Goal: Task Accomplishment & Management: Use online tool/utility

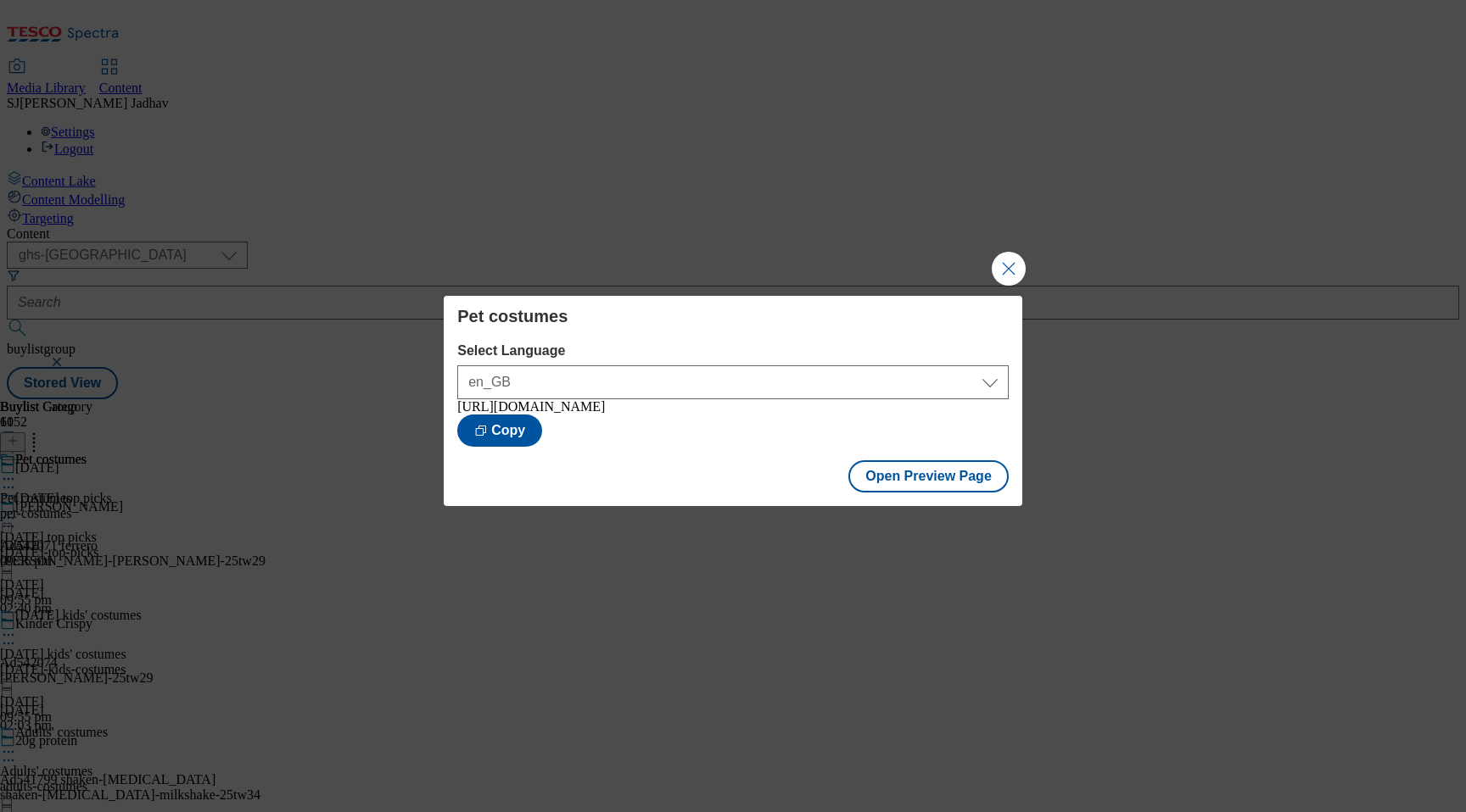
select select "ghs-uk"
click at [1021, 258] on button "Close Modal" at bounding box center [1008, 268] width 34 height 34
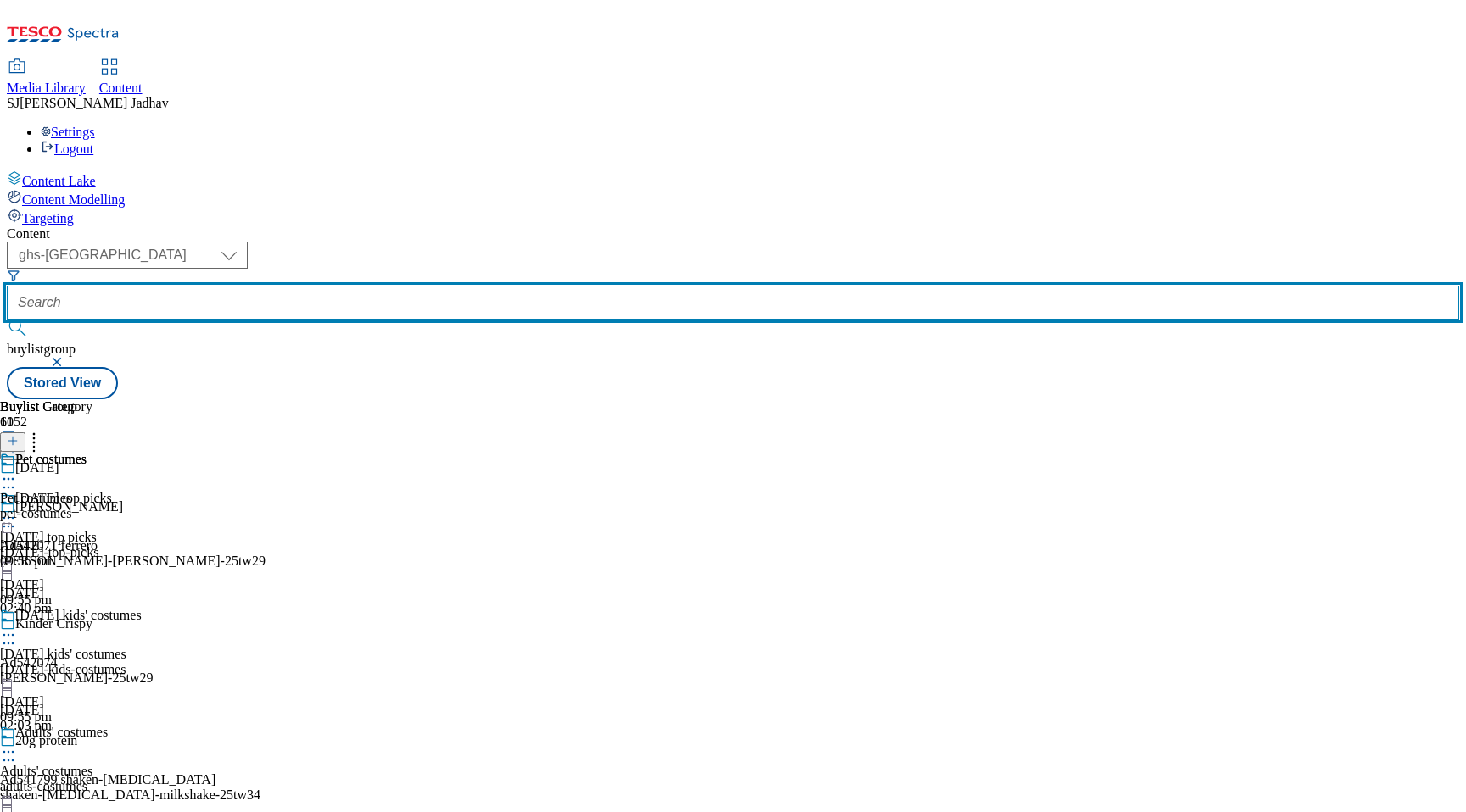
click at [406, 286] on input "text" at bounding box center [733, 302] width 1452 height 34
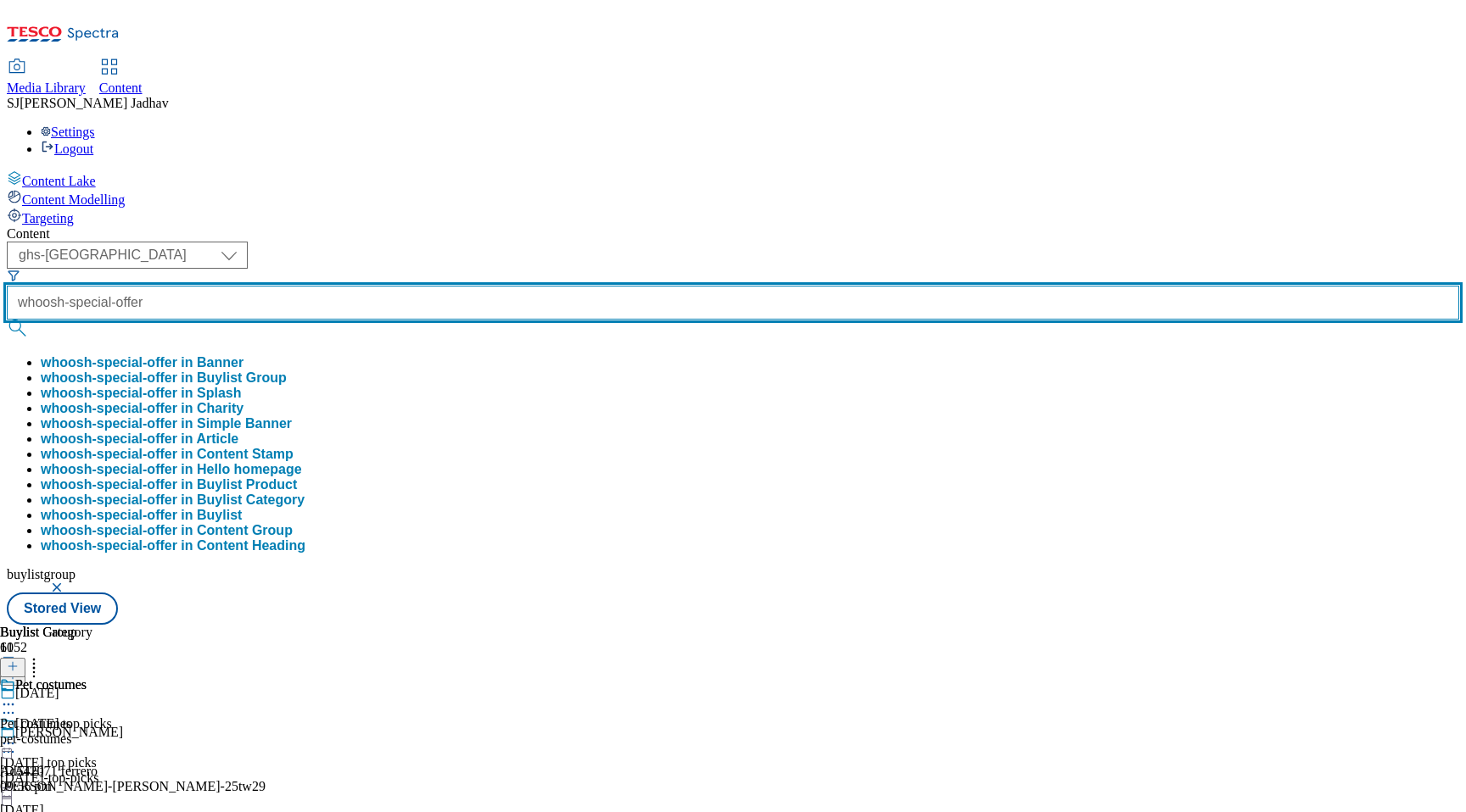
type input "whoosh-special-offer"
click at [7, 320] on button "submit" at bounding box center [18, 328] width 24 height 17
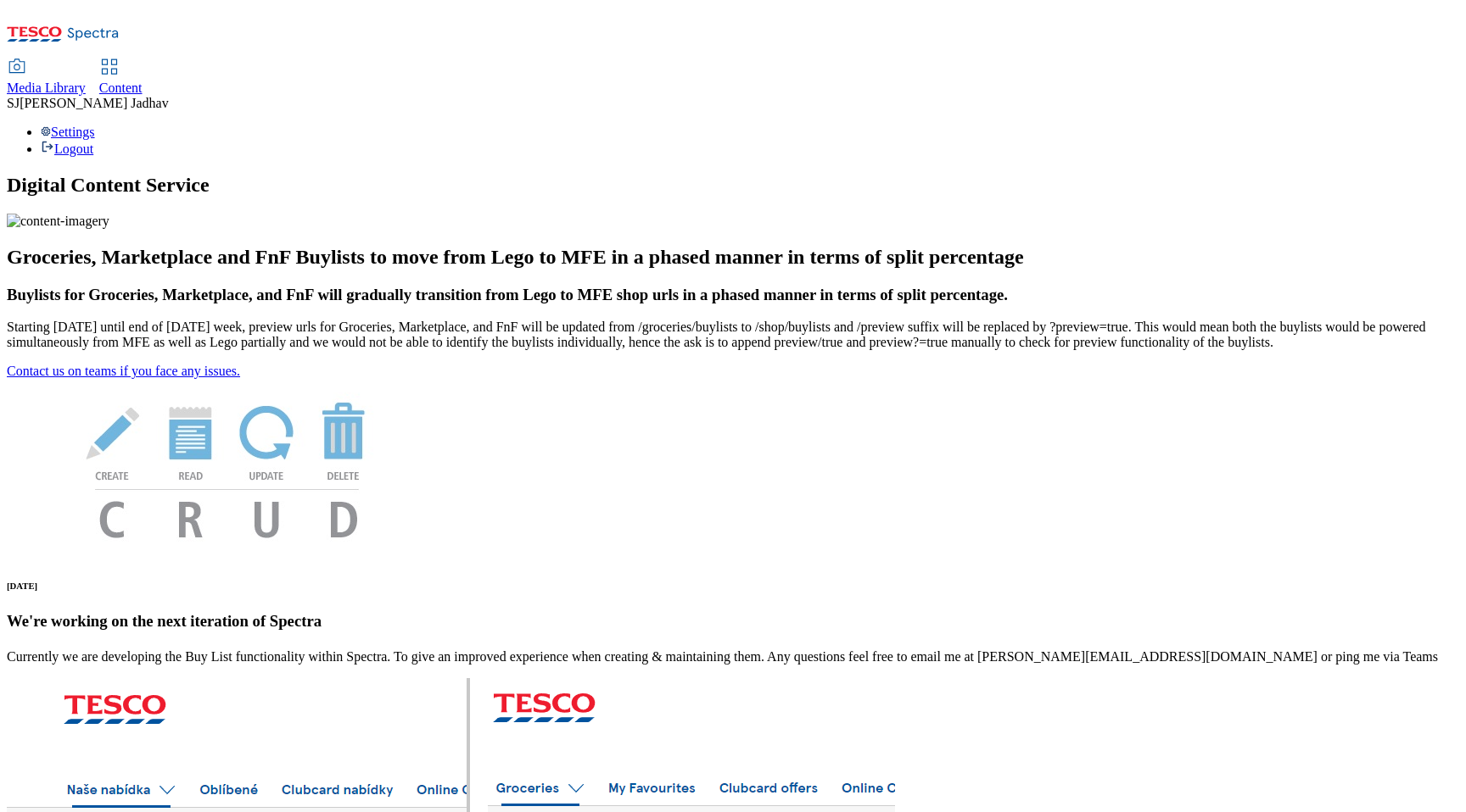
click at [143, 80] on span "Content" at bounding box center [121, 87] width 44 height 15
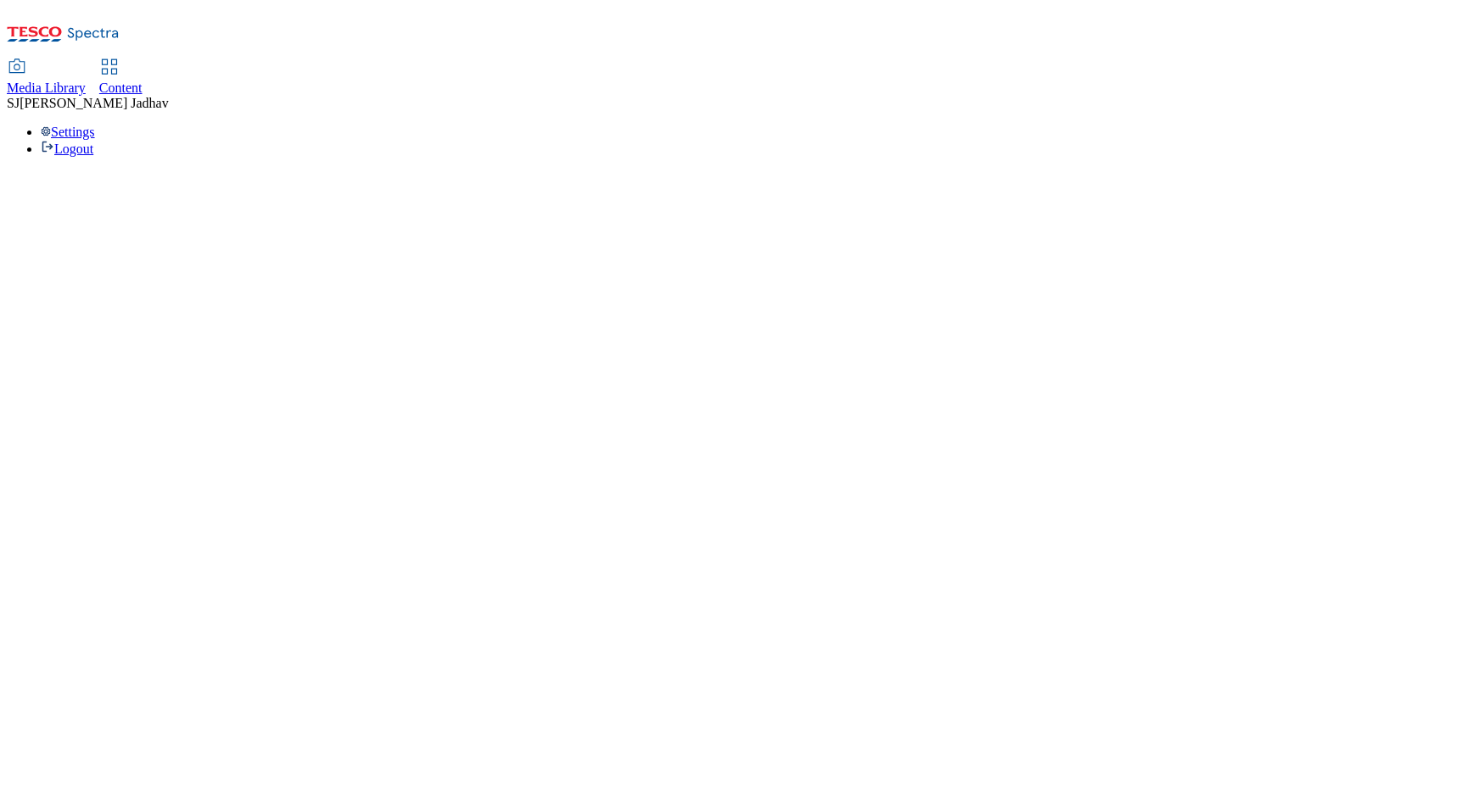
select select "ghs-[GEOGRAPHIC_DATA]"
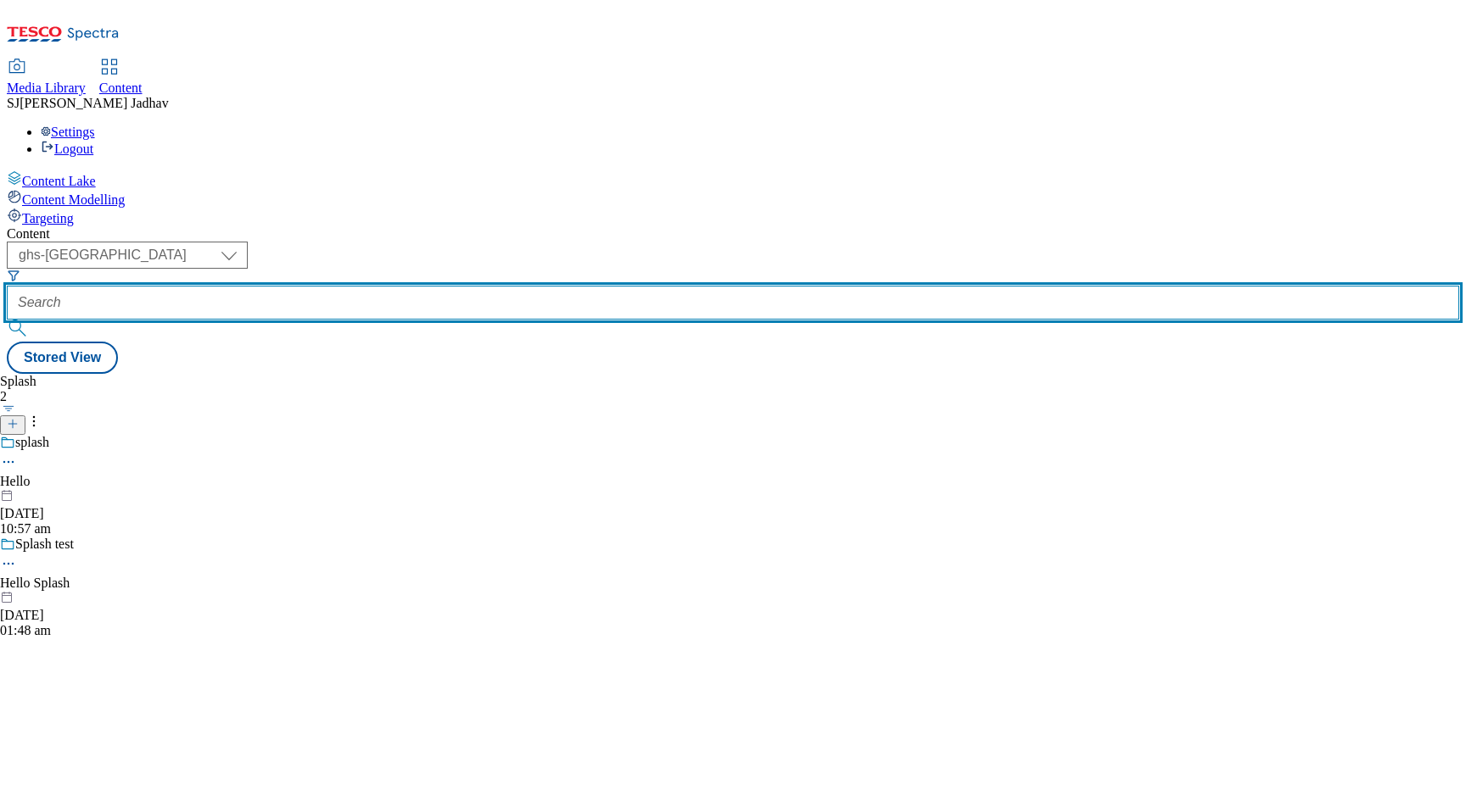
click at [397, 286] on input "text" at bounding box center [733, 302] width 1452 height 34
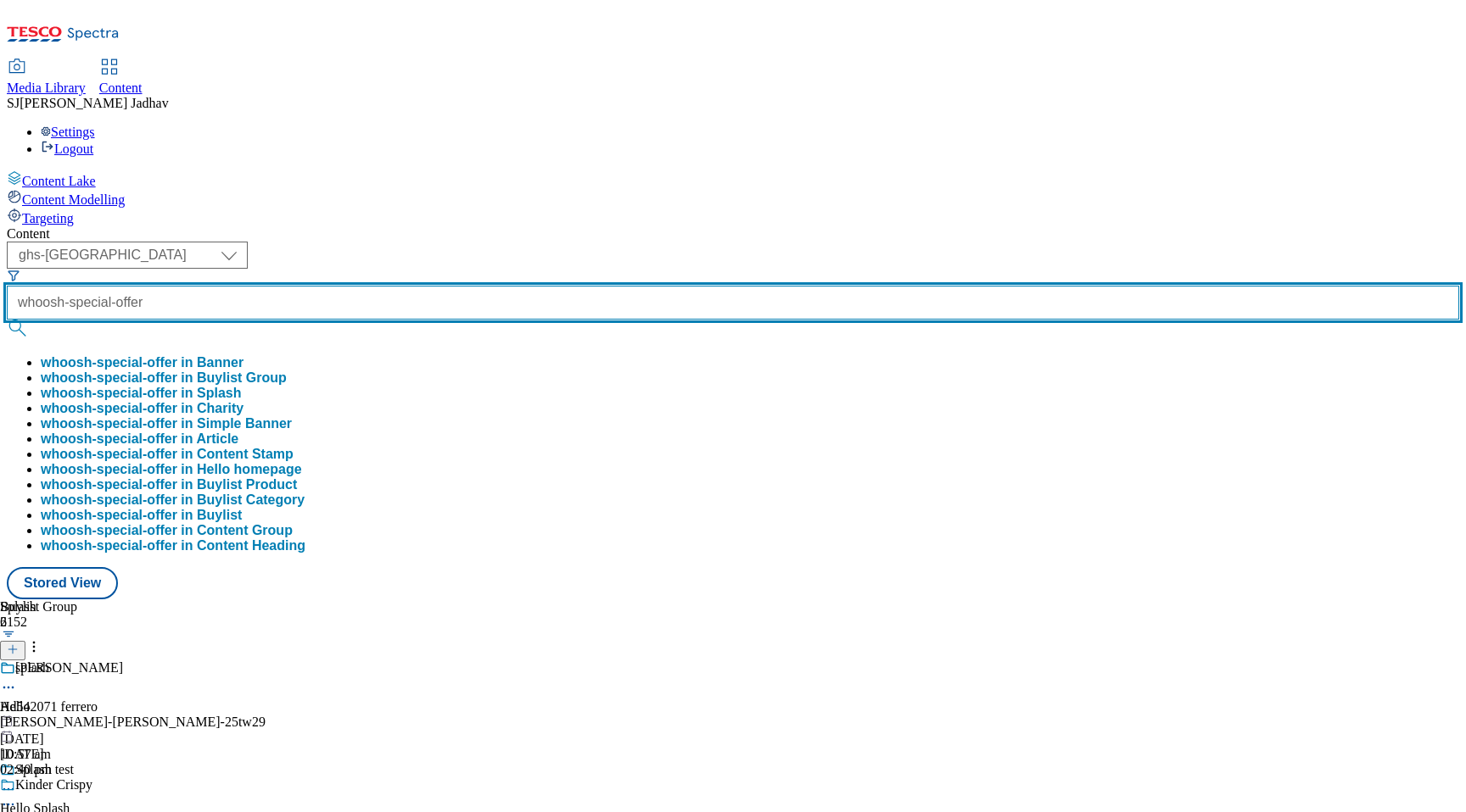
type input "whoosh-special-offer"
click at [7, 320] on button "submit" at bounding box center [18, 328] width 24 height 17
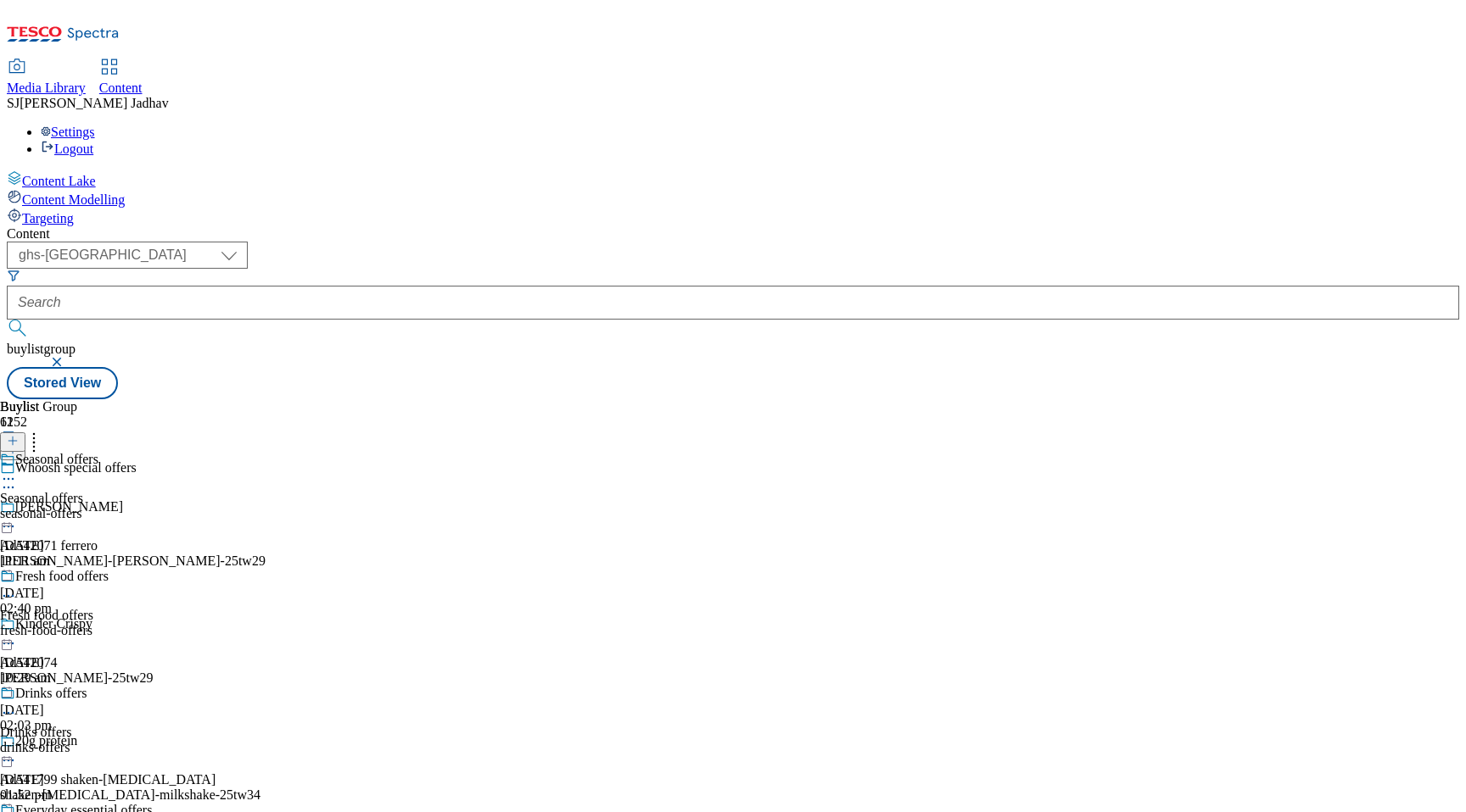
scroll to position [398, 0]
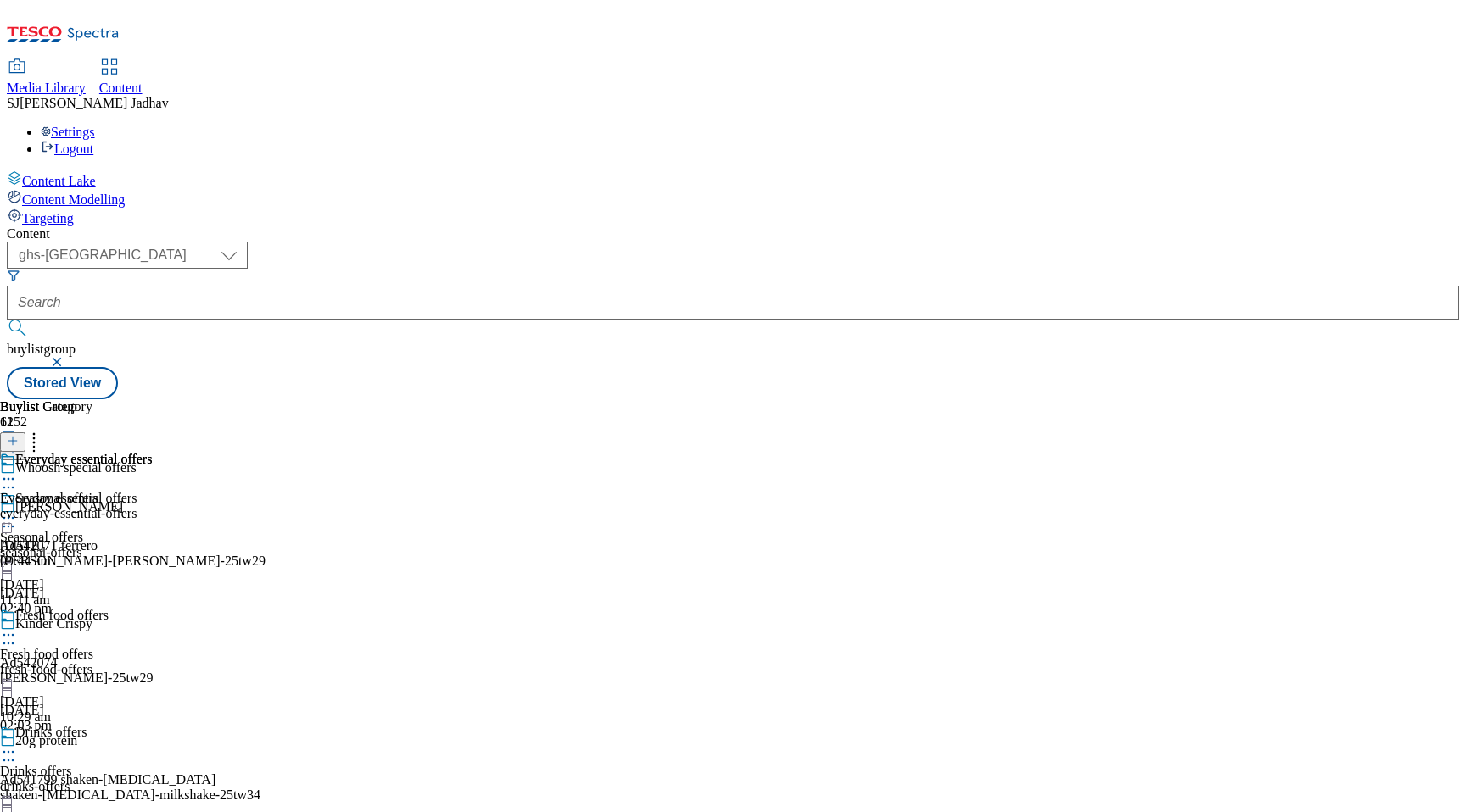
click at [152, 506] on div "everyday-essential-offers" at bounding box center [76, 514] width 152 height 16
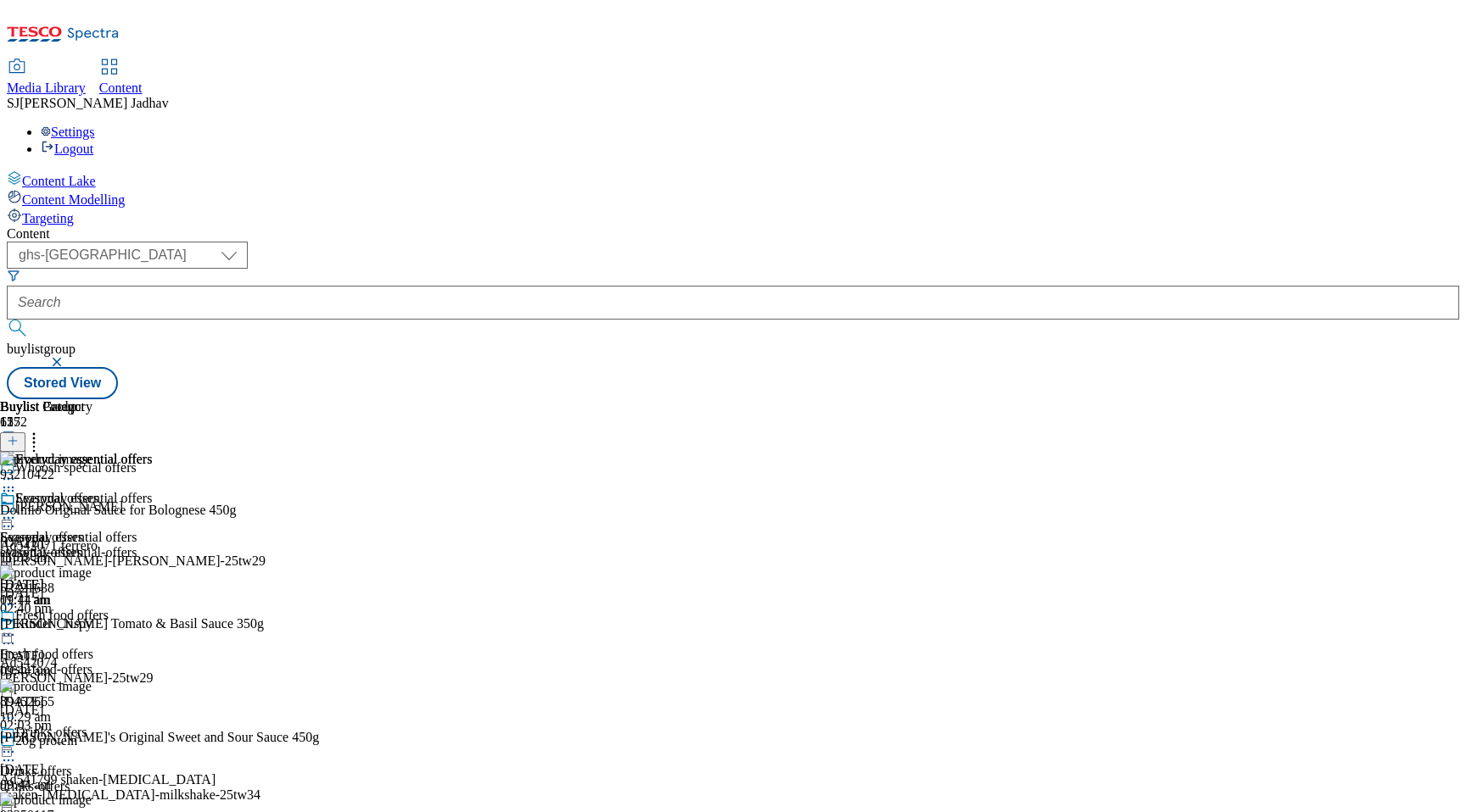
scroll to position [0, 40]
click at [18, 435] on icon at bounding box center [13, 441] width 12 height 12
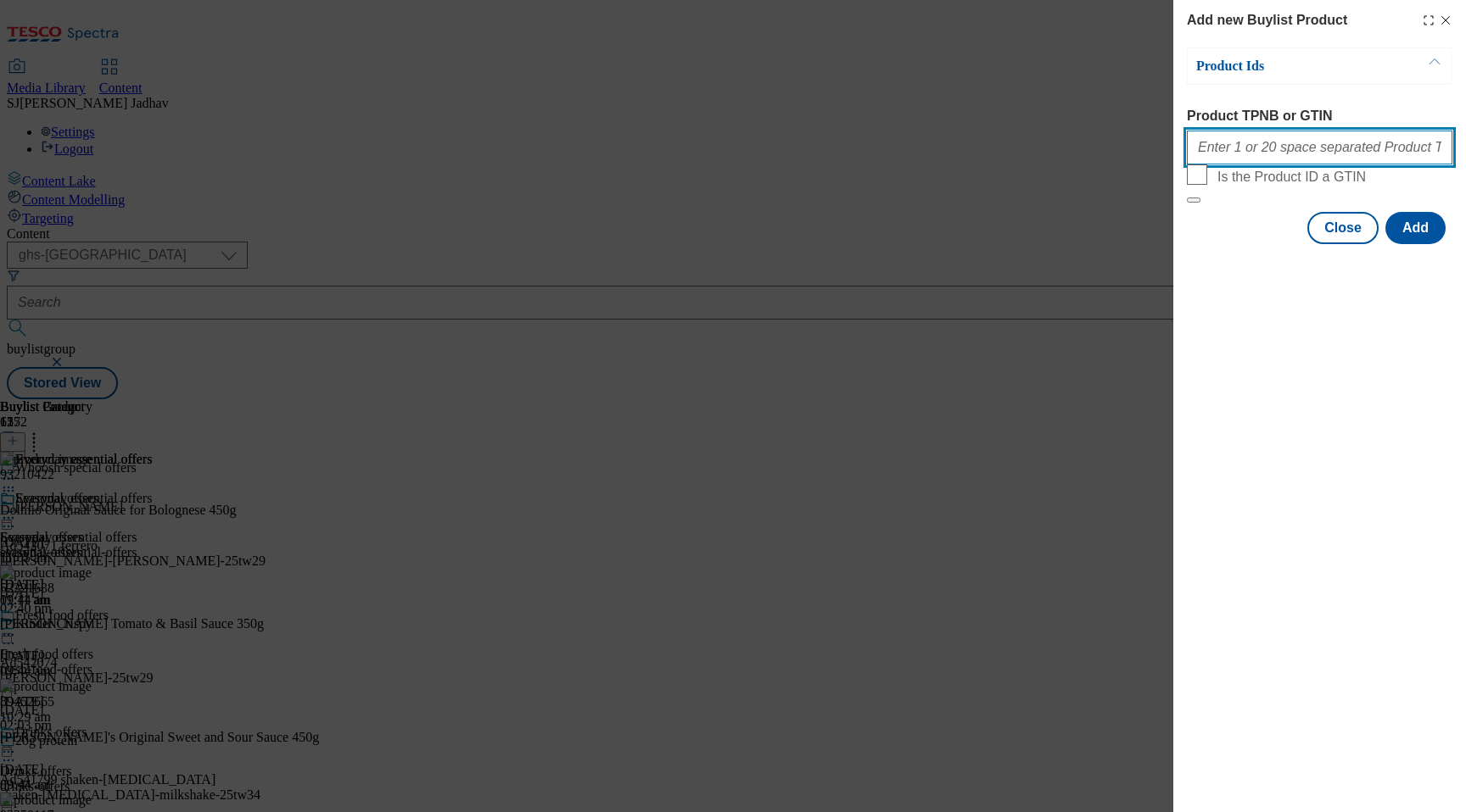
click at [1273, 165] on input "Product TPNB or GTIN" at bounding box center [1320, 147] width 266 height 34
paste input "85591114 52221650 89452665 73458228"
type input "85591114 52221650 89452665 73458228"
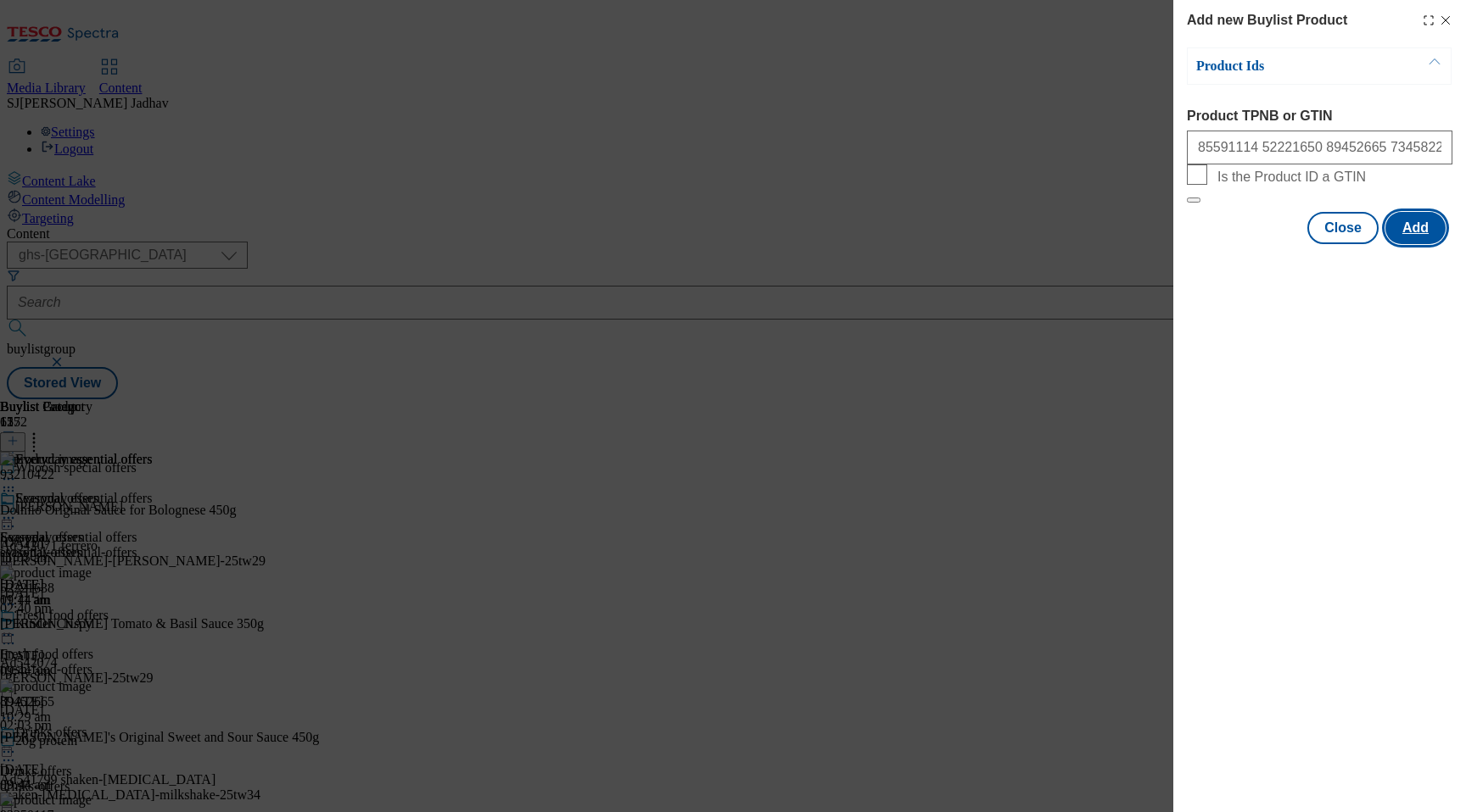
click at [1419, 244] on button "Add" at bounding box center [1415, 227] width 60 height 32
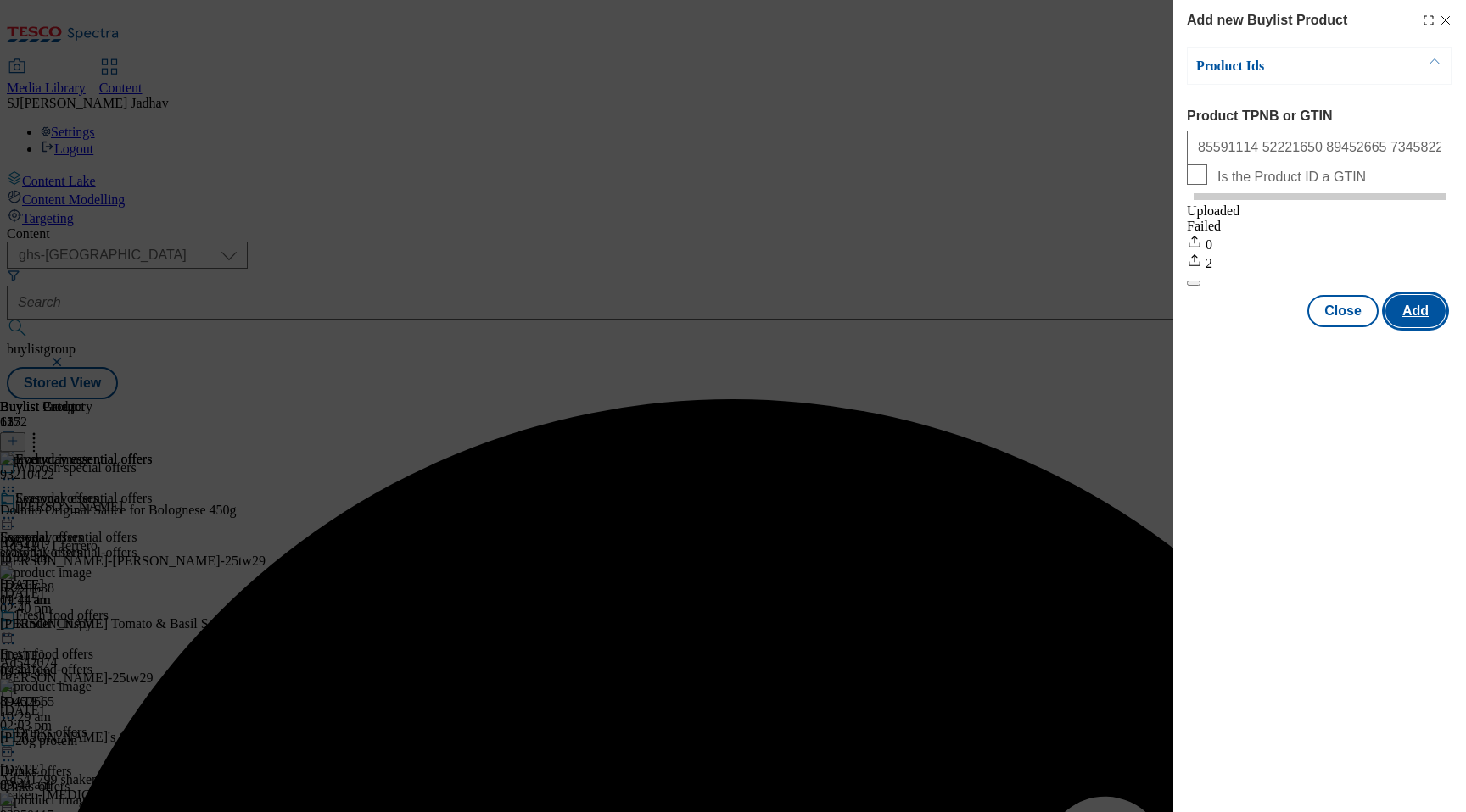
scroll to position [0, 0]
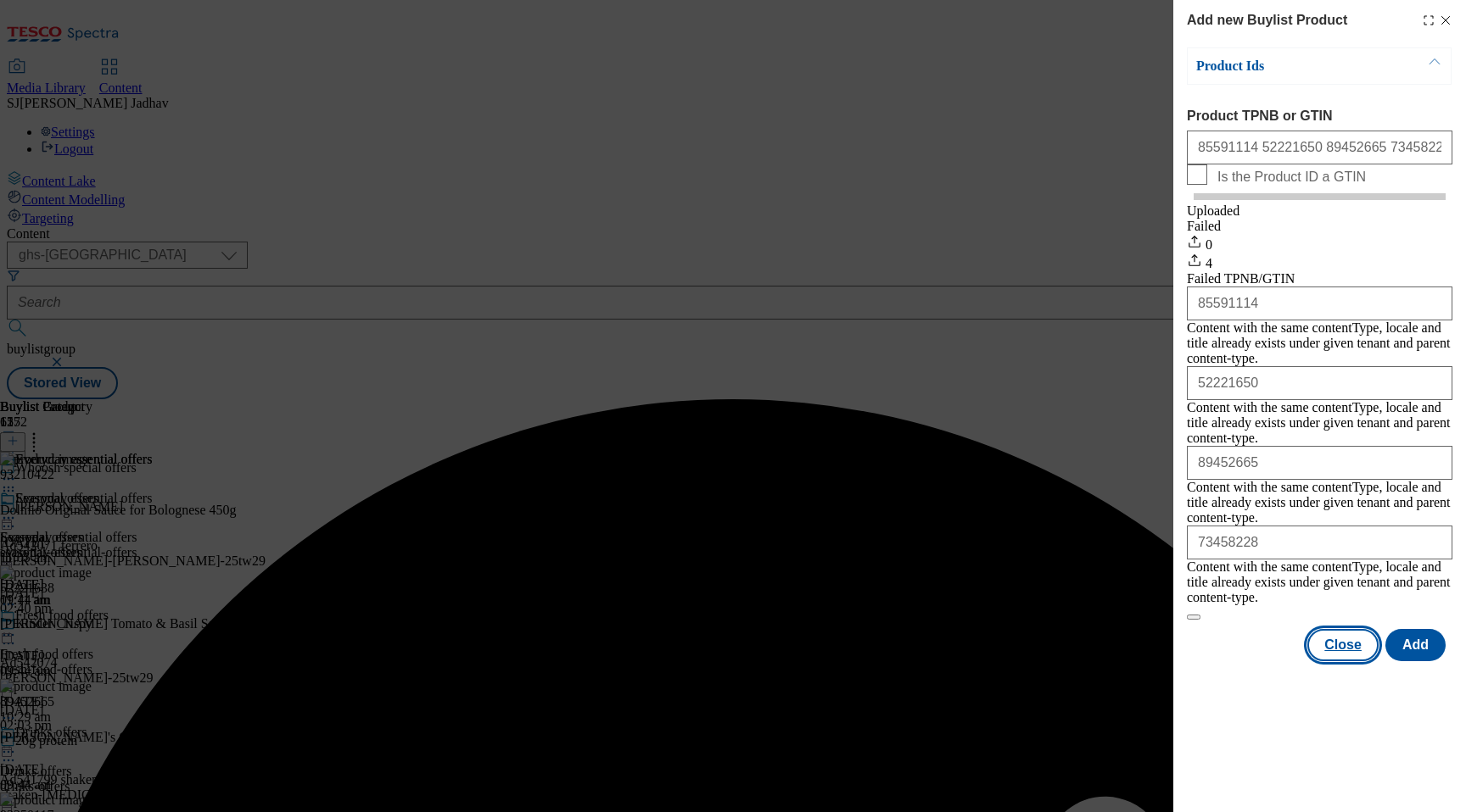
click at [1336, 629] on button "Close" at bounding box center [1343, 645] width 71 height 32
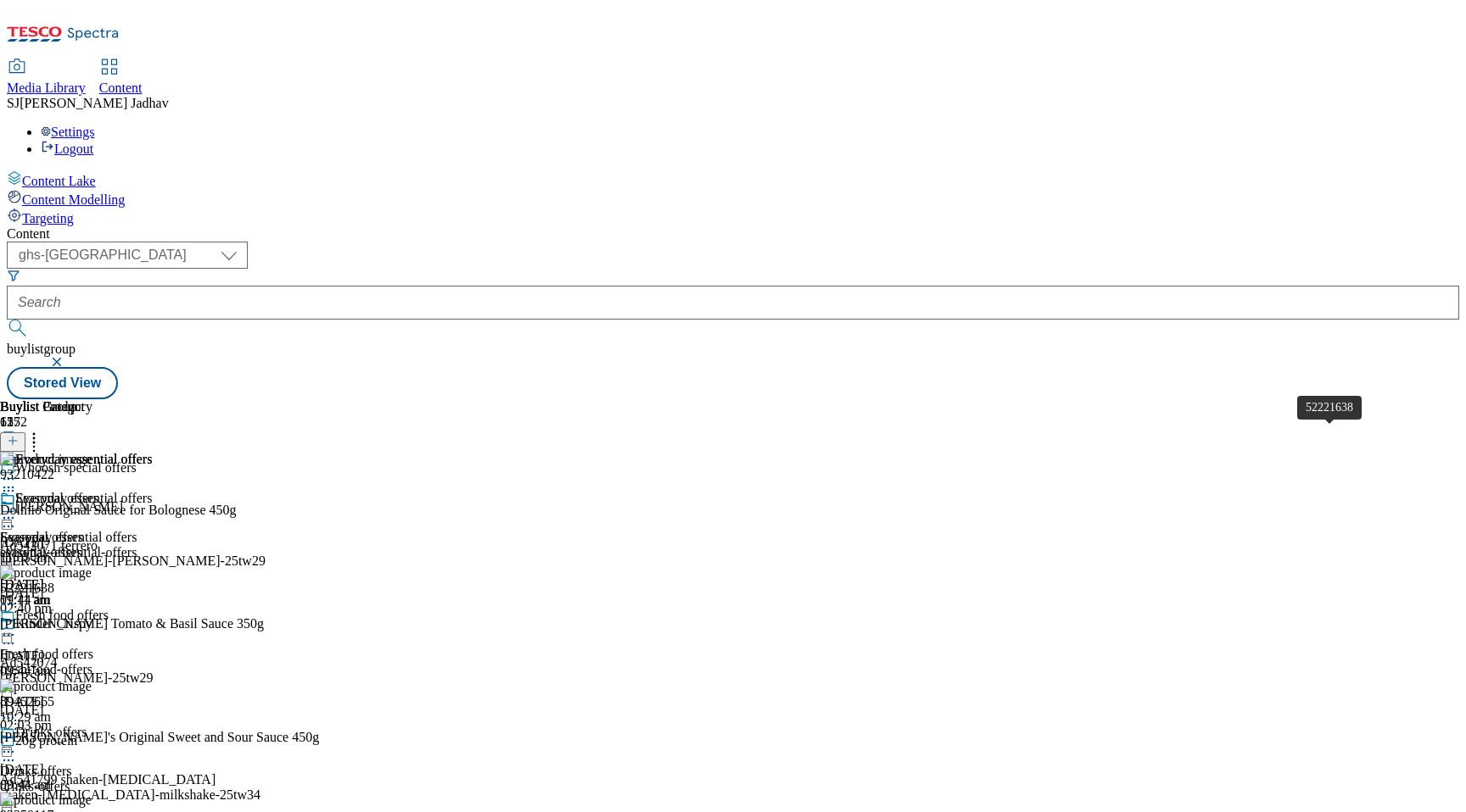
scroll to position [0, 40]
click at [43, 430] on icon at bounding box center [33, 437] width 17 height 17
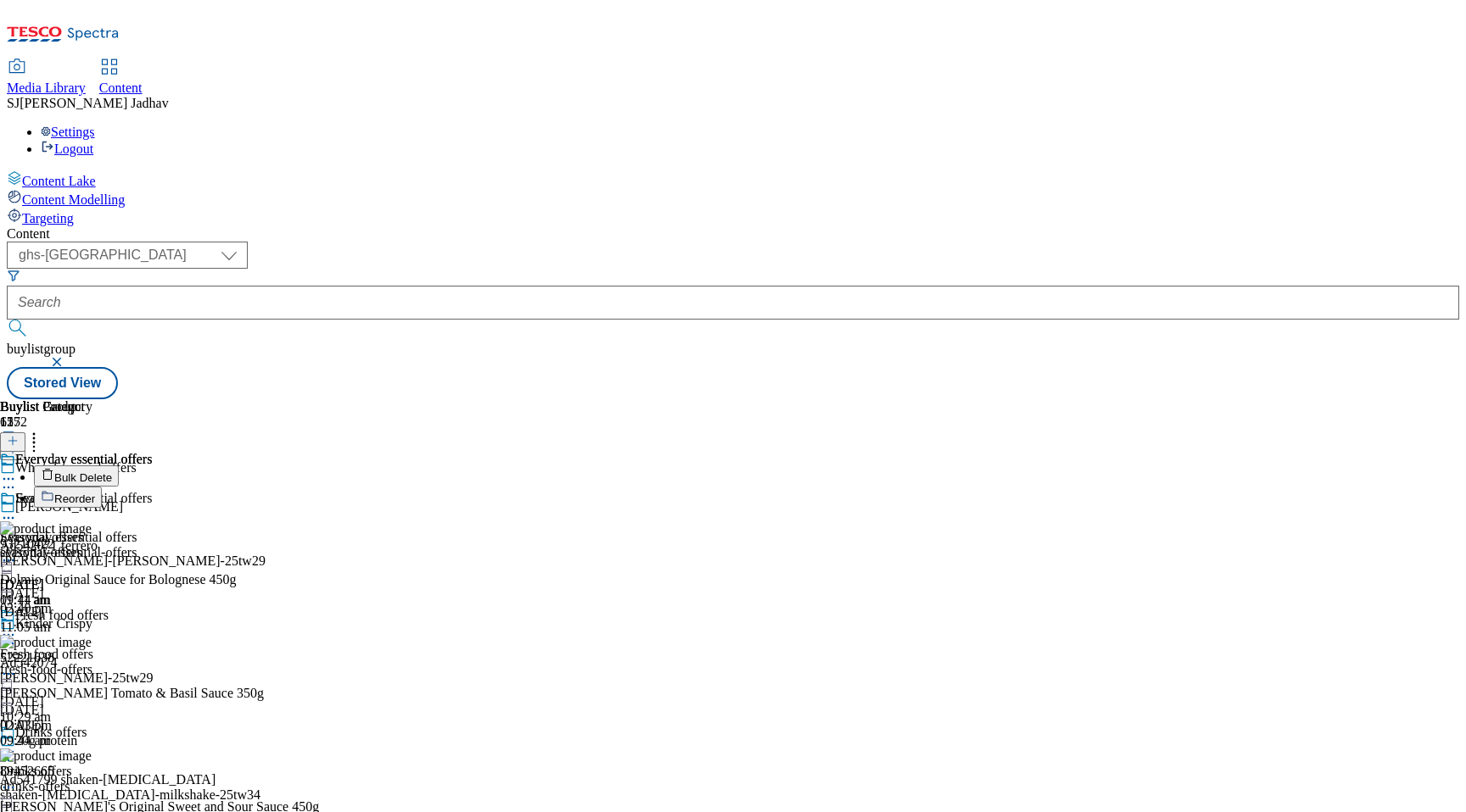
click at [95, 493] on span "Reorder" at bounding box center [74, 499] width 41 height 13
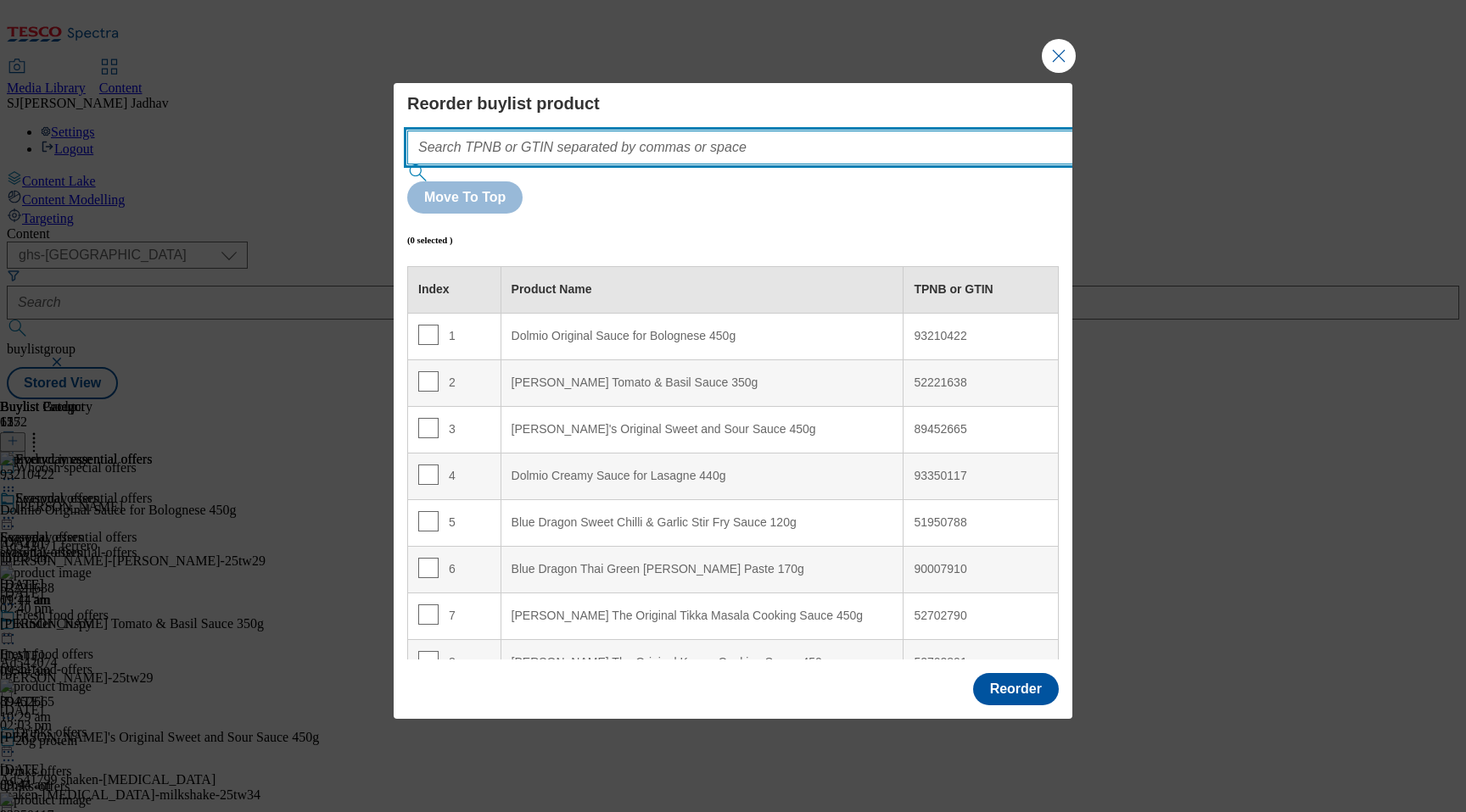
click at [720, 165] on input "Modal" at bounding box center [765, 147] width 716 height 34
paste input "85591114 52221650 89452665 73458228"
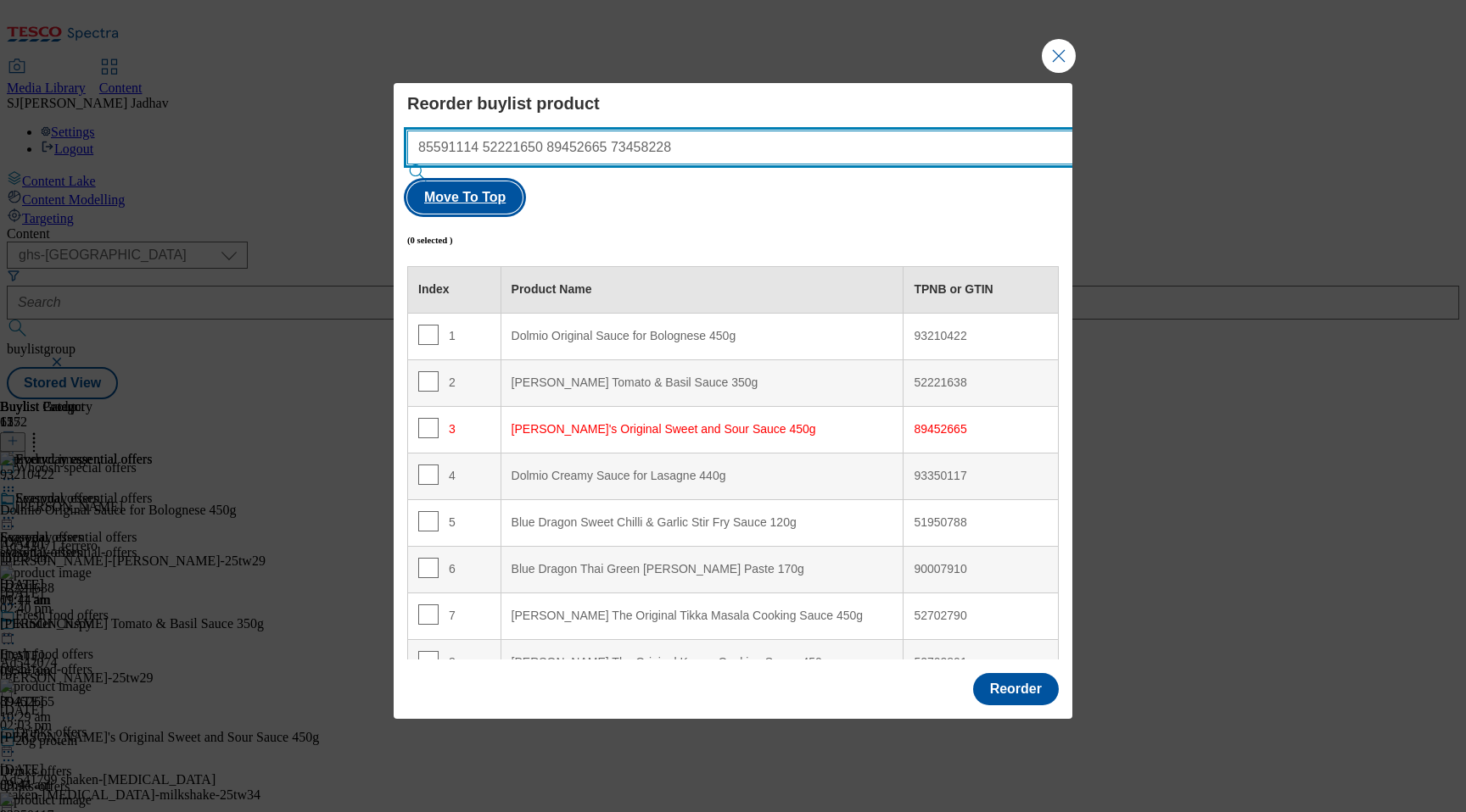
type input "85591114 52221650 89452665 73458228"
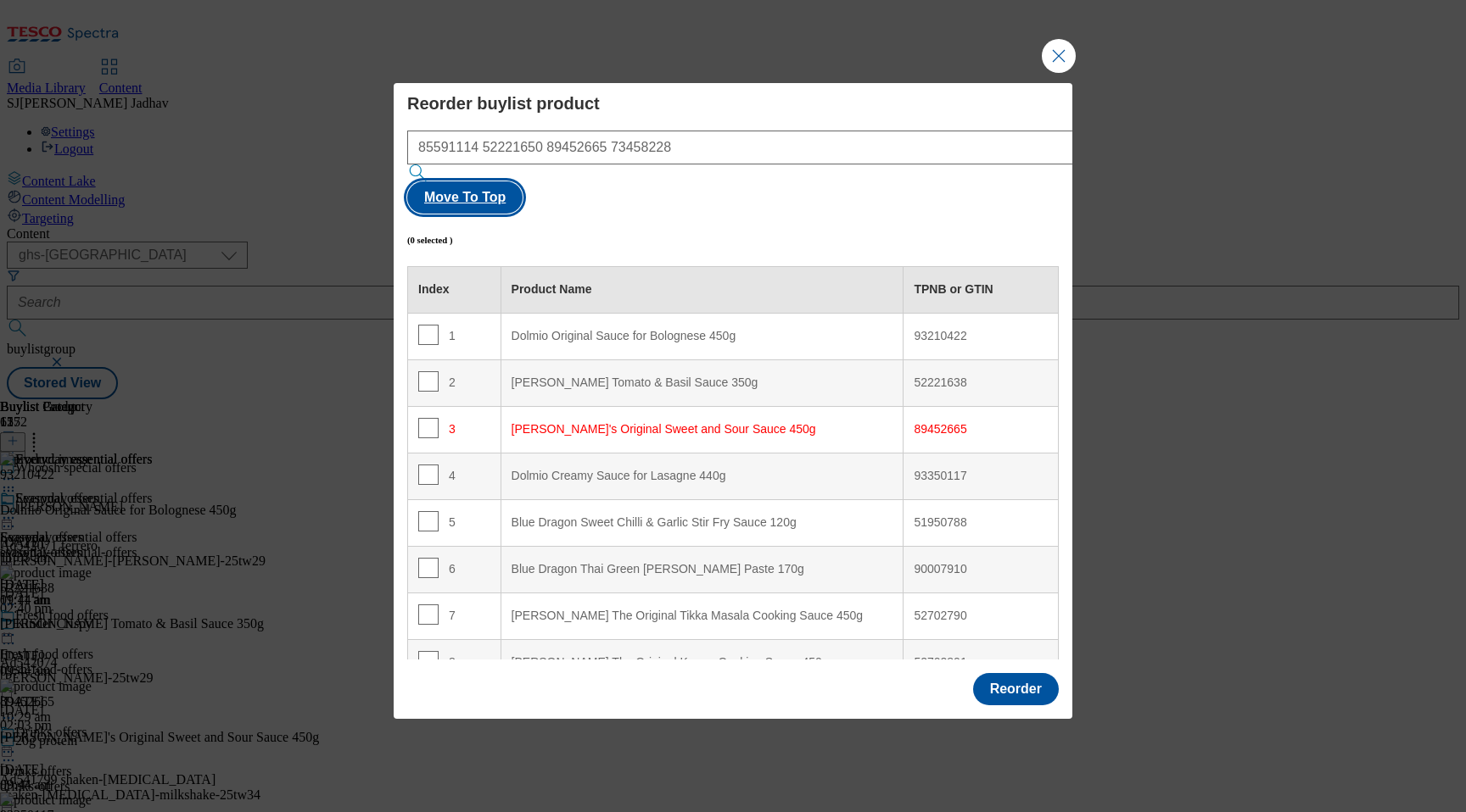
click at [523, 181] on button "Move To Top" at bounding box center [465, 197] width 115 height 32
checkbox input "true"
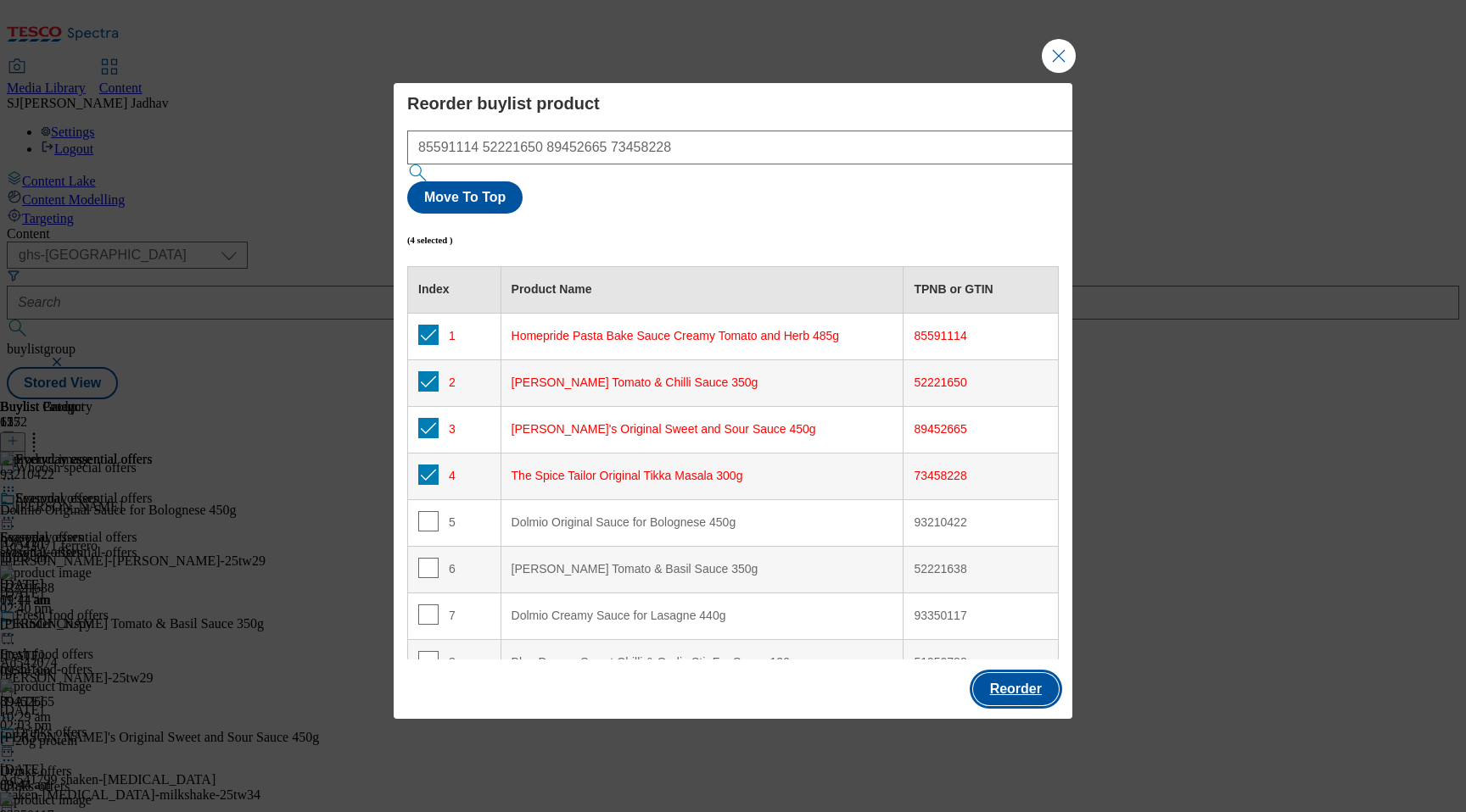
click at [1025, 673] on button "Reorder" at bounding box center [1015, 689] width 85 height 32
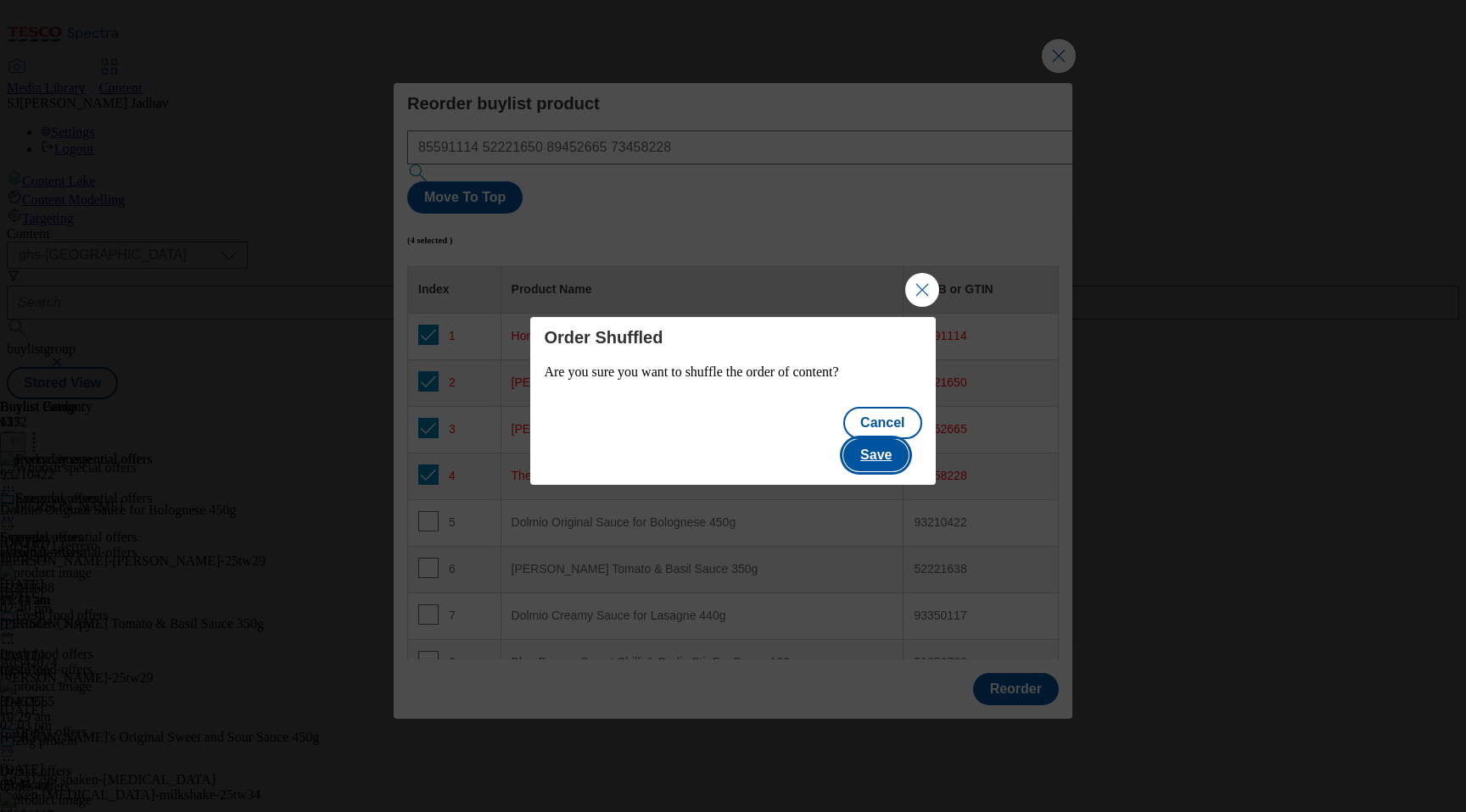
click at [893, 441] on button "Save" at bounding box center [876, 455] width 65 height 32
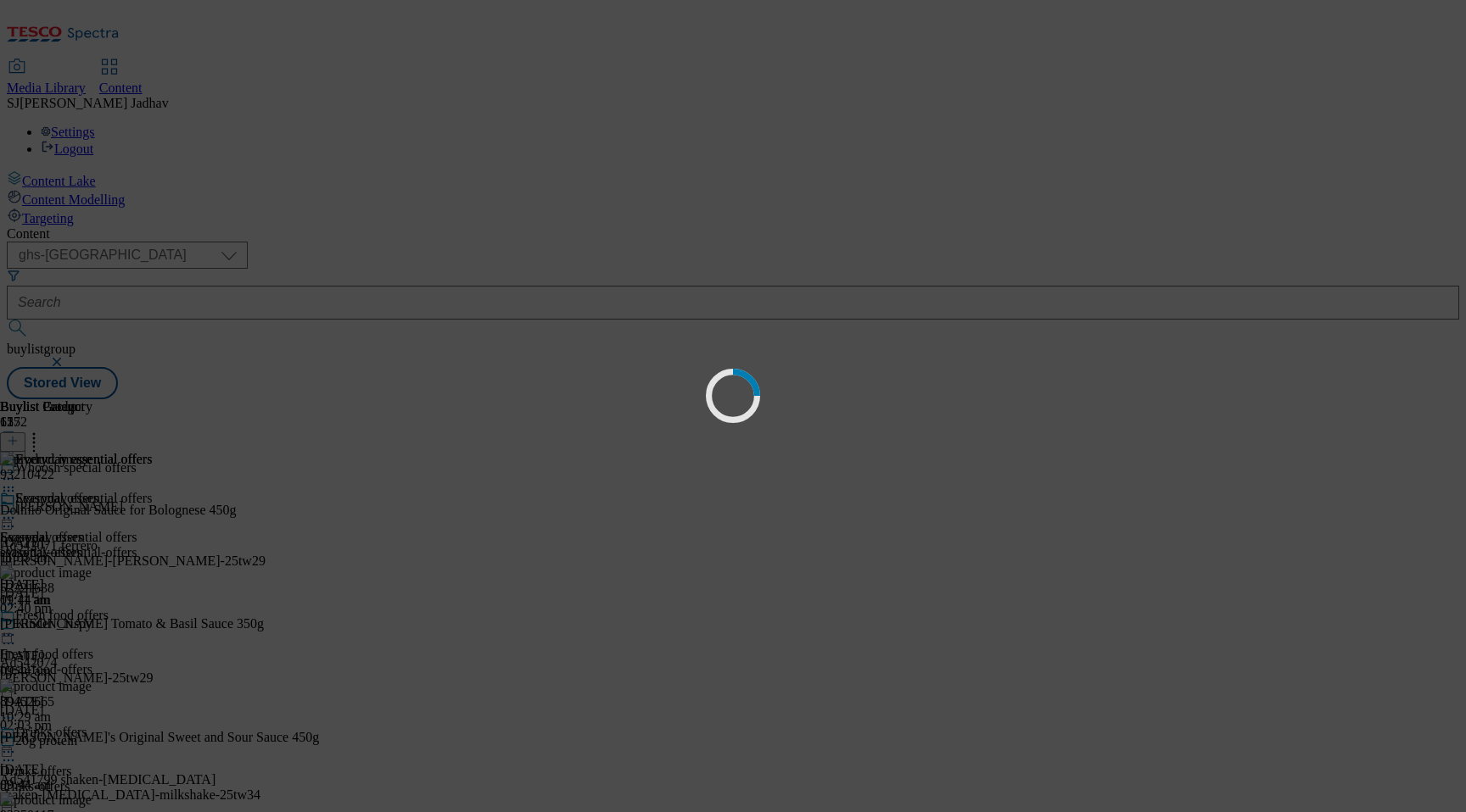
scroll to position [0, 0]
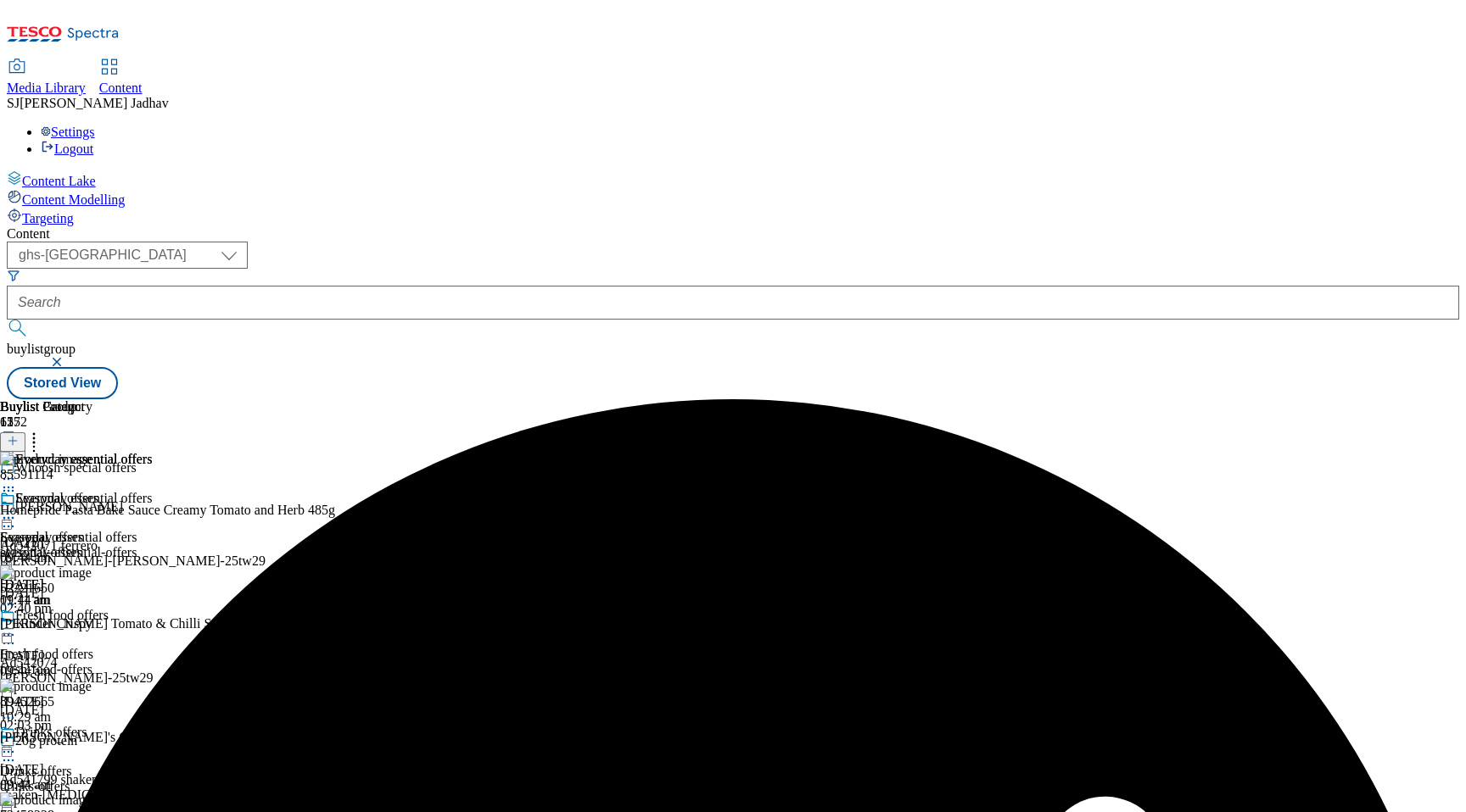
click at [152, 491] on div "Everyday essential offers" at bounding box center [76, 511] width 152 height 39
click at [17, 510] on icon at bounding box center [8, 518] width 17 height 17
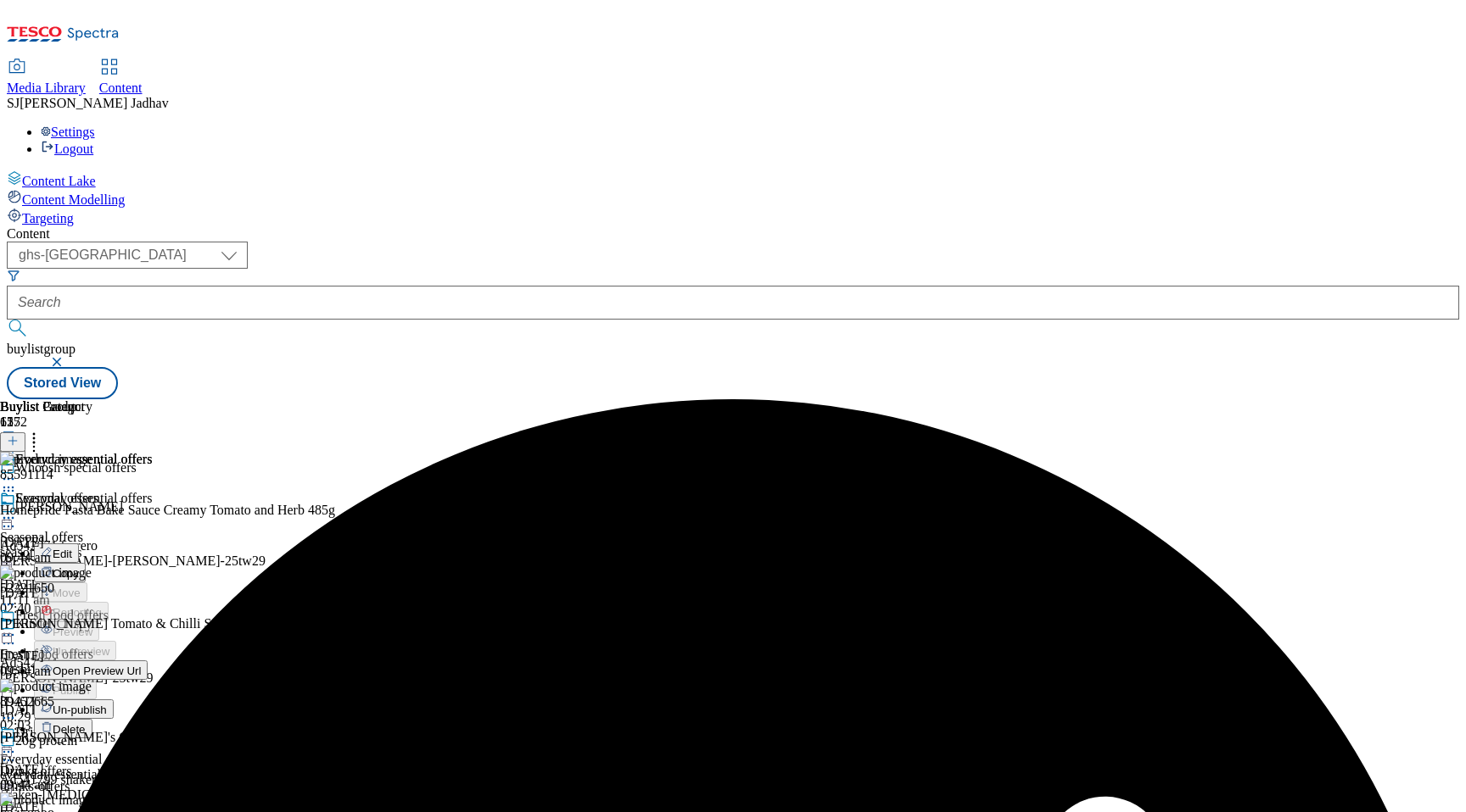
click at [72, 548] on span "Edit" at bounding box center [62, 554] width 19 height 13
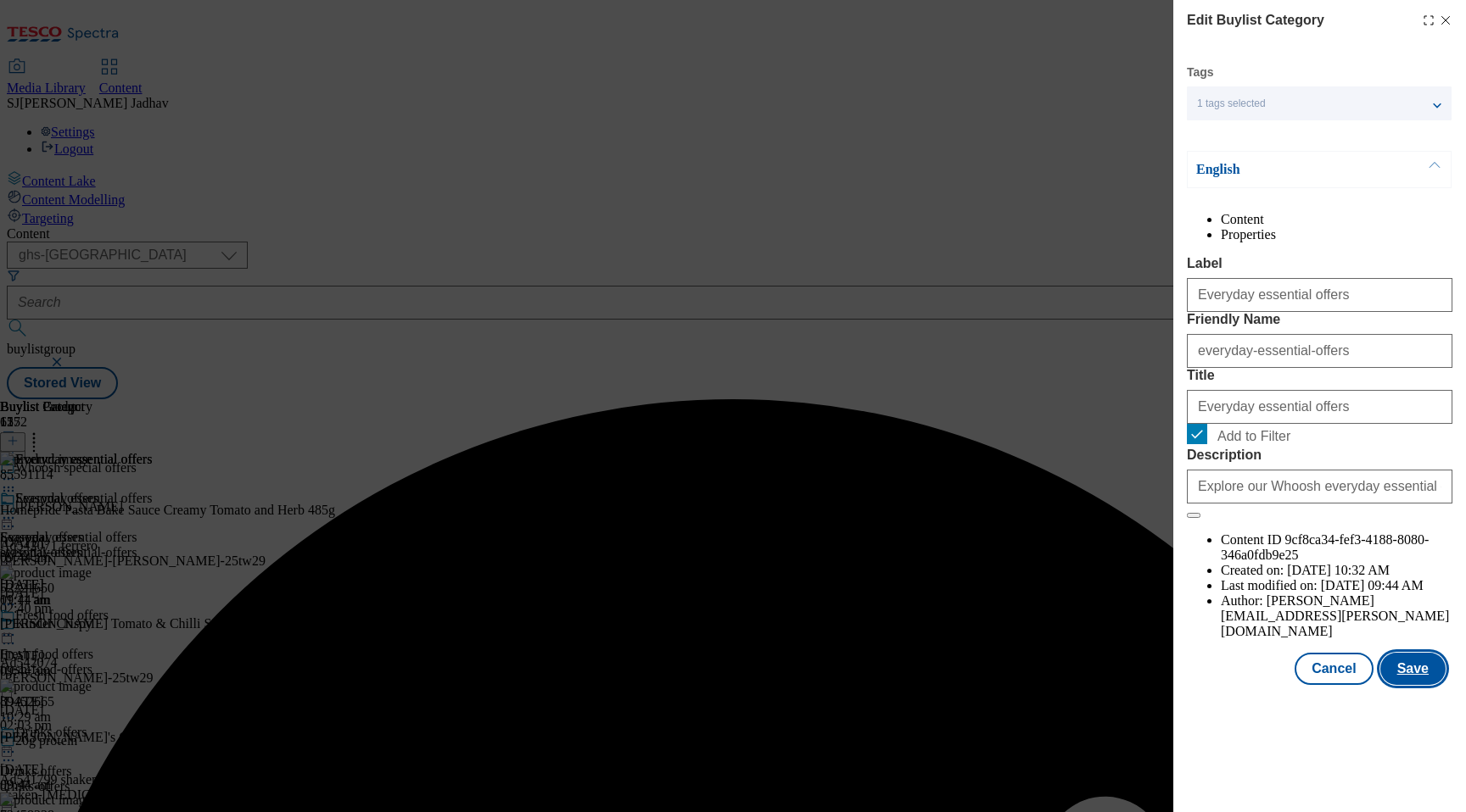
click at [1416, 685] on button "Save" at bounding box center [1413, 668] width 65 height 32
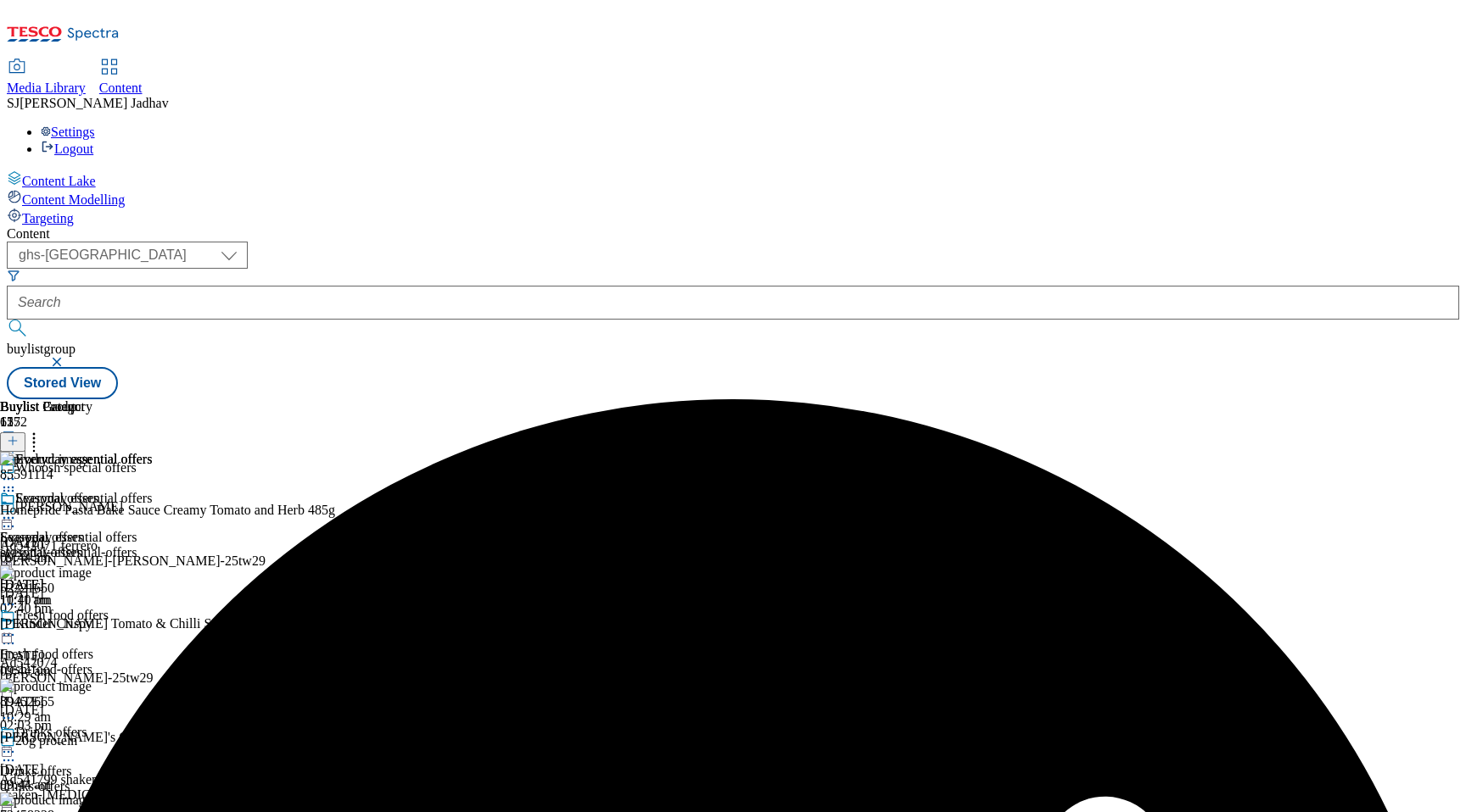
click at [17, 510] on icon at bounding box center [8, 518] width 17 height 17
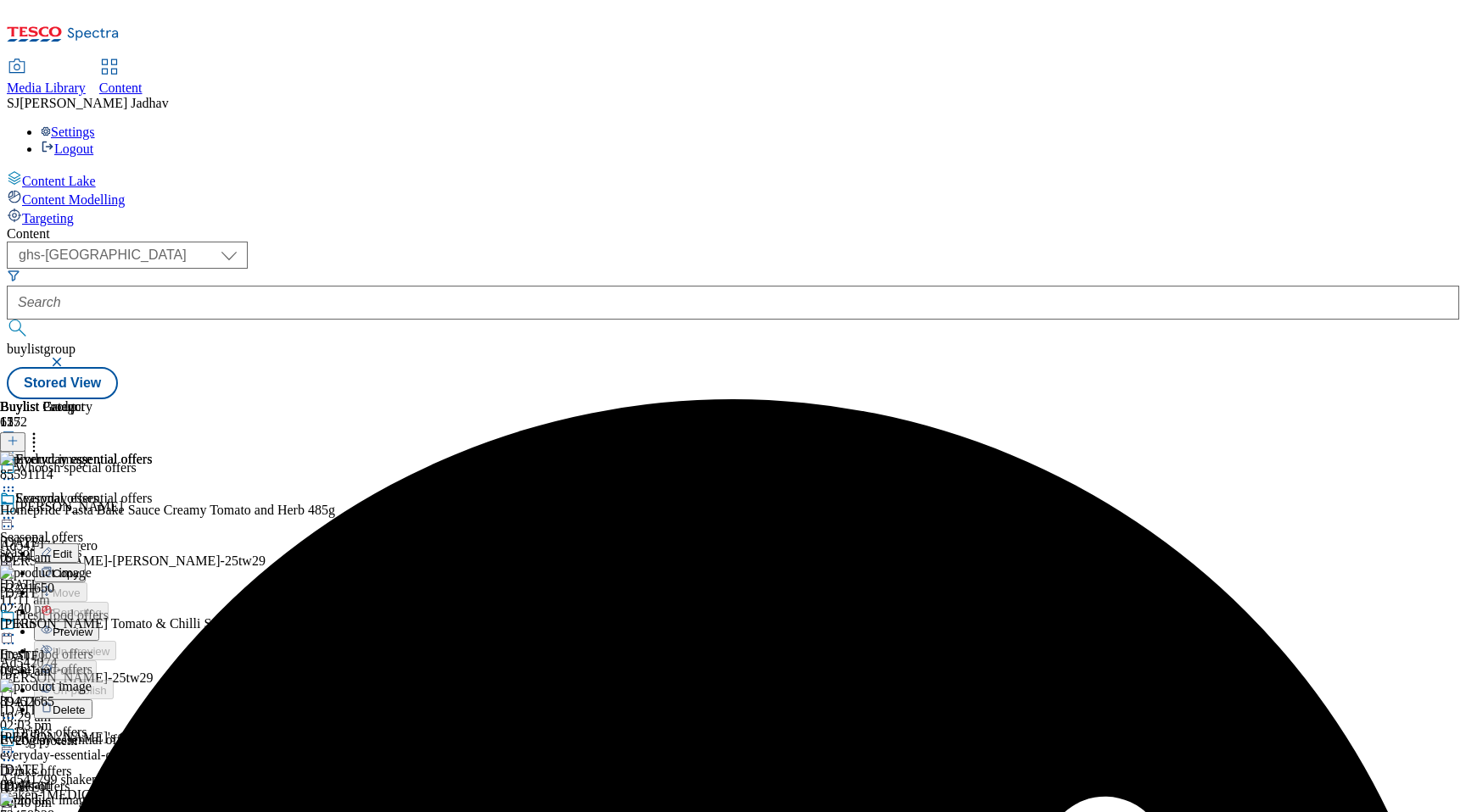
click at [92, 626] on span "Preview" at bounding box center [72, 632] width 40 height 13
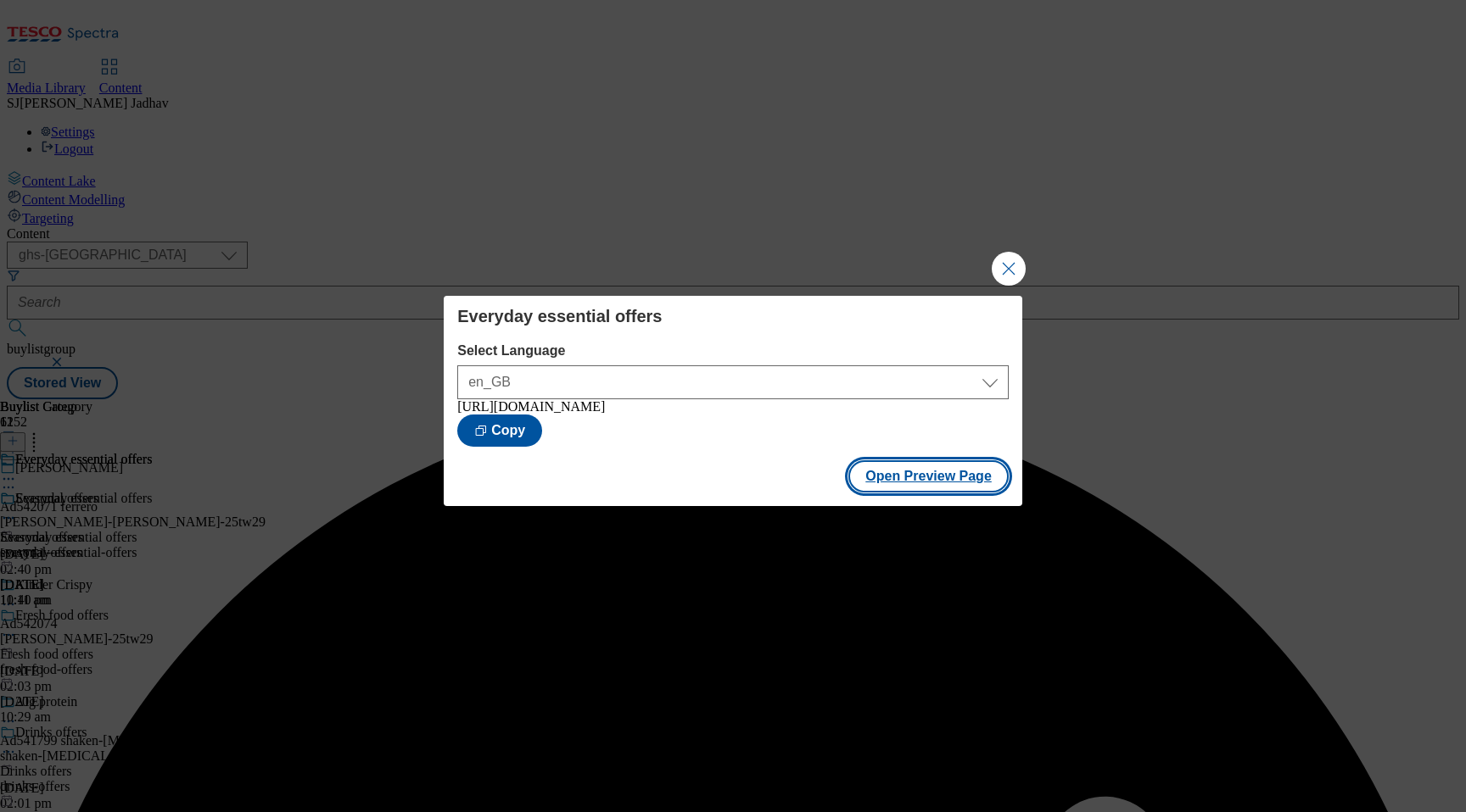
click at [891, 485] on button "Open Preview Page" at bounding box center [928, 477] width 160 height 32
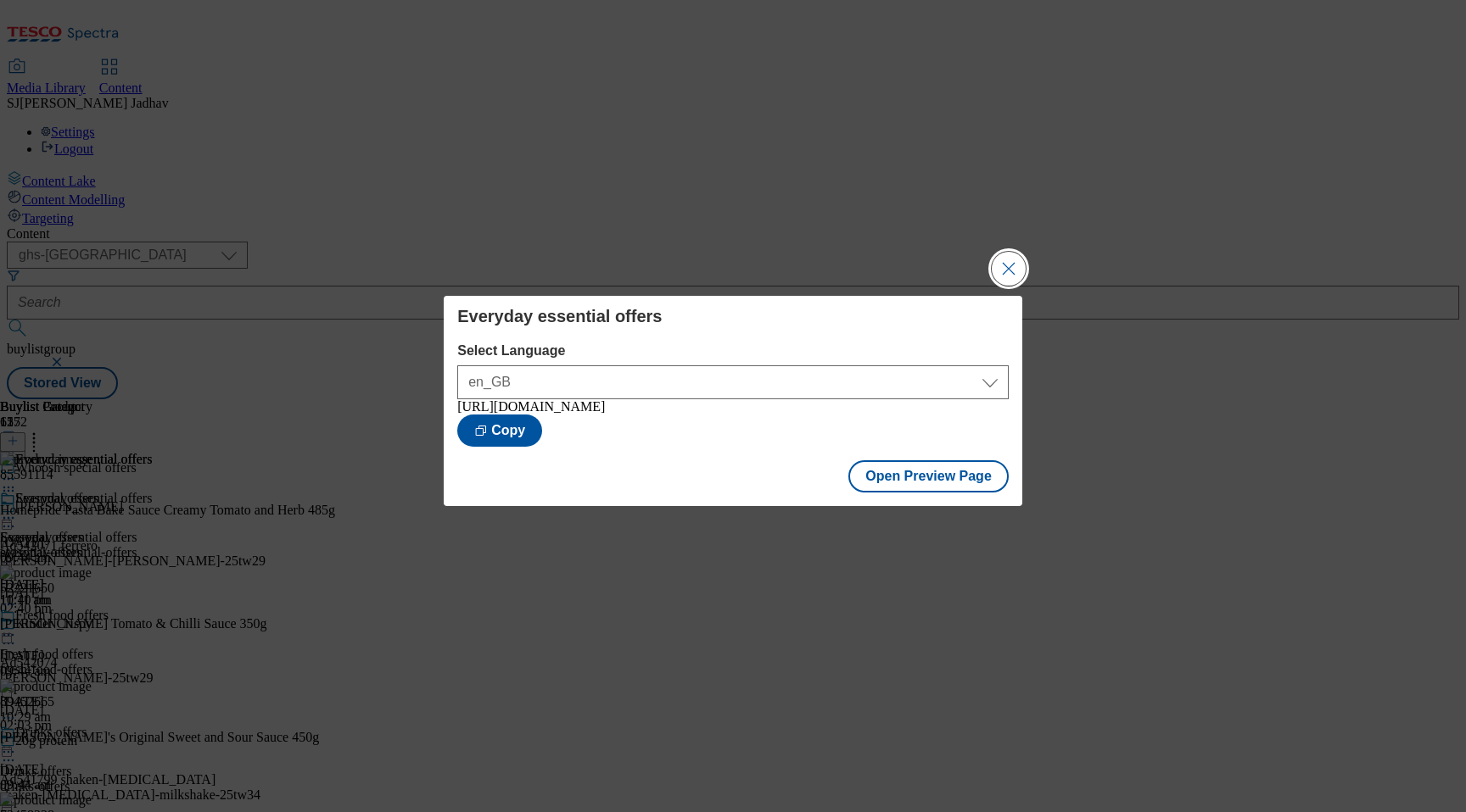
click at [1003, 264] on button "Close Modal" at bounding box center [1008, 268] width 34 height 34
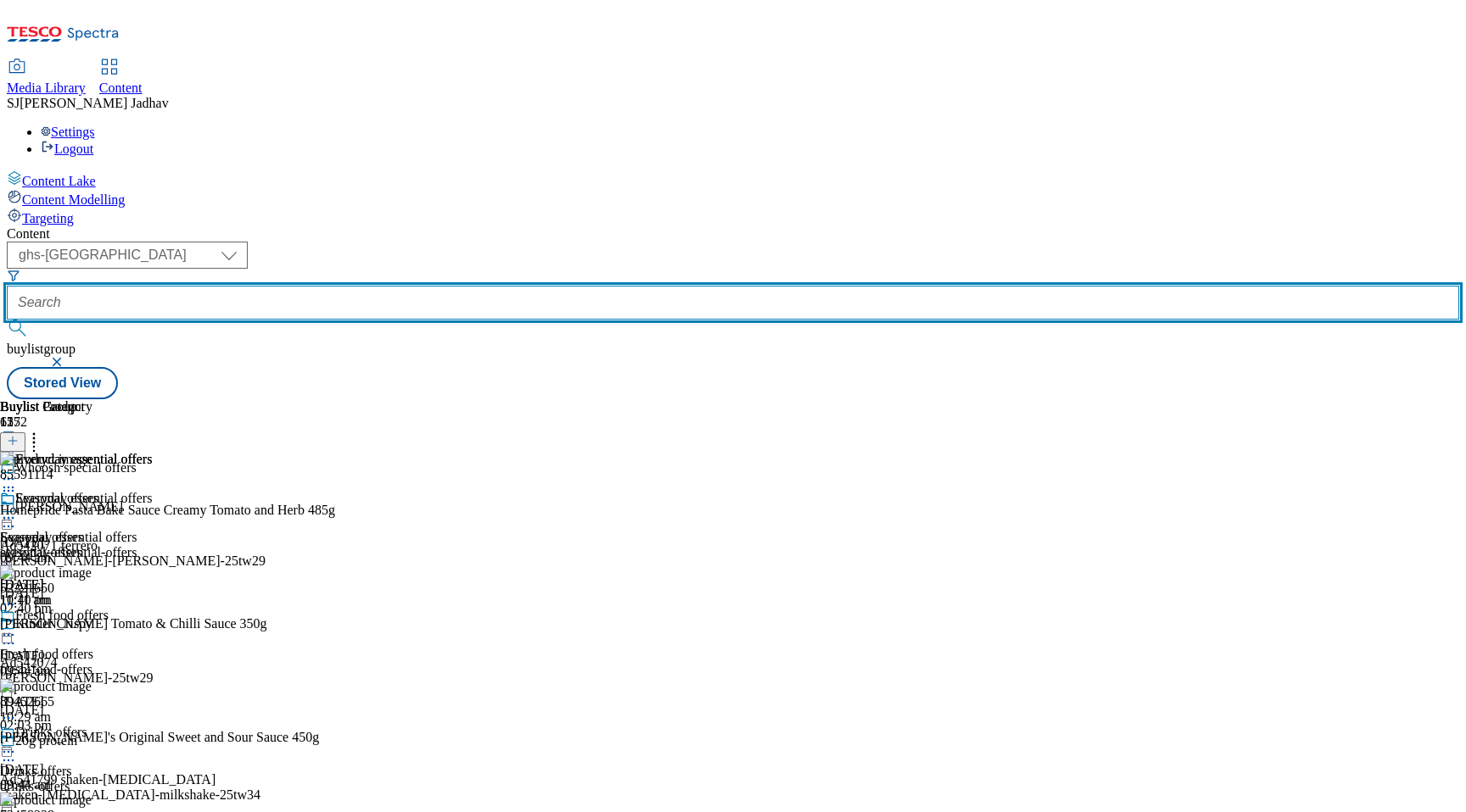
click at [431, 286] on input "text" at bounding box center [733, 302] width 1452 height 34
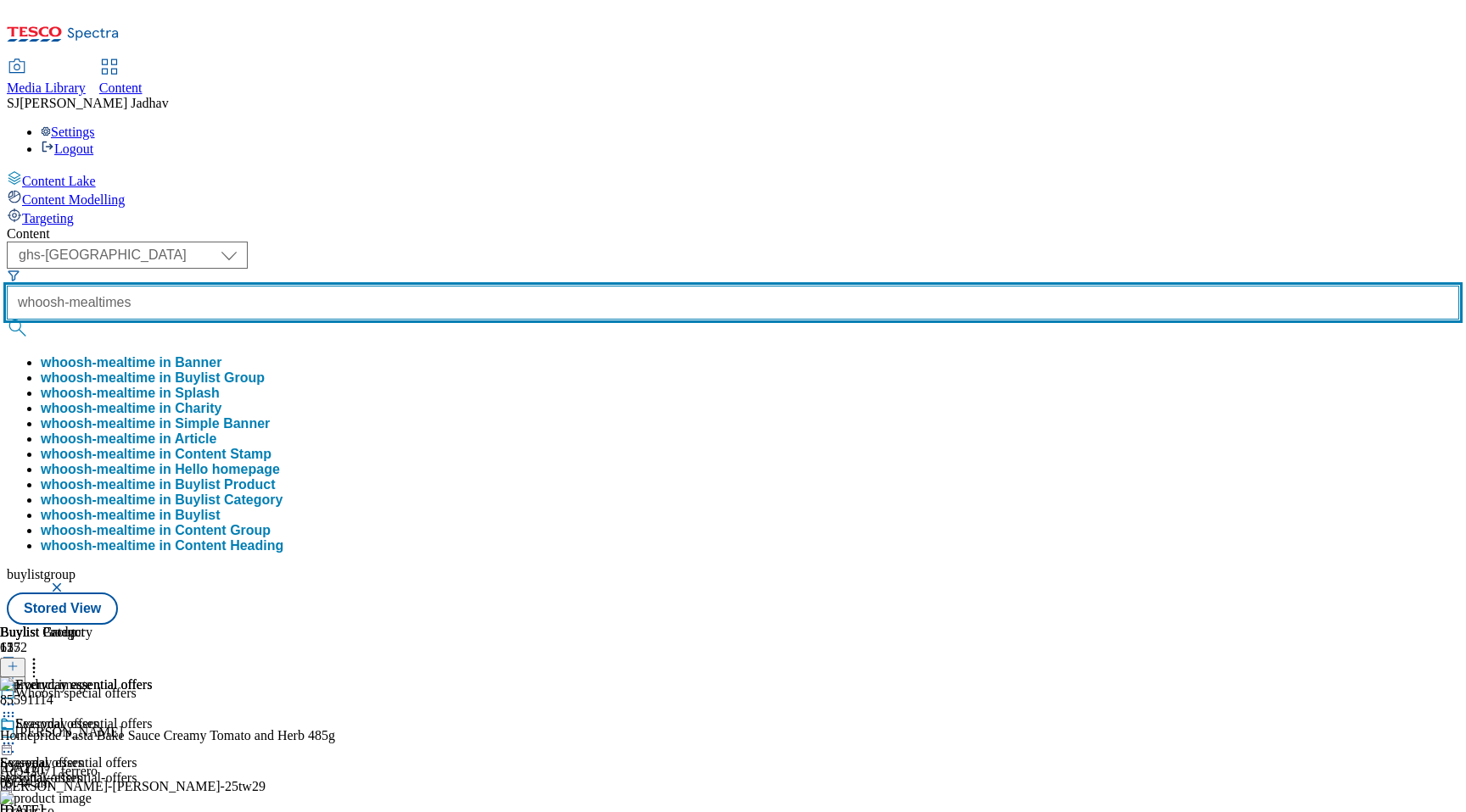
type input "whoosh-mealtimes"
click at [7, 320] on button "submit" at bounding box center [18, 328] width 24 height 17
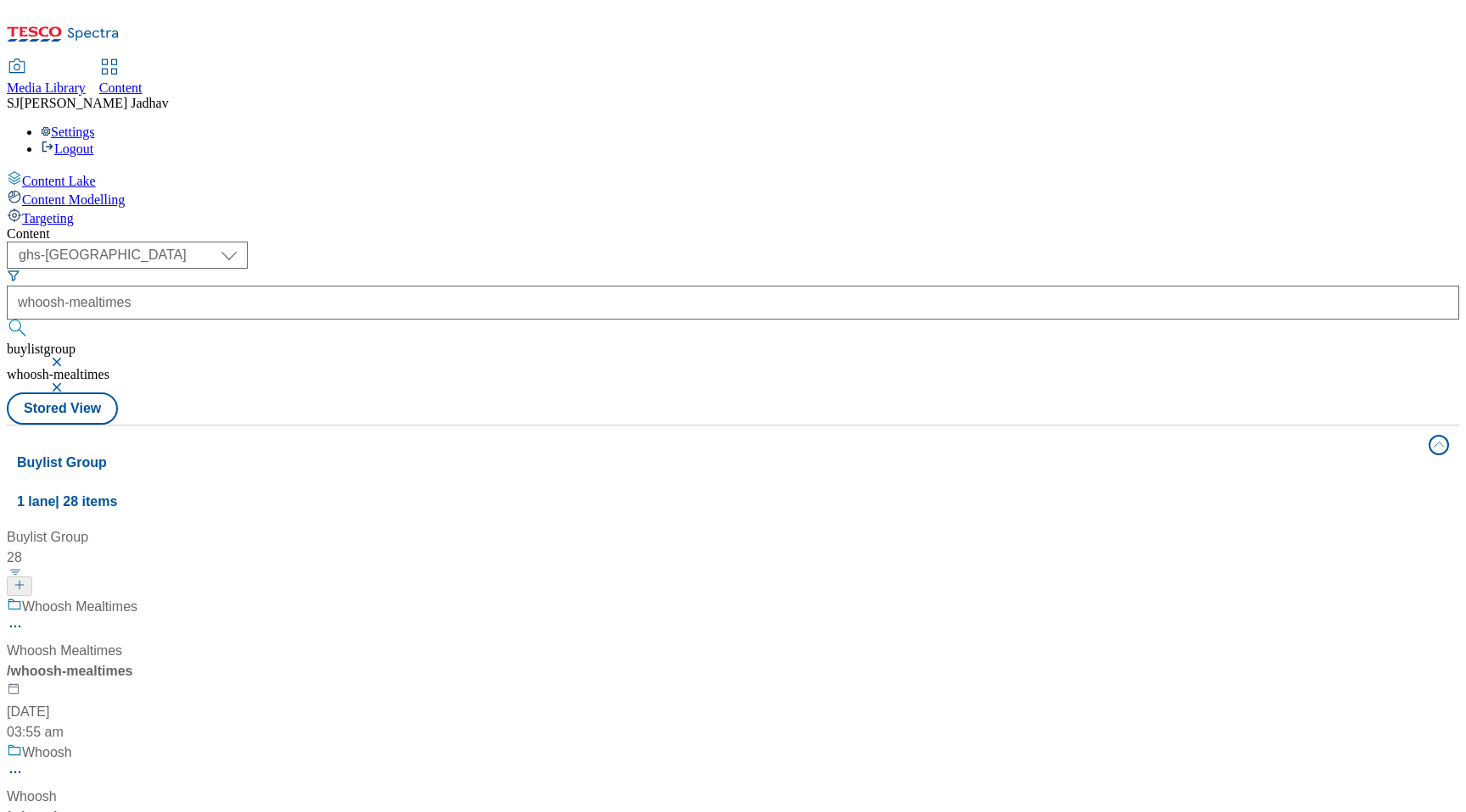
click at [224, 661] on div "/ whoosh-mealtimes" at bounding box center [115, 671] width 217 height 20
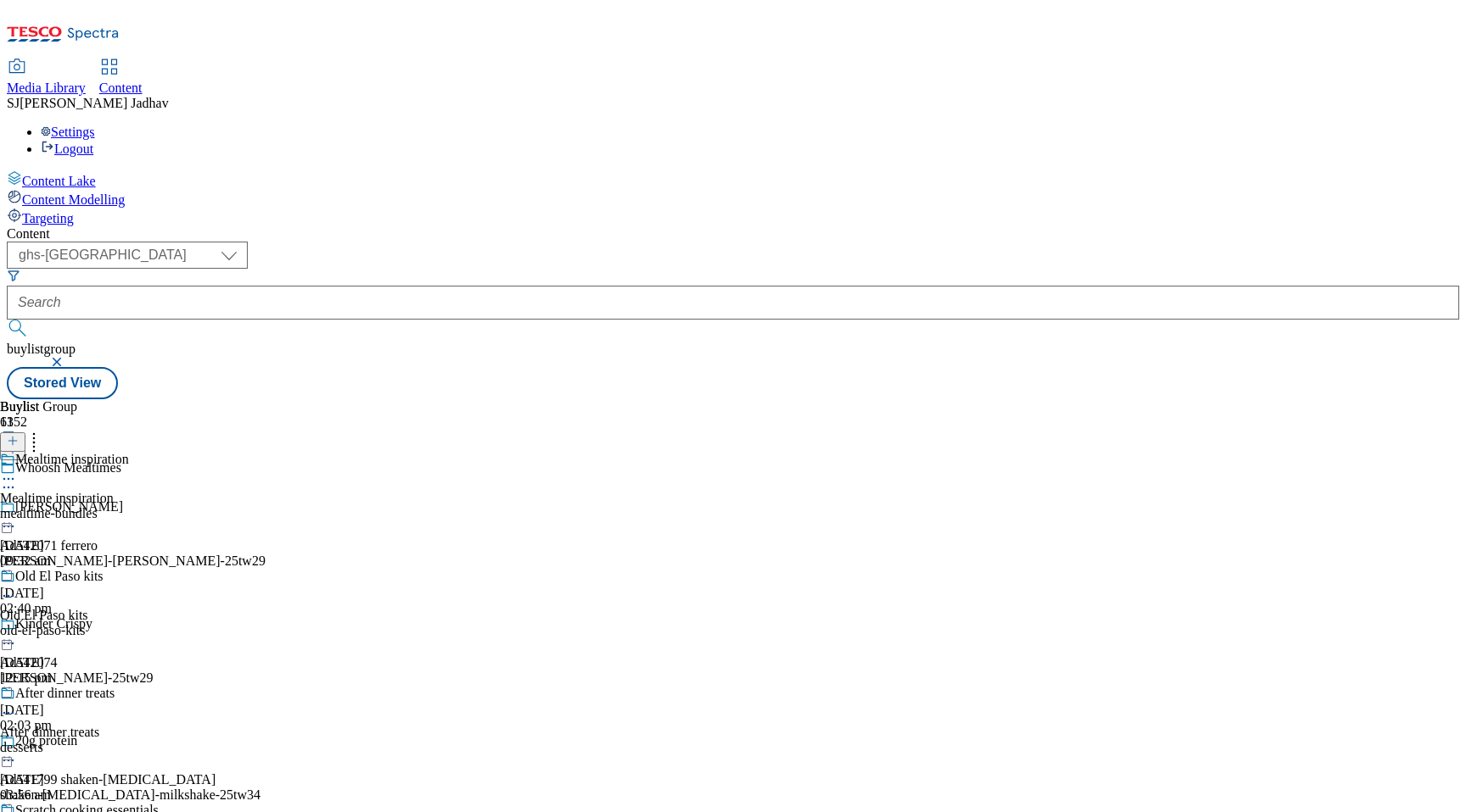
scroll to position [979, 0]
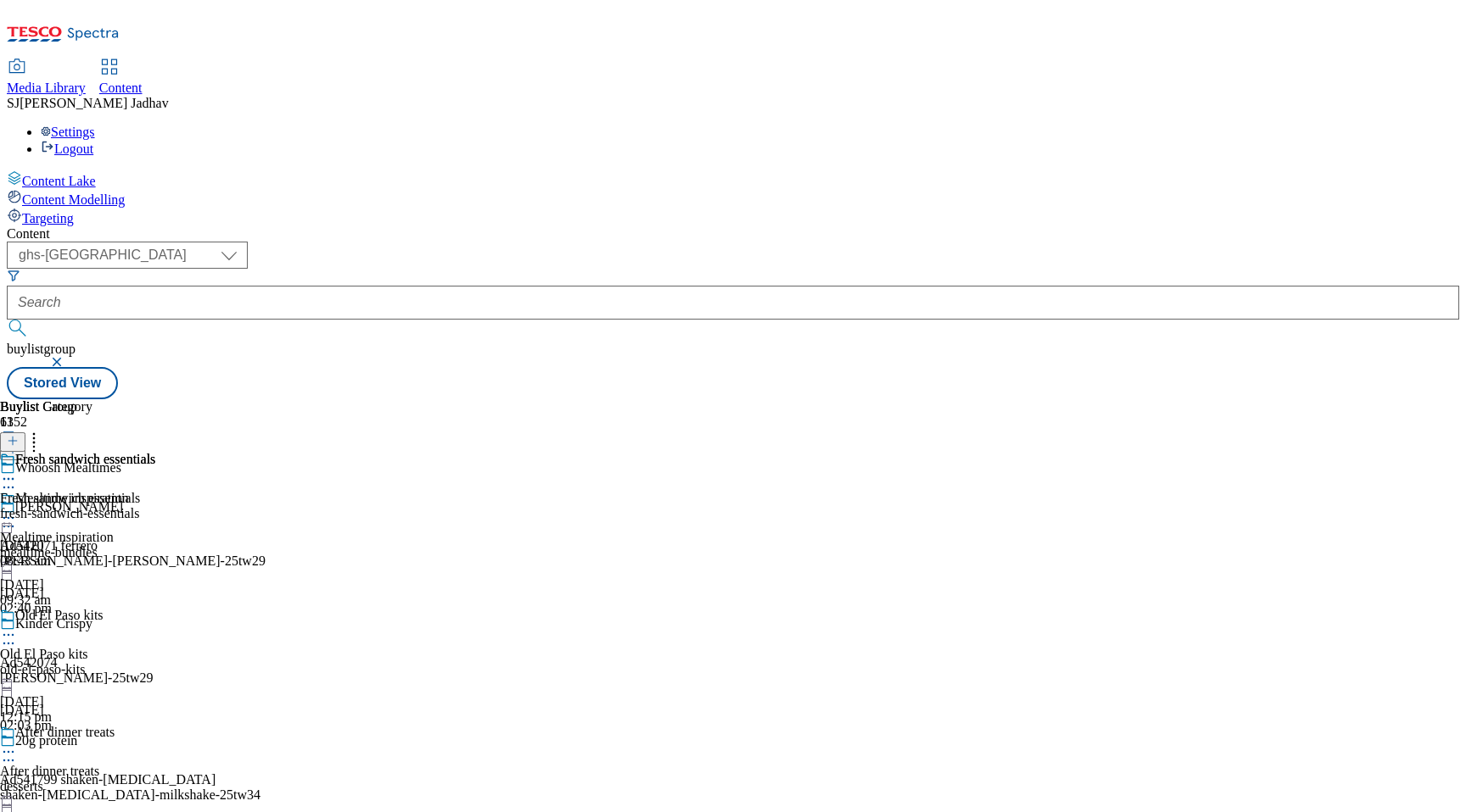
click at [155, 506] on div "fresh-sandwich-essentials" at bounding box center [78, 514] width 155 height 16
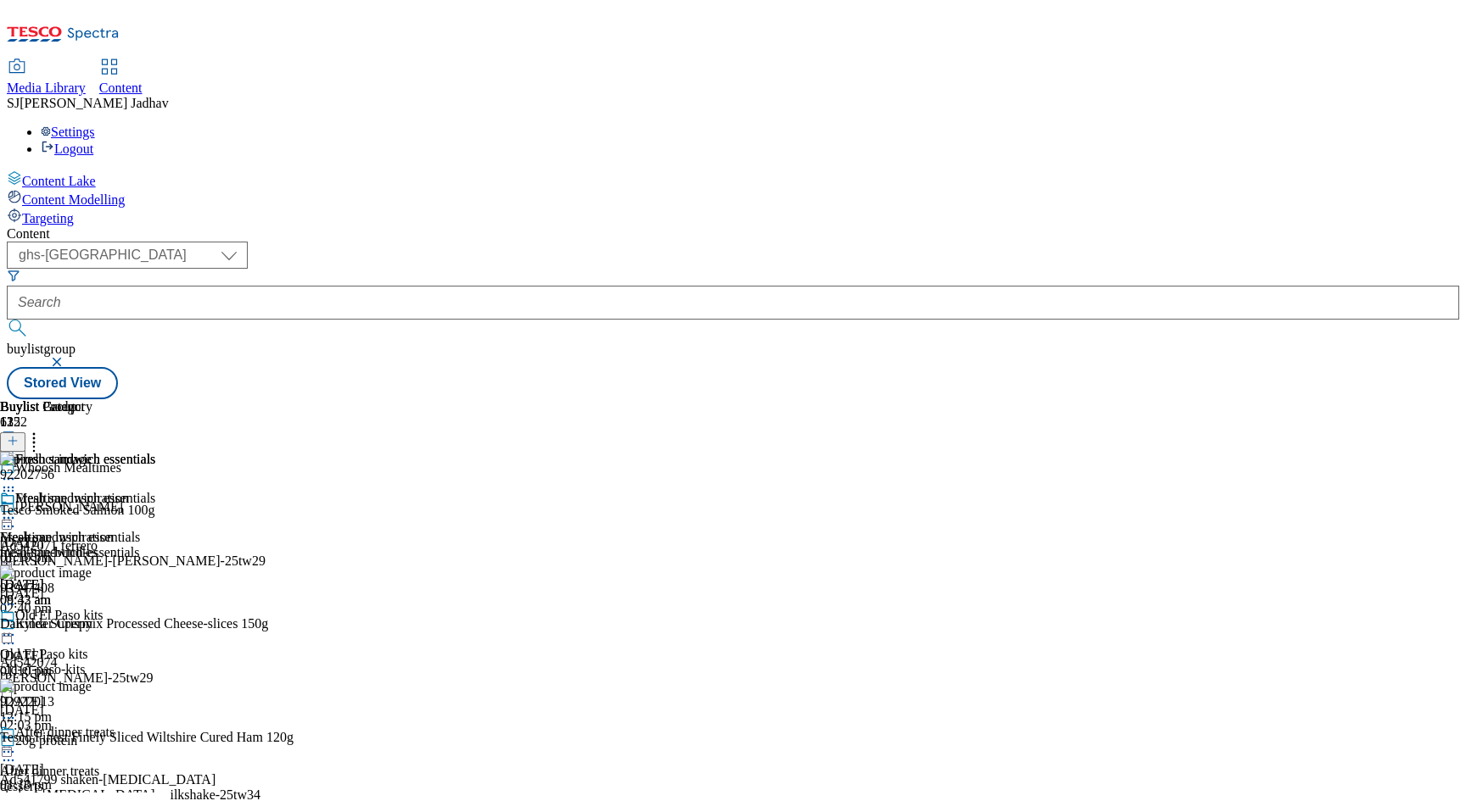
click at [18, 435] on icon at bounding box center [13, 441] width 12 height 12
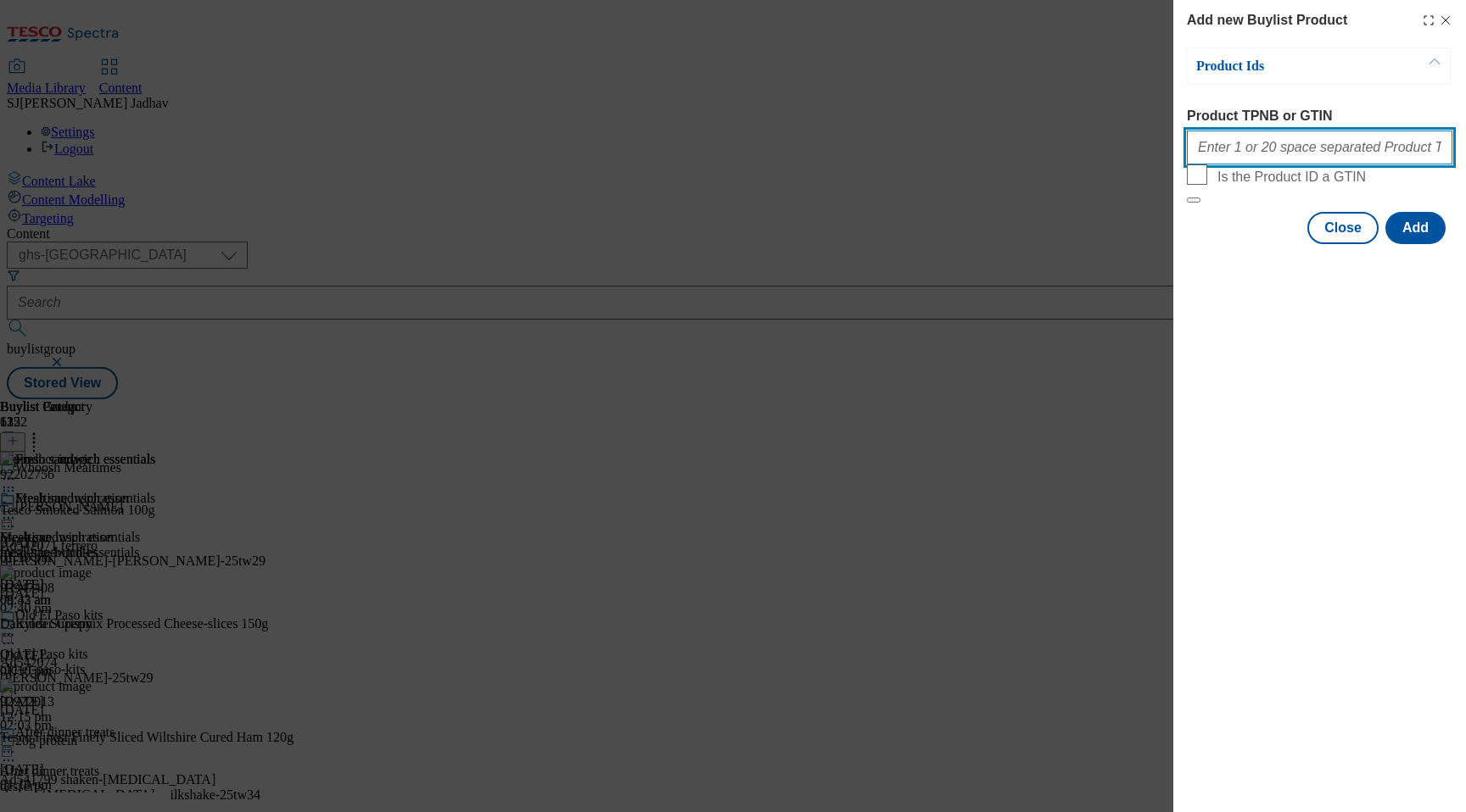
click at [1301, 148] on input "Product TPNB or GTIN" at bounding box center [1320, 147] width 266 height 34
paste input "92922013 92548220 92910897"
type input "92922013 92548220 92910897"
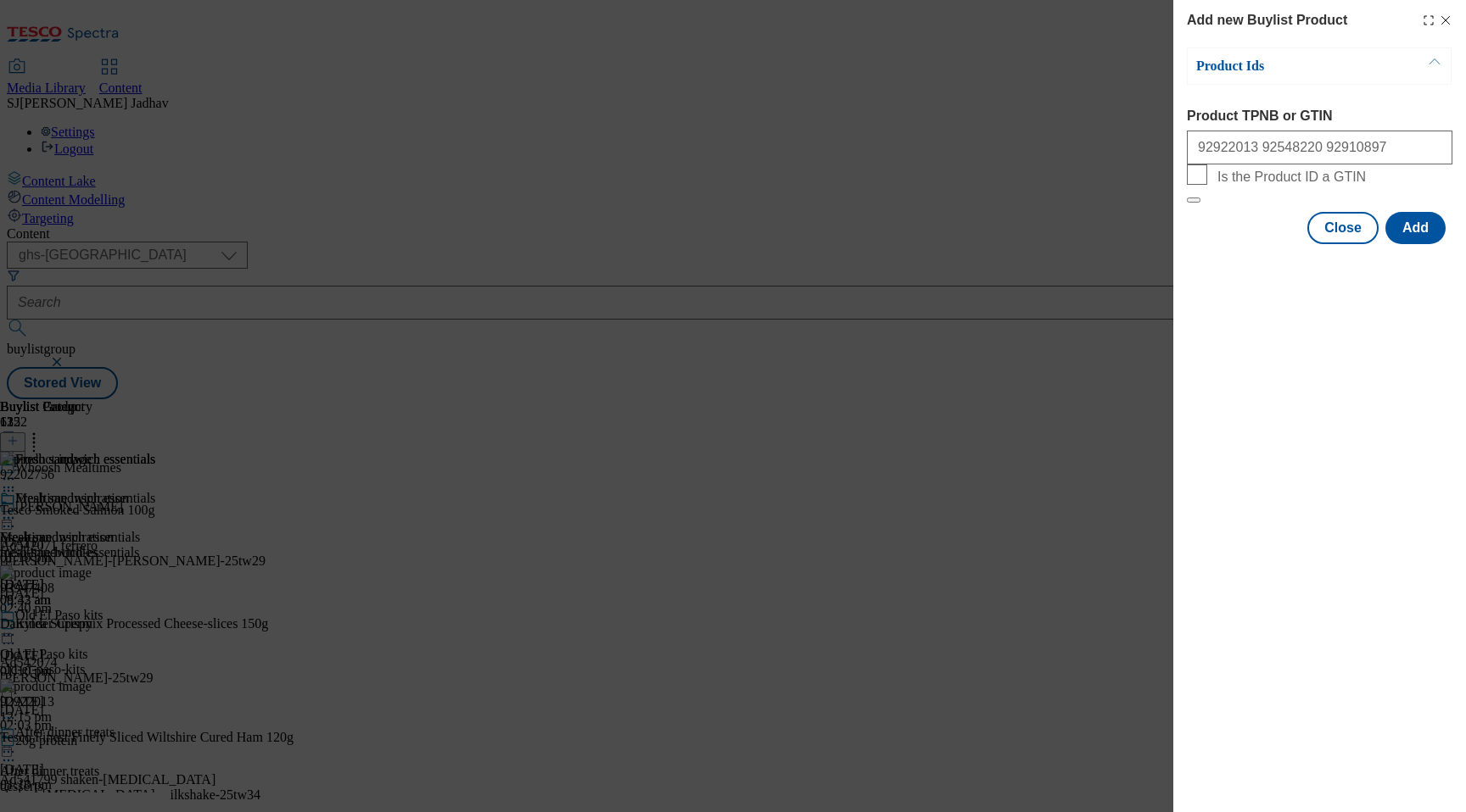
click at [1445, 244] on div "Close Add" at bounding box center [1320, 227] width 266 height 32
click at [1410, 244] on button "Add" at bounding box center [1415, 227] width 60 height 32
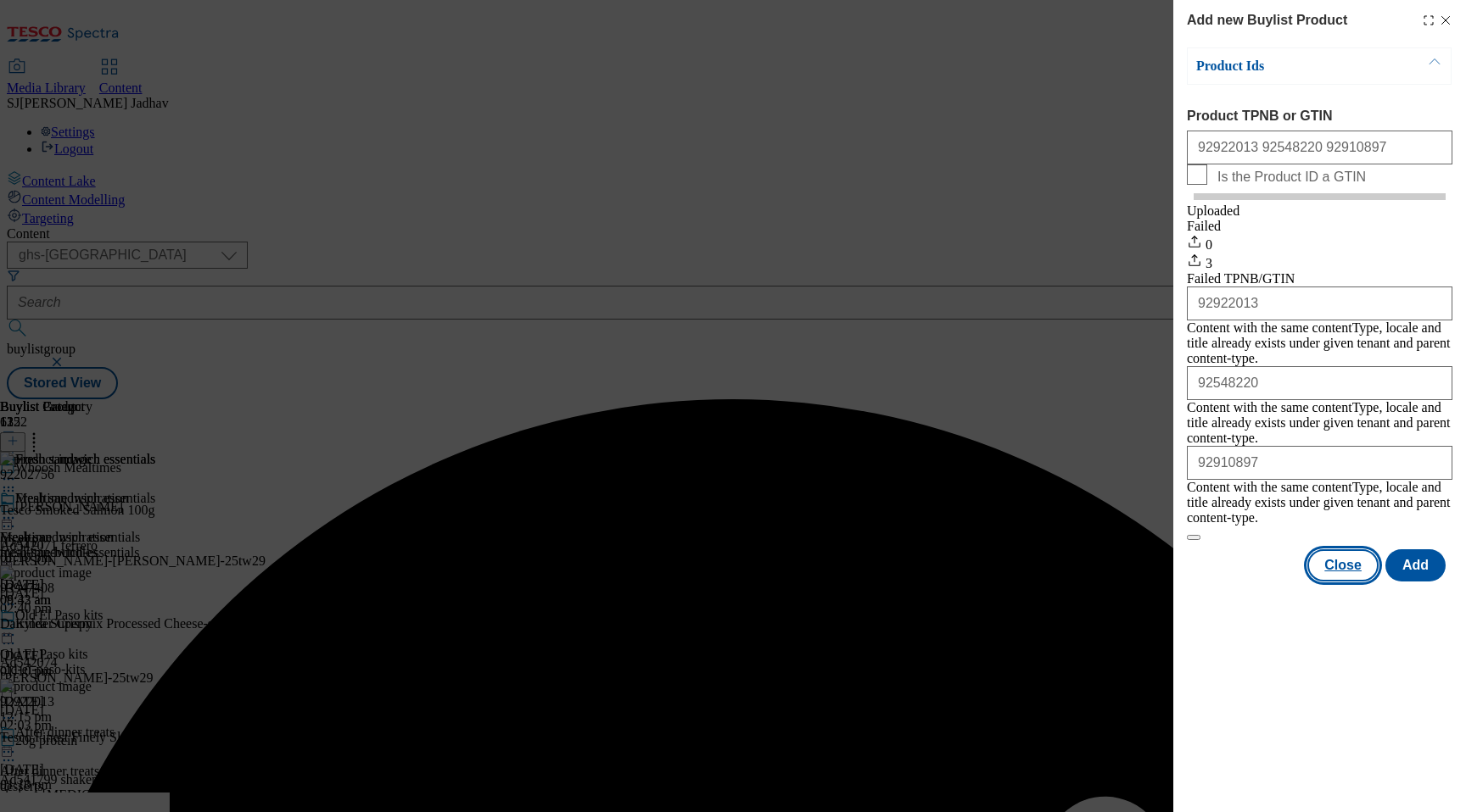
click at [1341, 550] on button "Close" at bounding box center [1343, 565] width 71 height 32
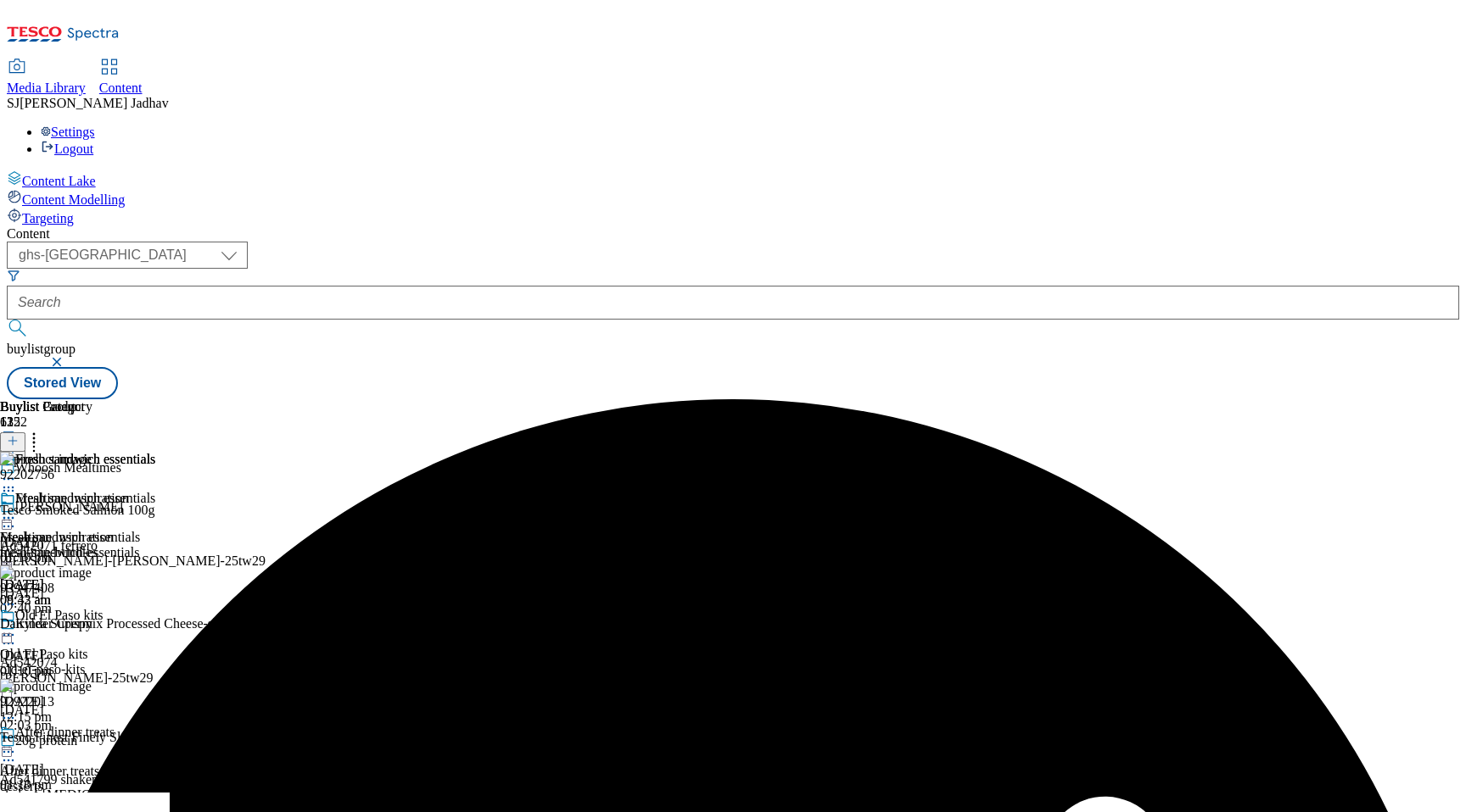
scroll to position [0, 40]
click at [36, 442] on circle at bounding box center [34, 443] width 3 height 3
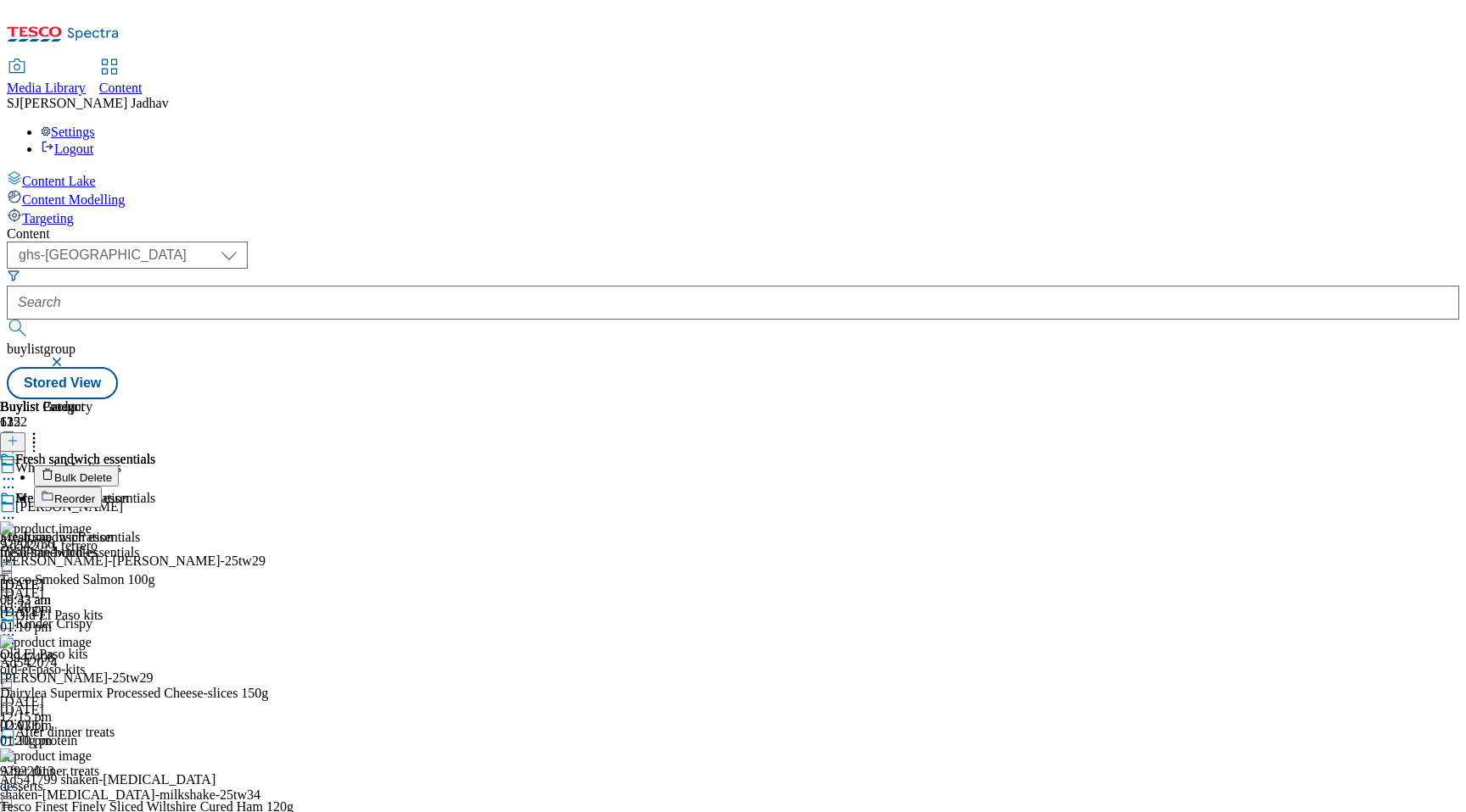
click at [95, 493] on span "Reorder" at bounding box center [74, 499] width 41 height 13
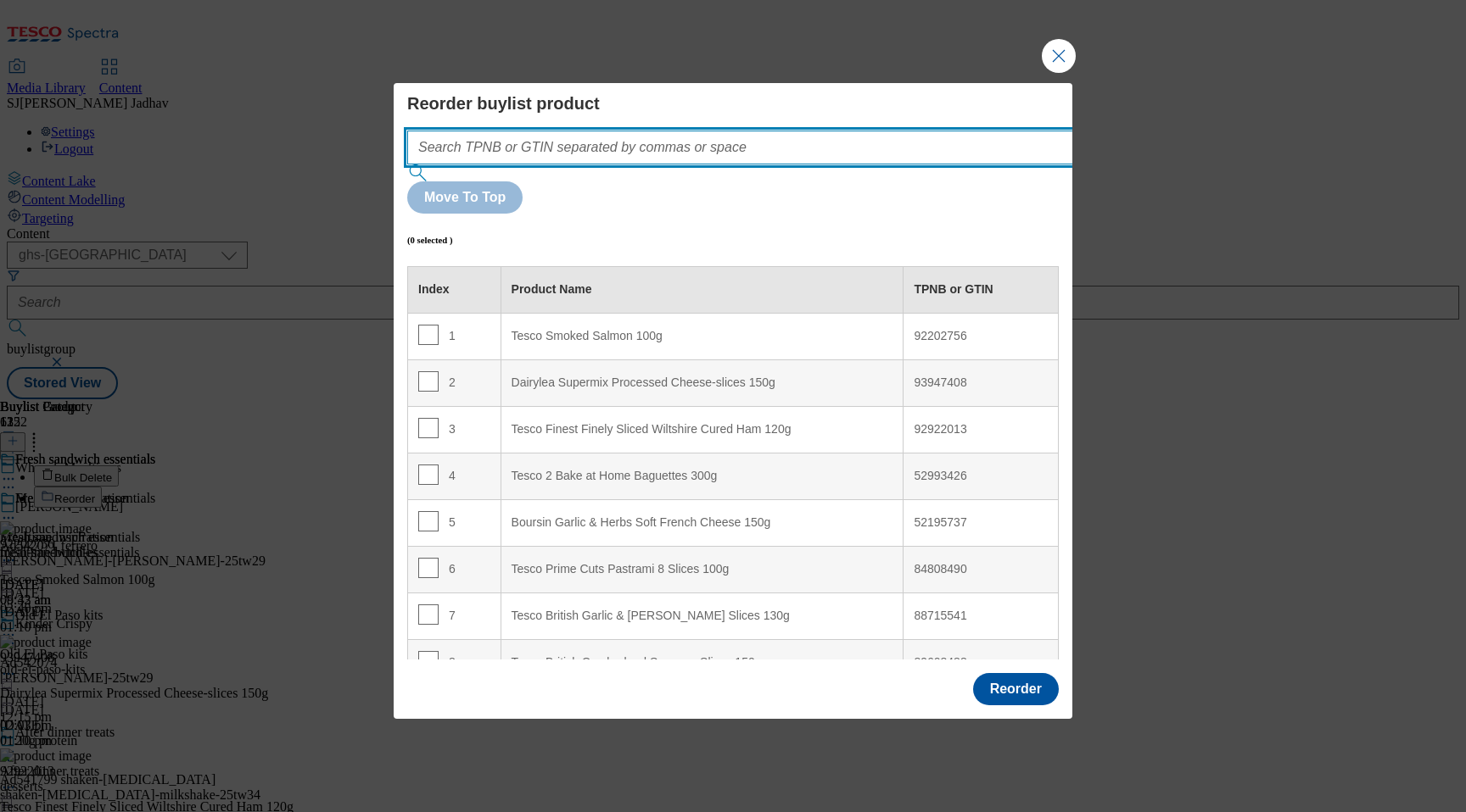
click at [668, 165] on input "Modal" at bounding box center [765, 147] width 716 height 34
paste input "92922013 92548220 92910897"
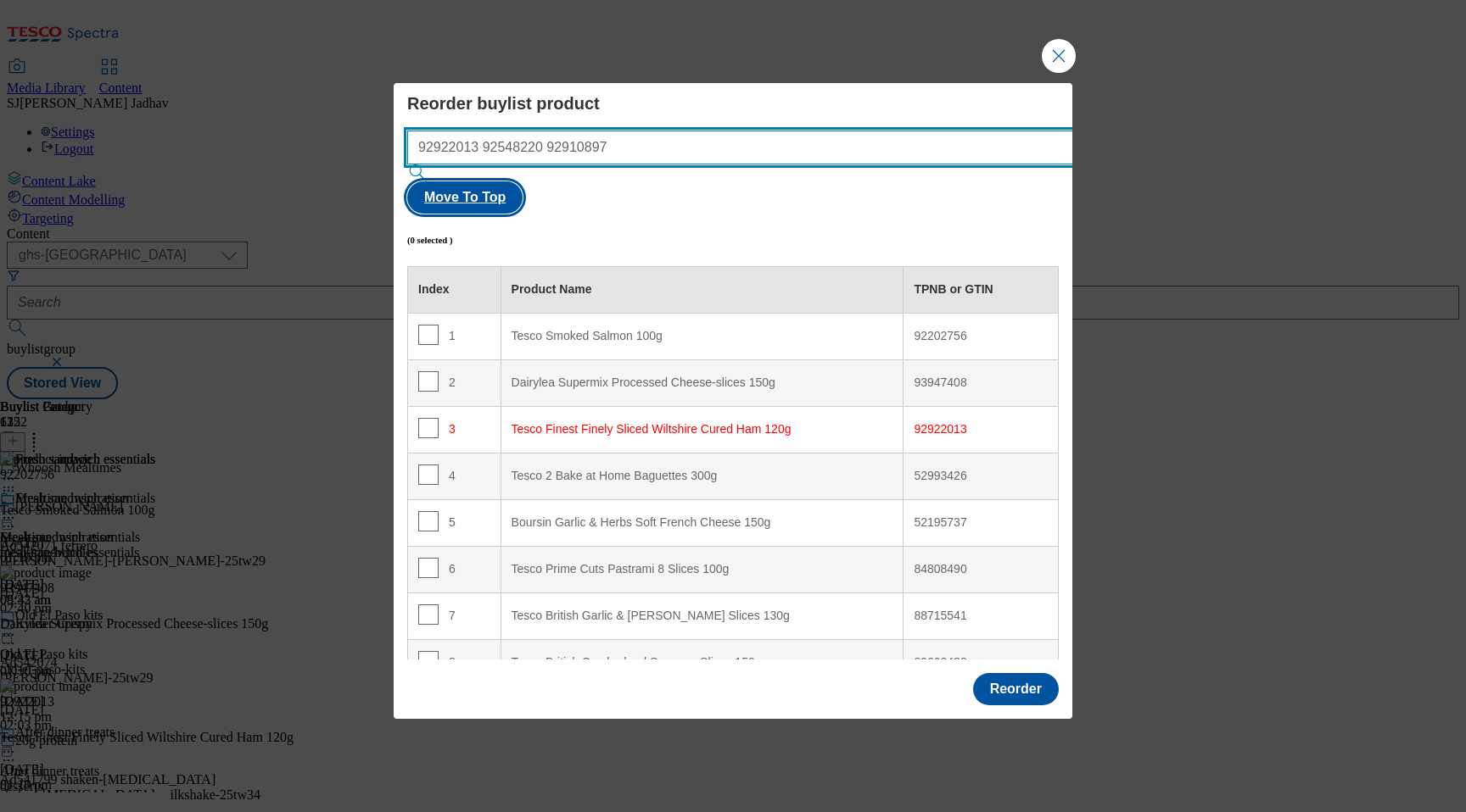
type input "92922013 92548220 92910897"
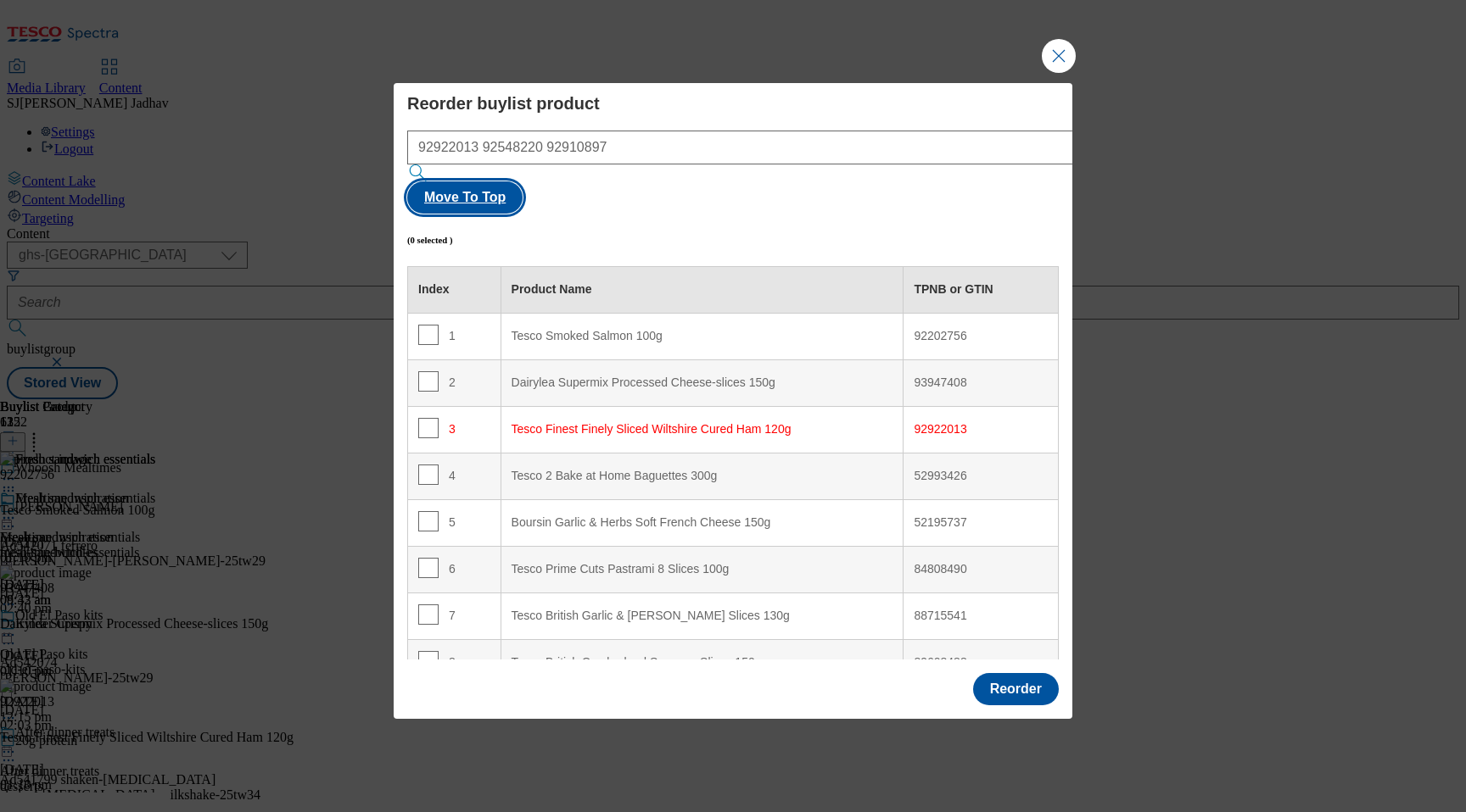
click at [523, 181] on button "Move To Top" at bounding box center [465, 197] width 115 height 32
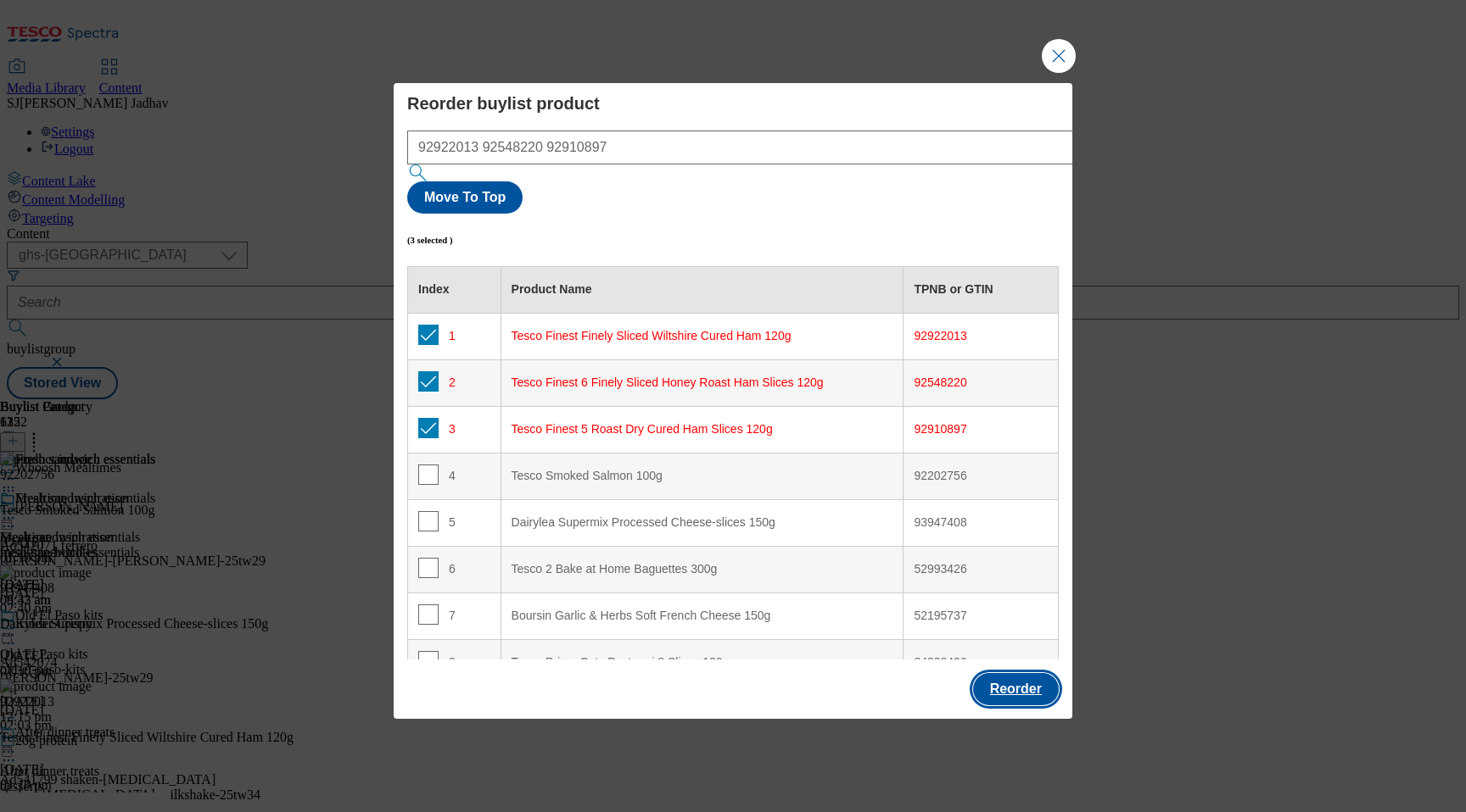
click at [1015, 673] on button "Reorder" at bounding box center [1015, 689] width 85 height 32
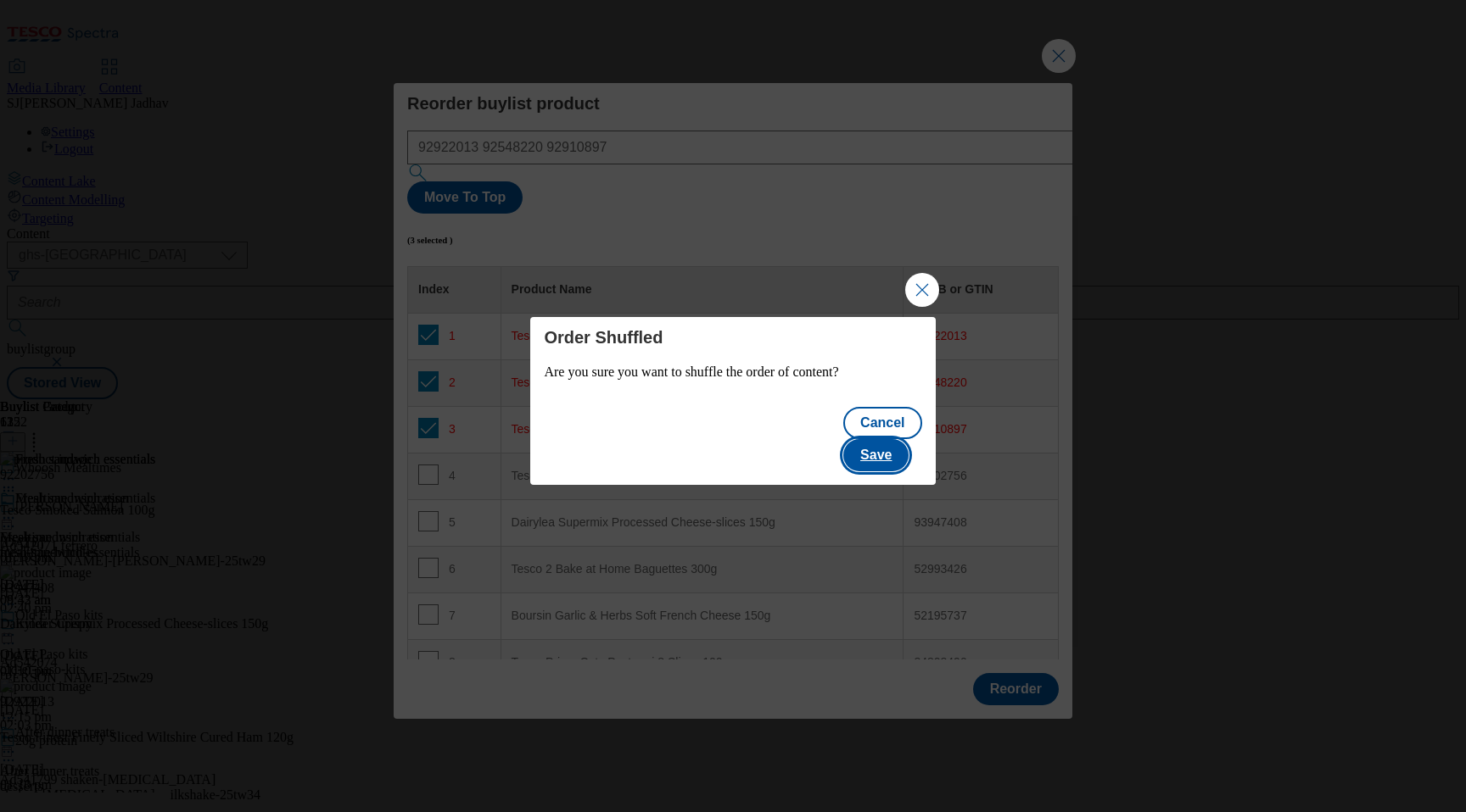
click at [908, 444] on button "Save" at bounding box center [876, 455] width 65 height 32
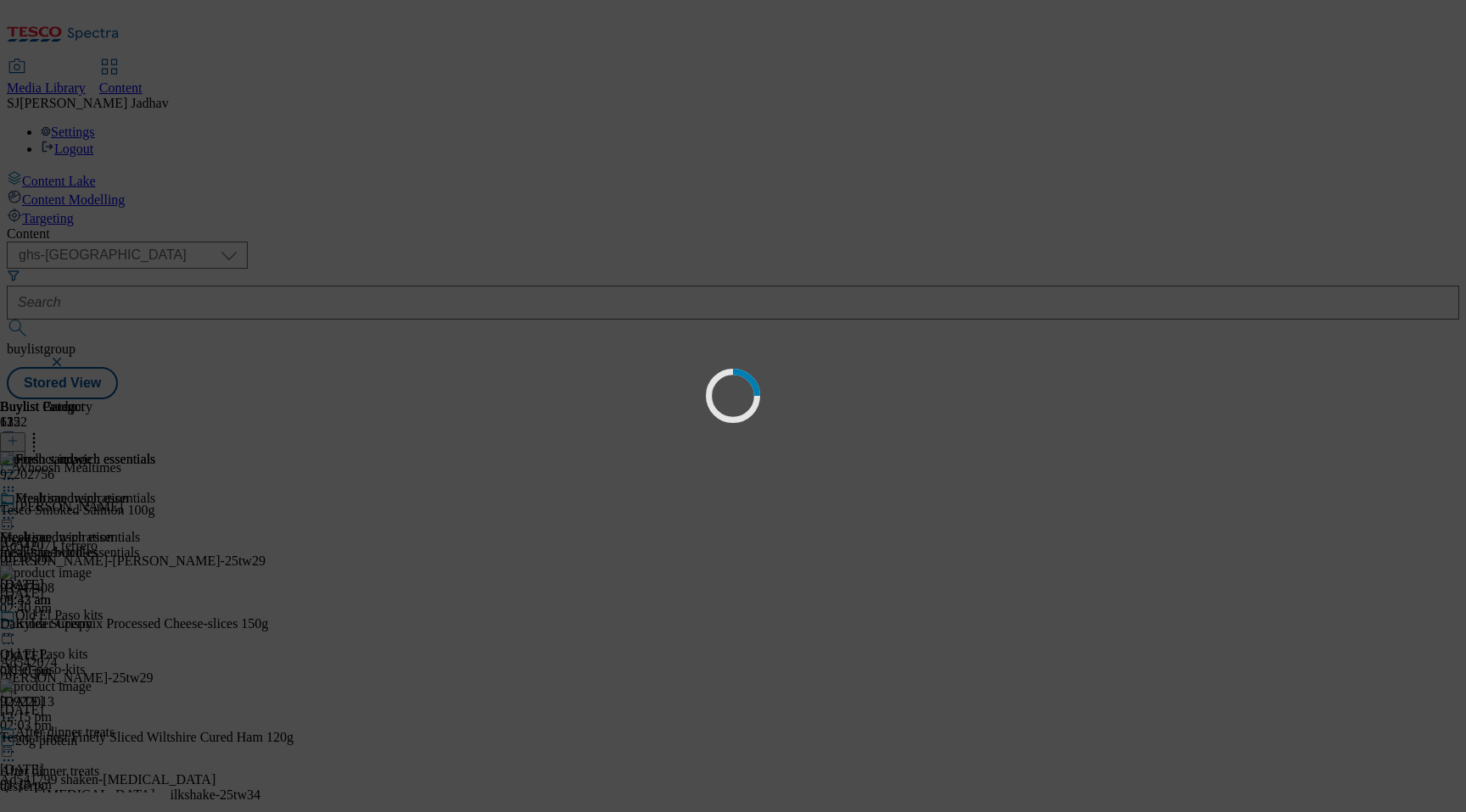
scroll to position [0, 0]
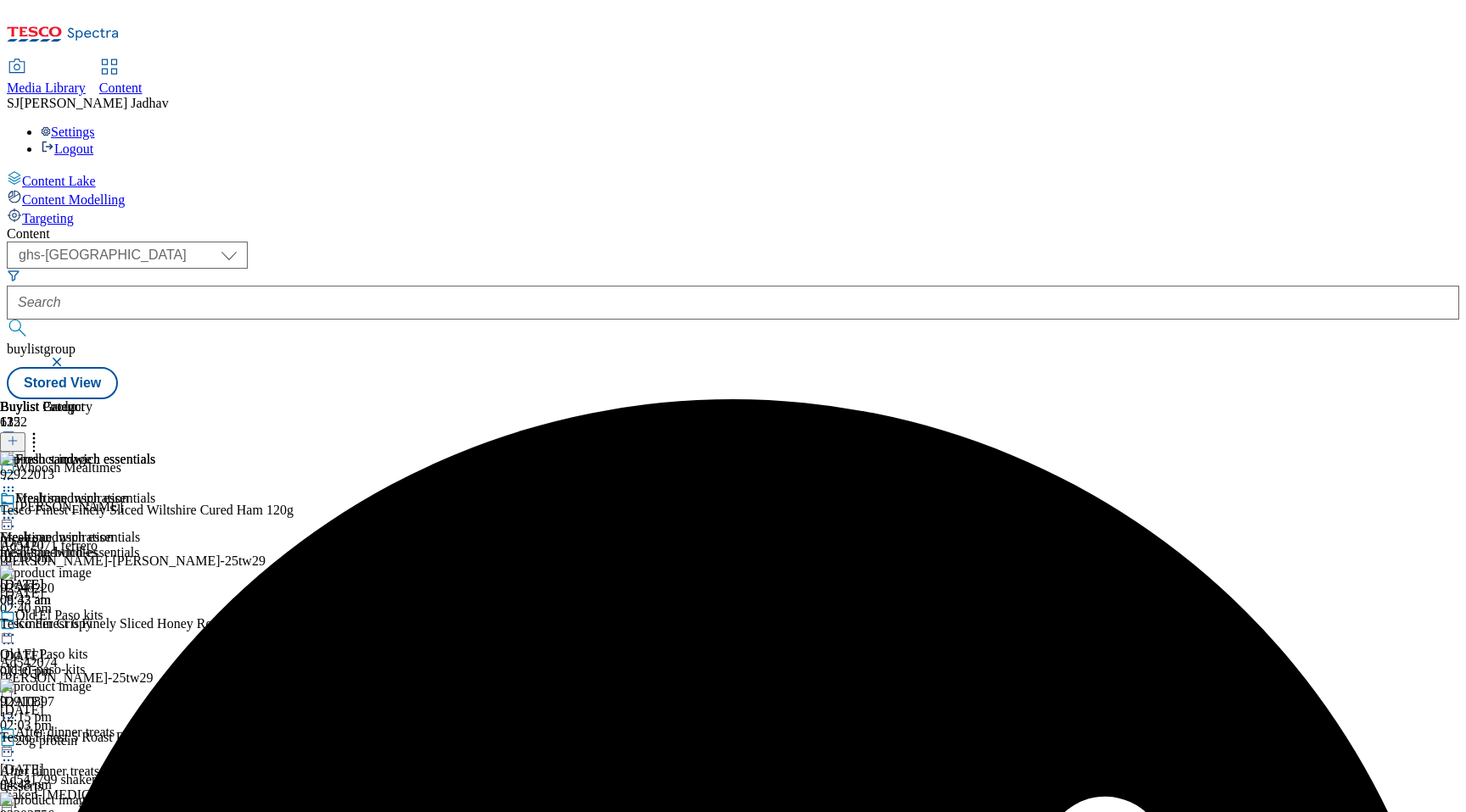
click at [17, 510] on icon at bounding box center [8, 518] width 17 height 17
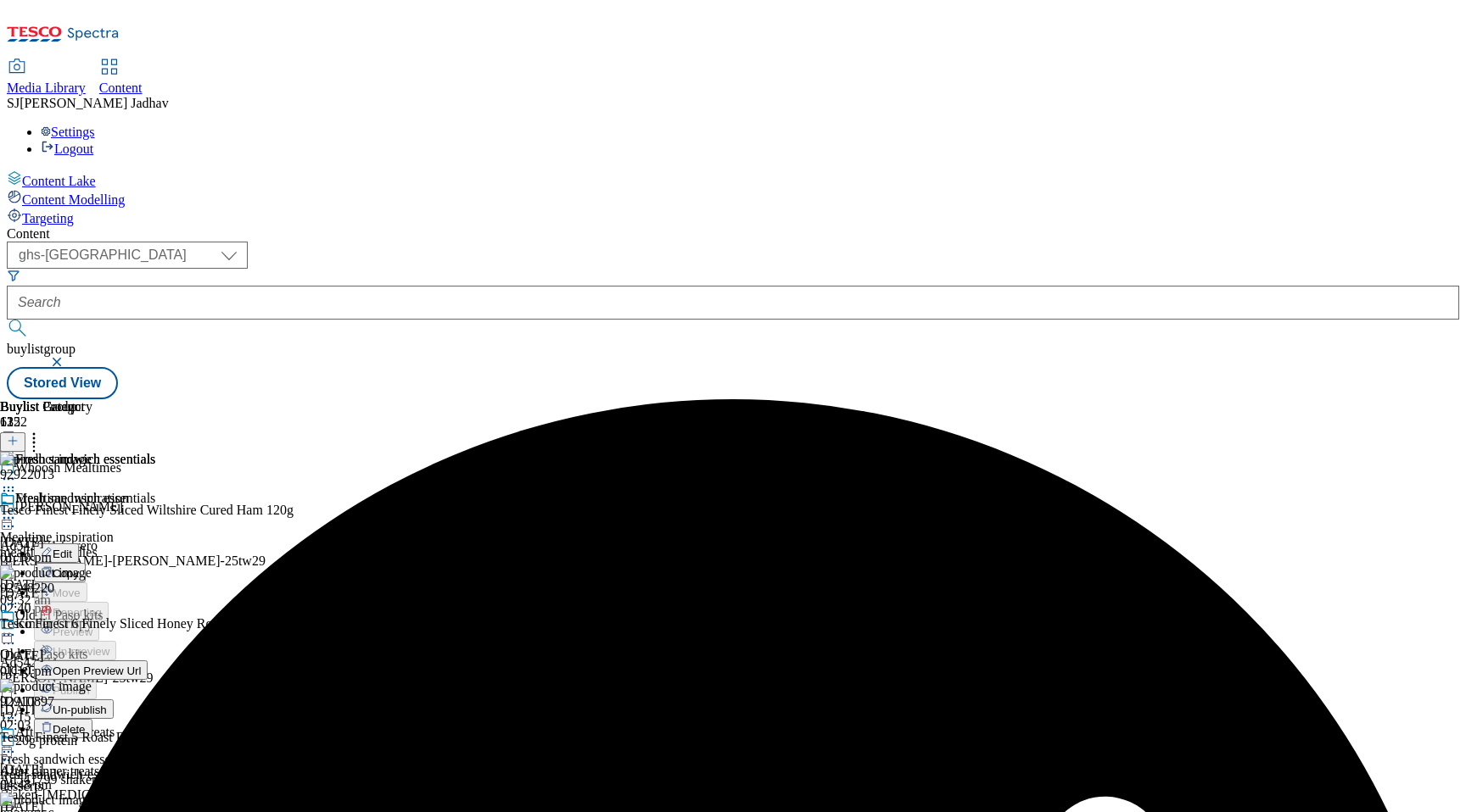
click at [72, 548] on span "Edit" at bounding box center [62, 554] width 19 height 13
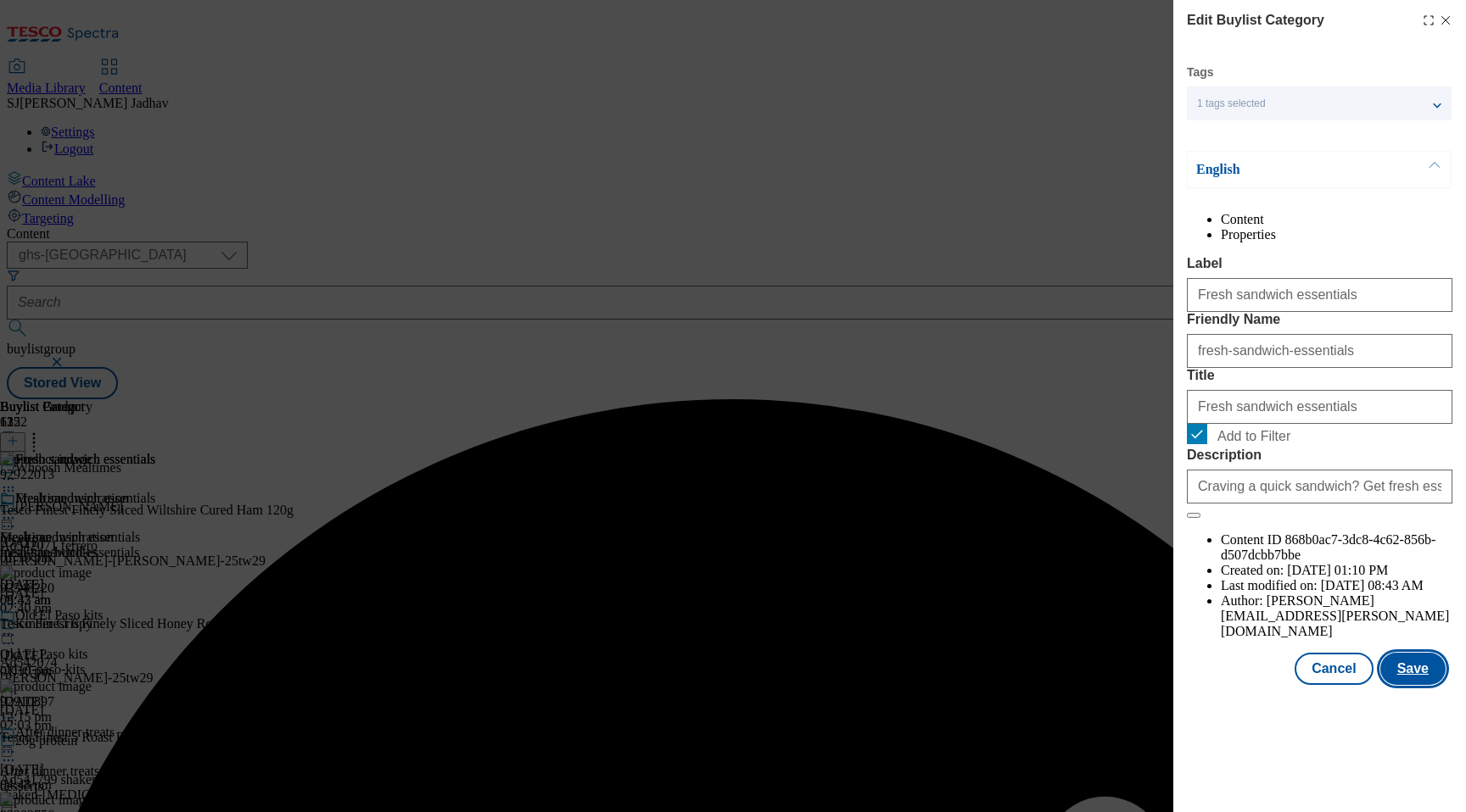
click at [1425, 685] on button "Save" at bounding box center [1413, 668] width 65 height 32
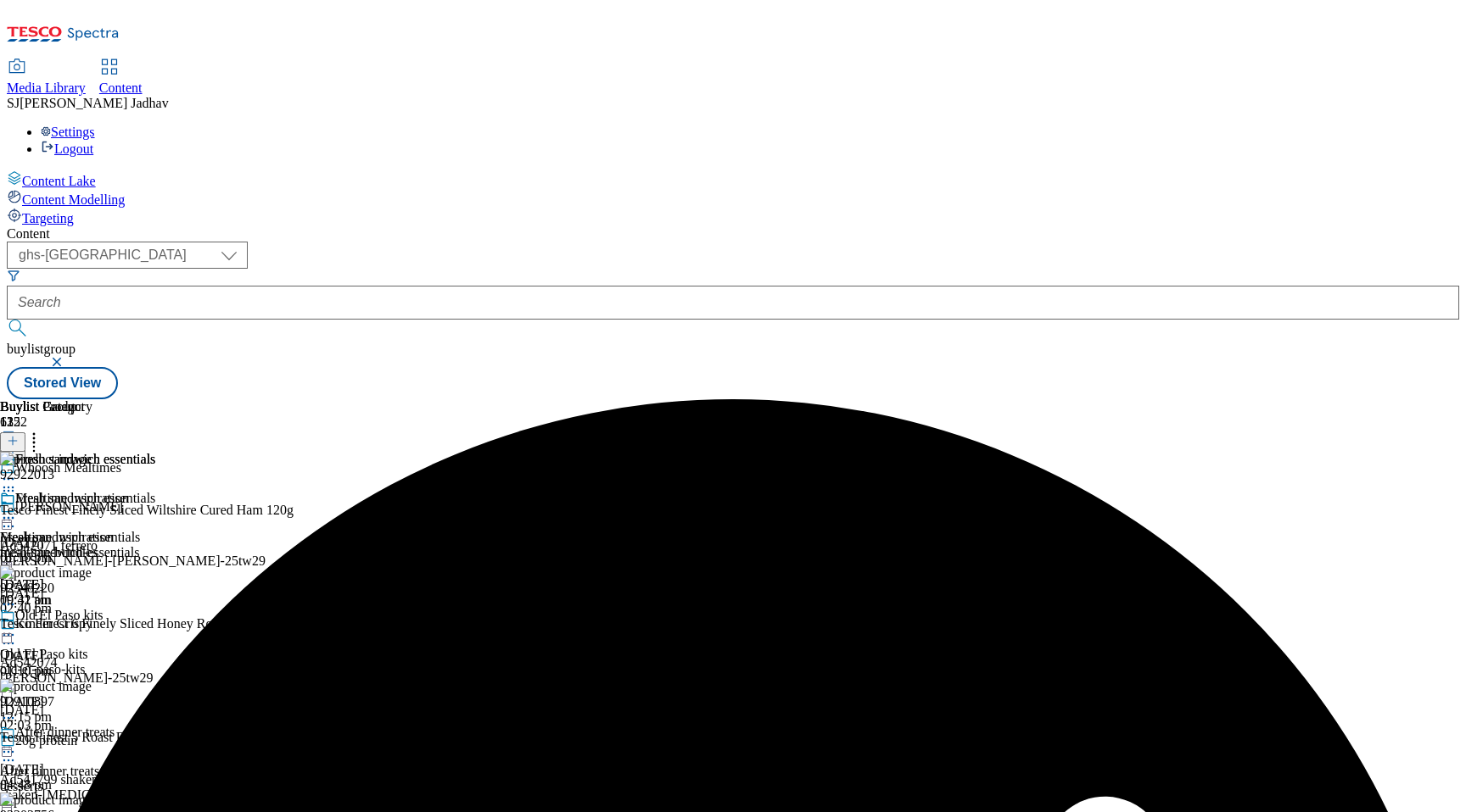
click at [17, 510] on icon at bounding box center [8, 518] width 17 height 17
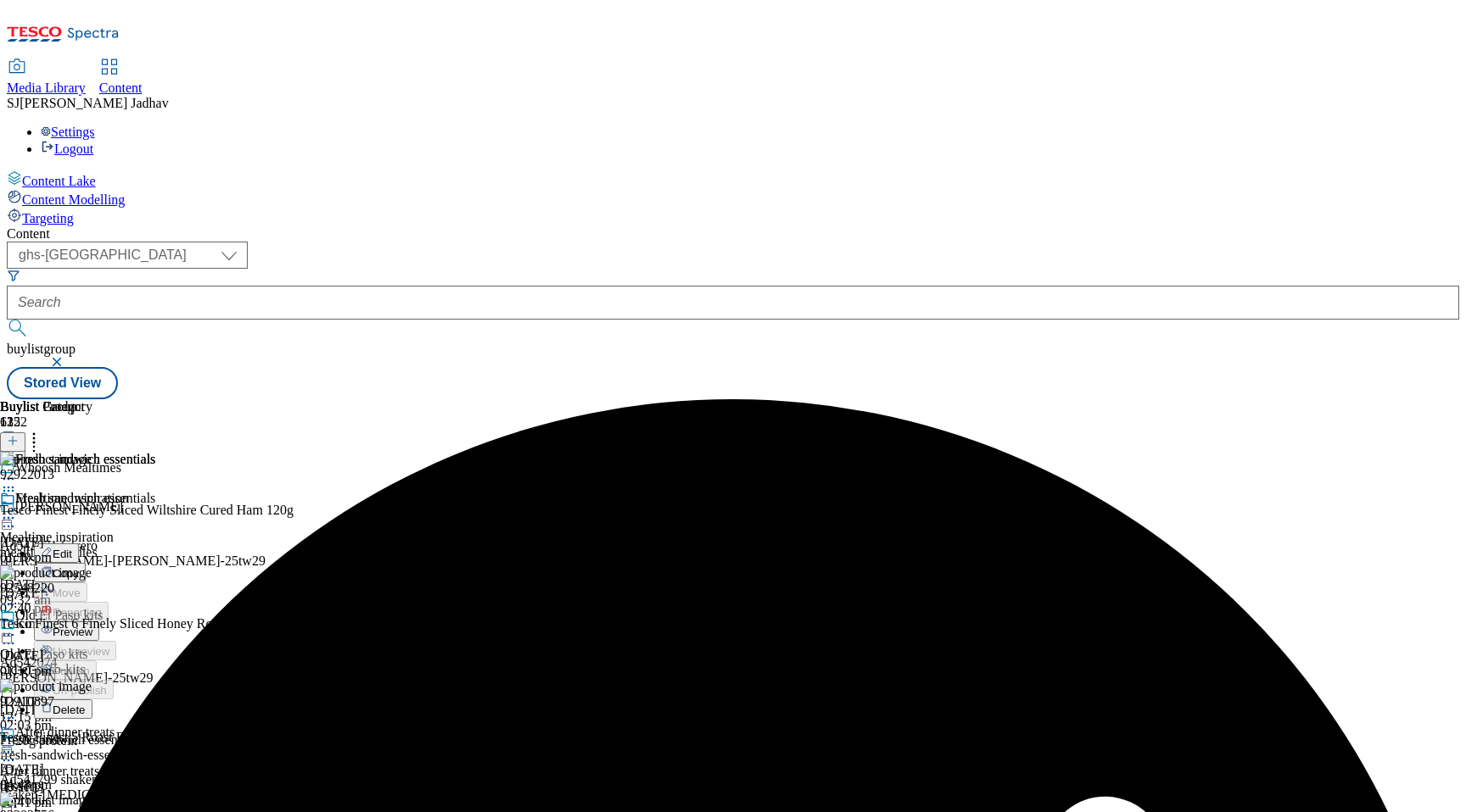
click at [92, 626] on span "Preview" at bounding box center [72, 632] width 40 height 13
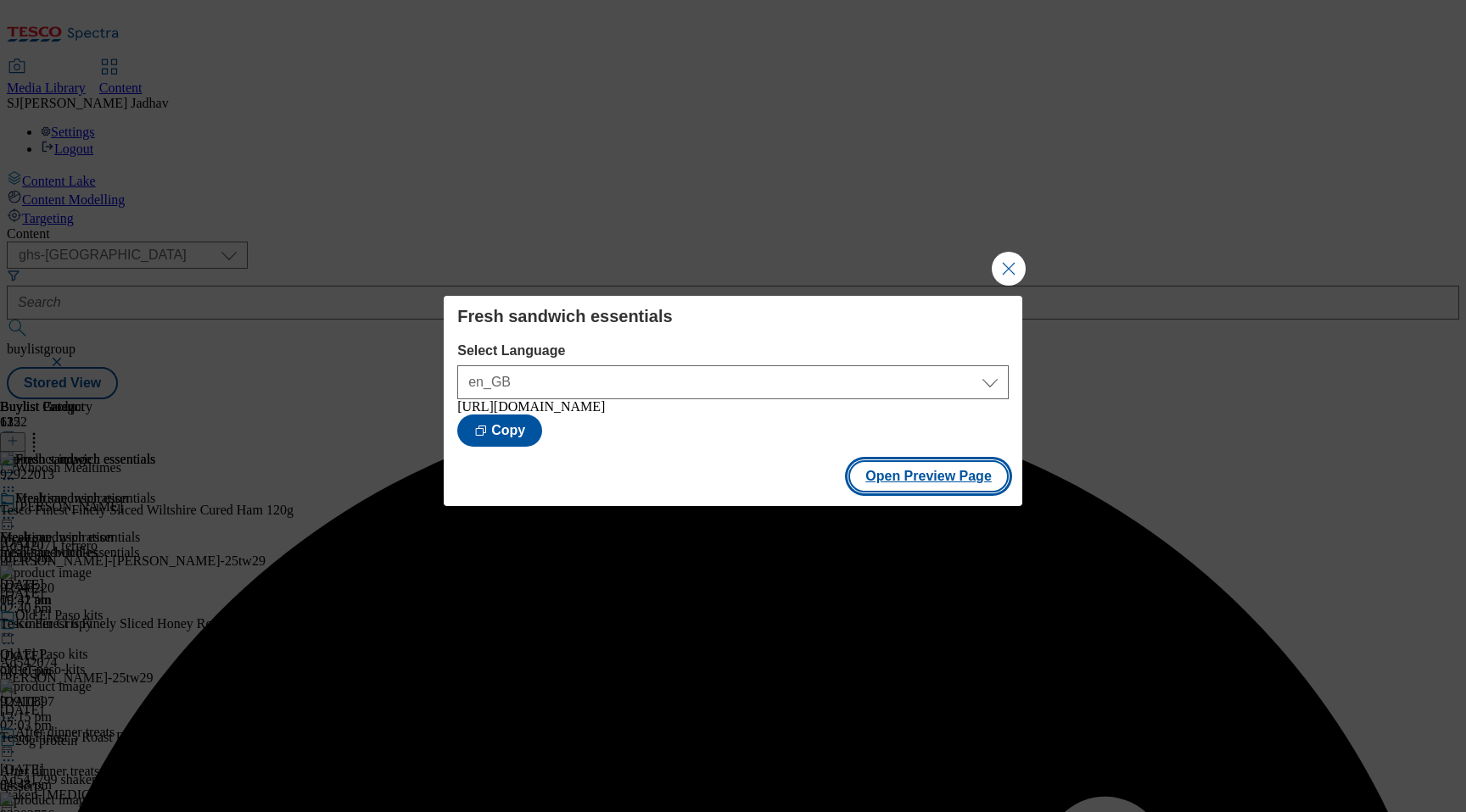
click at [931, 482] on button "Open Preview Page" at bounding box center [928, 477] width 160 height 32
click at [1021, 256] on button "Close Modal" at bounding box center [1008, 268] width 34 height 34
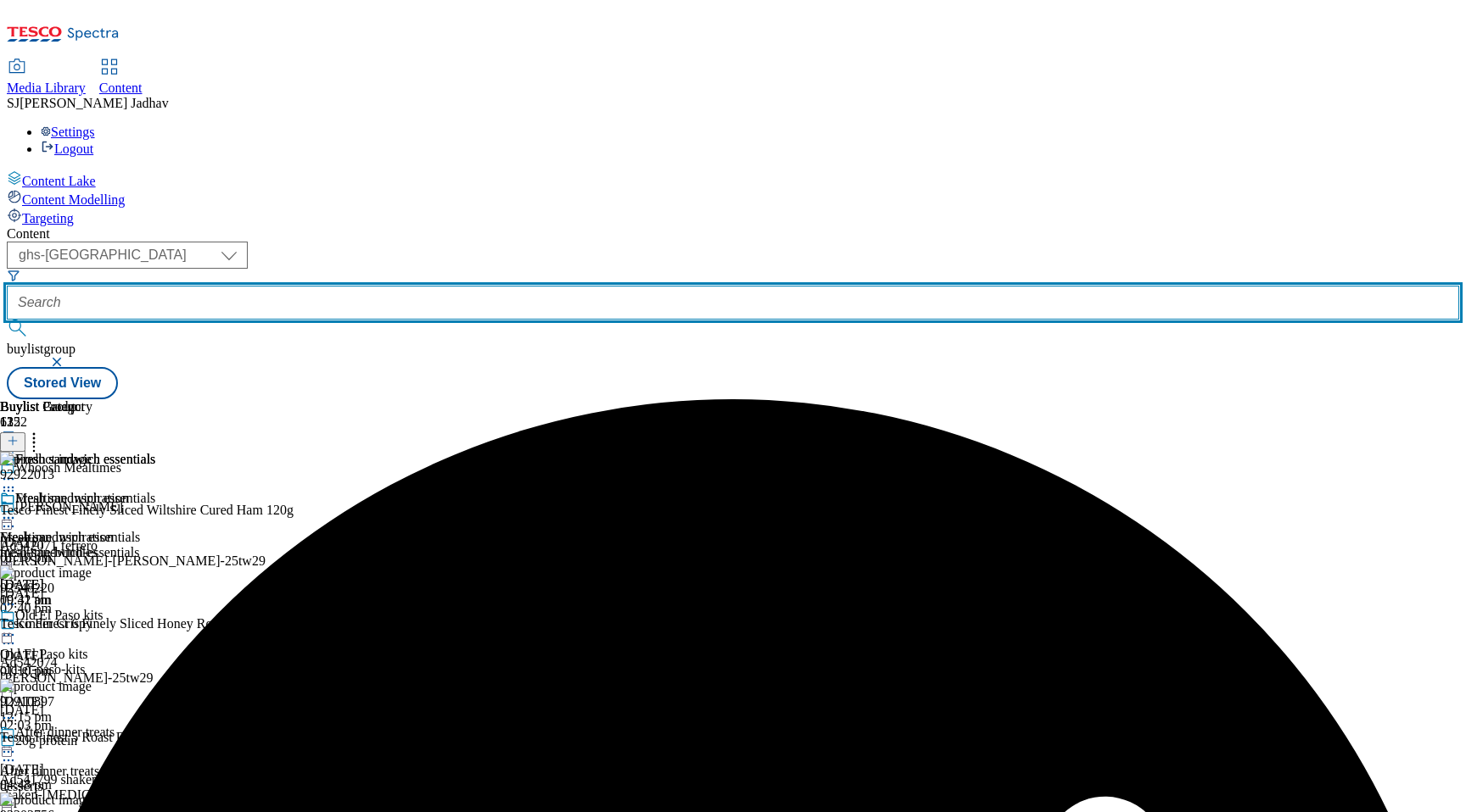
click at [423, 286] on input "text" at bounding box center [733, 302] width 1452 height 34
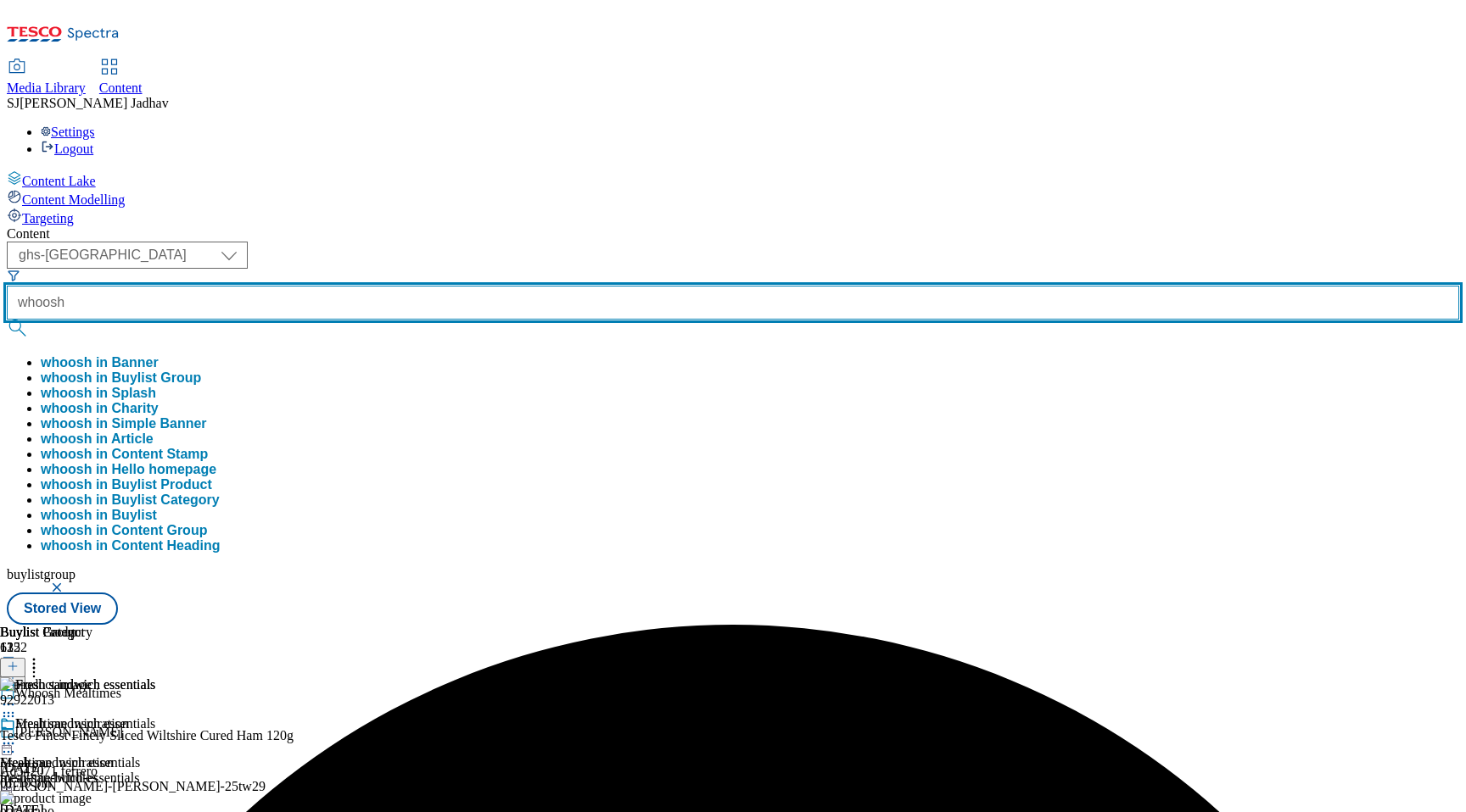
type input "whoosh"
click at [7, 320] on button "submit" at bounding box center [18, 328] width 24 height 17
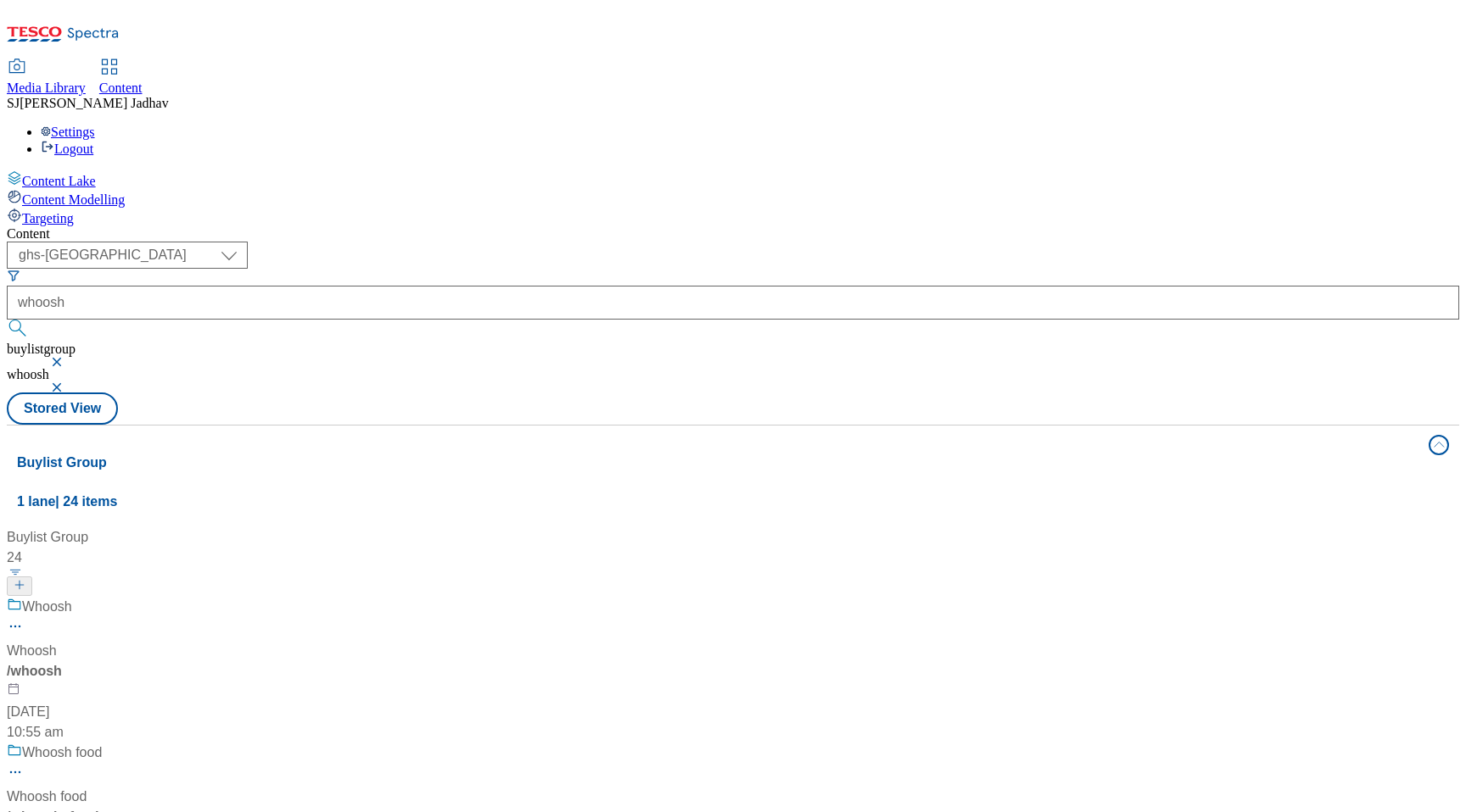
click at [219, 661] on div "/ whoosh" at bounding box center [112, 671] width 212 height 20
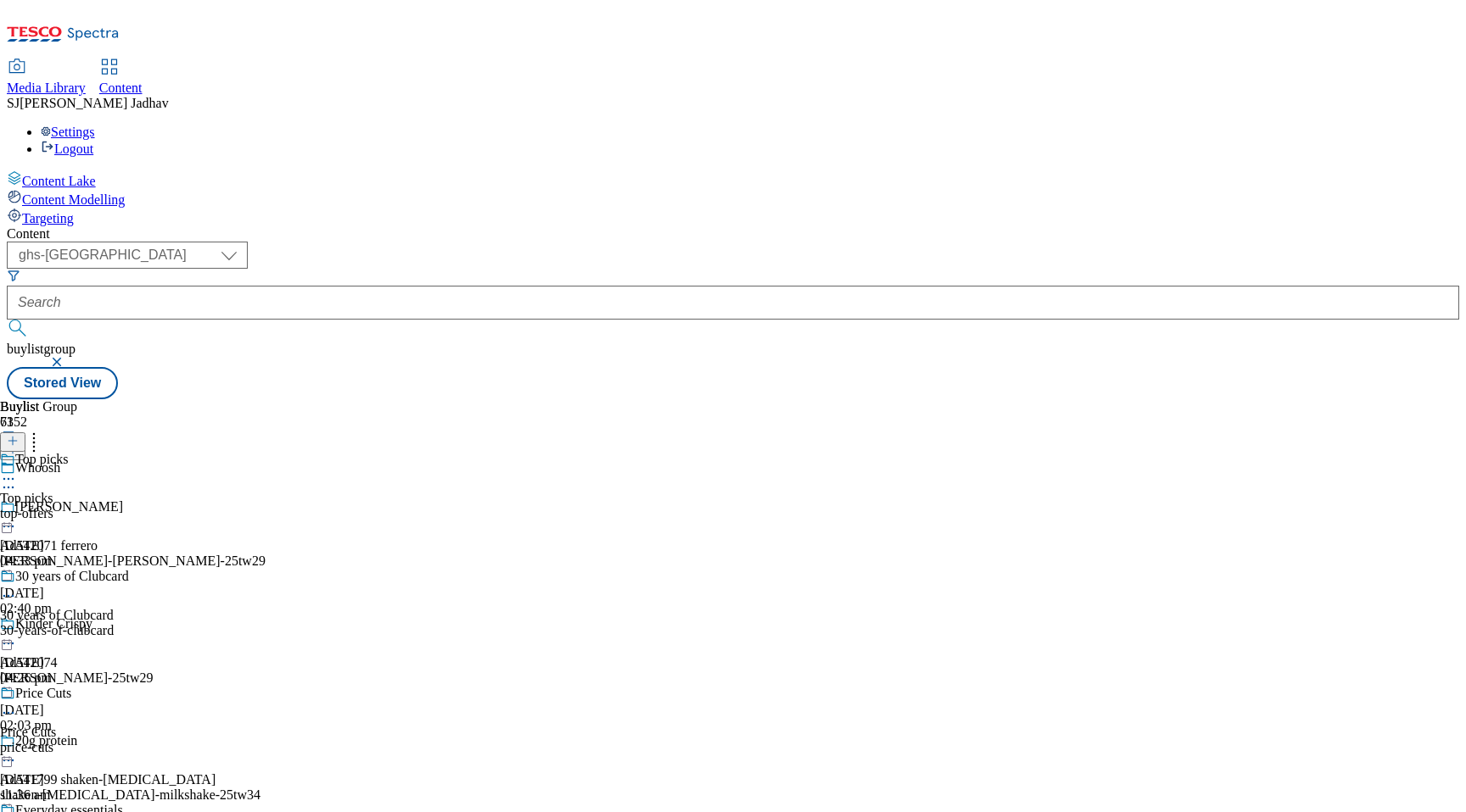
scroll to position [1806, 0]
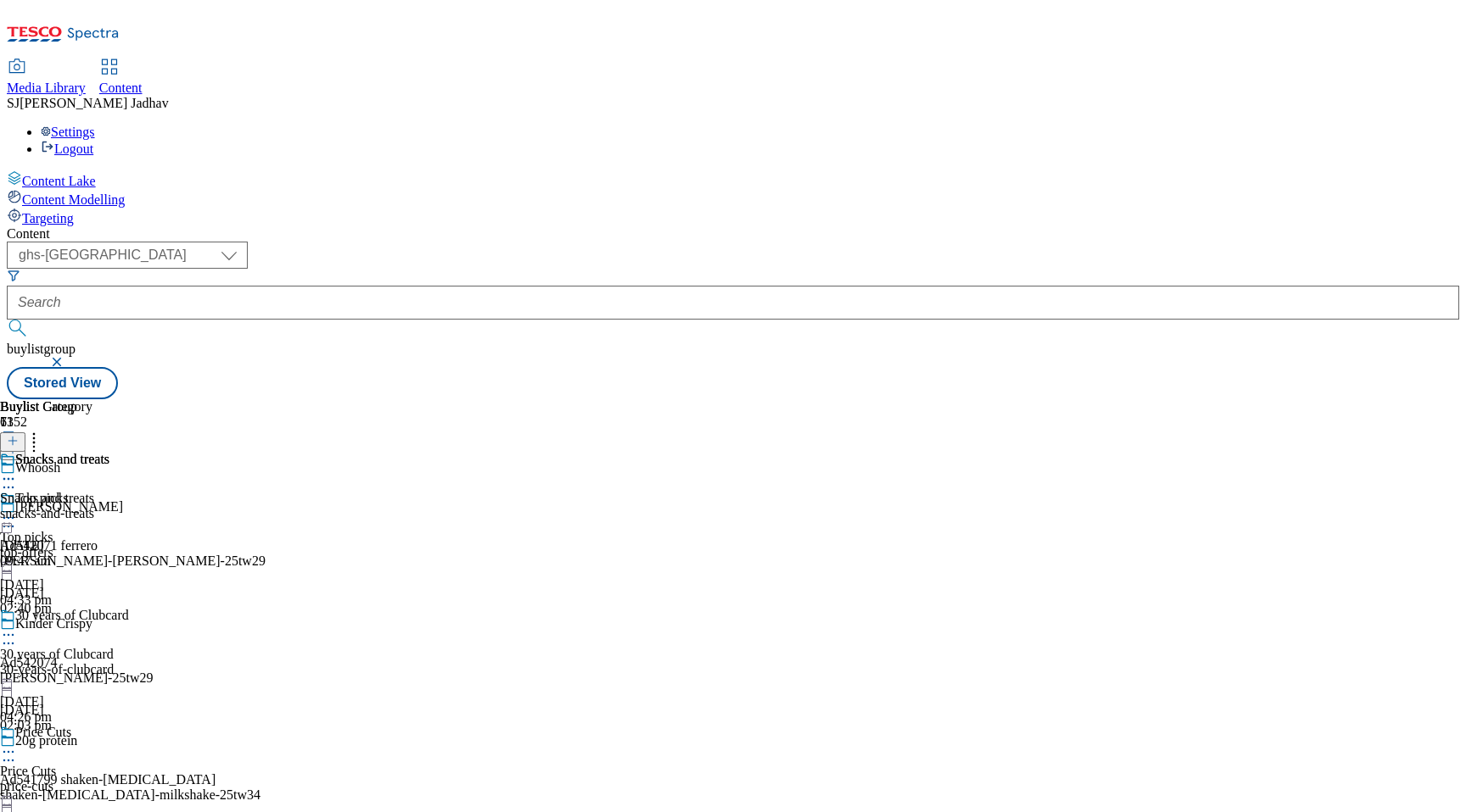
click at [110, 506] on div "snacks-and-treats" at bounding box center [55, 514] width 110 height 16
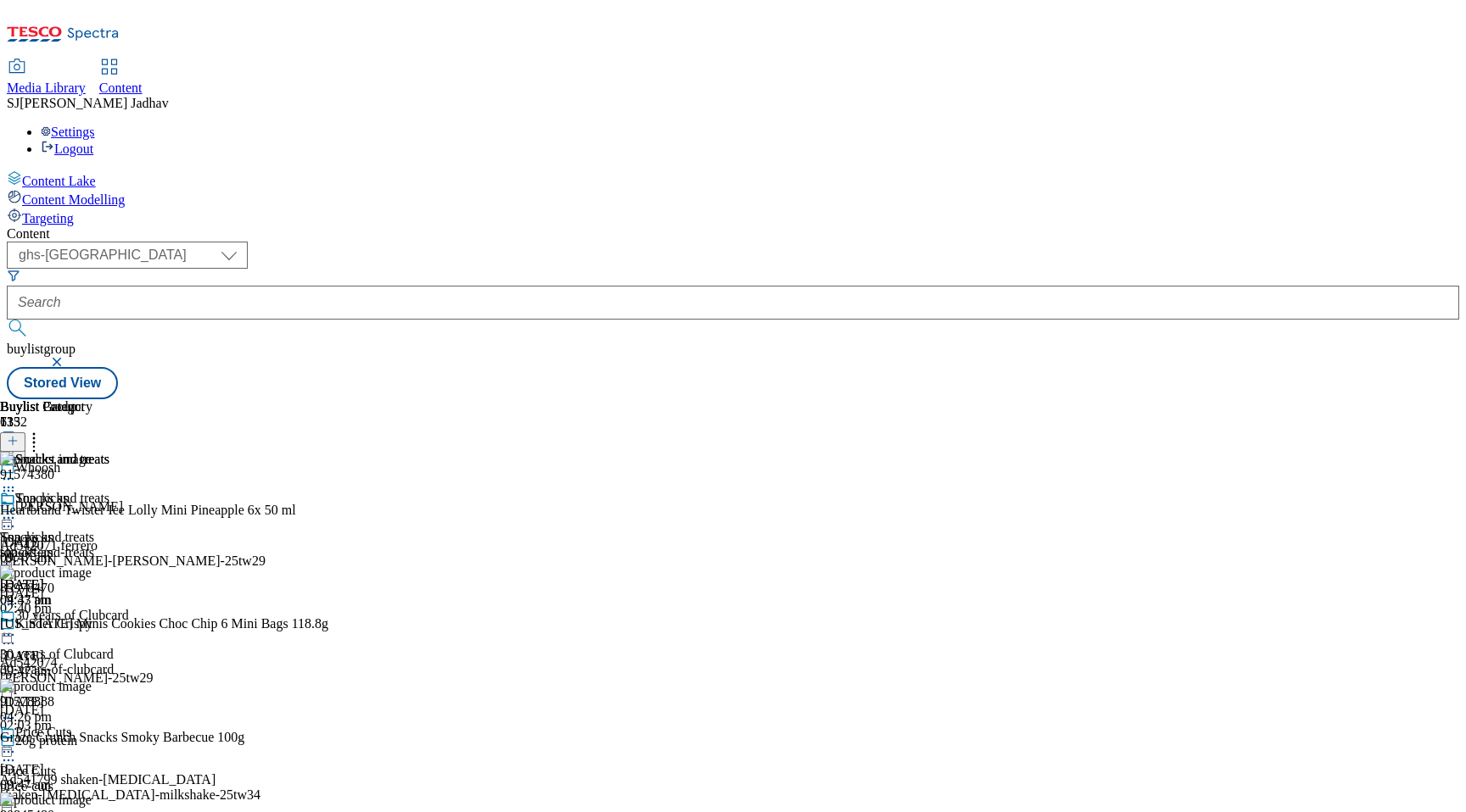
scroll to position [0, 40]
click at [13, 436] on line at bounding box center [13, 441] width 0 height 9
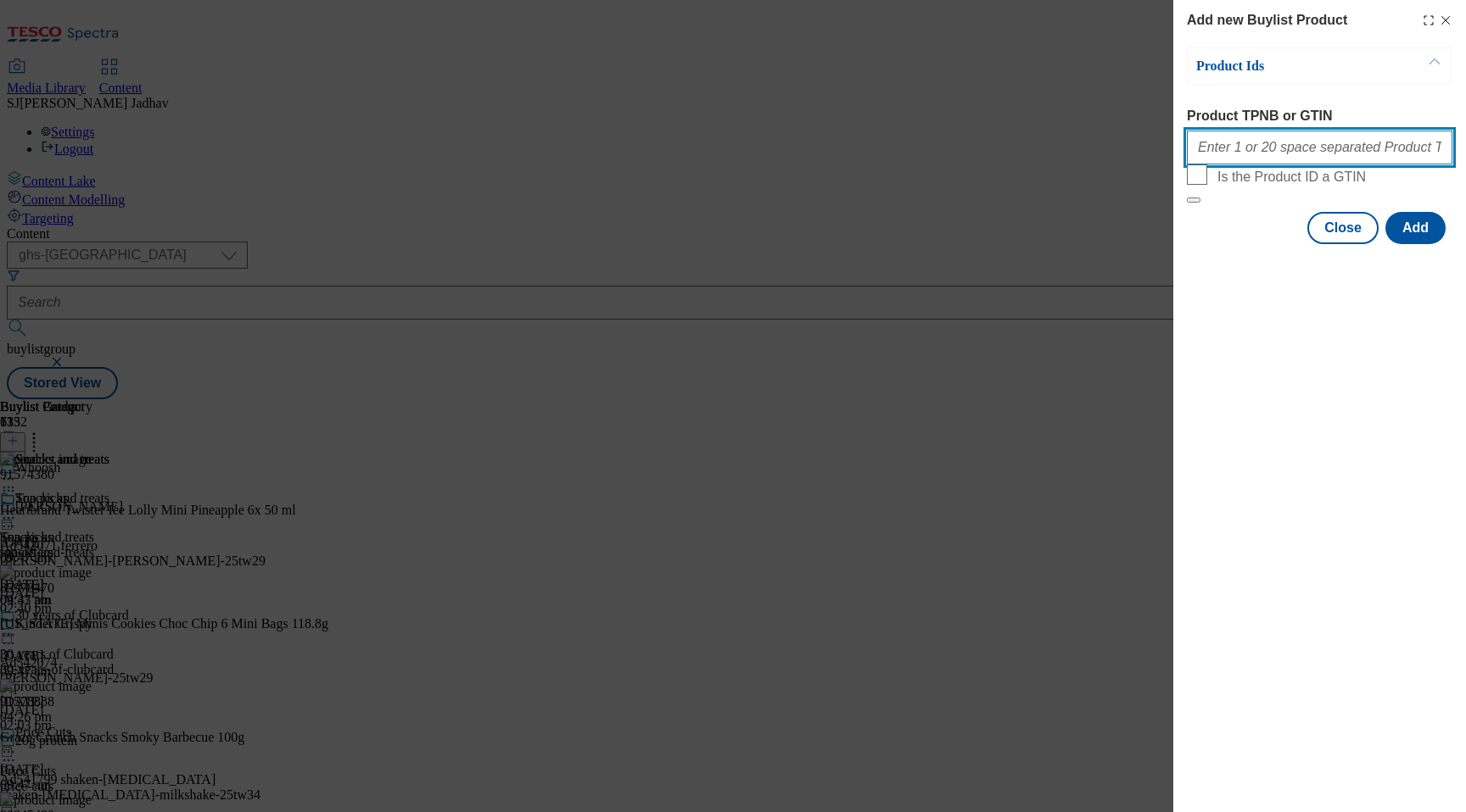
click at [1273, 159] on input "Product TPNB or GTIN" at bounding box center [1320, 147] width 266 height 34
paste input "93347577 88902383 92753541 96493473 94032619 93551127 91713585 50353479 9171908…"
type input "93347577 88902383 92753541 96493473 94032619 93551127 91713585 50353479 9171908…"
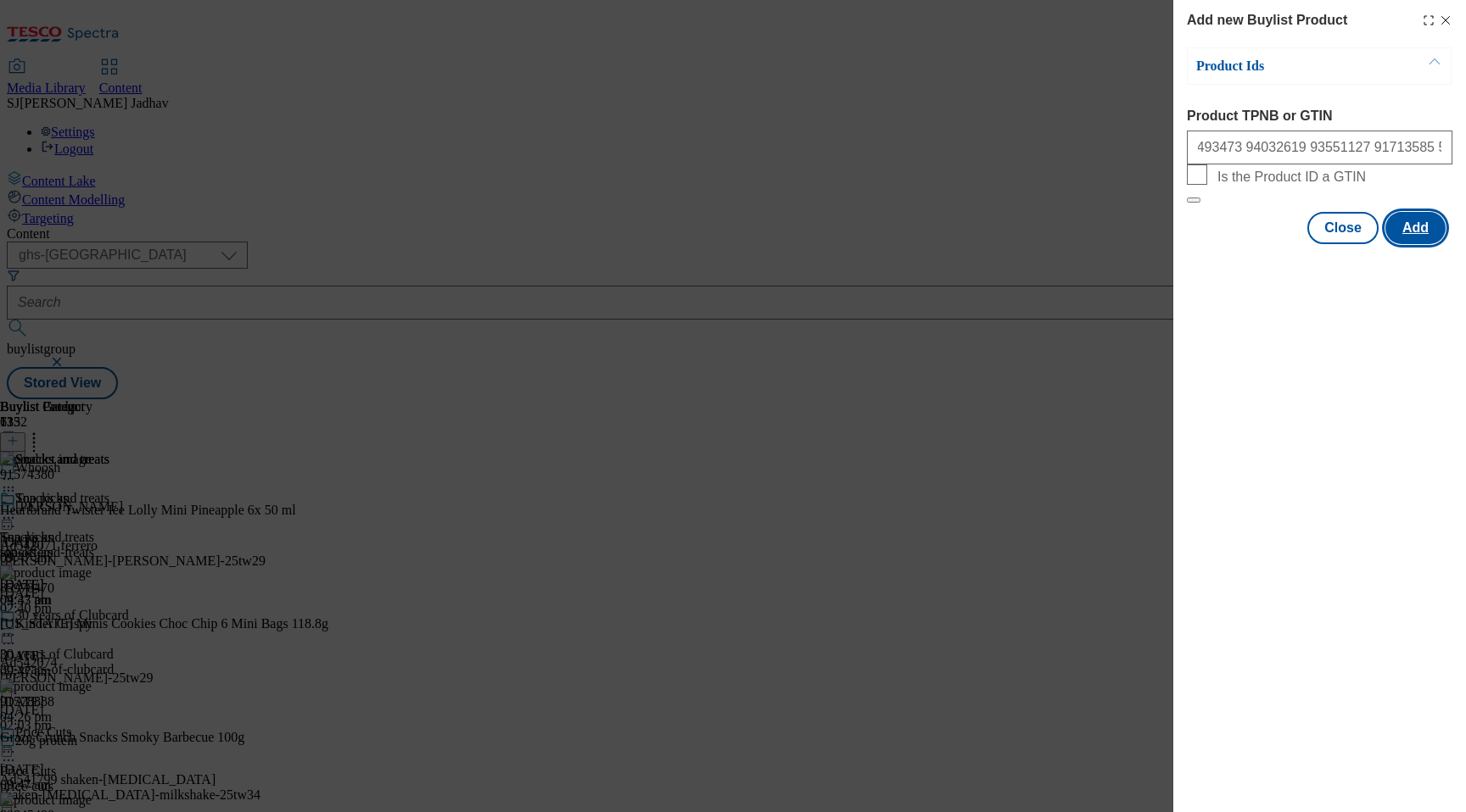
scroll to position [0, 0]
click at [1425, 244] on button "Add" at bounding box center [1415, 227] width 60 height 32
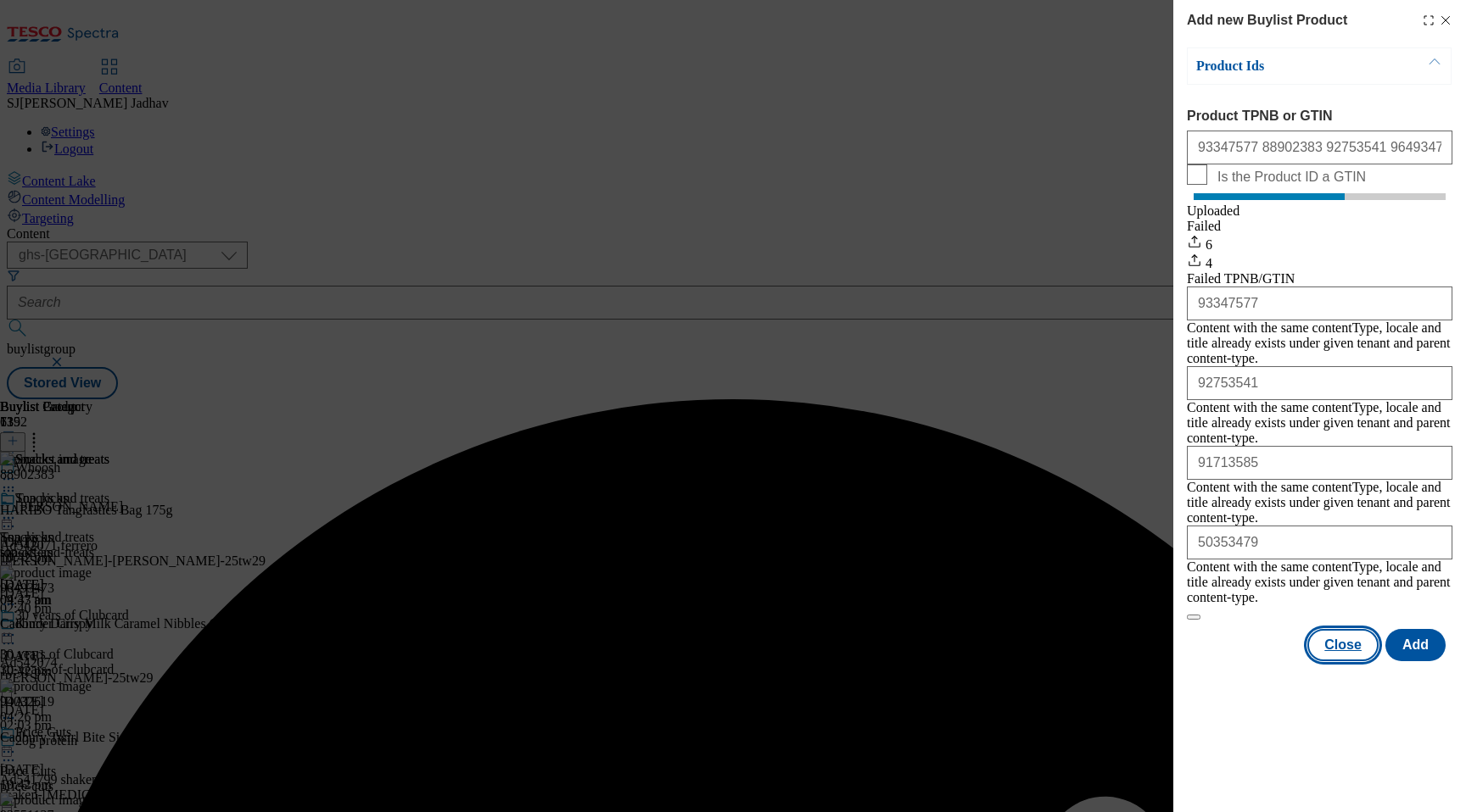
click at [1335, 629] on button "Close" at bounding box center [1343, 645] width 71 height 32
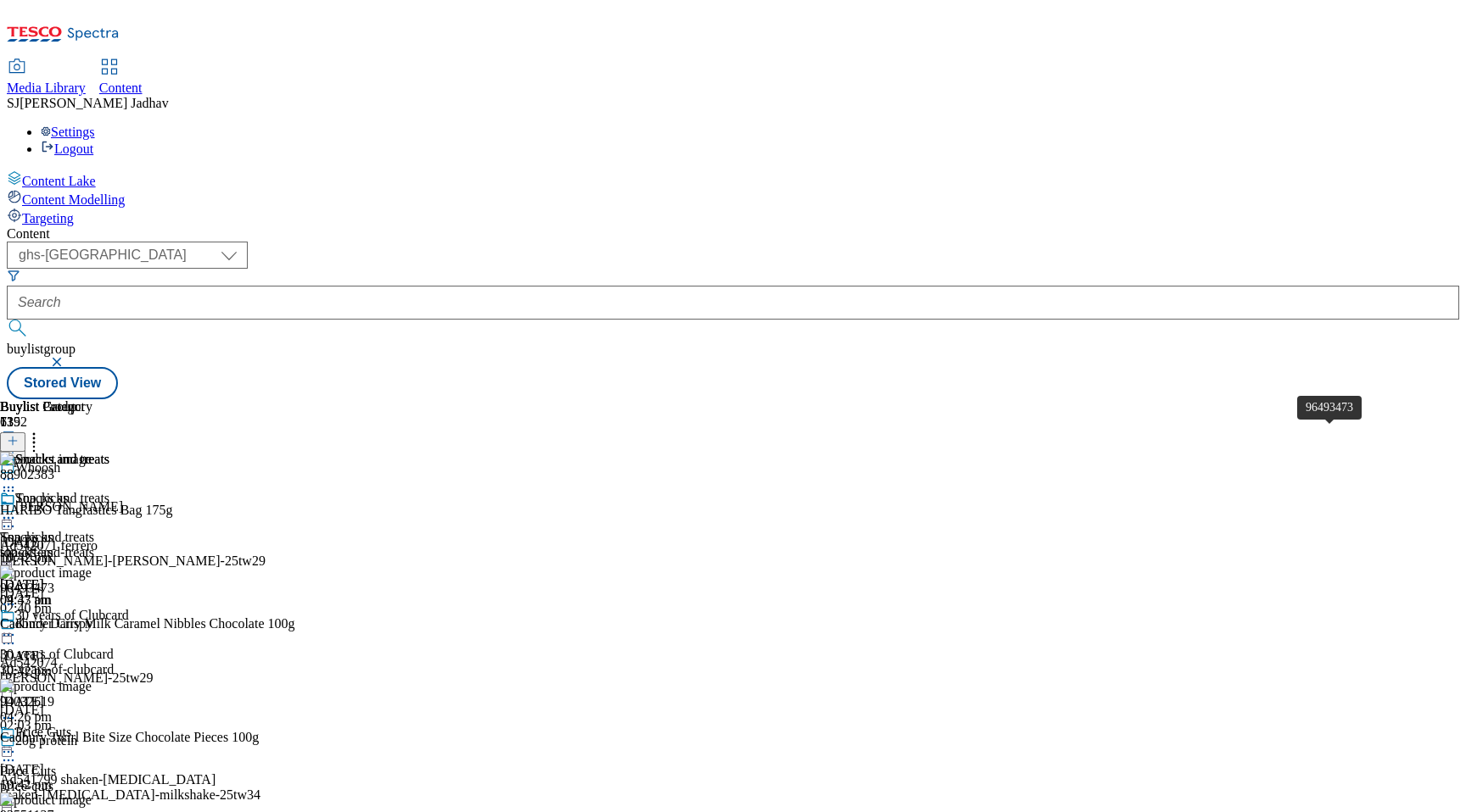
scroll to position [0, 40]
click at [43, 430] on icon at bounding box center [33, 437] width 17 height 17
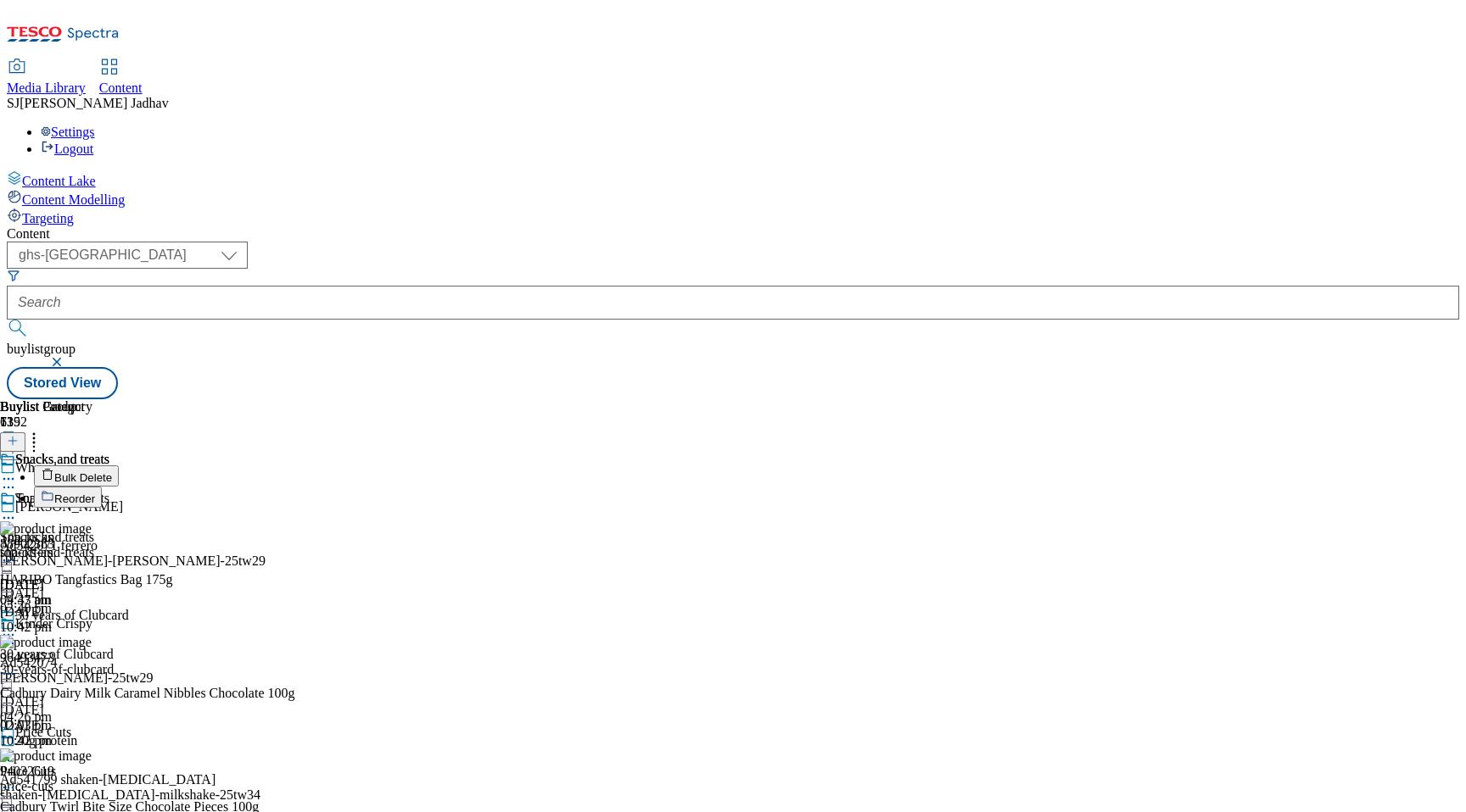
click at [95, 493] on span "Reorder" at bounding box center [74, 499] width 41 height 13
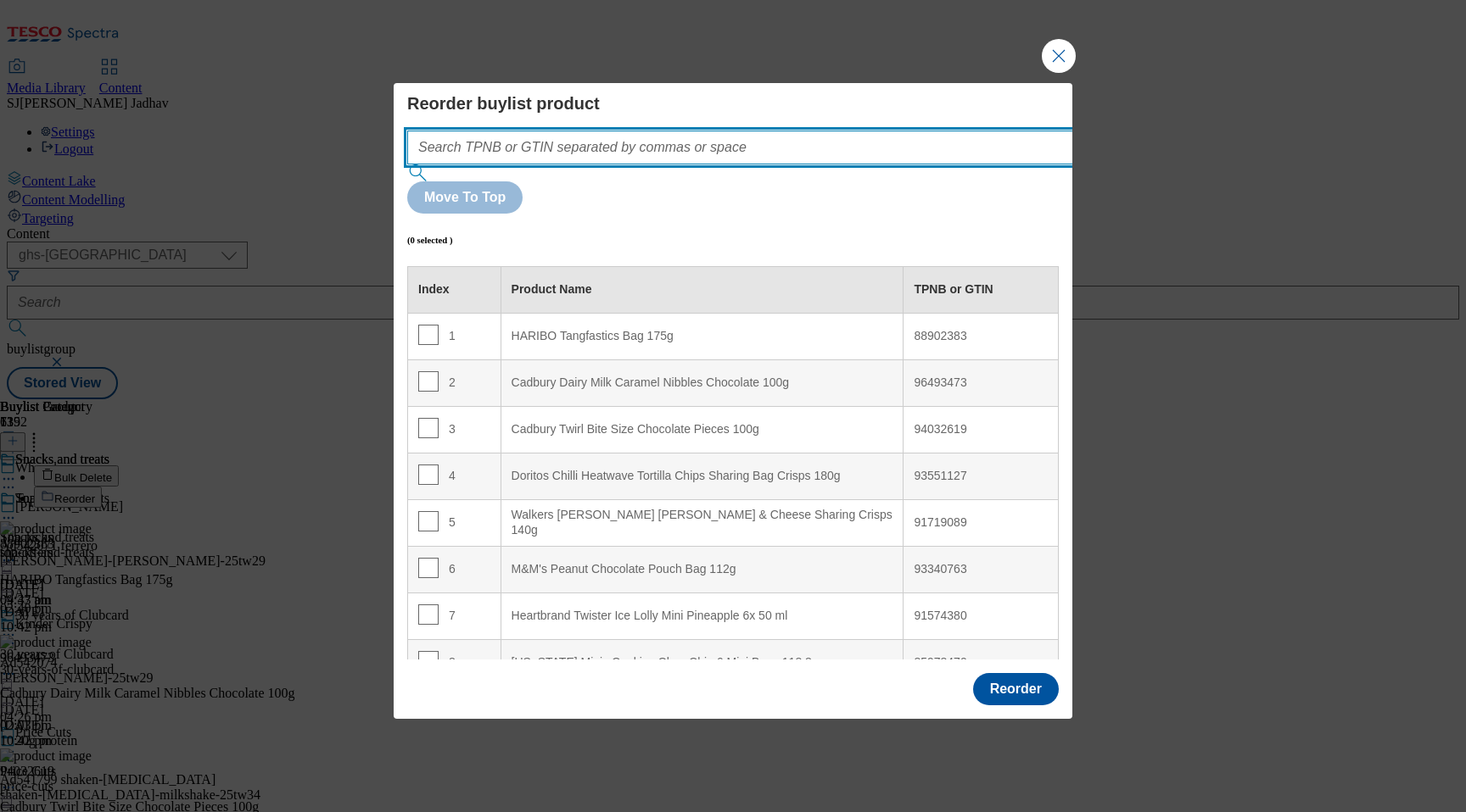
click at [594, 165] on input "Modal" at bounding box center [765, 147] width 716 height 34
paste input "93347577 88902383 92753541 96493473 94032619 93551127 91713585 50353479 9171908…"
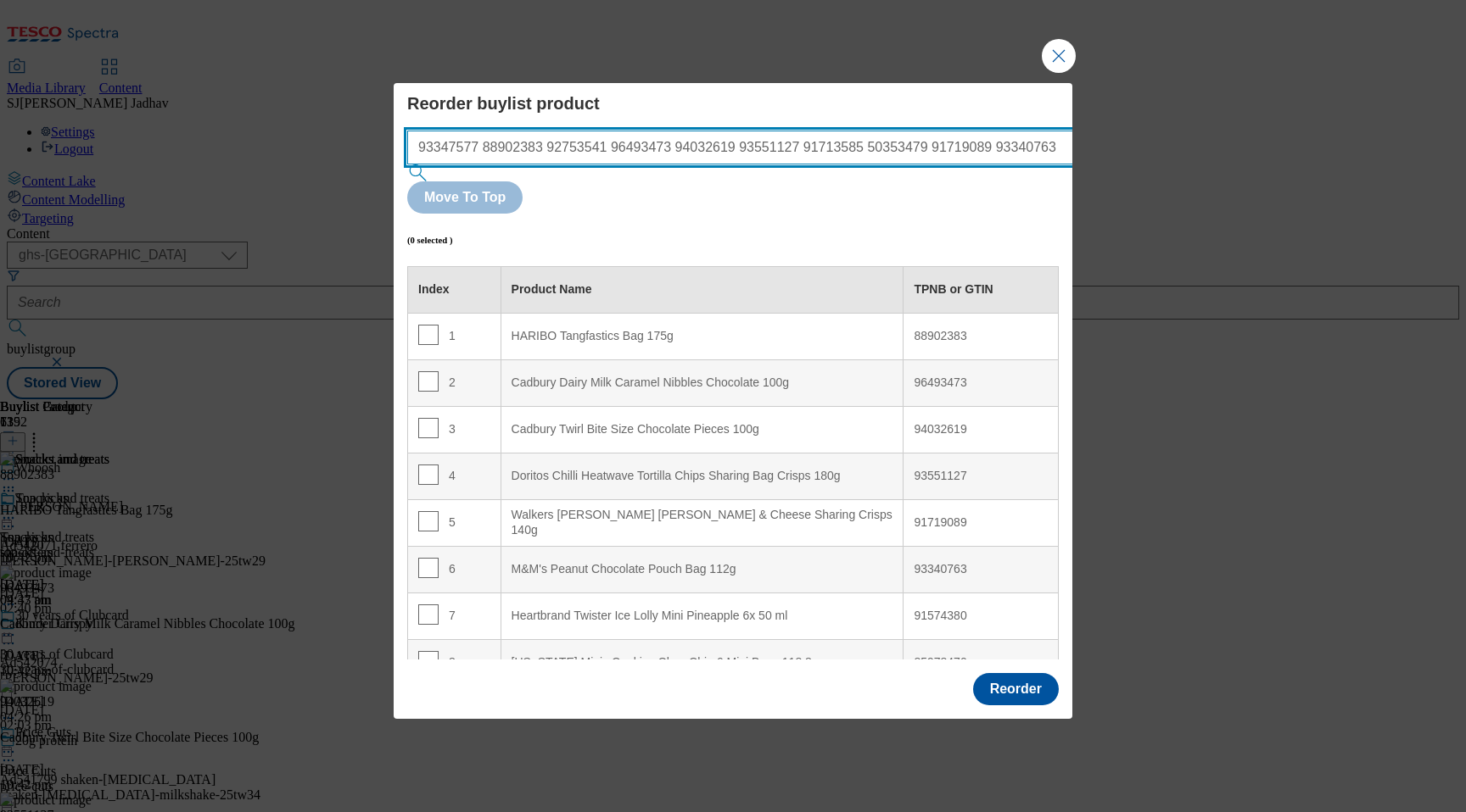
scroll to position [0, 47]
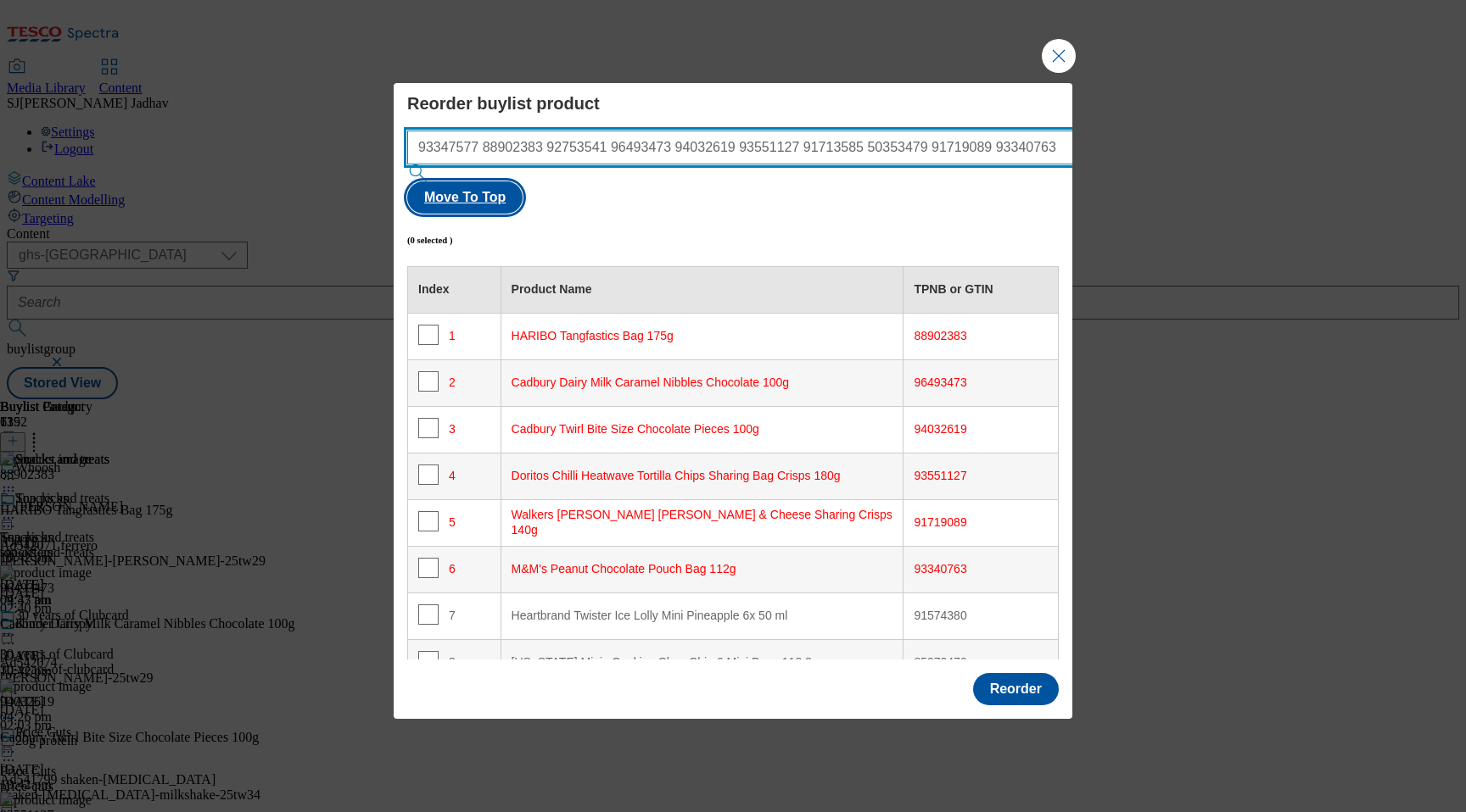
type input "93347577 88902383 92753541 96493473 94032619 93551127 91713585 50353479 9171908…"
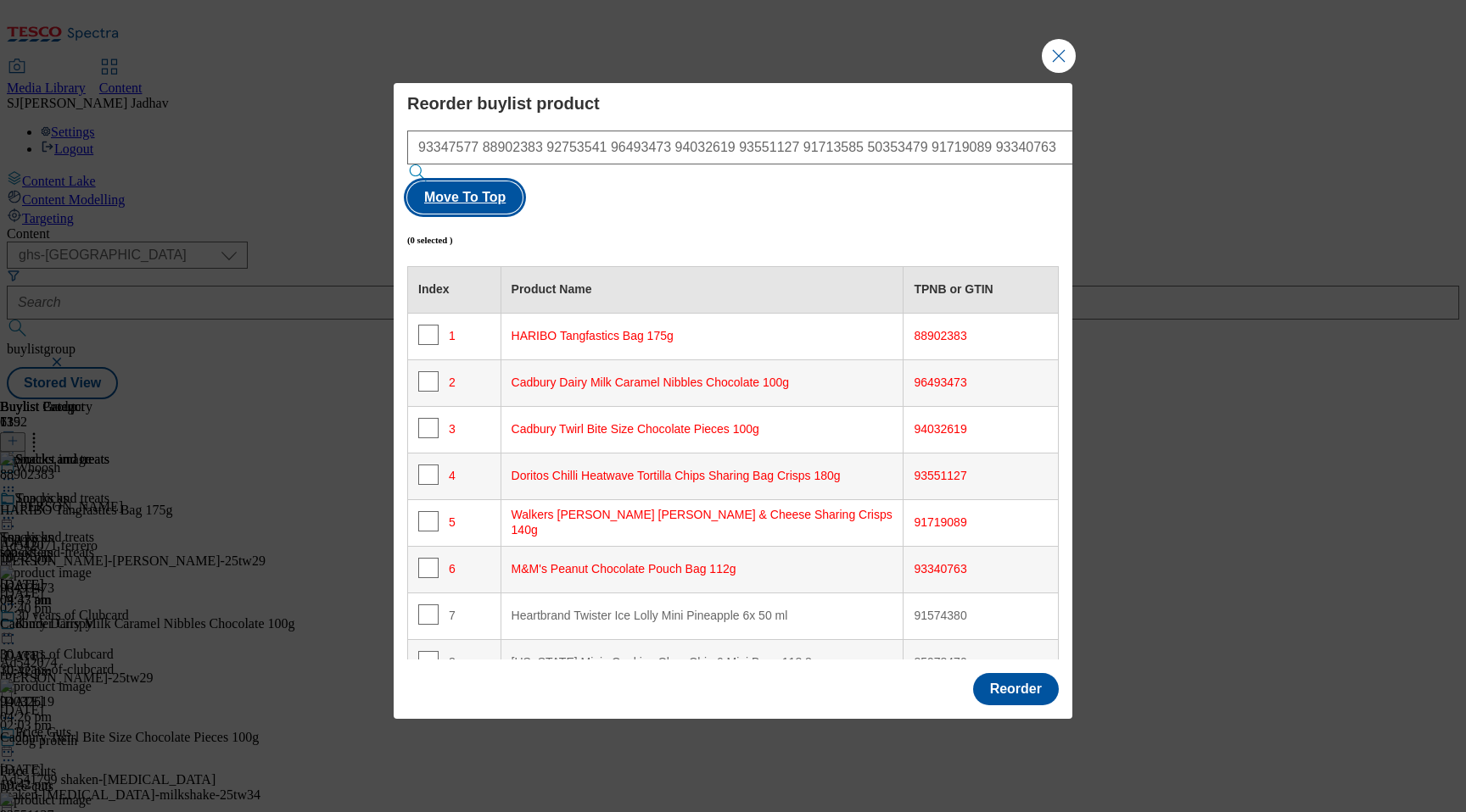
scroll to position [0, 0]
click at [523, 184] on button "Move To Top" at bounding box center [465, 197] width 115 height 32
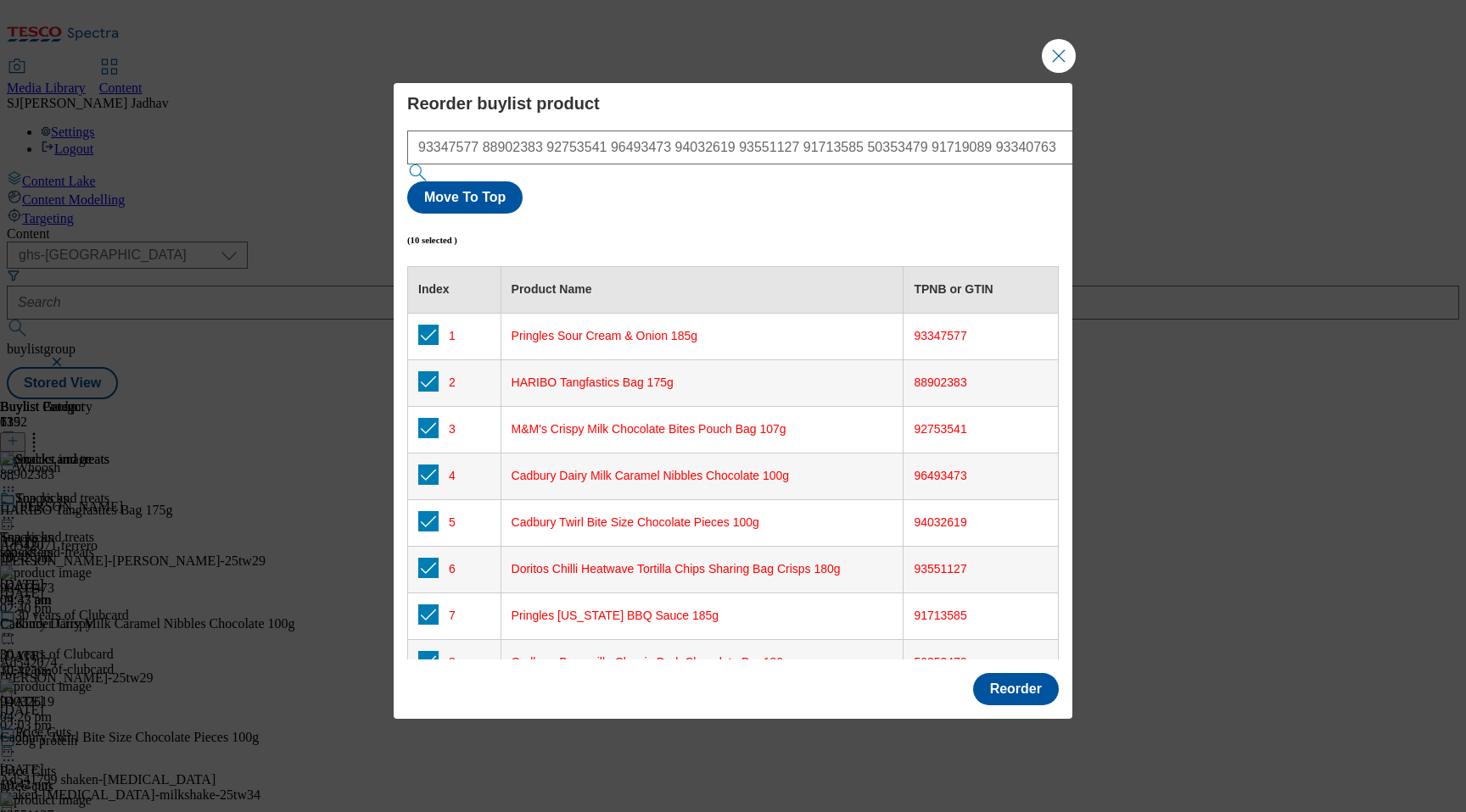
click at [999, 677] on div "Reorder" at bounding box center [733, 691] width 679 height 56
click at [1006, 673] on button "Reorder" at bounding box center [1015, 689] width 85 height 32
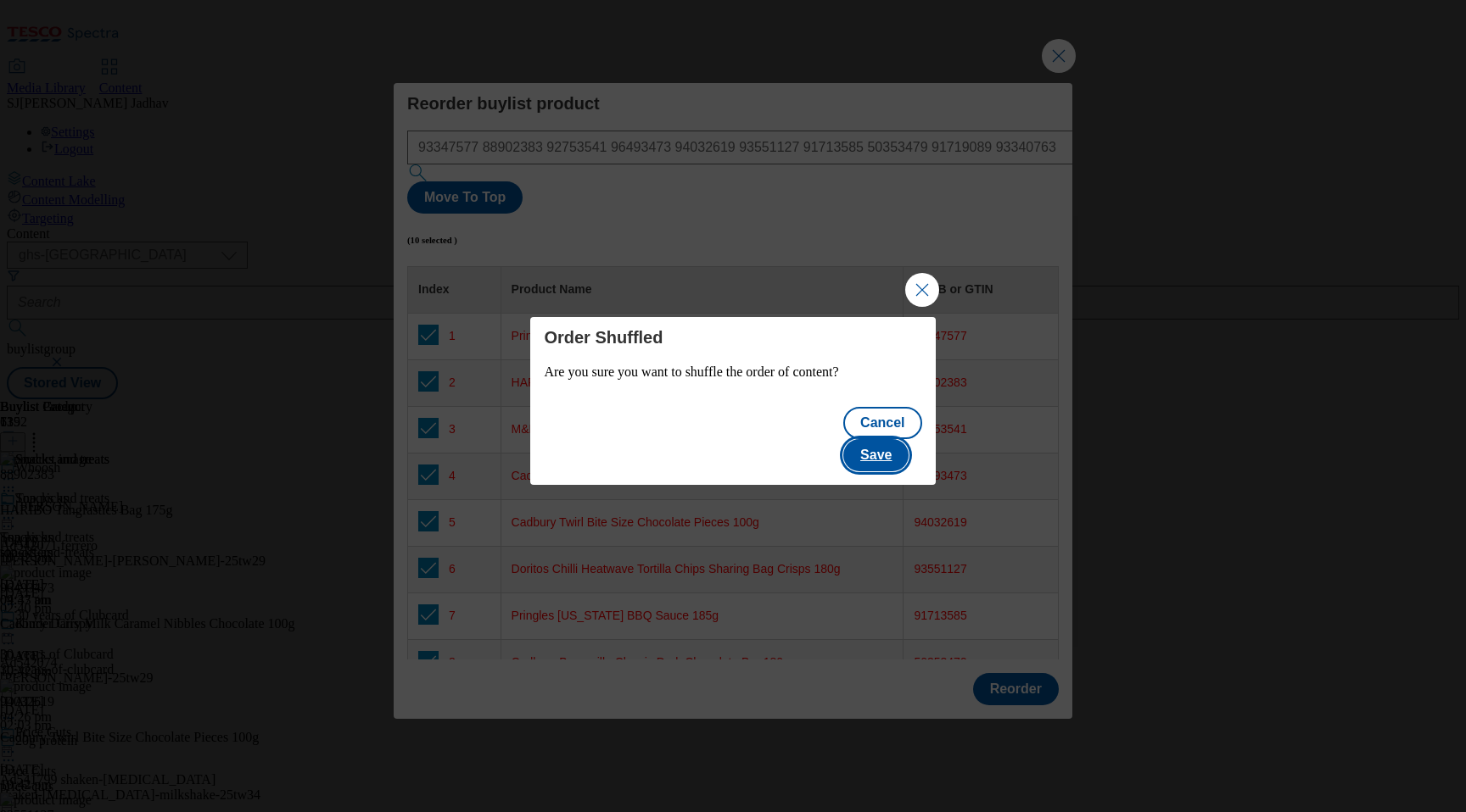
click at [895, 442] on button "Save" at bounding box center [876, 455] width 65 height 32
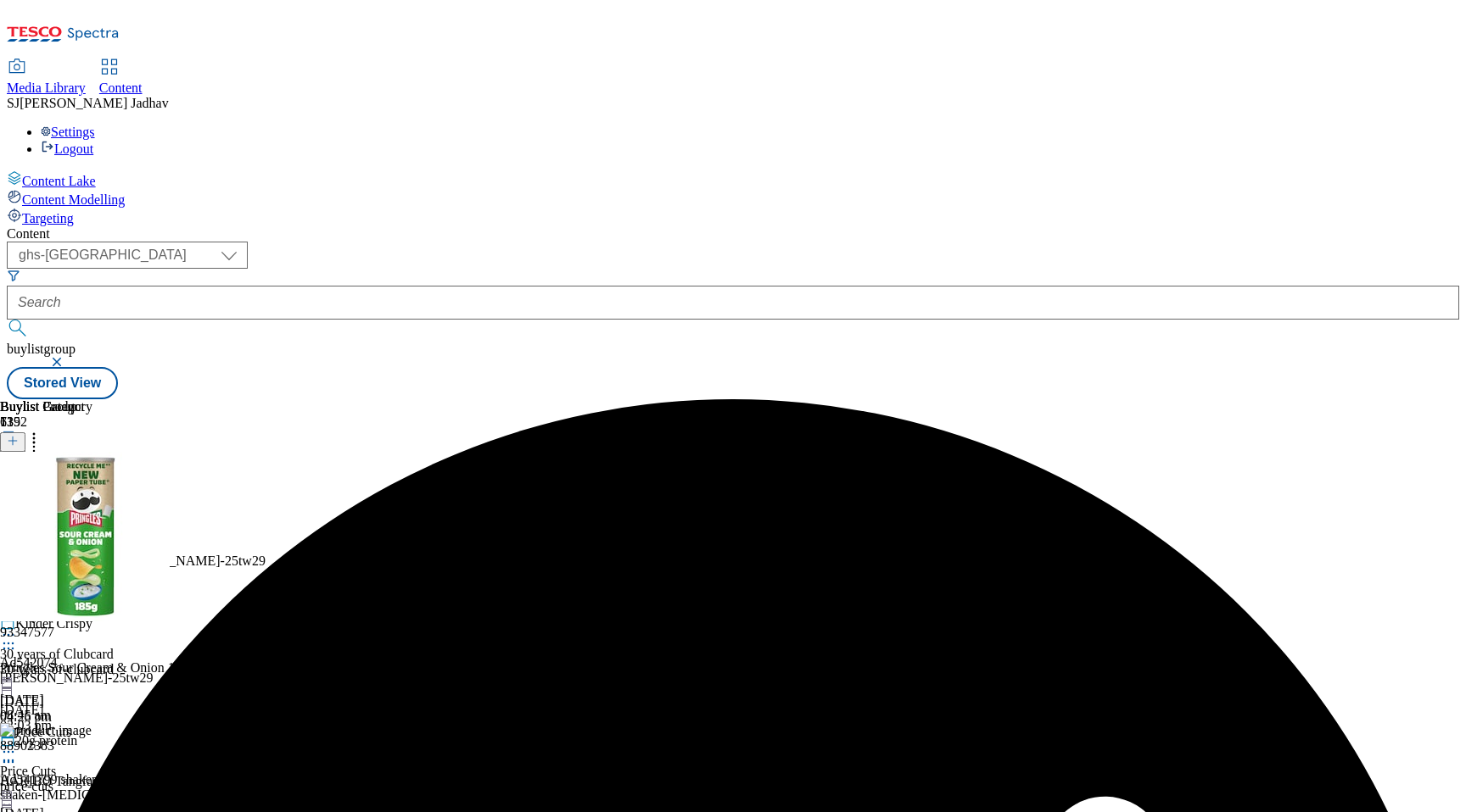
click at [17, 510] on icon at bounding box center [8, 518] width 17 height 17
click at [79, 544] on button "Edit" at bounding box center [57, 553] width 45 height 19
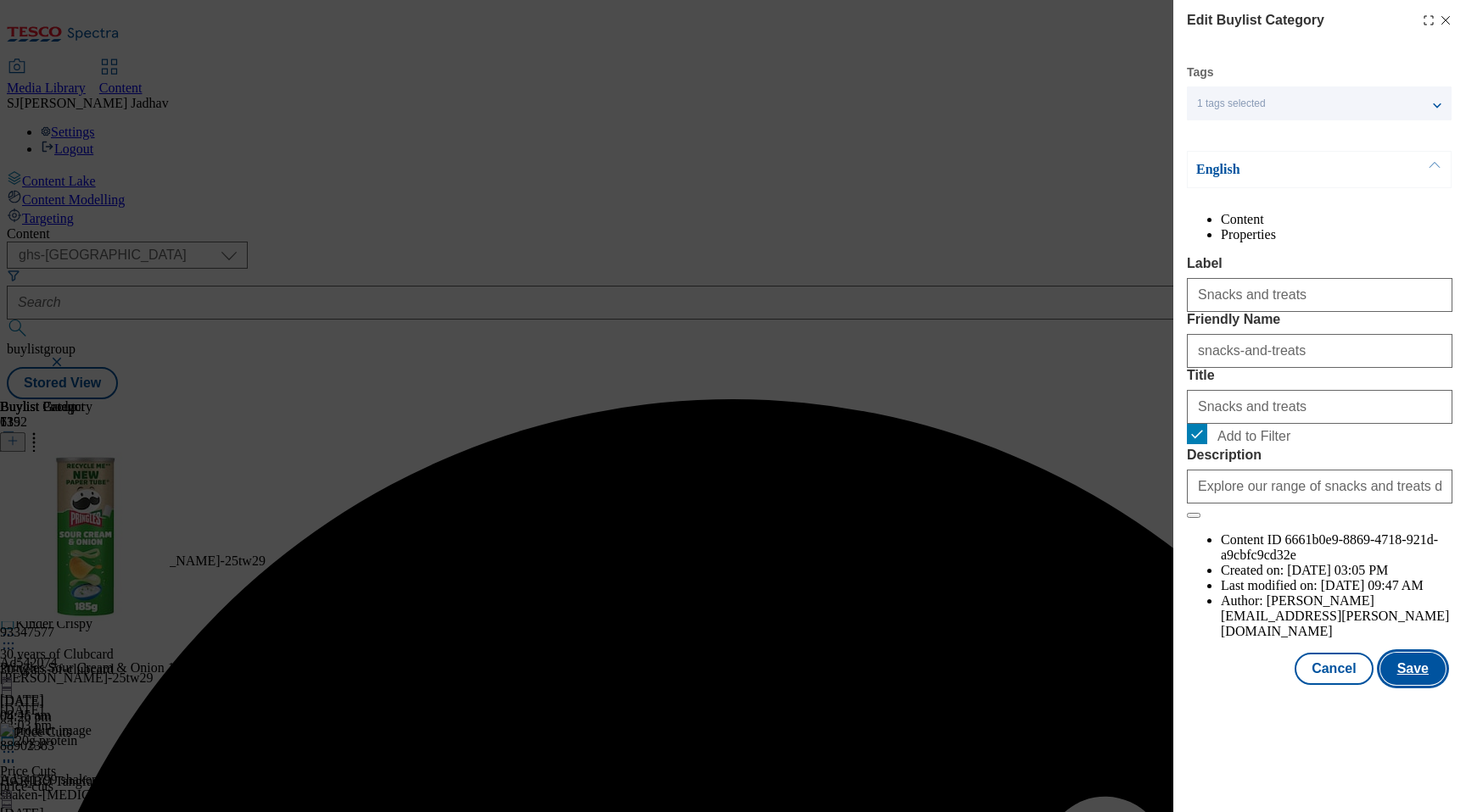
click at [1411, 685] on button "Save" at bounding box center [1413, 668] width 65 height 32
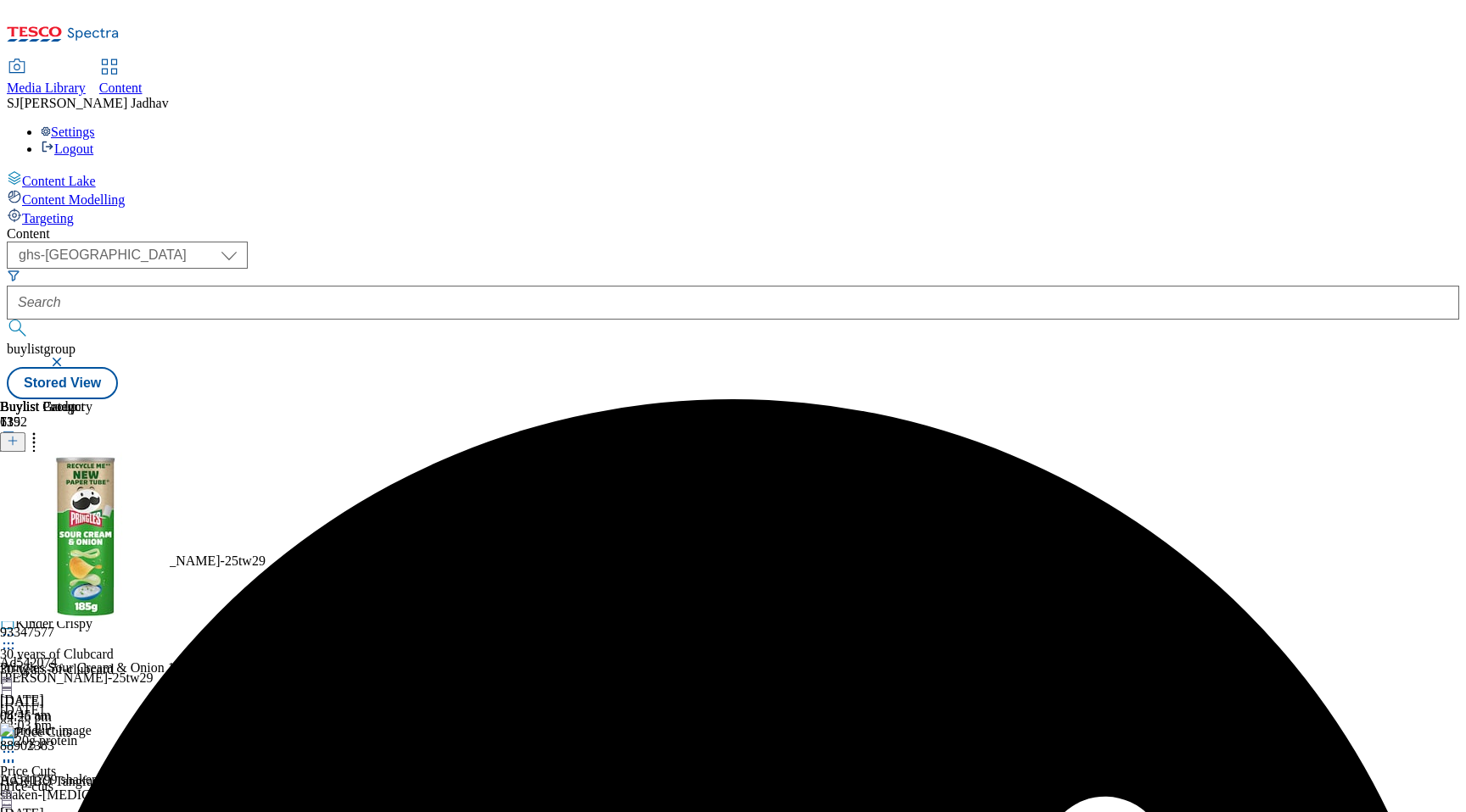
click at [17, 510] on icon at bounding box center [8, 518] width 17 height 17
click at [92, 626] on span "Preview" at bounding box center [72, 632] width 40 height 13
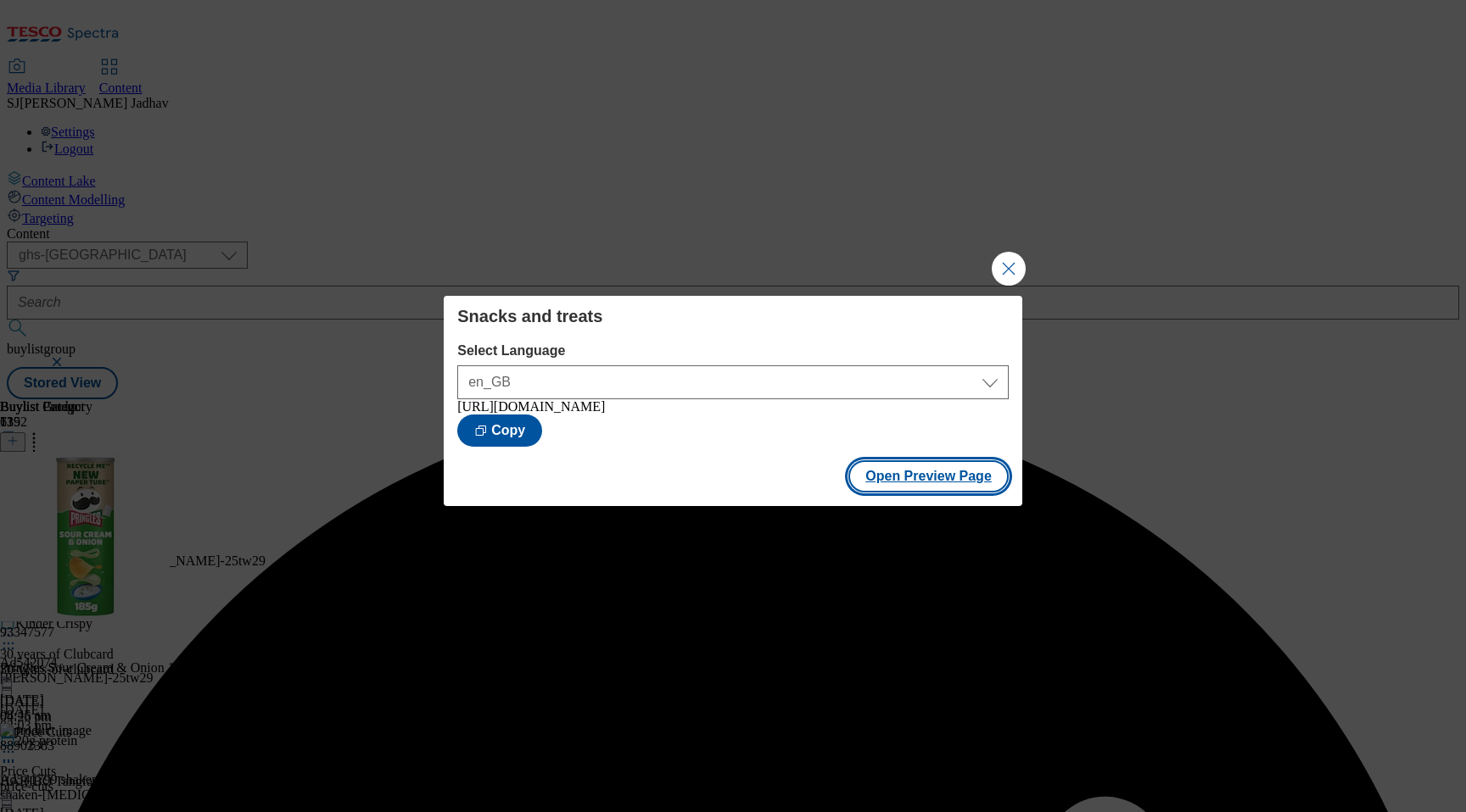
click at [964, 475] on button "Open Preview Page" at bounding box center [928, 477] width 160 height 32
click at [1008, 259] on button "Close Modal" at bounding box center [1008, 268] width 34 height 34
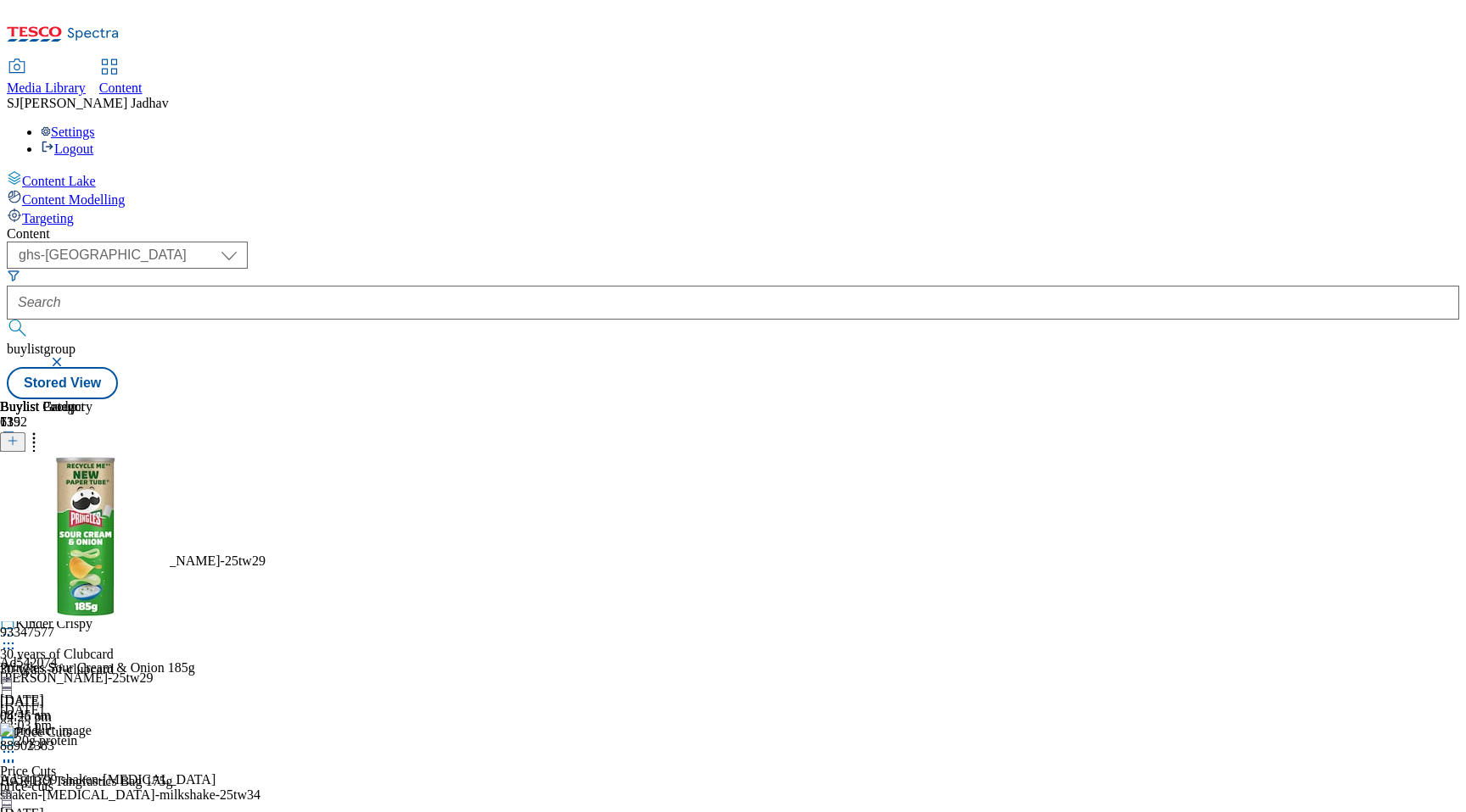
scroll to position [1775, 0]
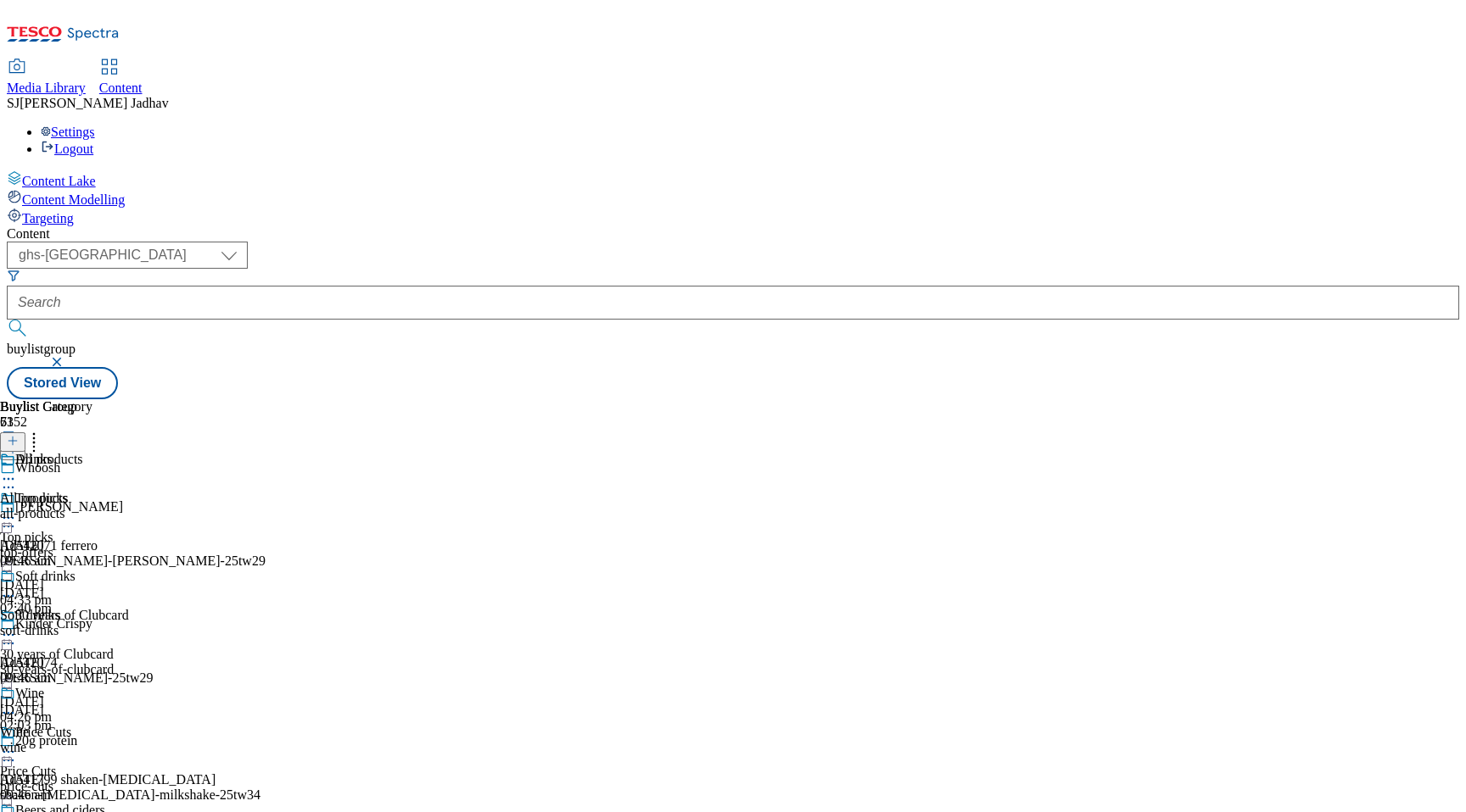
click at [105, 506] on div "all-products" at bounding box center [52, 514] width 105 height 16
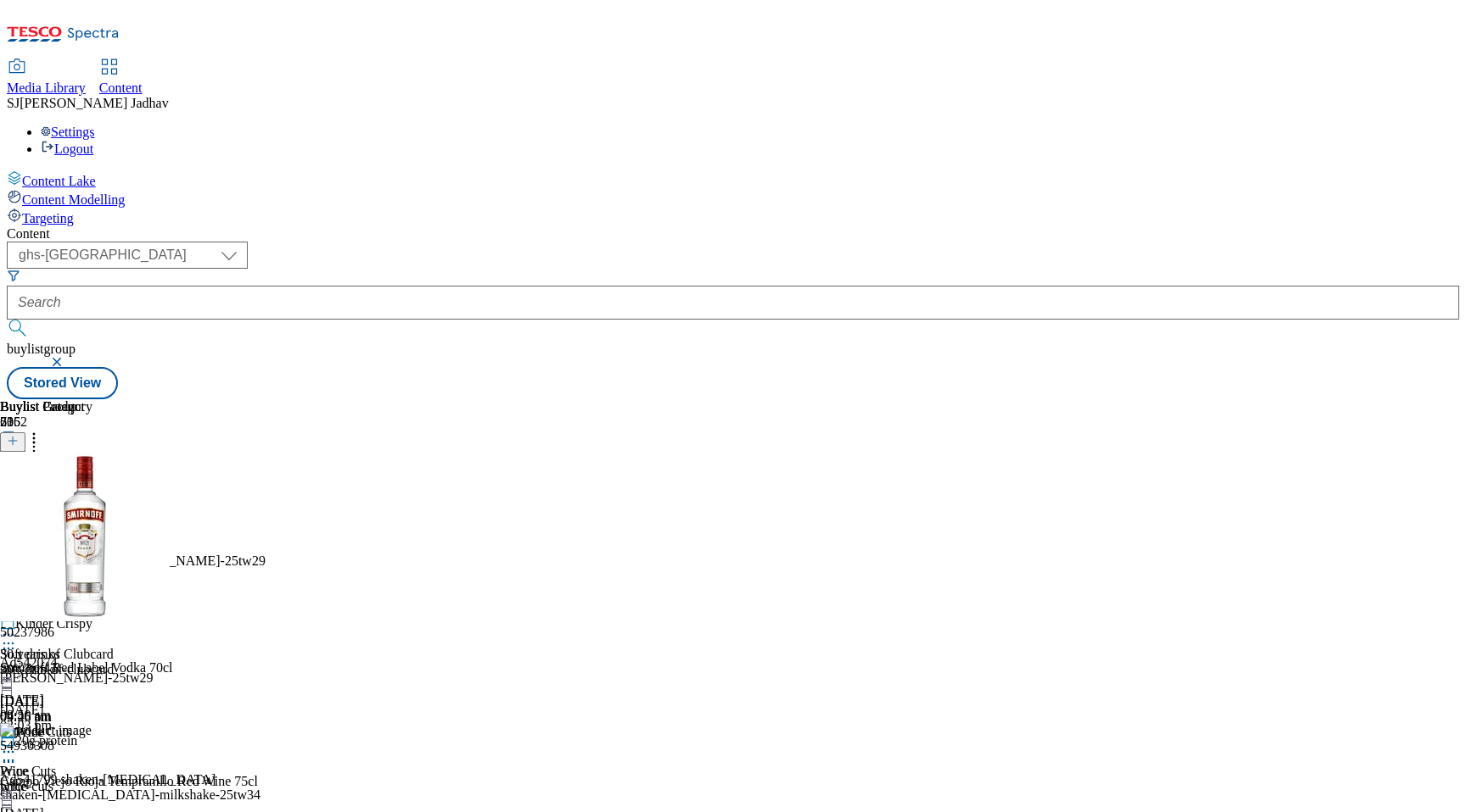
click at [18, 435] on icon at bounding box center [13, 441] width 12 height 12
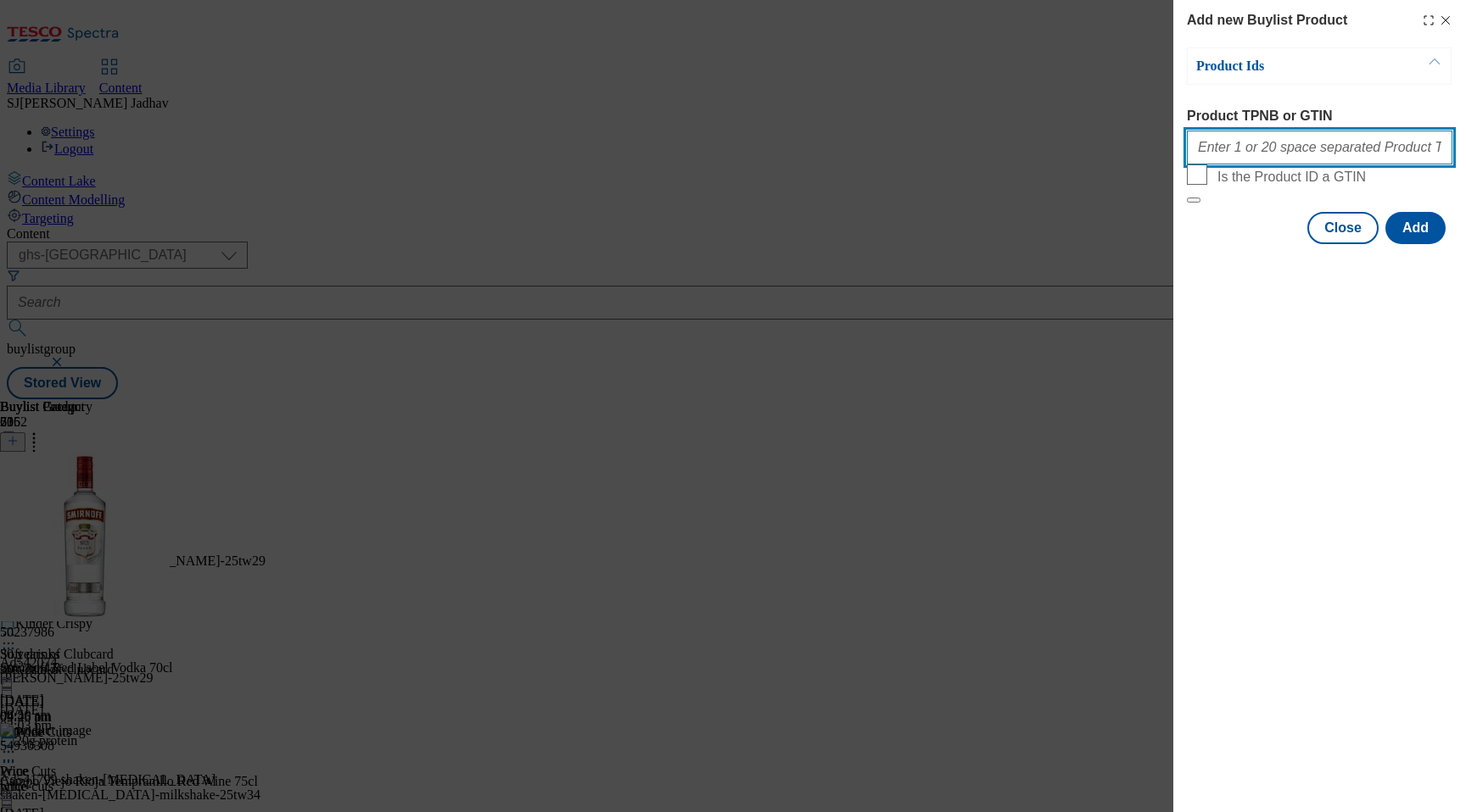
click at [1286, 159] on input "Product TPNB or GTIN" at bounding box center [1320, 147] width 266 height 34
paste input "87233323 50684507 89984375 64143303 91063437 81769240 50656639 50237986 57844158"
type input "87233323 50684507 89984375 64143303 91063437 81769240 50656639 50237986 57844158"
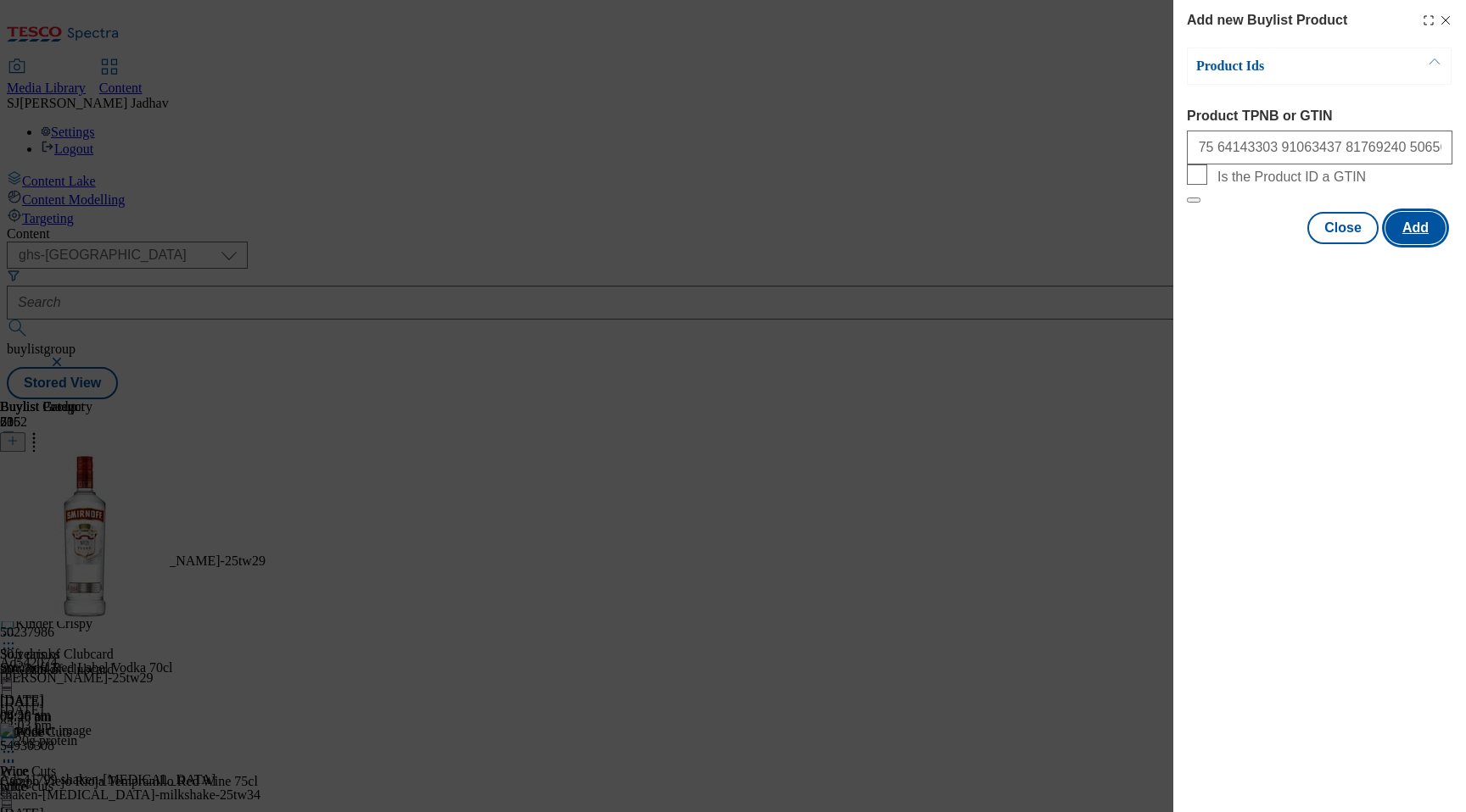
click at [1428, 244] on button "Add" at bounding box center [1415, 227] width 60 height 32
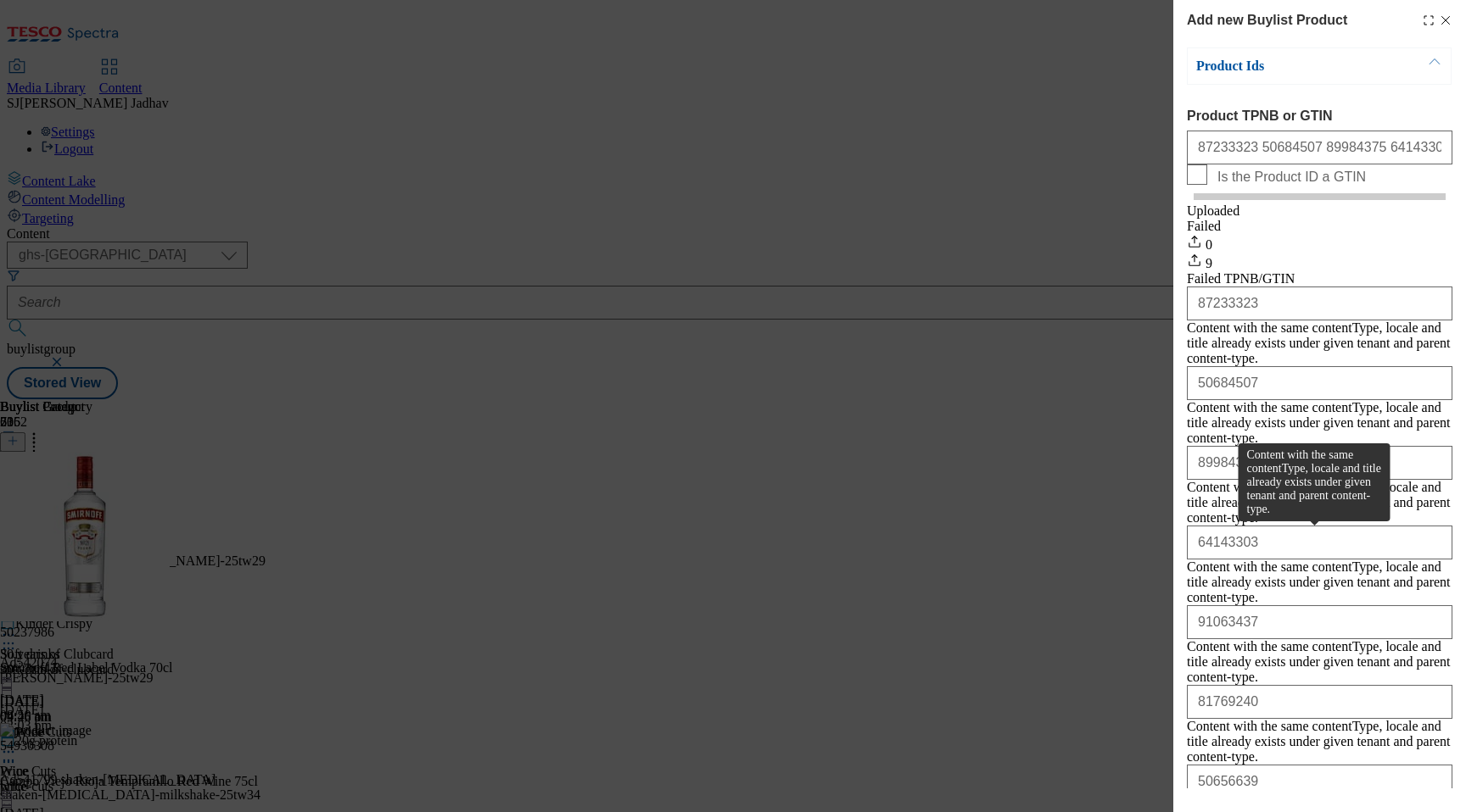
scroll to position [176, 0]
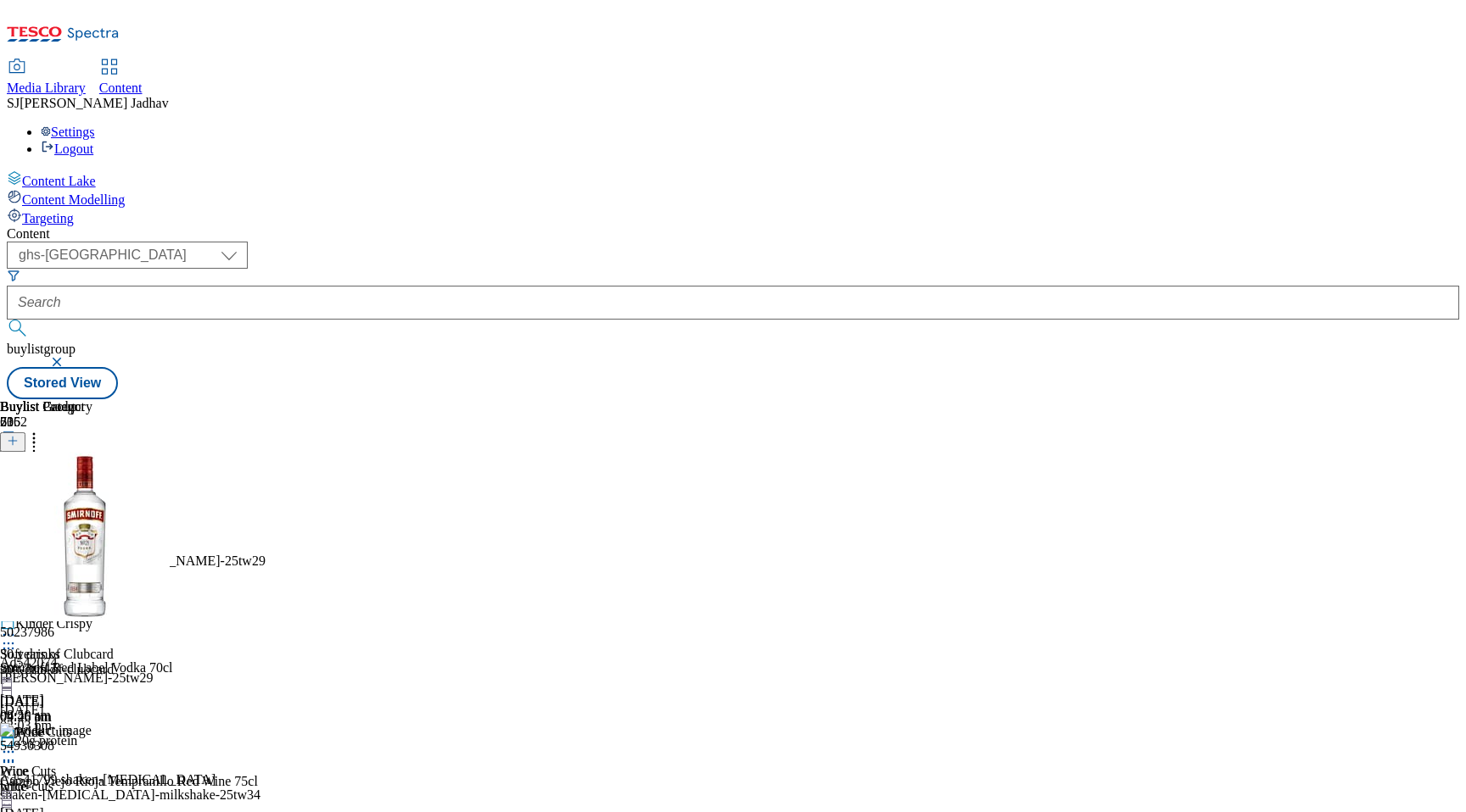
scroll to position [0, 40]
click at [43, 430] on icon at bounding box center [33, 437] width 17 height 17
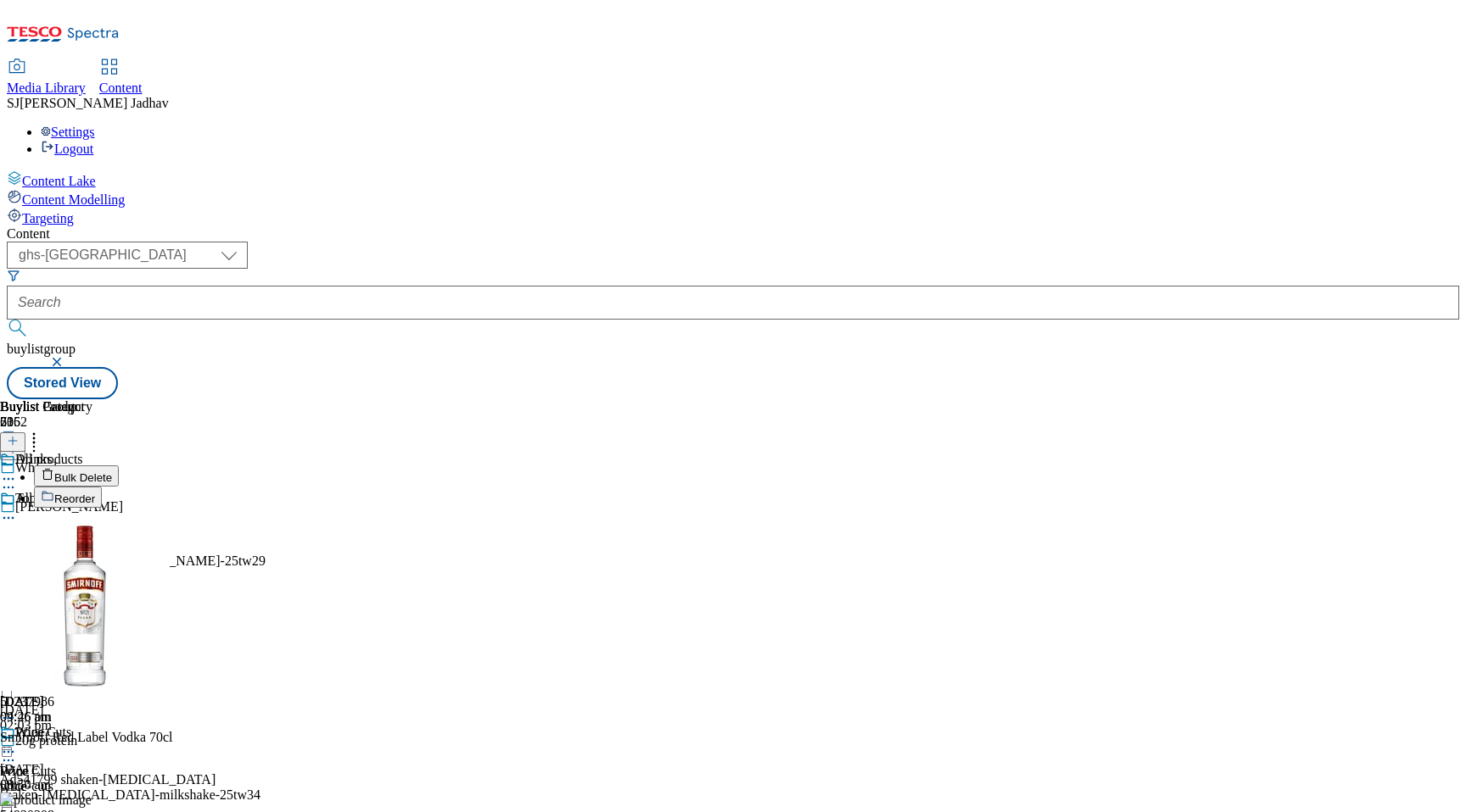
click at [95, 493] on span "Reorder" at bounding box center [74, 499] width 41 height 13
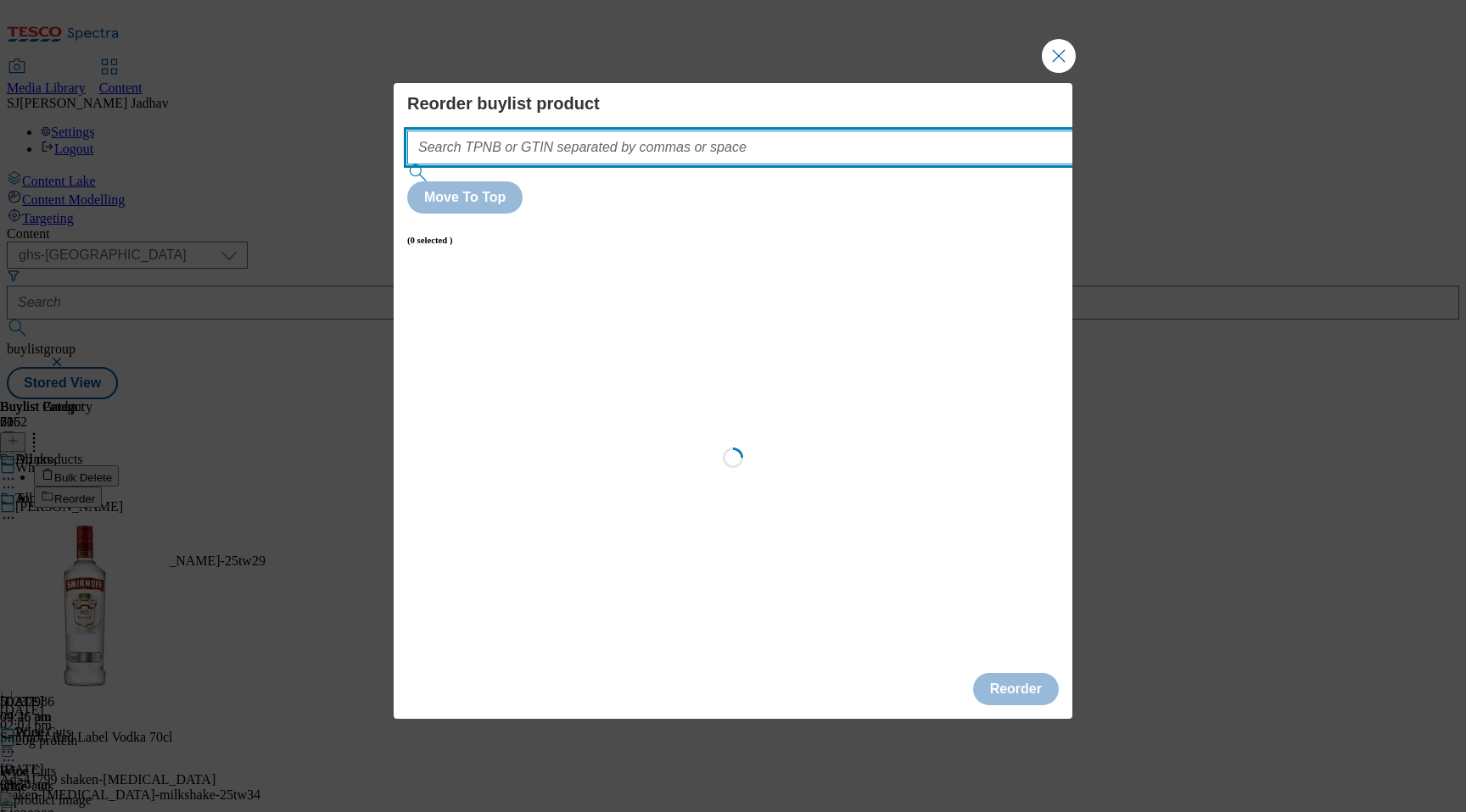
click at [685, 165] on input "Modal" at bounding box center [765, 147] width 716 height 34
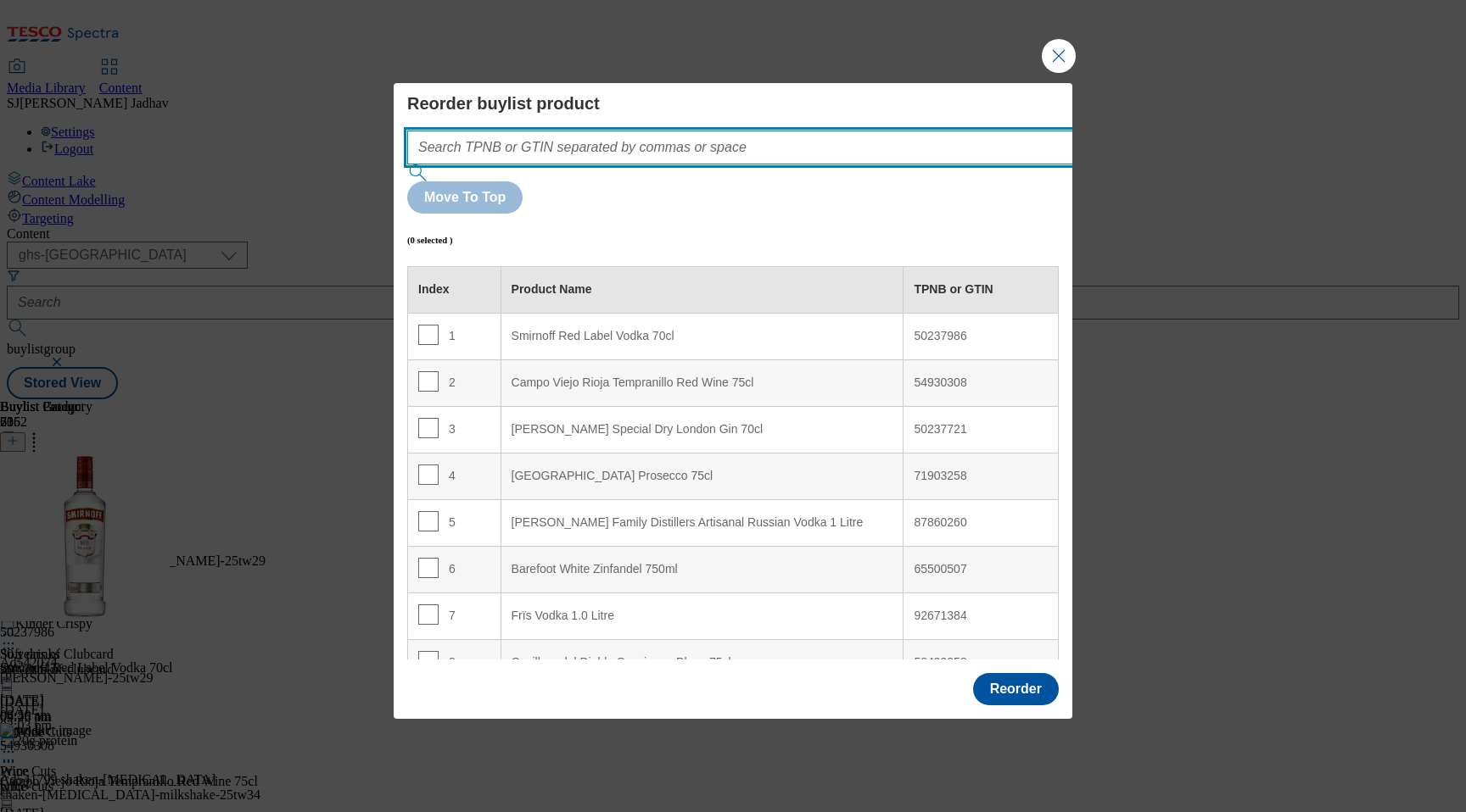
paste input "87233323 50684507 89984375 64143303 91063437 81769240 50656639 50237986 57844158"
type input "87233323 50684507 89984375 64143303 91063437 81769240 50656639 50237986 57844158"
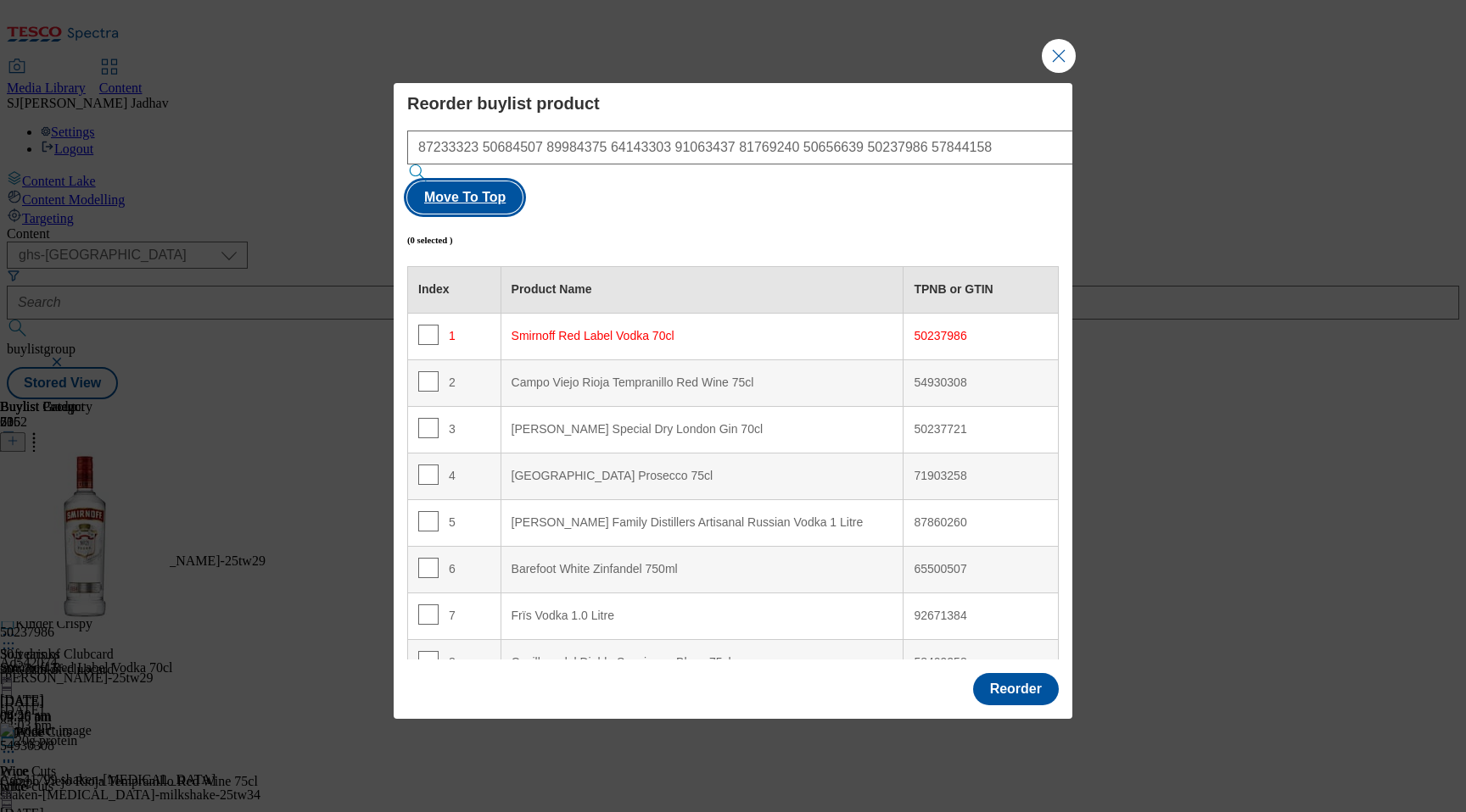
click at [523, 190] on button "Move To Top" at bounding box center [465, 197] width 115 height 32
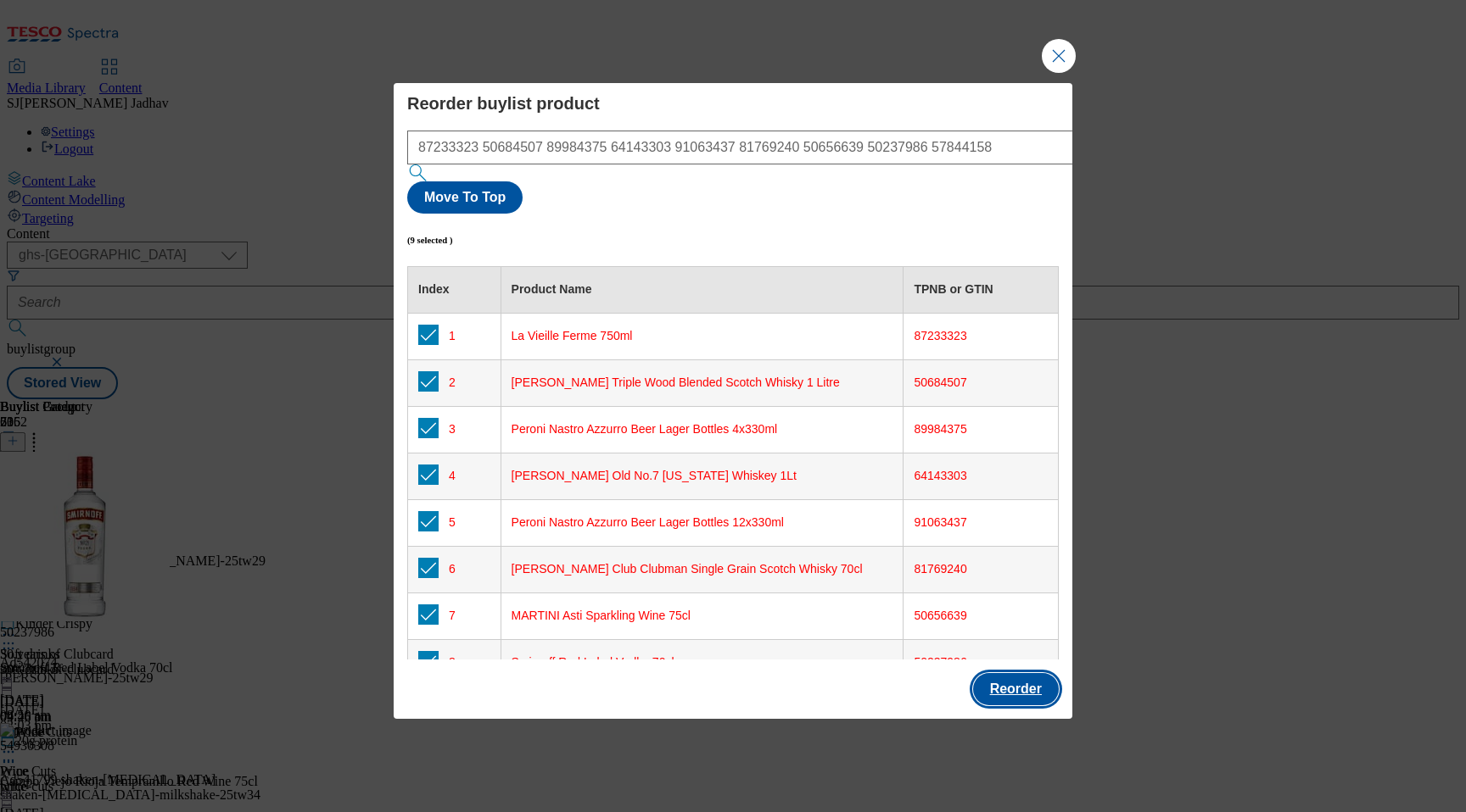
click at [1025, 673] on button "Reorder" at bounding box center [1015, 689] width 85 height 32
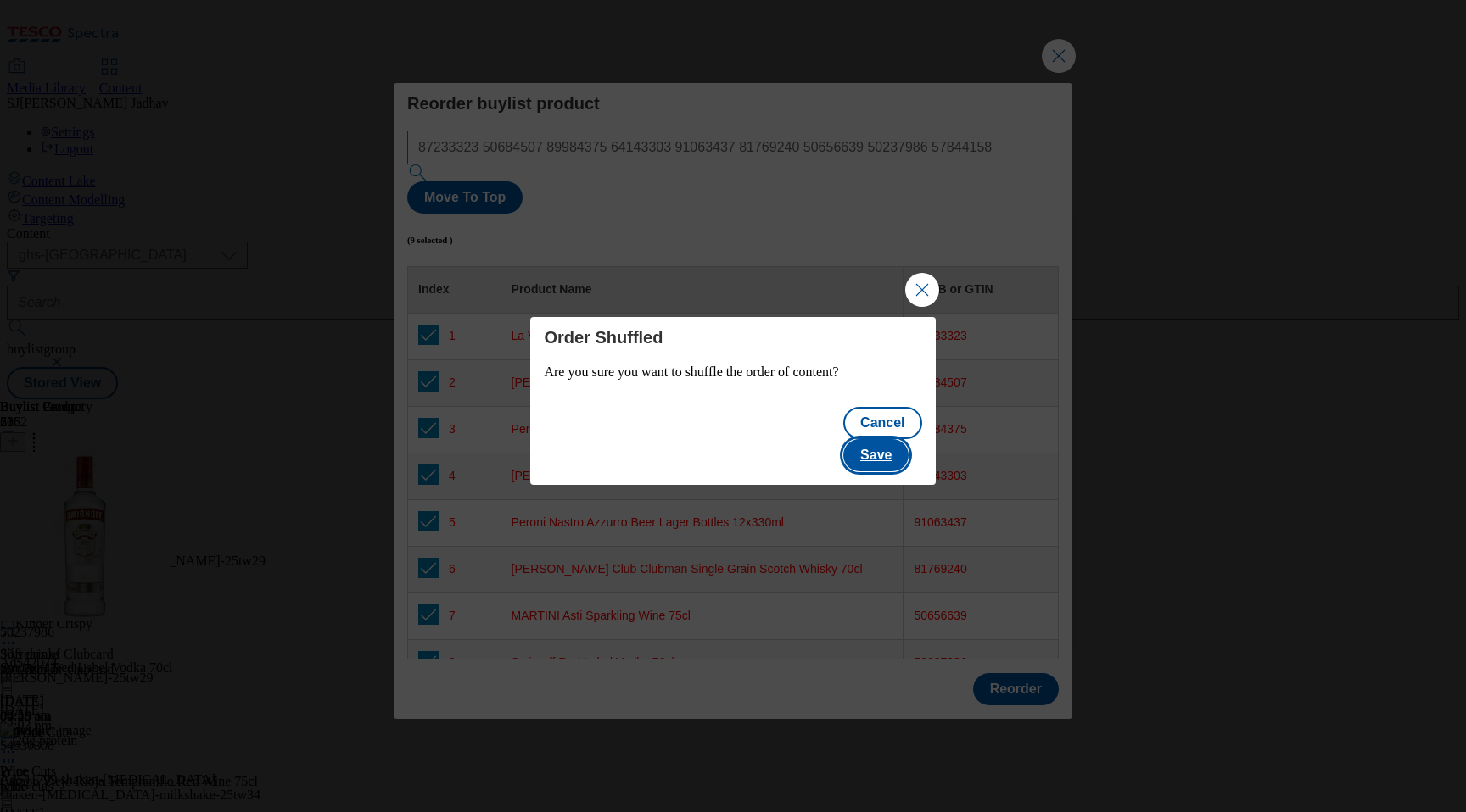
click at [885, 439] on button "Save" at bounding box center [876, 455] width 65 height 32
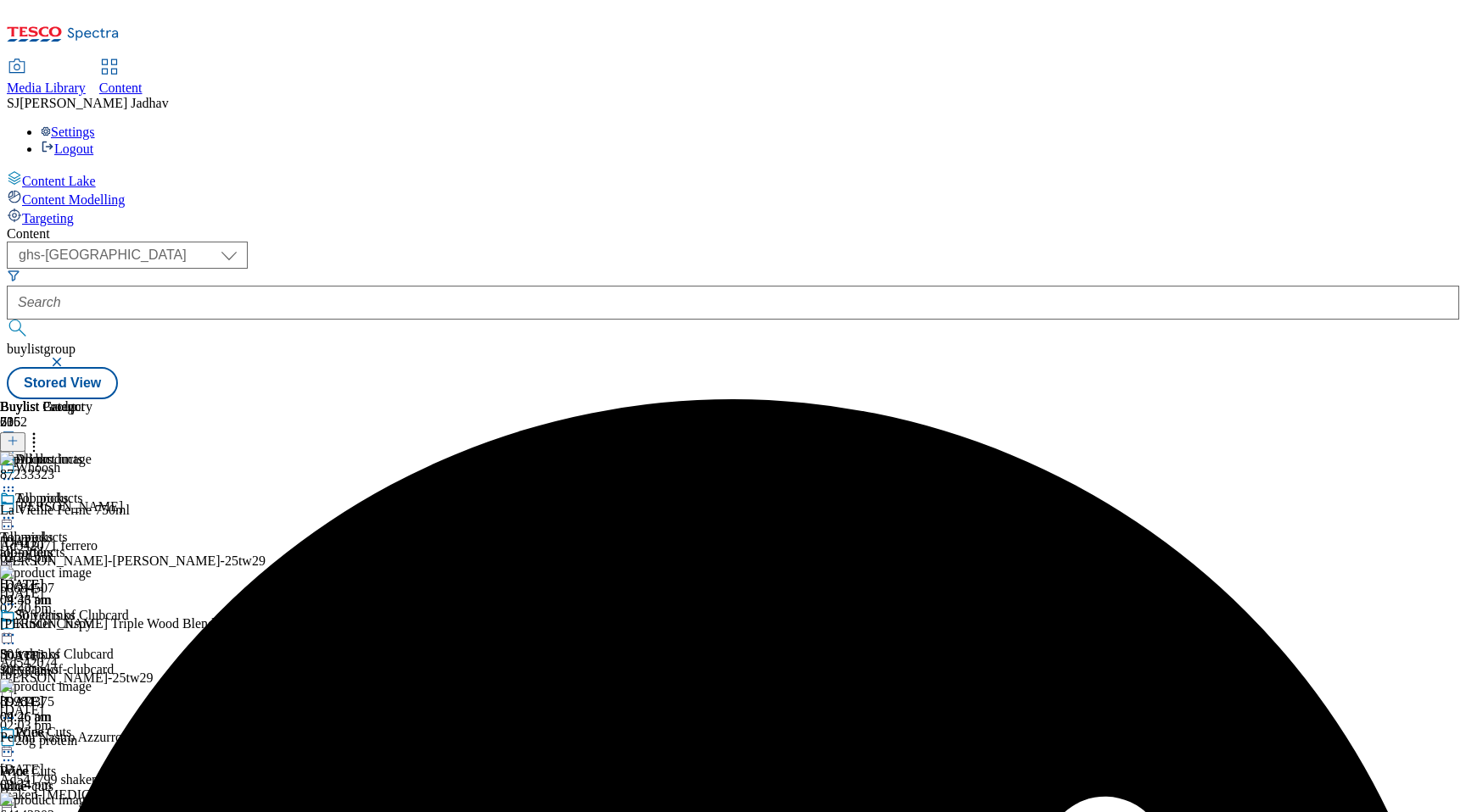
click at [17, 510] on icon at bounding box center [8, 518] width 17 height 17
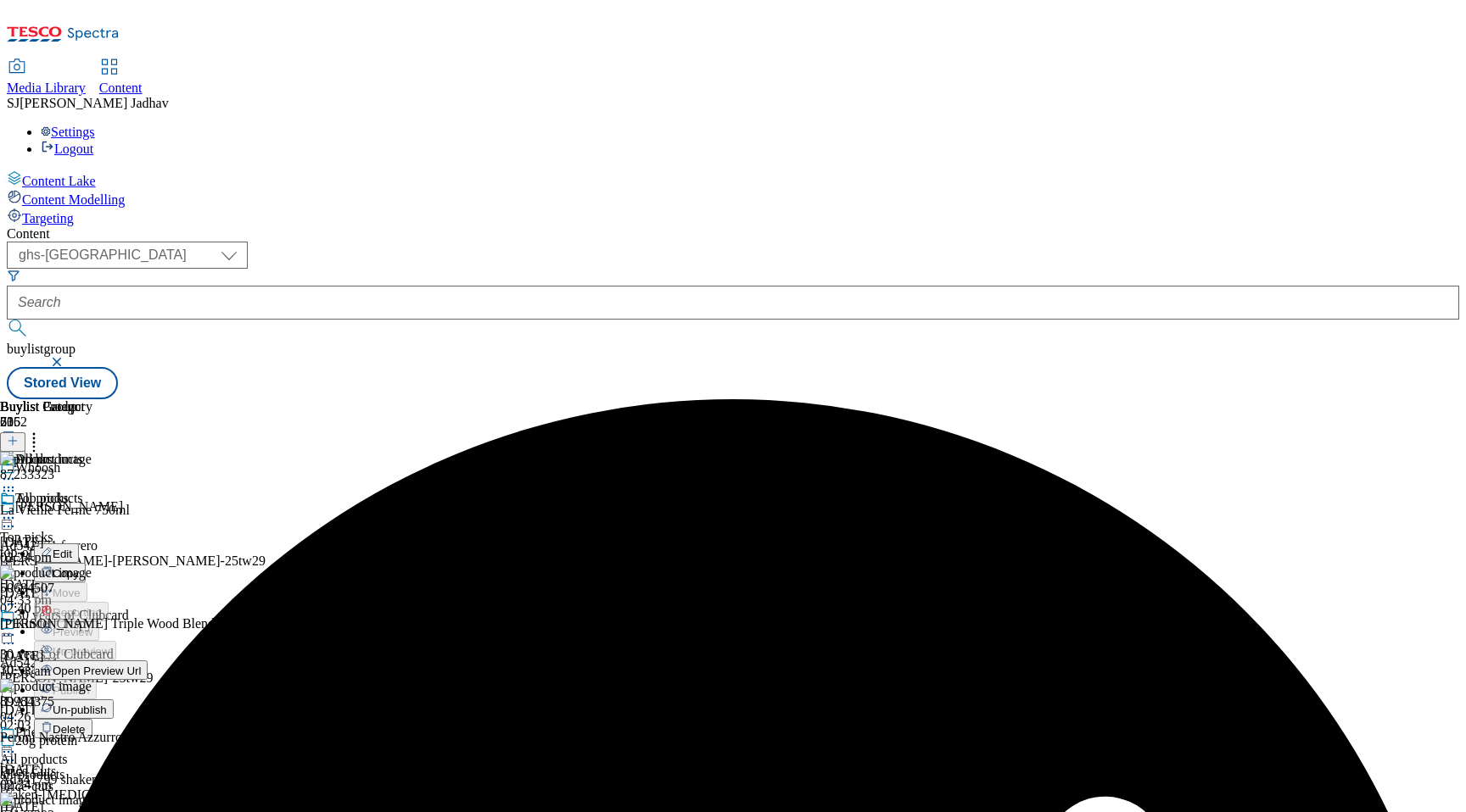
click at [79, 544] on button "Edit" at bounding box center [57, 553] width 45 height 19
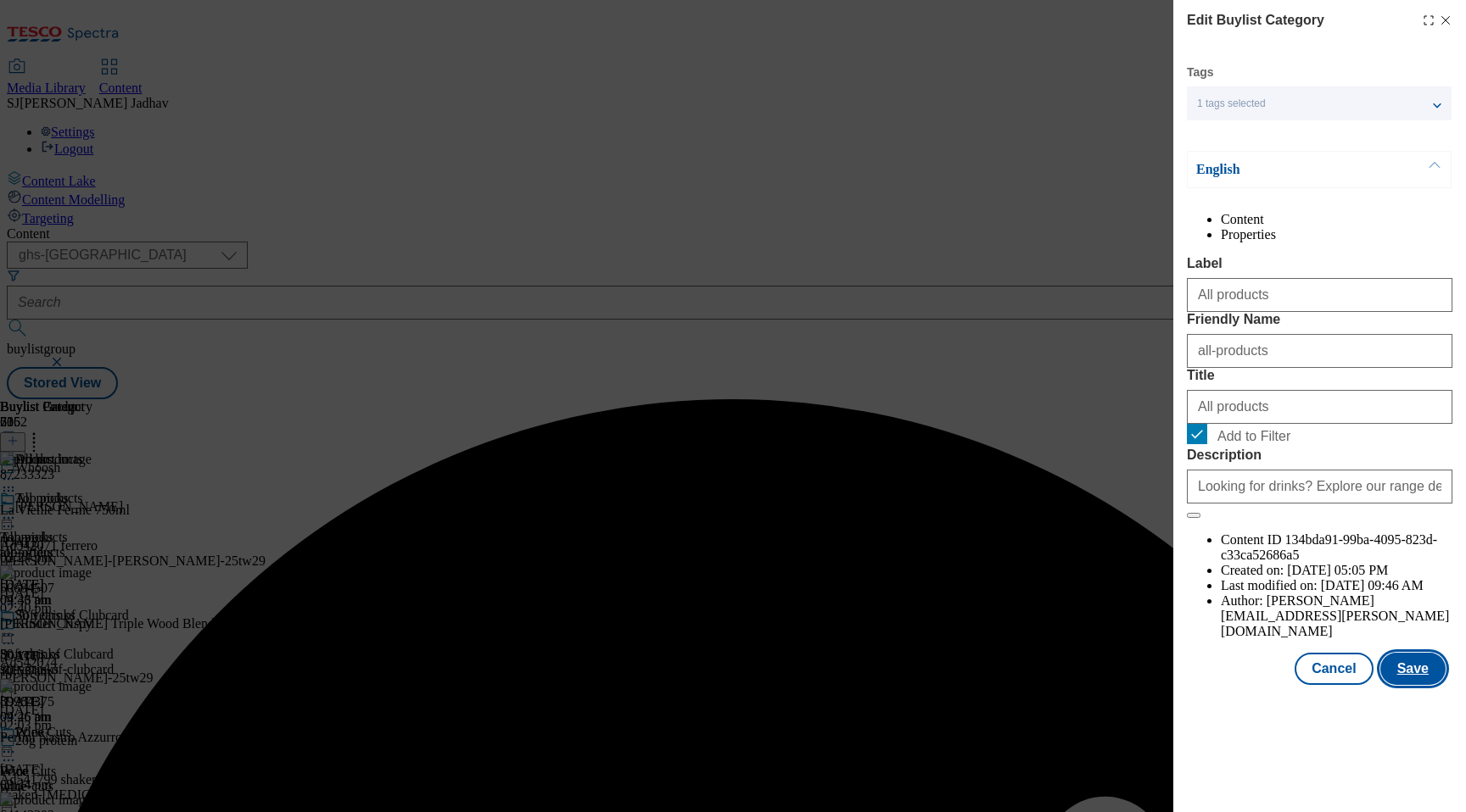
click at [1401, 685] on button "Save" at bounding box center [1413, 668] width 65 height 32
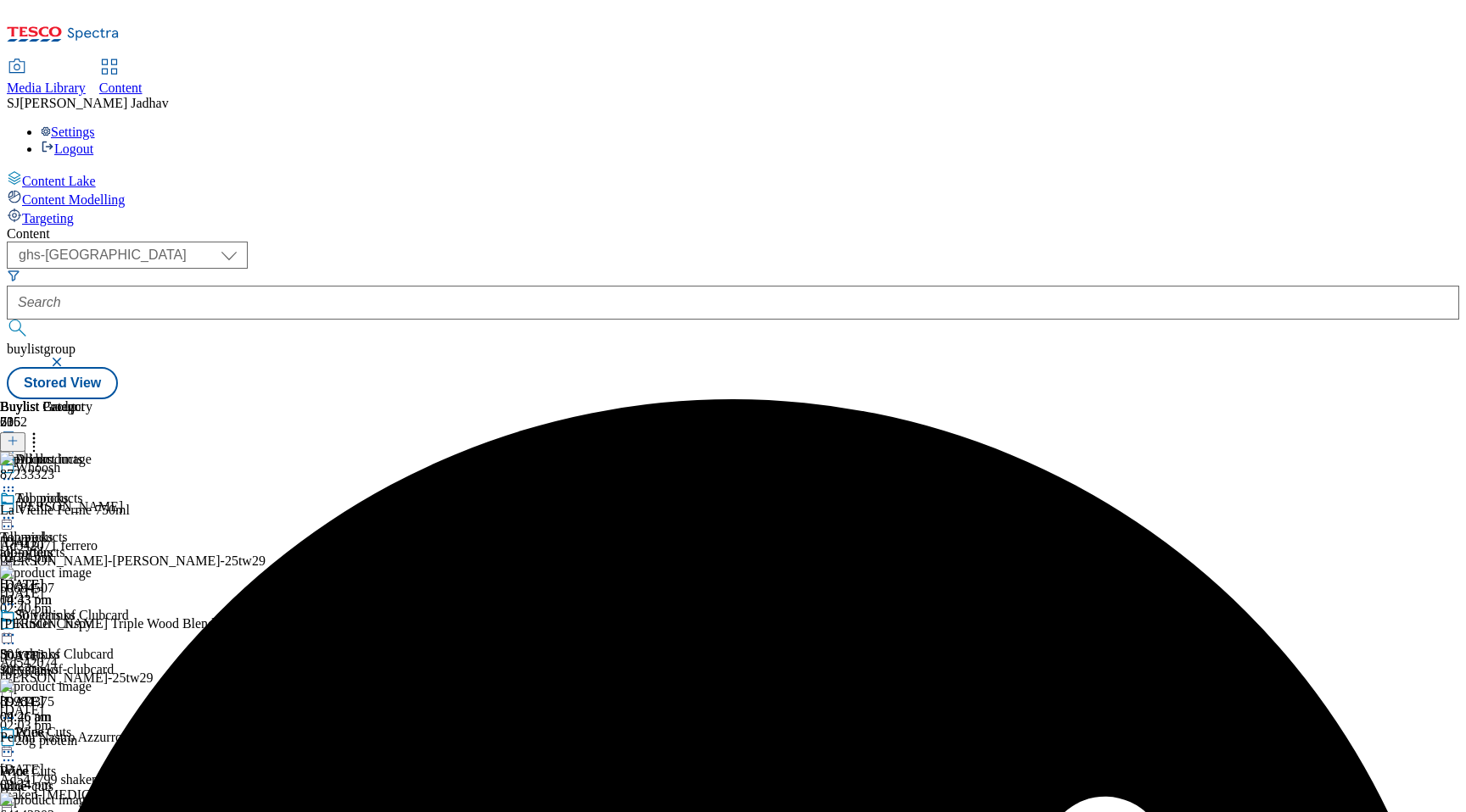
click at [17, 510] on icon at bounding box center [8, 518] width 17 height 17
click at [92, 626] on span "Preview" at bounding box center [72, 632] width 40 height 13
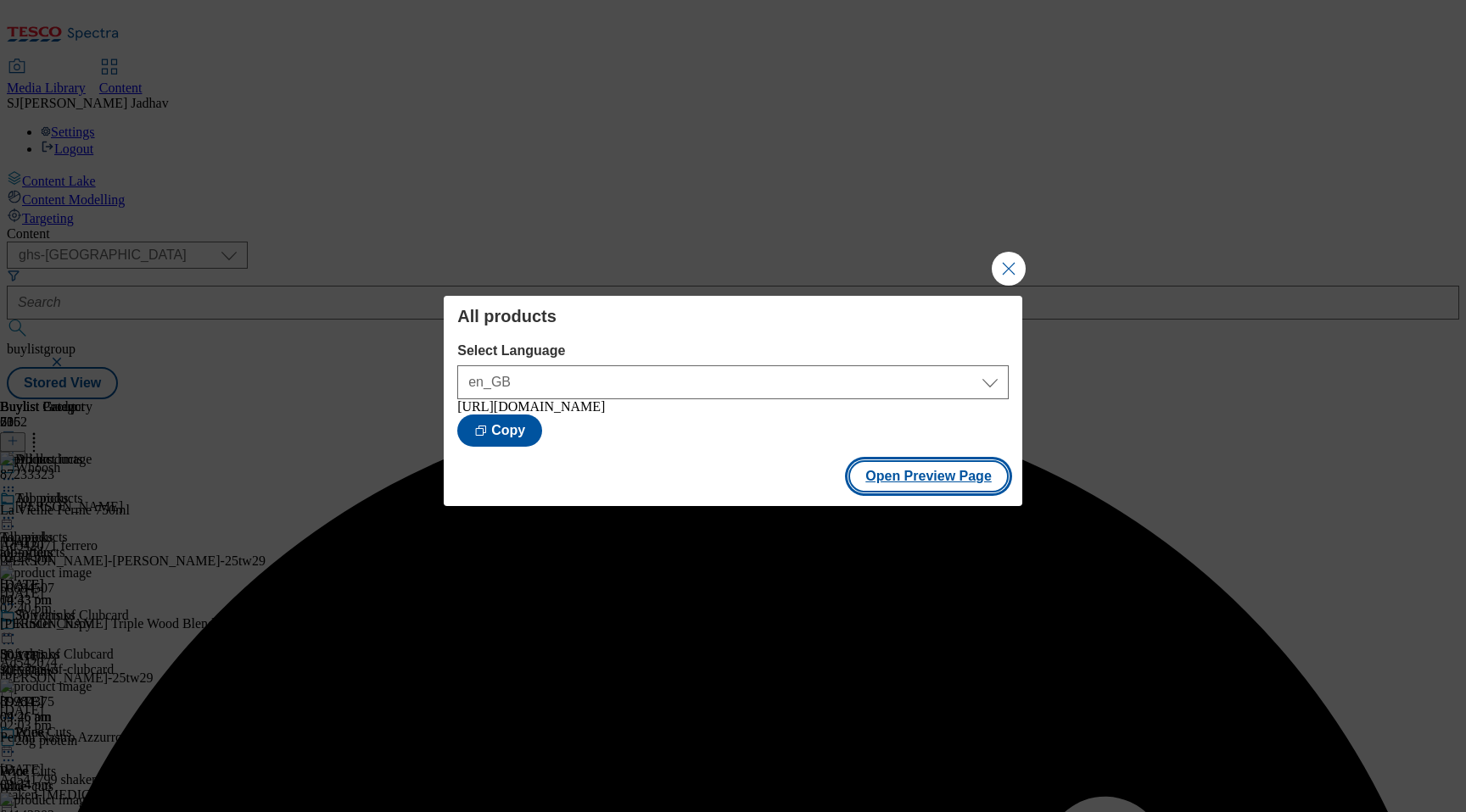
click at [948, 481] on button "Open Preview Page" at bounding box center [928, 477] width 160 height 32
click at [1001, 261] on button "Close Modal" at bounding box center [1008, 268] width 34 height 34
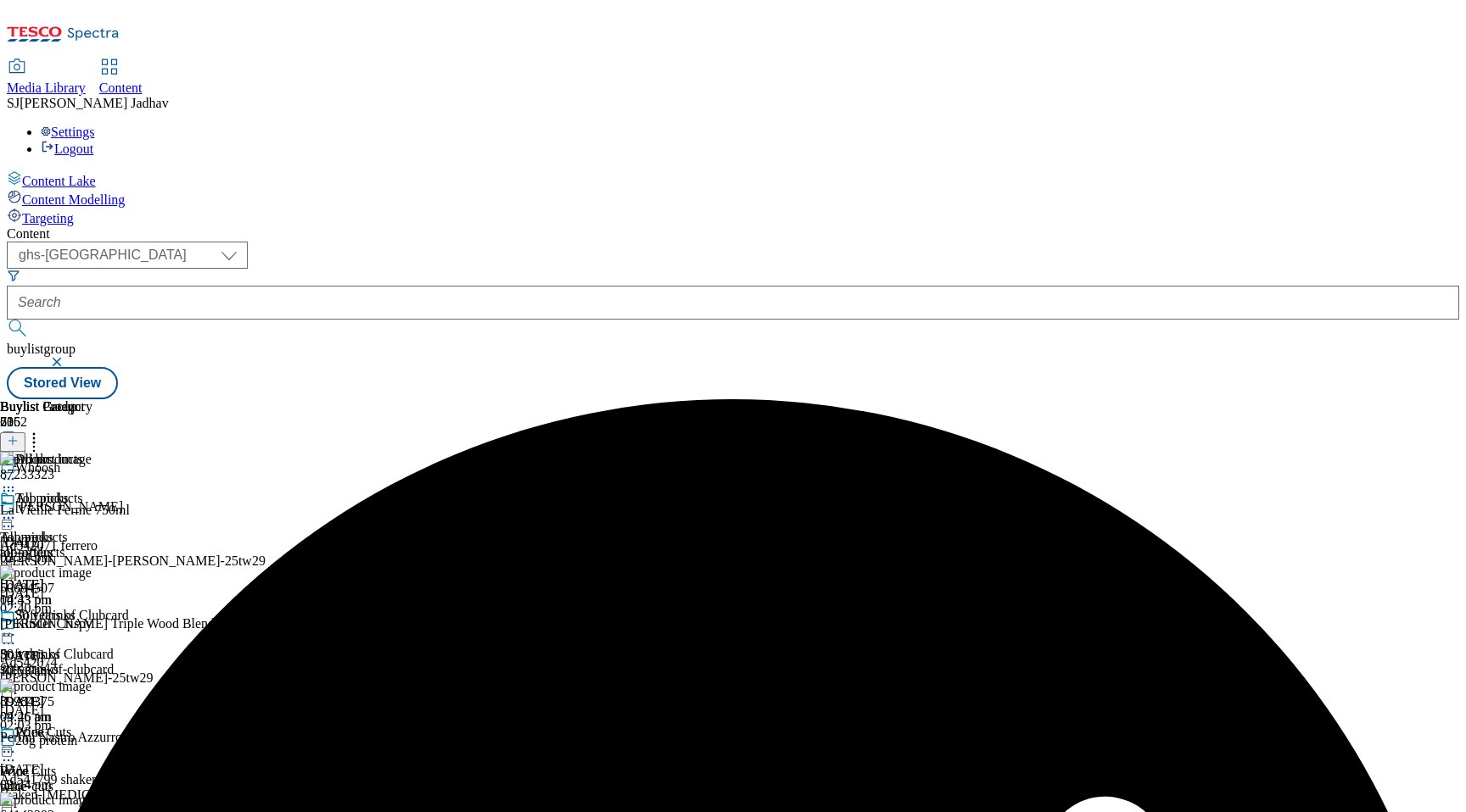
click at [173, 545] on div "top-offers" at bounding box center [86, 553] width 173 height 16
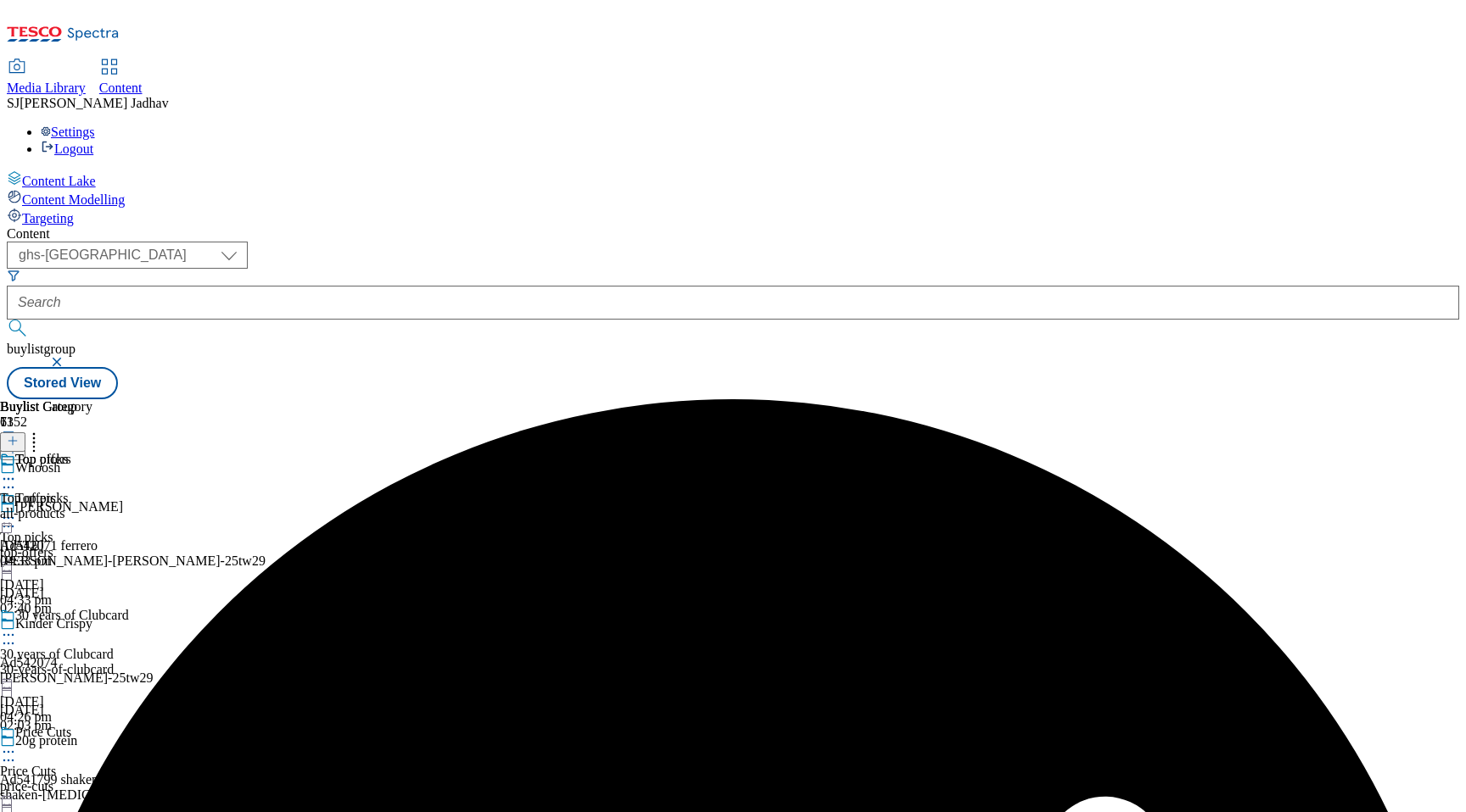
click at [92, 506] on div "all-products" at bounding box center [46, 514] width 92 height 16
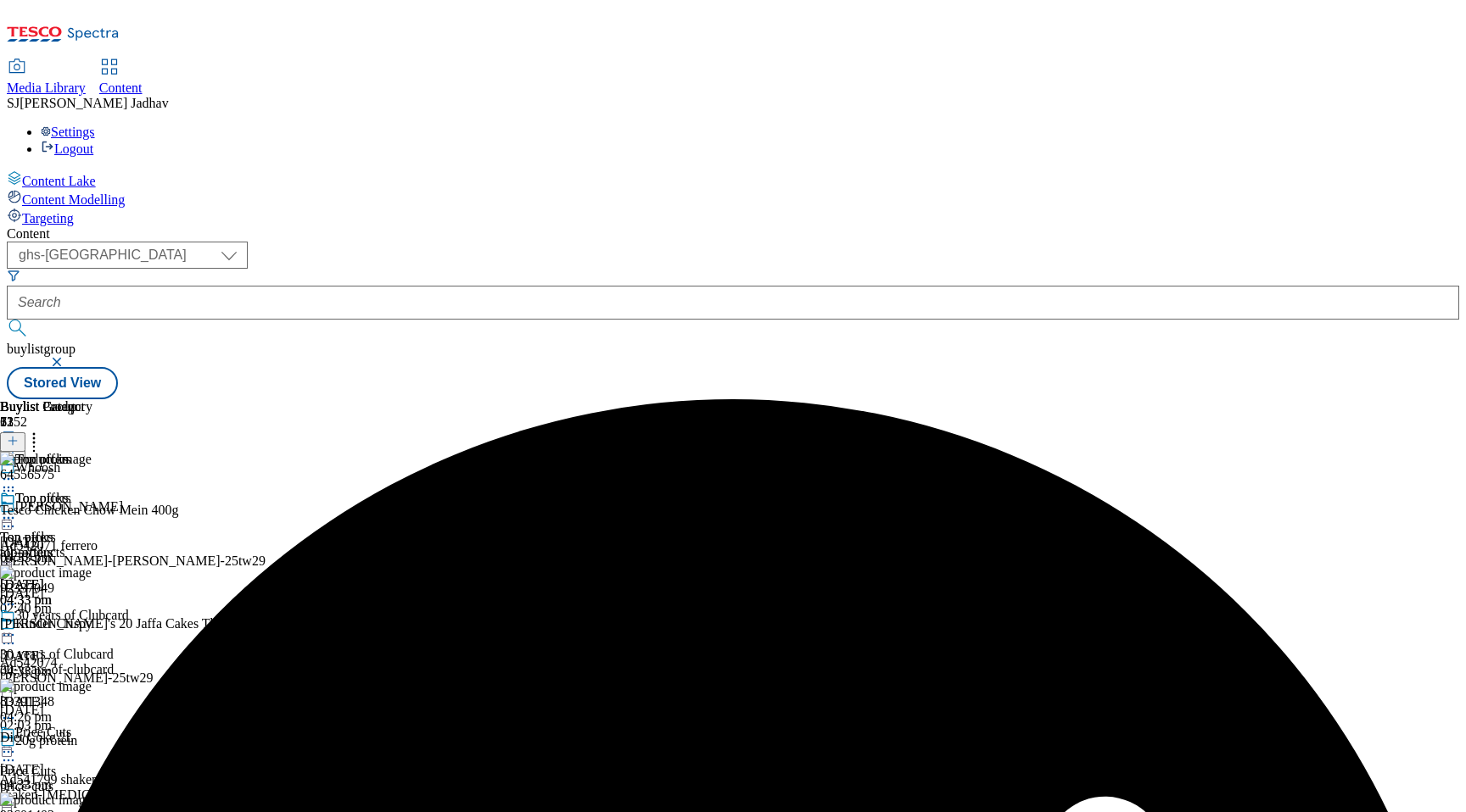
scroll to position [0, 40]
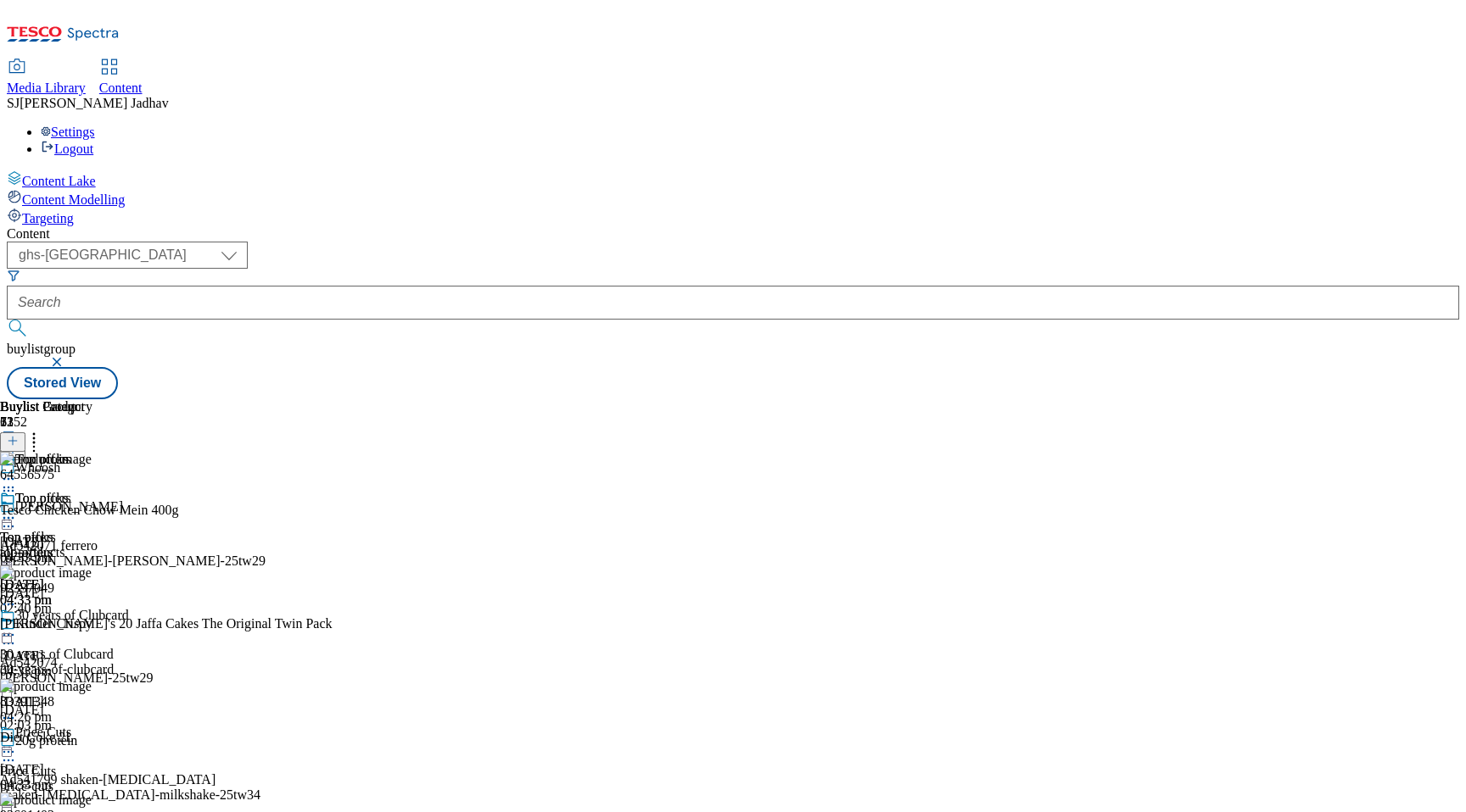
click at [18, 435] on icon at bounding box center [13, 441] width 12 height 12
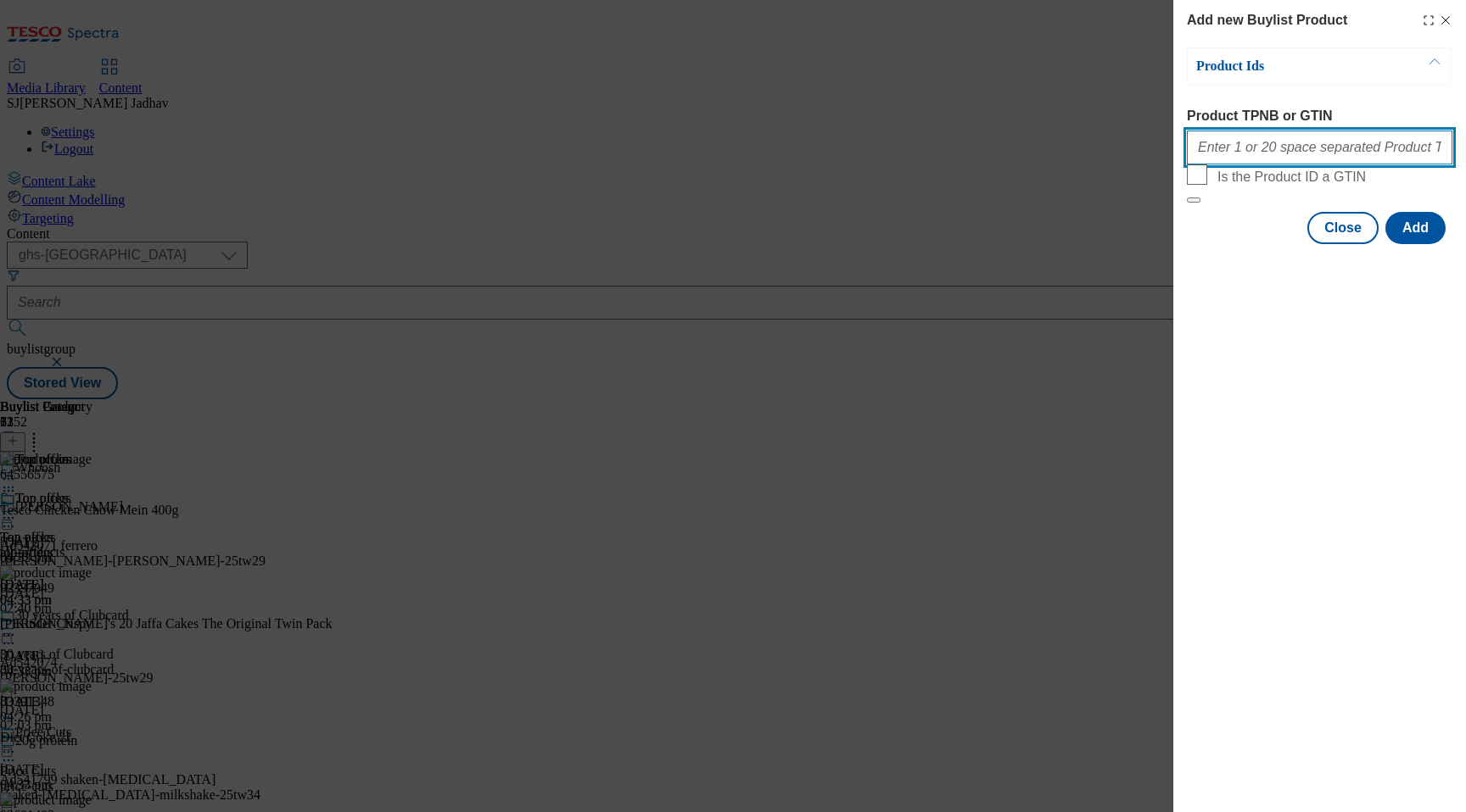
click at [1278, 164] on input "Product TPNB or GTIN" at bounding box center [1320, 147] width 266 height 34
paste input "53483815 53483366 53483815 53483366 96439654 93222356 92253637 93724632 6192312…"
type input "53483815 53483366 53483815 53483366 96439654 93222356 92253637 93724632 6192312…"
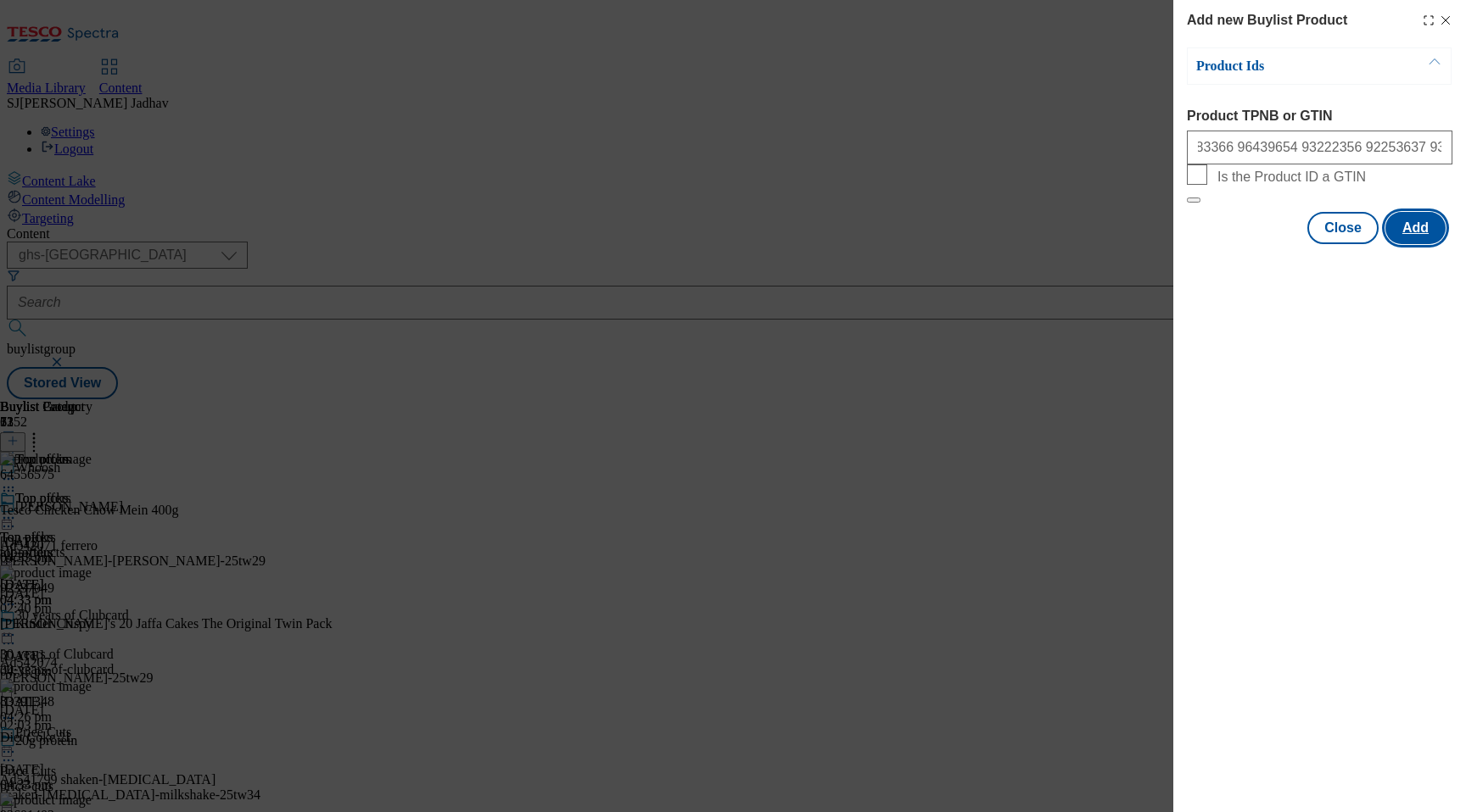
click at [1421, 244] on button "Add" at bounding box center [1415, 227] width 60 height 32
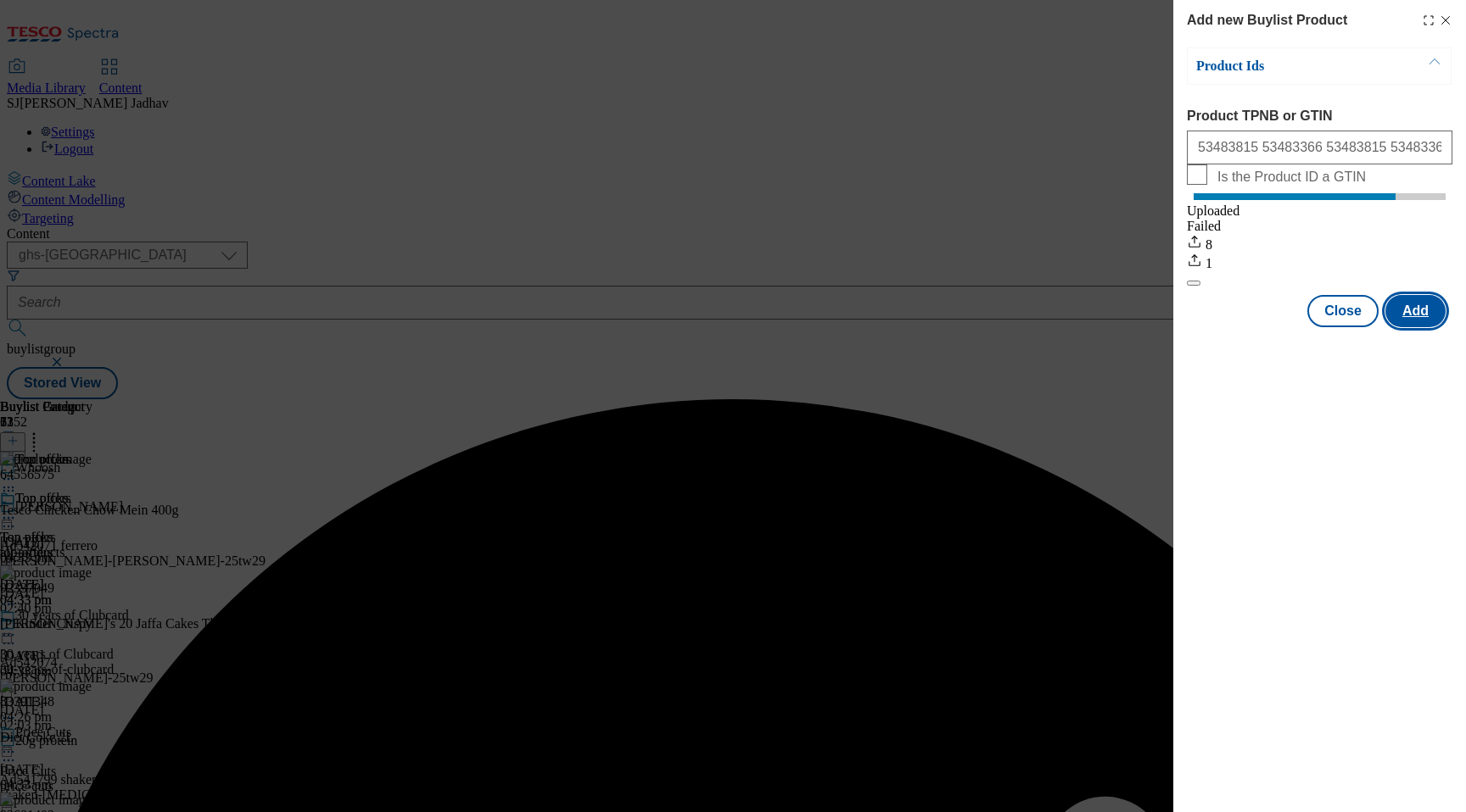
scroll to position [0, 0]
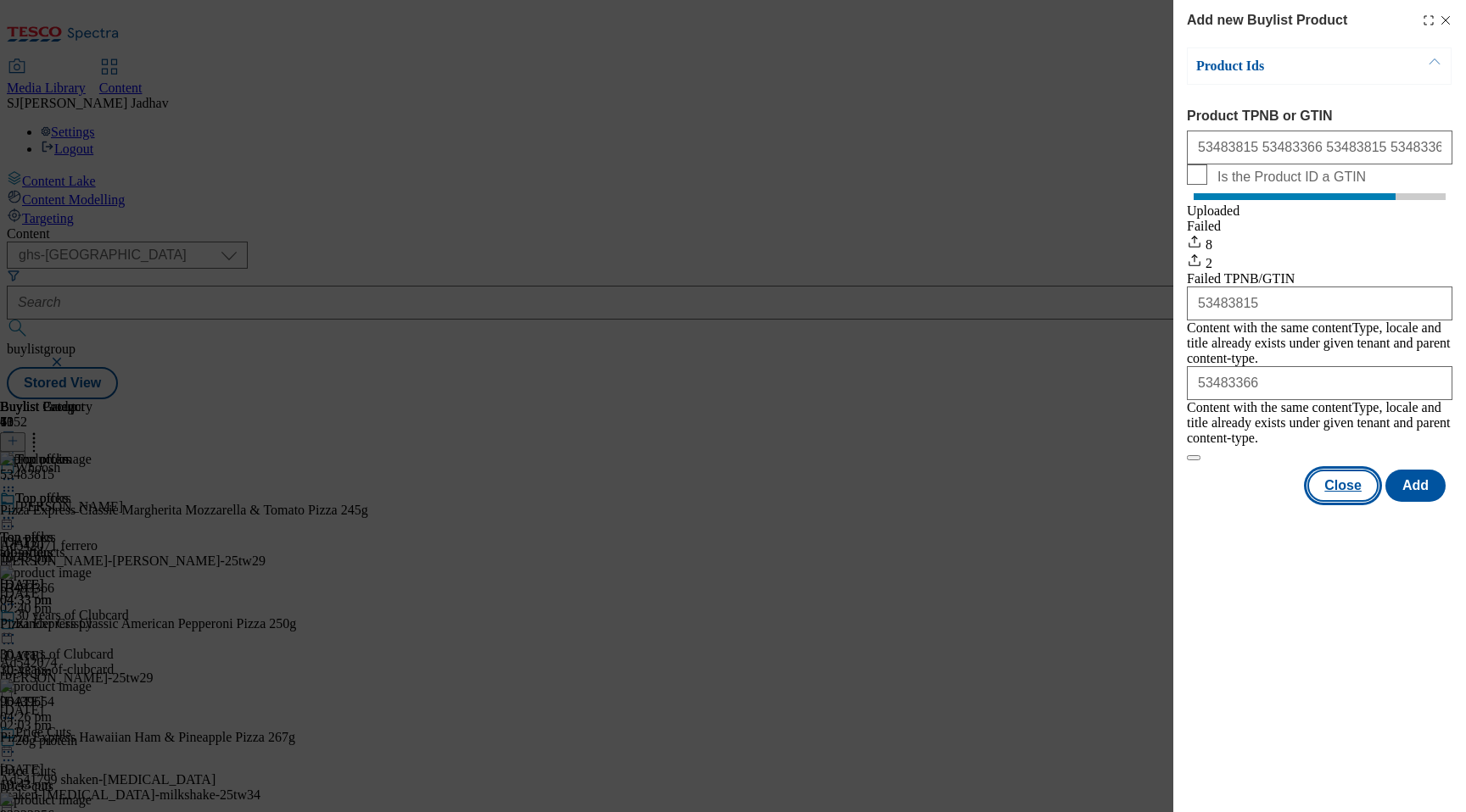
click at [1345, 470] on button "Close" at bounding box center [1343, 485] width 71 height 32
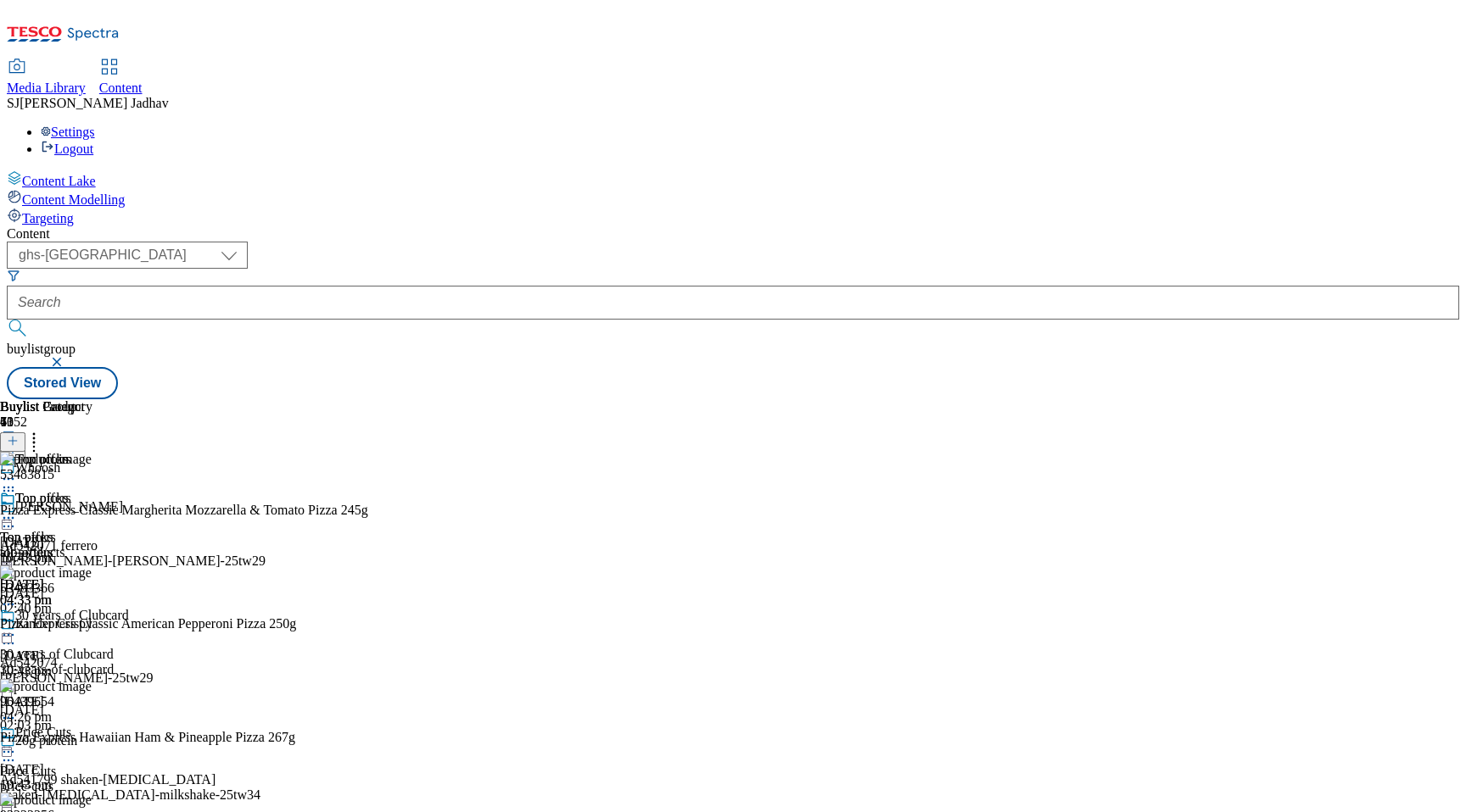
scroll to position [0, 40]
click at [43, 430] on icon at bounding box center [33, 437] width 17 height 17
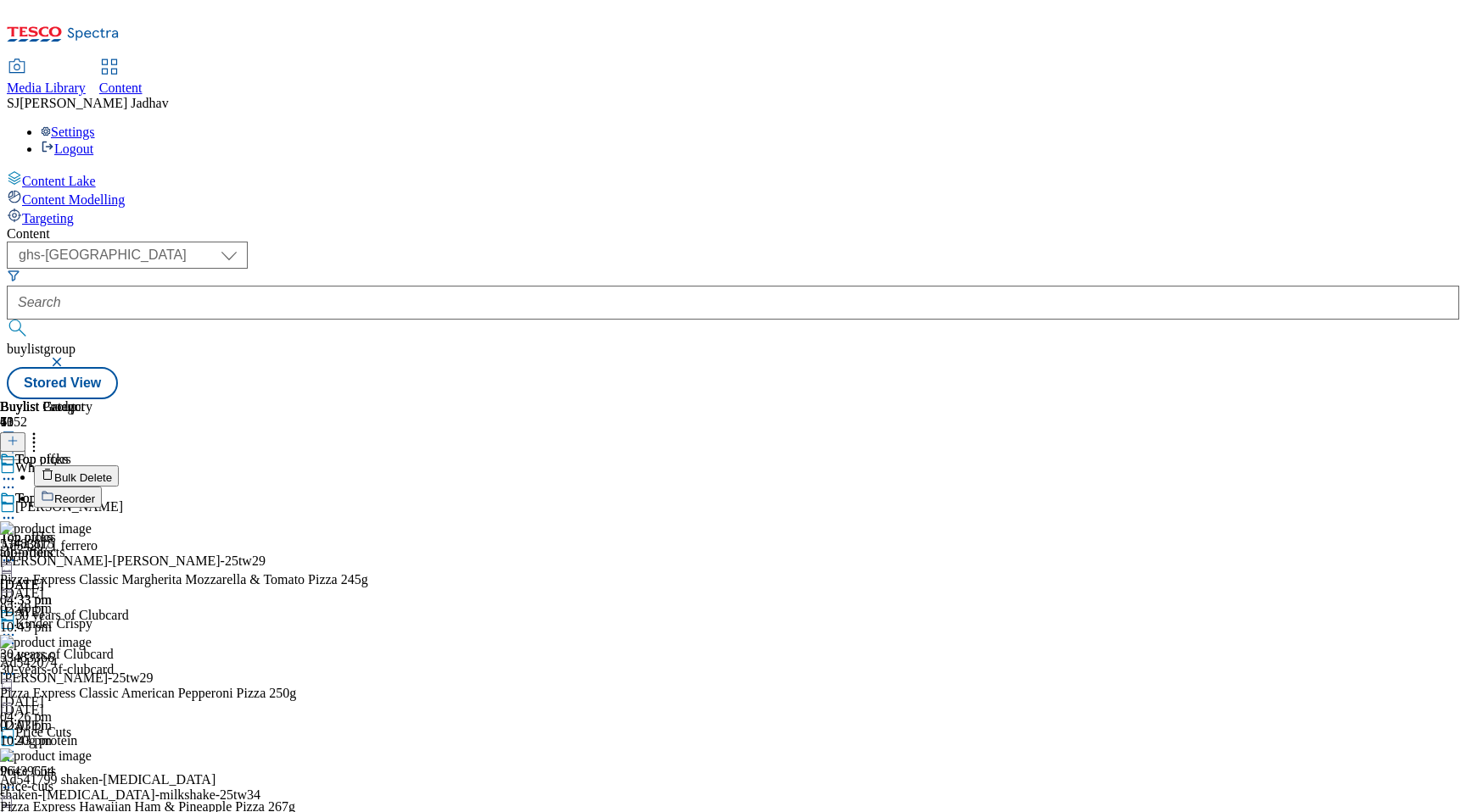
click at [95, 493] on span "Reorder" at bounding box center [74, 499] width 41 height 13
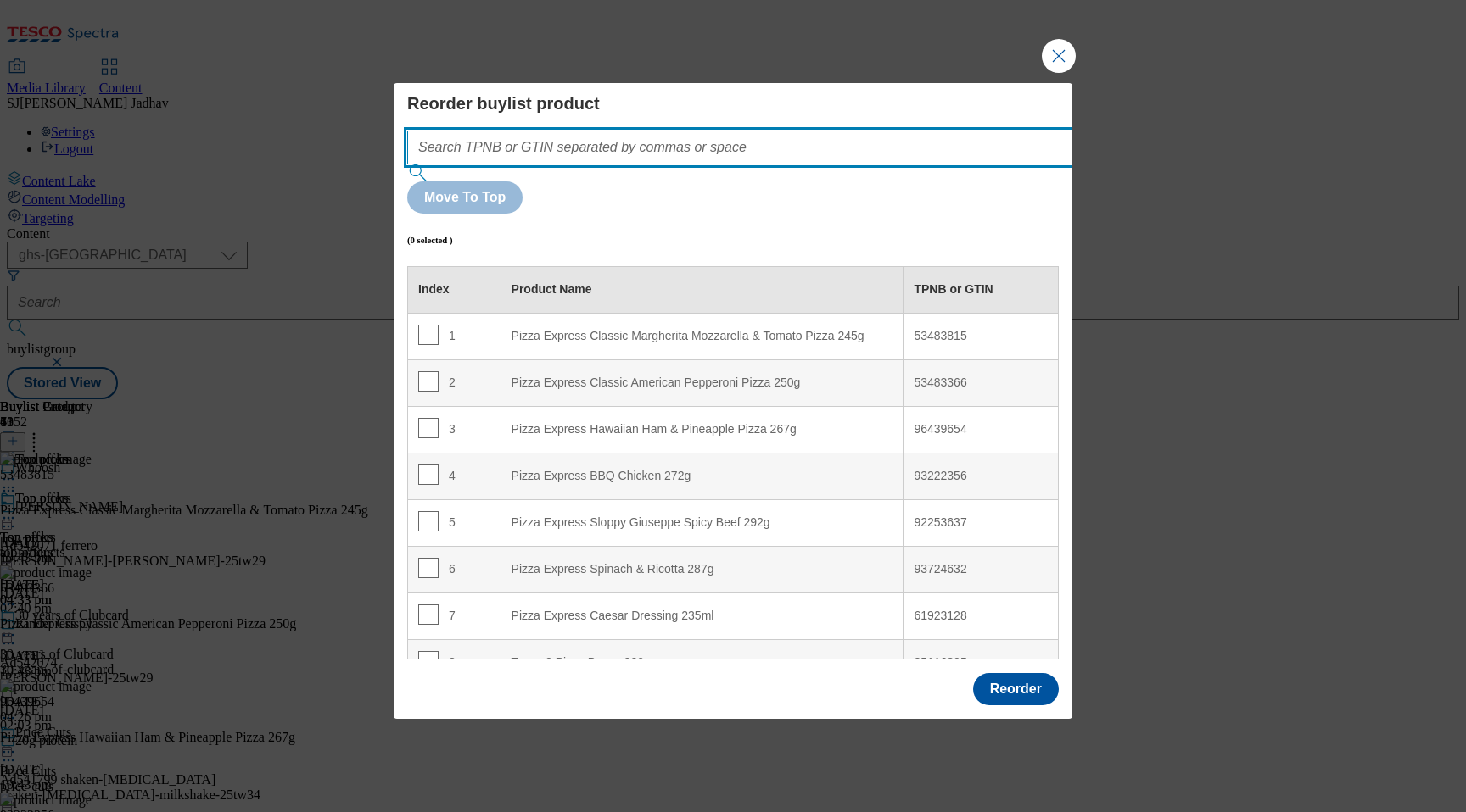
click at [786, 165] on input "Modal" at bounding box center [765, 147] width 716 height 34
paste input "53483815 53483366 53483815 53483366 96439654 93222356 92253637 93724632 6192312…"
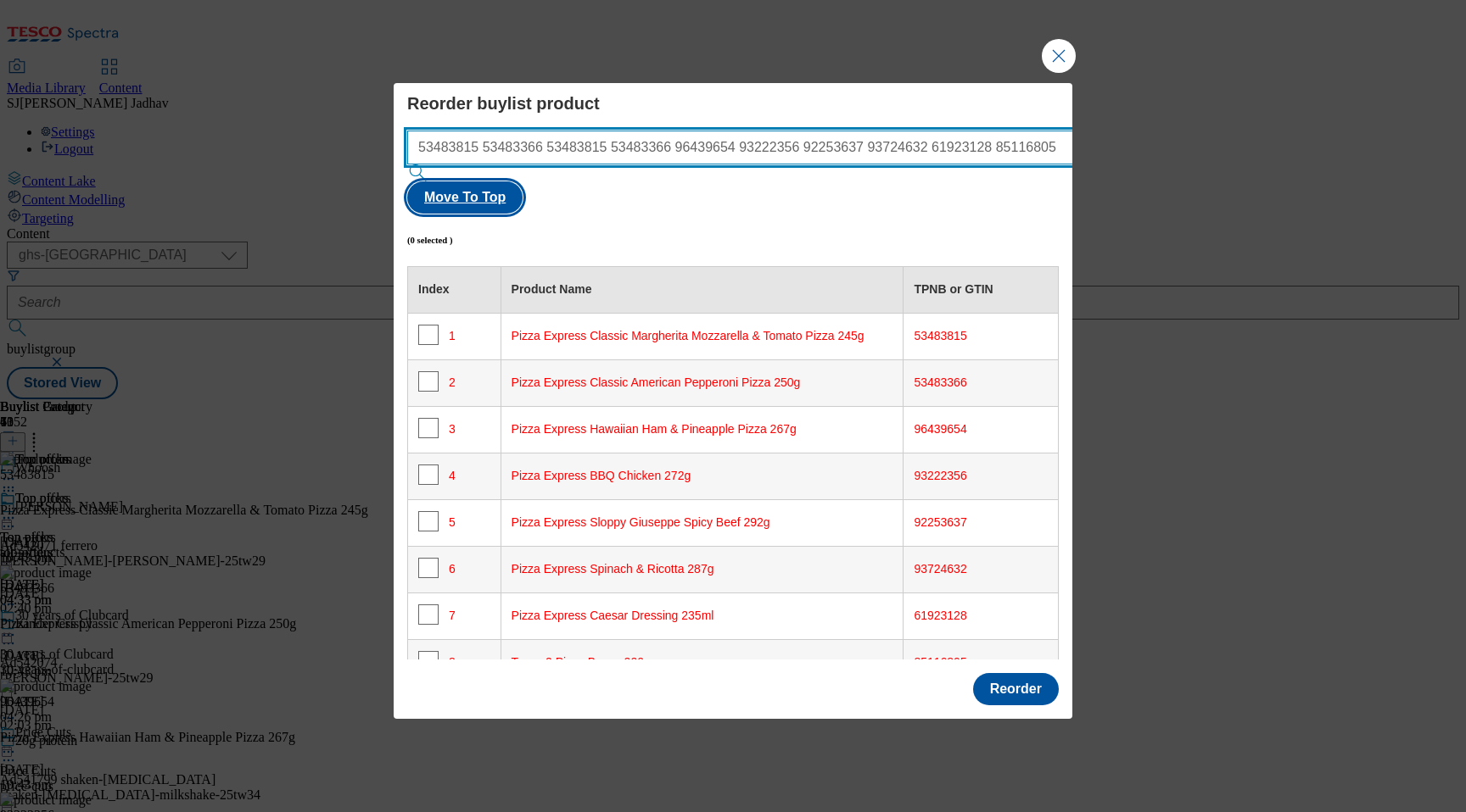
type input "53483815 53483366 53483815 53483366 96439654 93222356 92253637 93724632 6192312…"
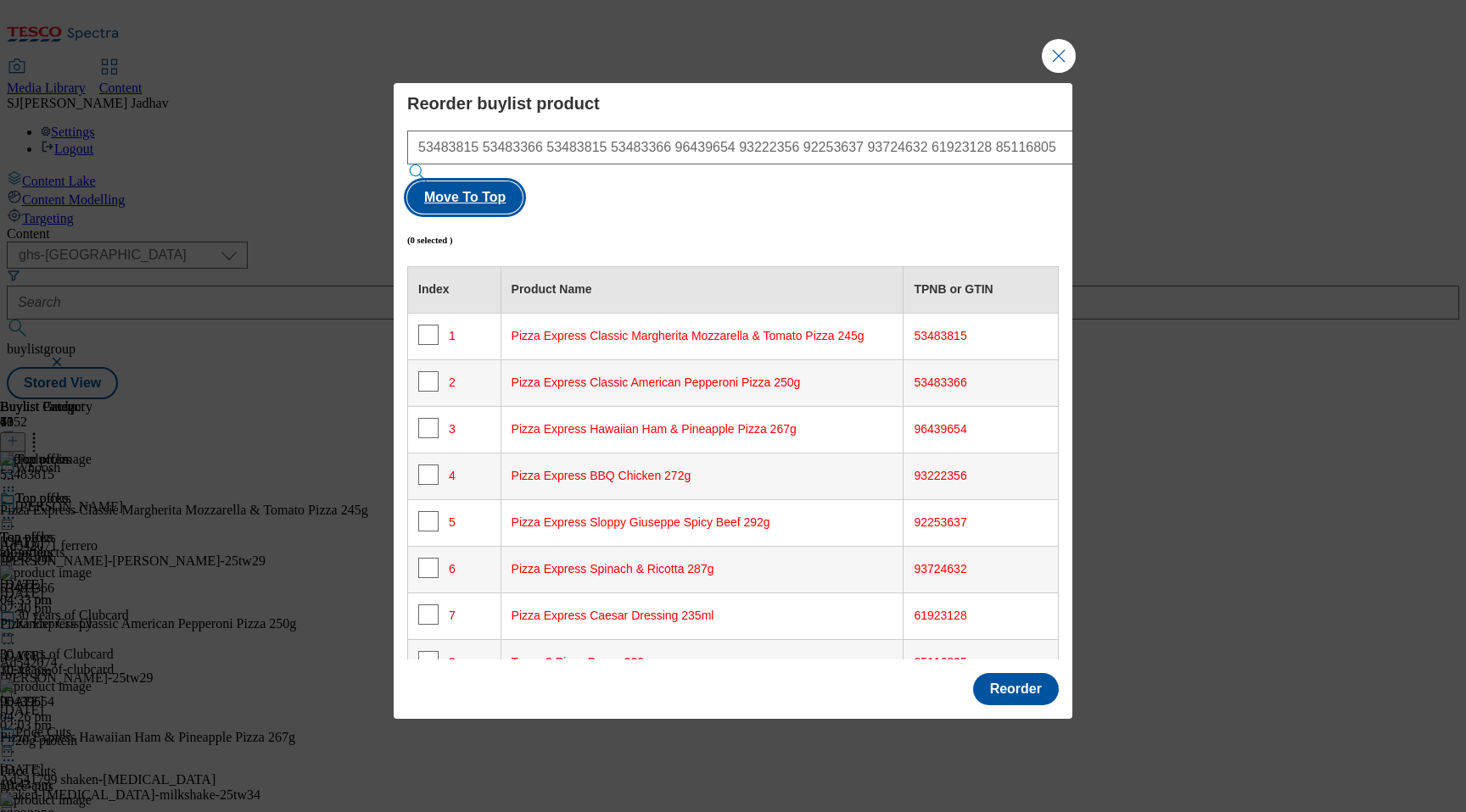
click at [523, 194] on button "Move To Top" at bounding box center [465, 197] width 115 height 32
checkbox input "true"
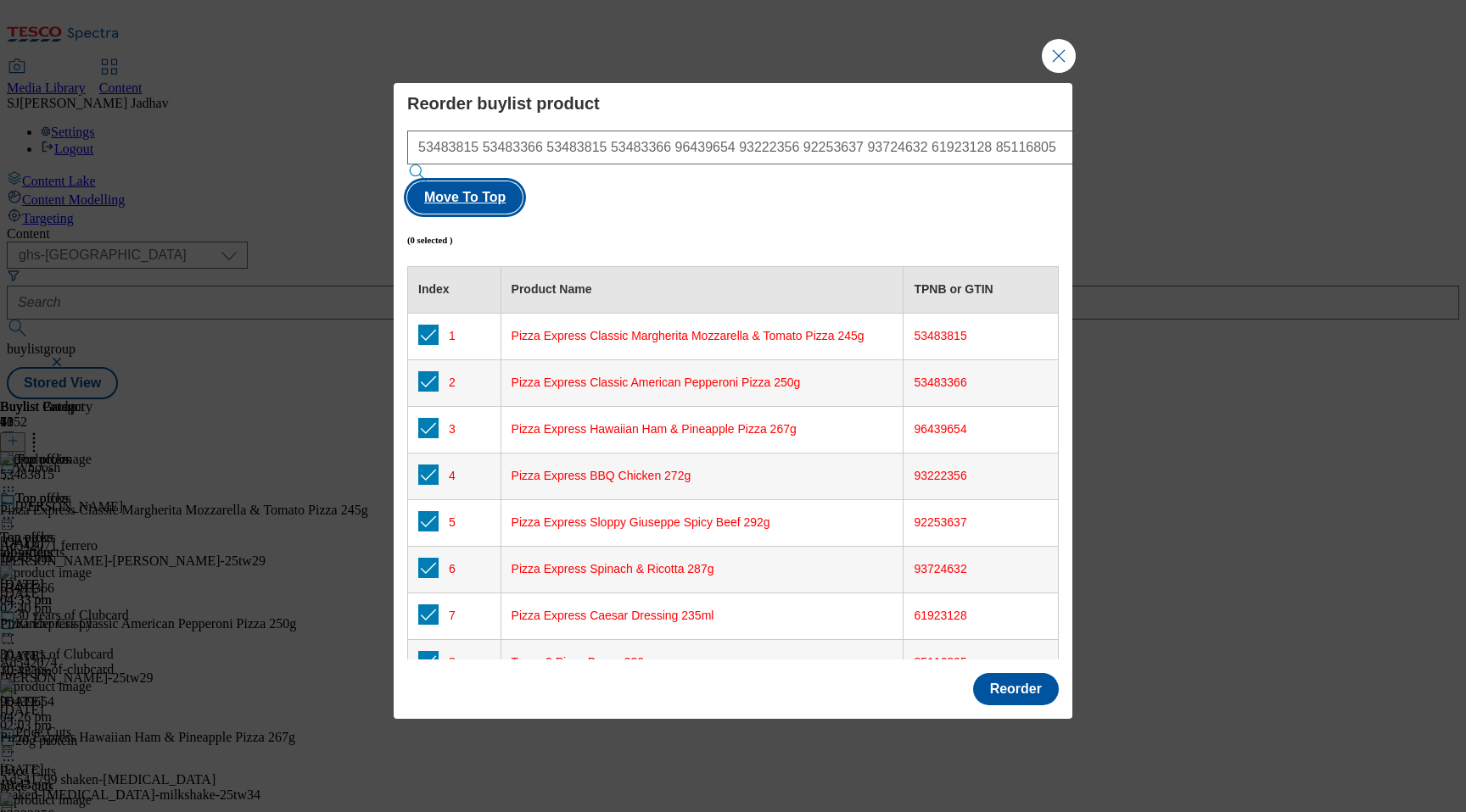
checkbox input "true"
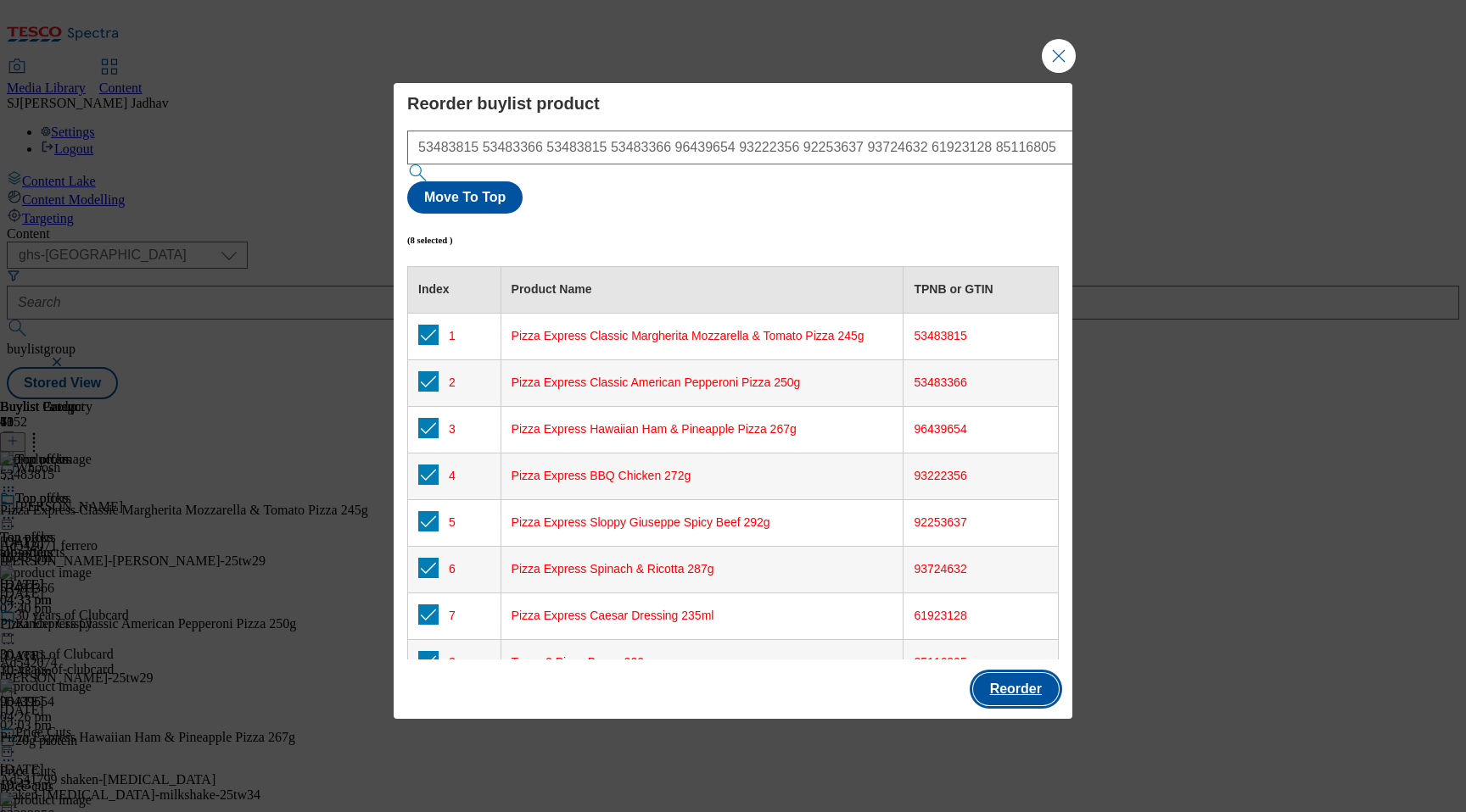
click at [1015, 673] on button "Reorder" at bounding box center [1015, 689] width 85 height 32
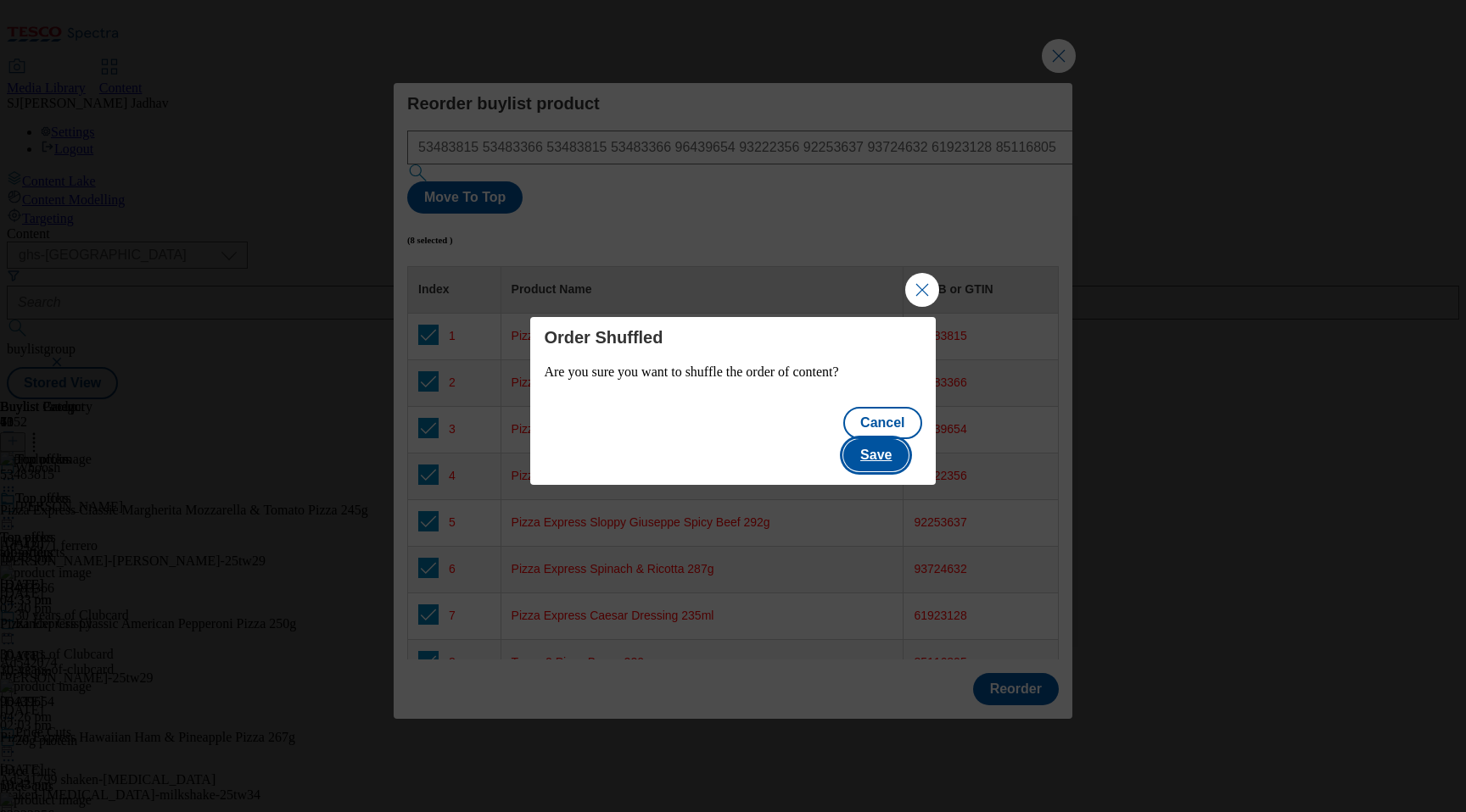
click at [892, 439] on button "Save" at bounding box center [876, 455] width 65 height 32
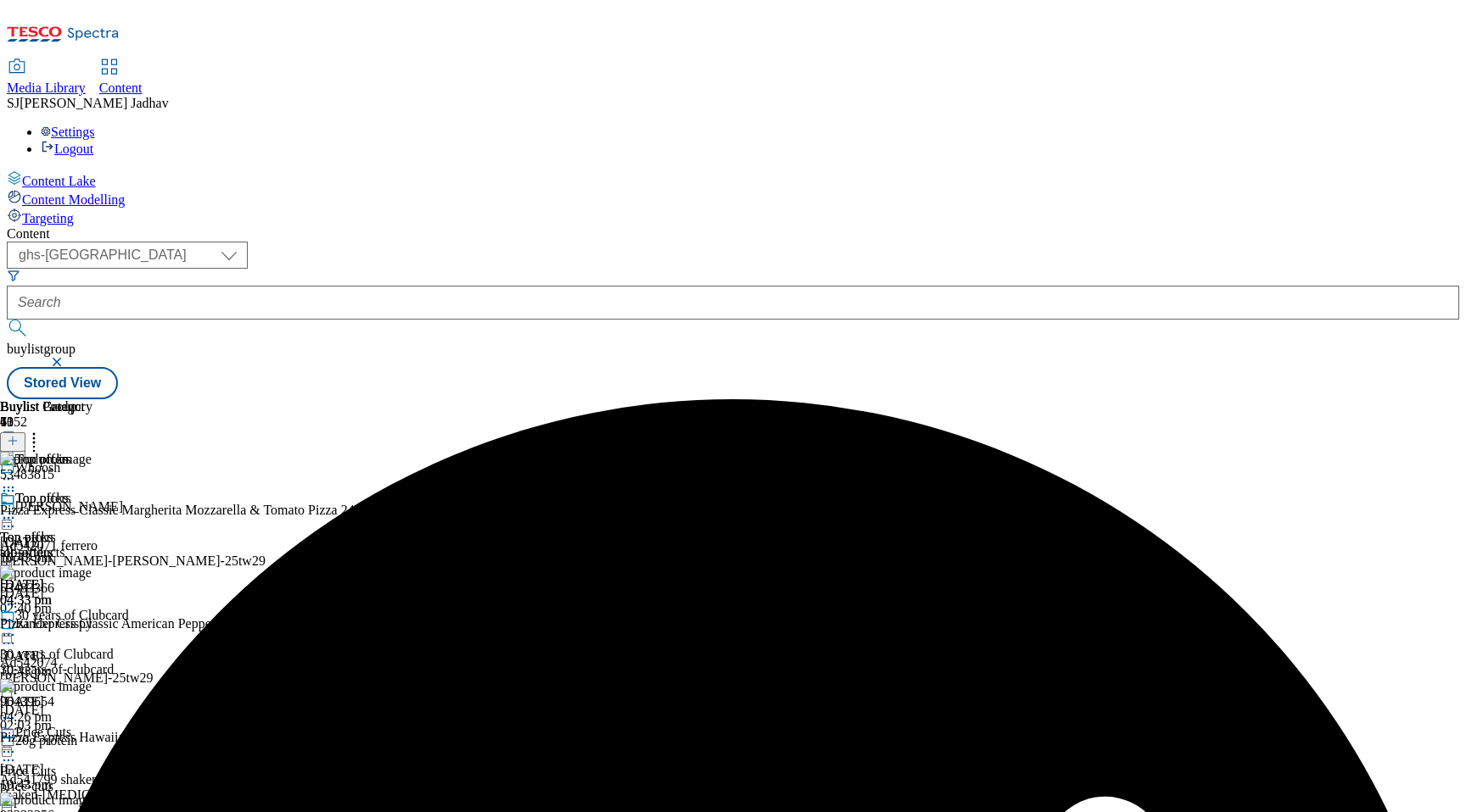
click at [6, 518] on circle at bounding box center [4, 518] width 3 height 3
click at [72, 548] on span "Edit" at bounding box center [62, 554] width 19 height 13
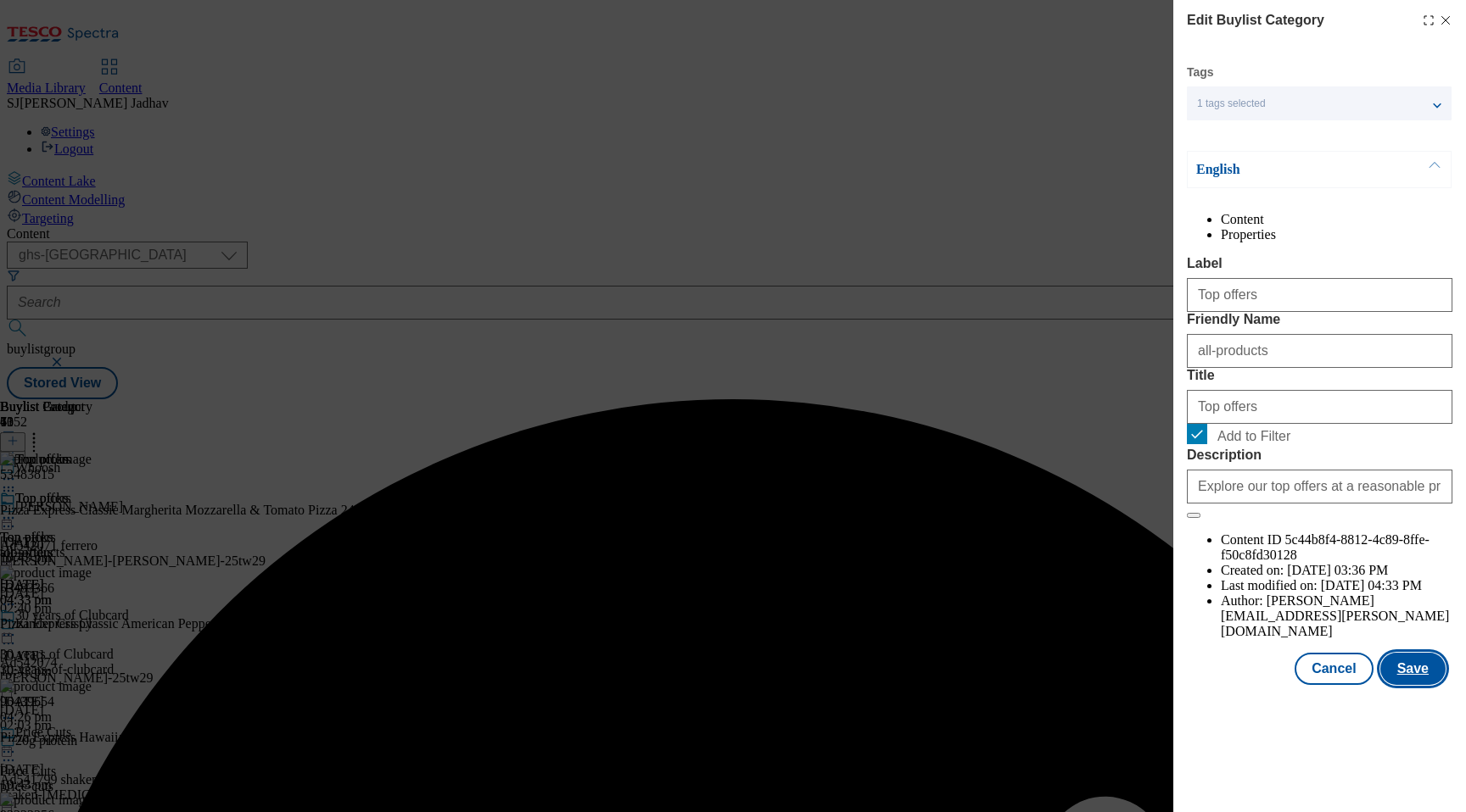
click at [1422, 685] on button "Save" at bounding box center [1413, 668] width 65 height 32
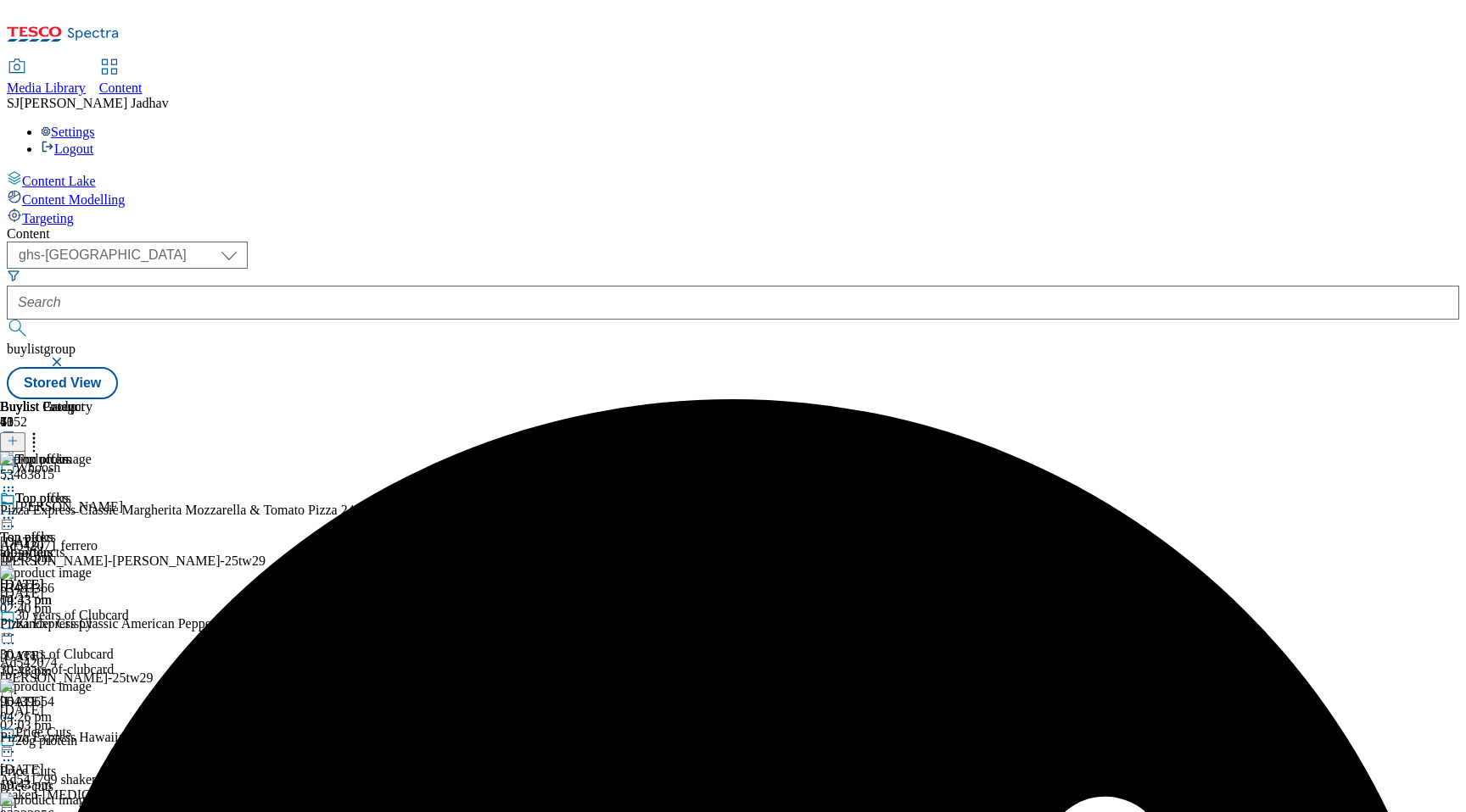
click at [17, 510] on icon at bounding box center [8, 518] width 17 height 17
click at [92, 626] on span "Preview" at bounding box center [72, 632] width 40 height 13
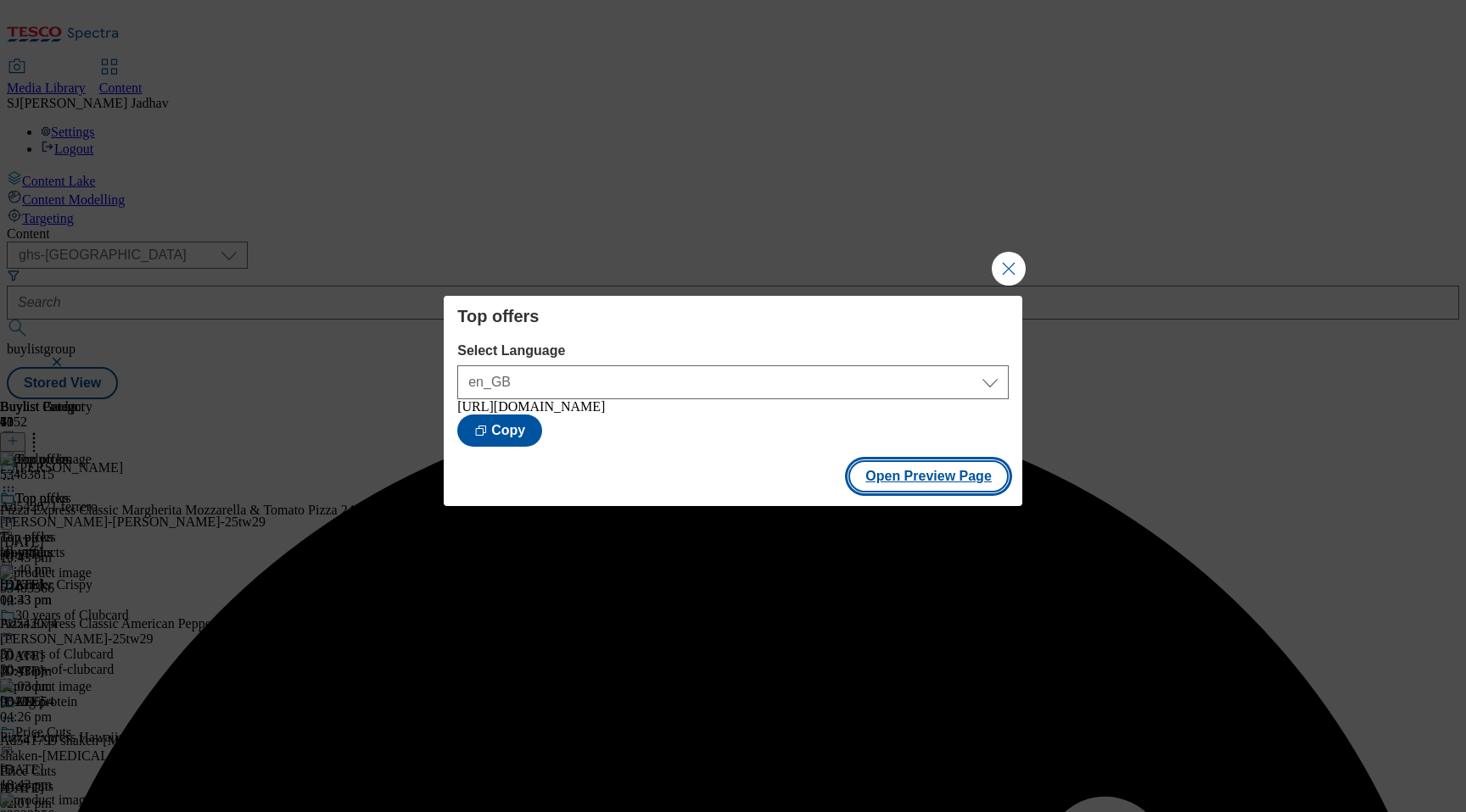
click at [906, 477] on button "Open Preview Page" at bounding box center [928, 477] width 160 height 32
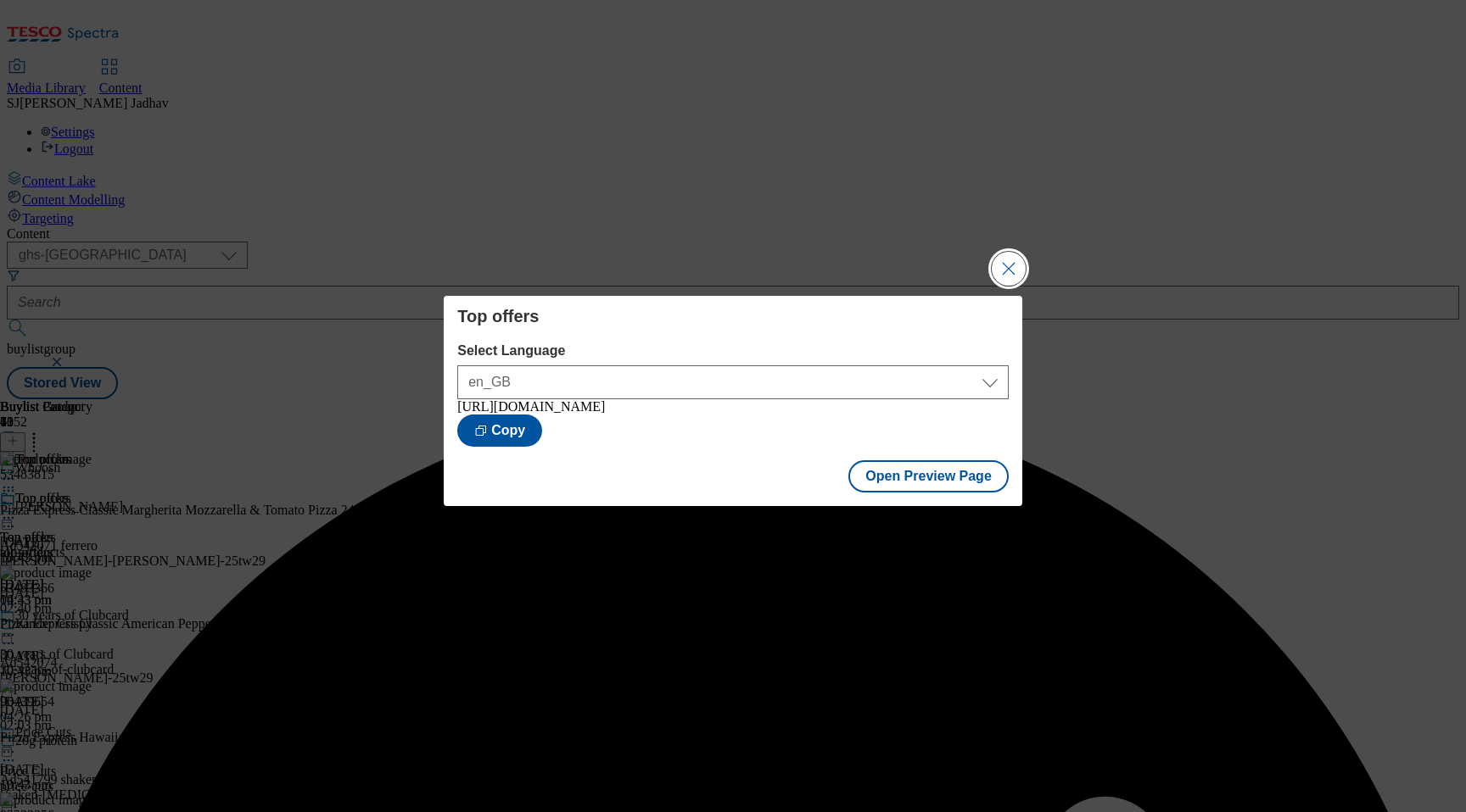
click at [1005, 261] on button "Close Modal" at bounding box center [1008, 268] width 34 height 34
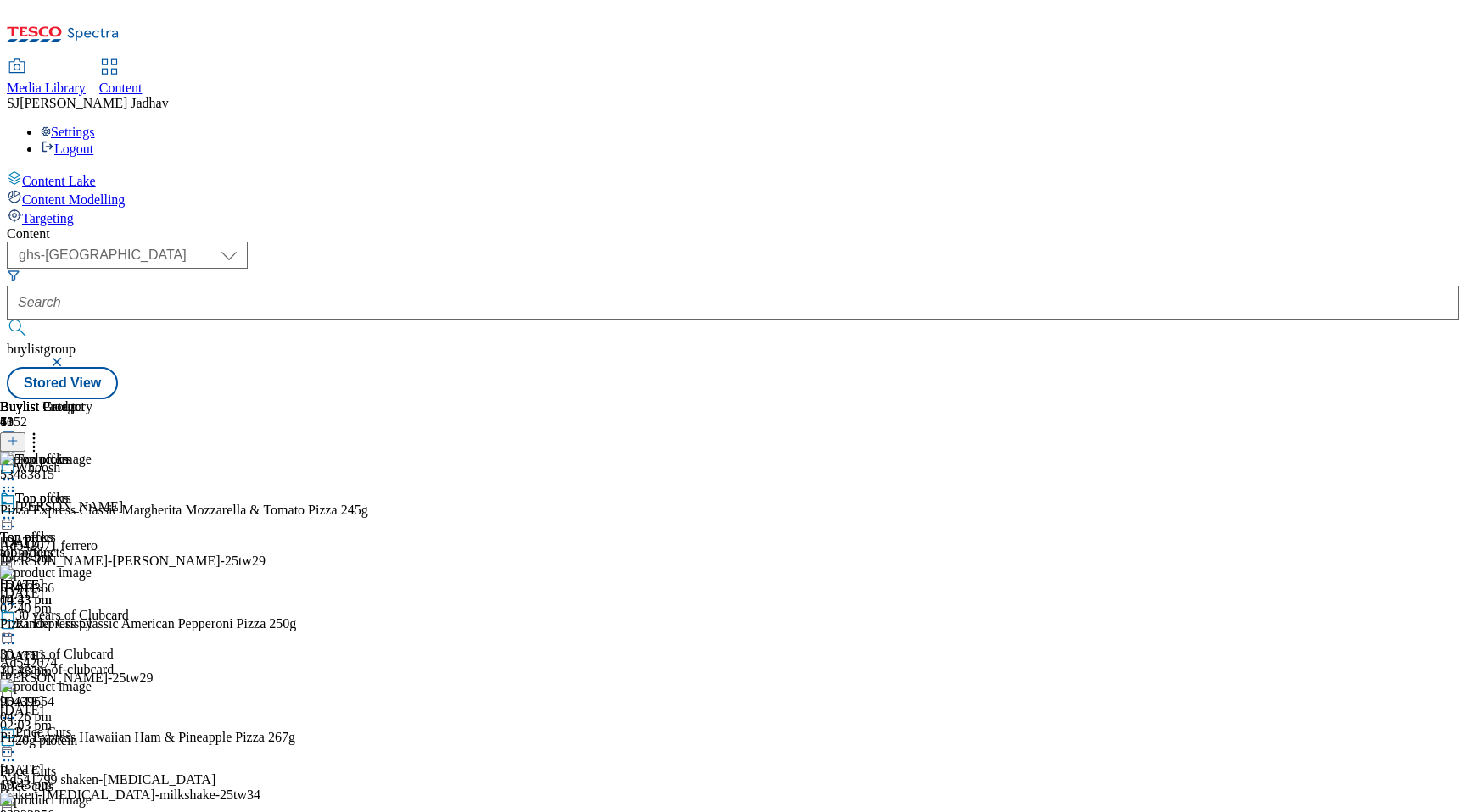
scroll to position [1352, 0]
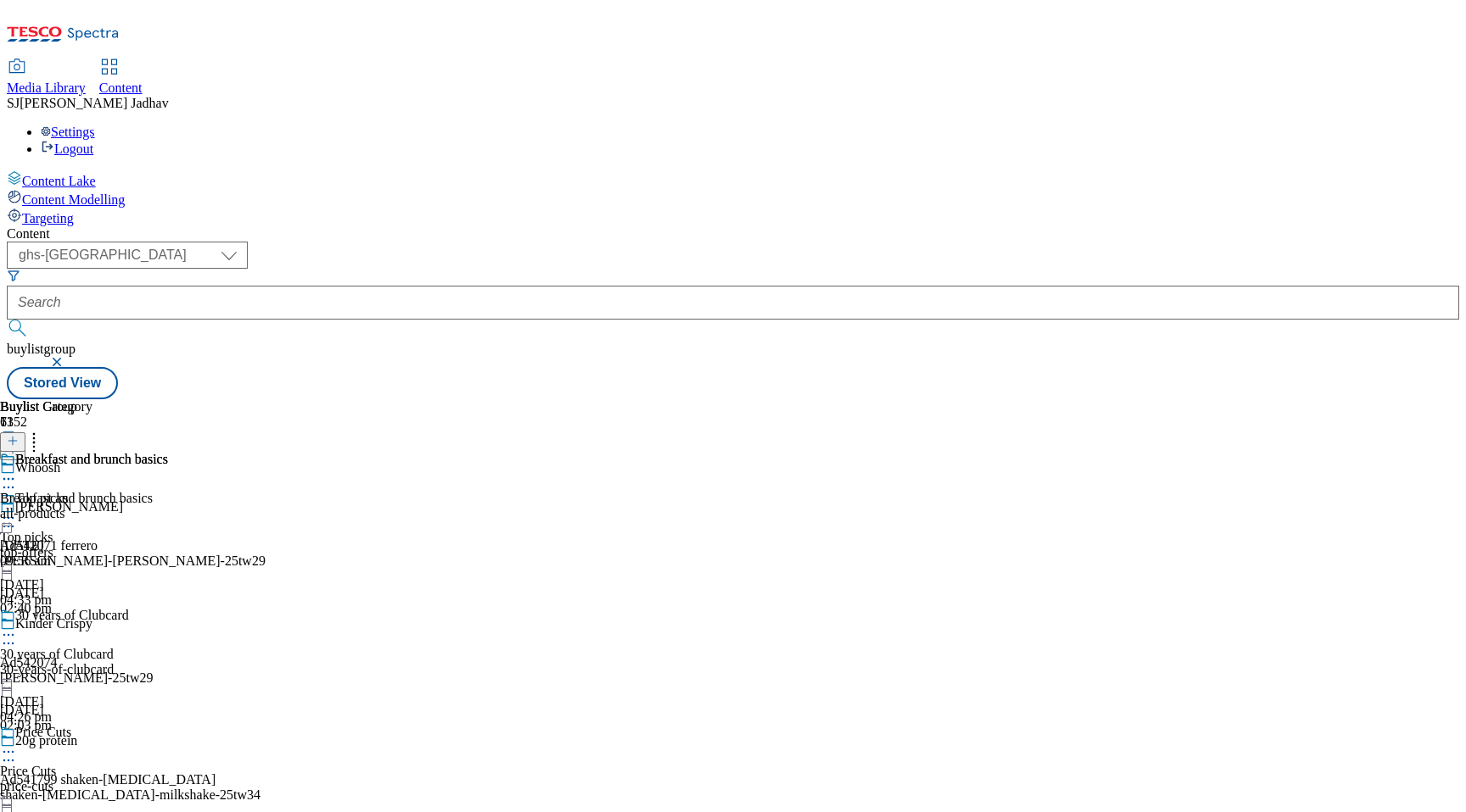
click at [168, 452] on div "Breakfast and brunch basics Breakfast and brunch basics all-products [DATE] 09:…" at bounding box center [84, 511] width 168 height 117
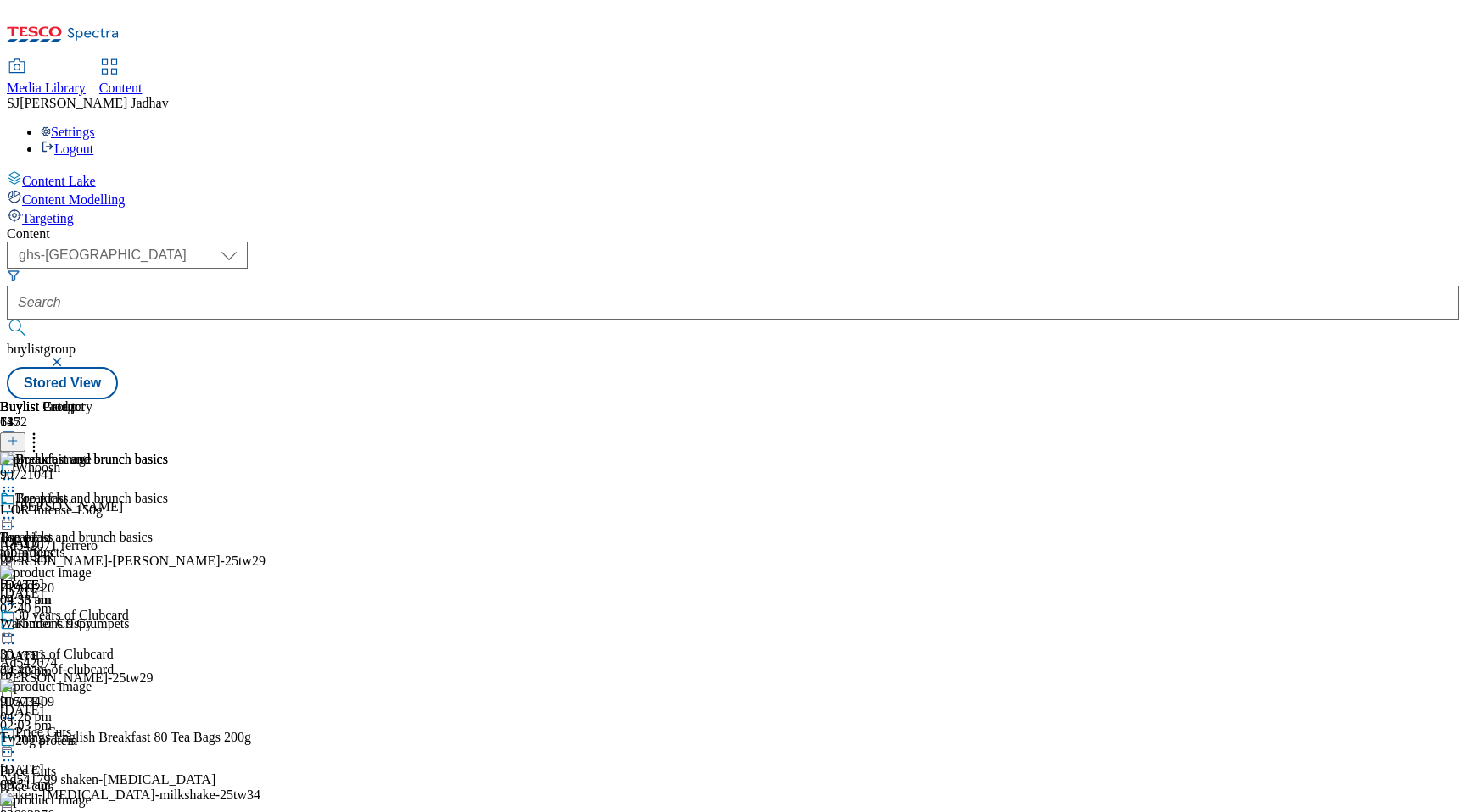
click at [18, 435] on icon at bounding box center [13, 441] width 12 height 12
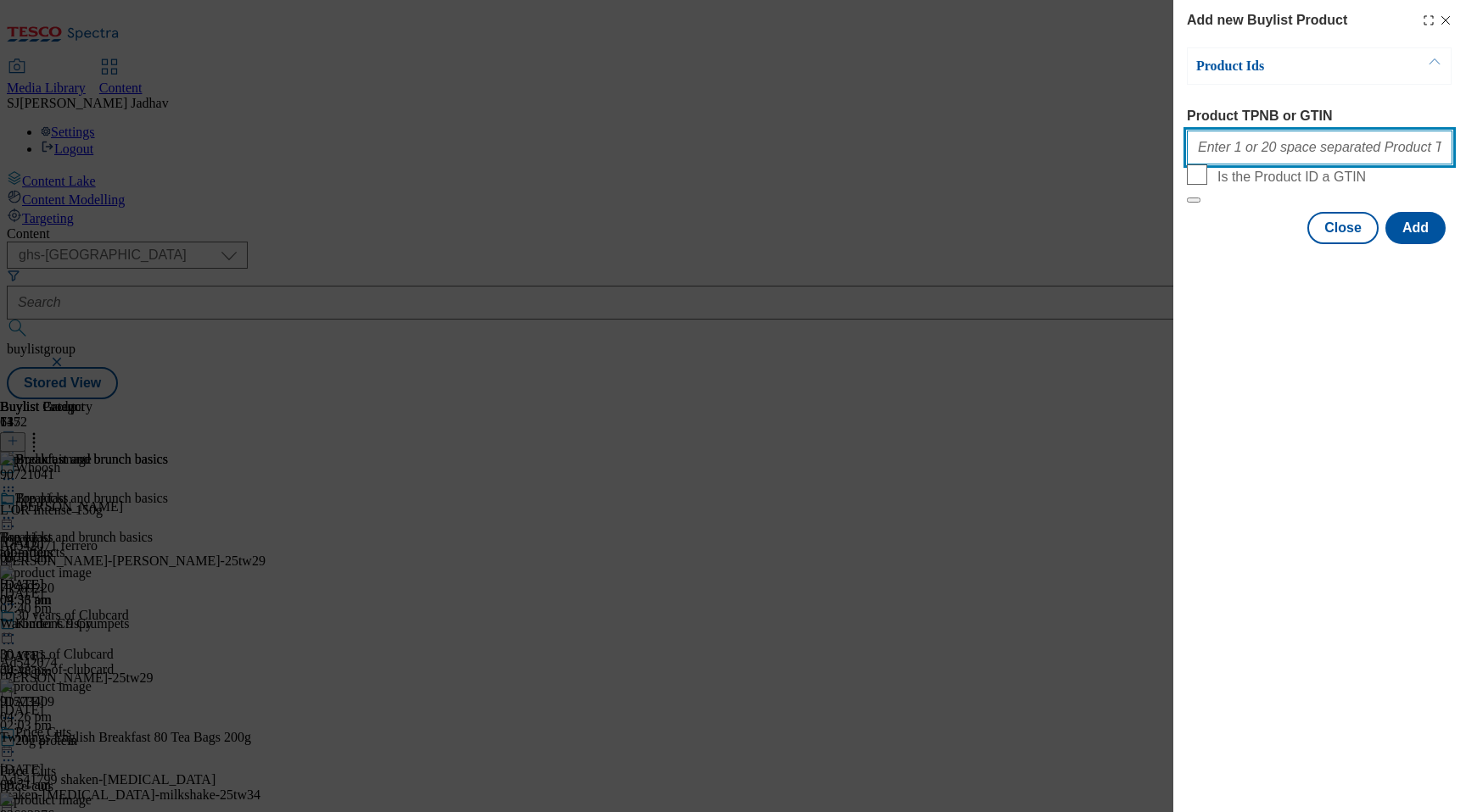
click at [1271, 151] on input "Product TPNB or GTIN" at bounding box center [1320, 147] width 266 height 34
paste input "96433136 50580405 90512778 91648092 91718545 92867032 91391175 64122645 5649720…"
type input "96433136 50580405 90512778 91648092 91718545 92867032 91391175 64122645 5649720…"
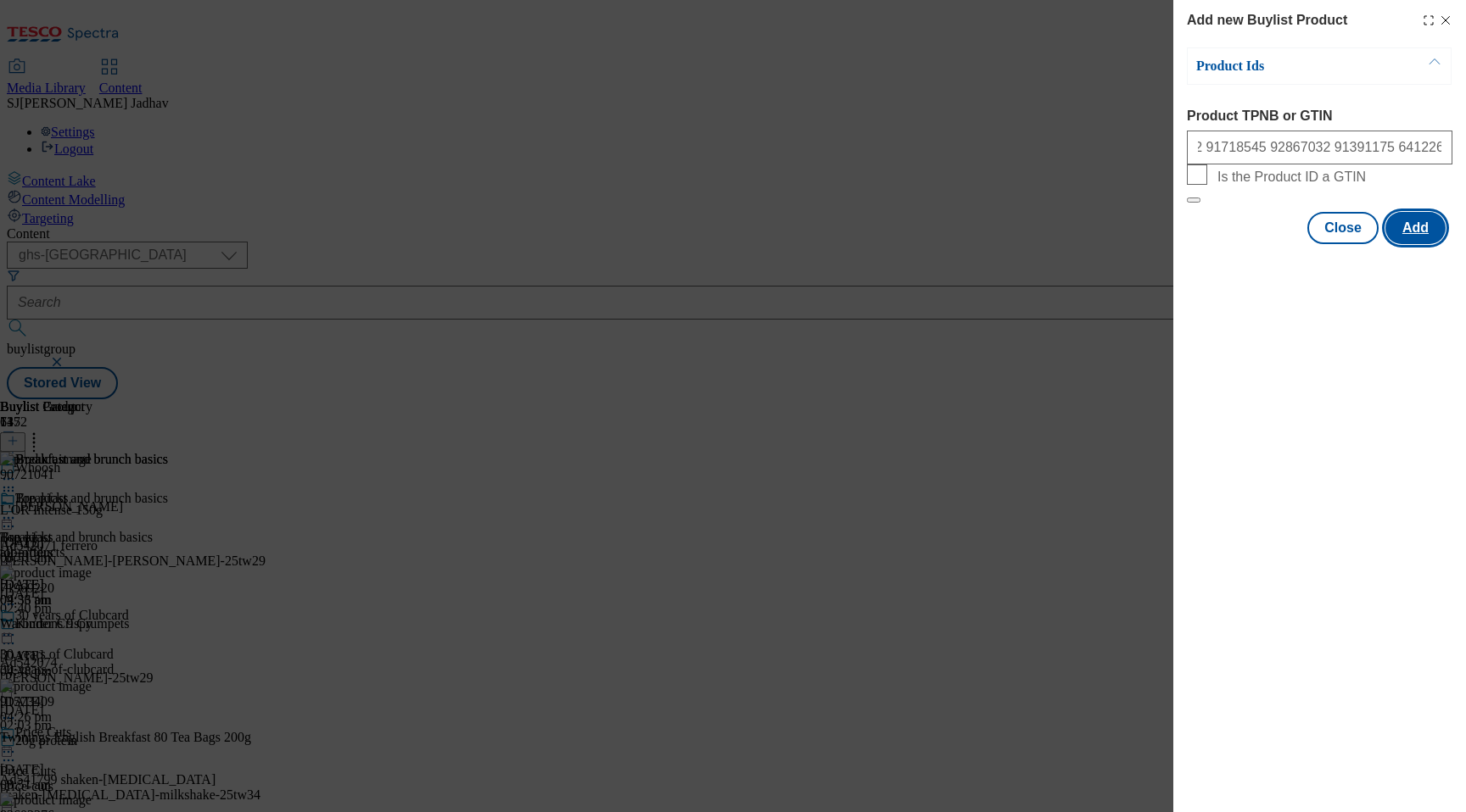
click at [1416, 244] on button "Add" at bounding box center [1415, 227] width 60 height 32
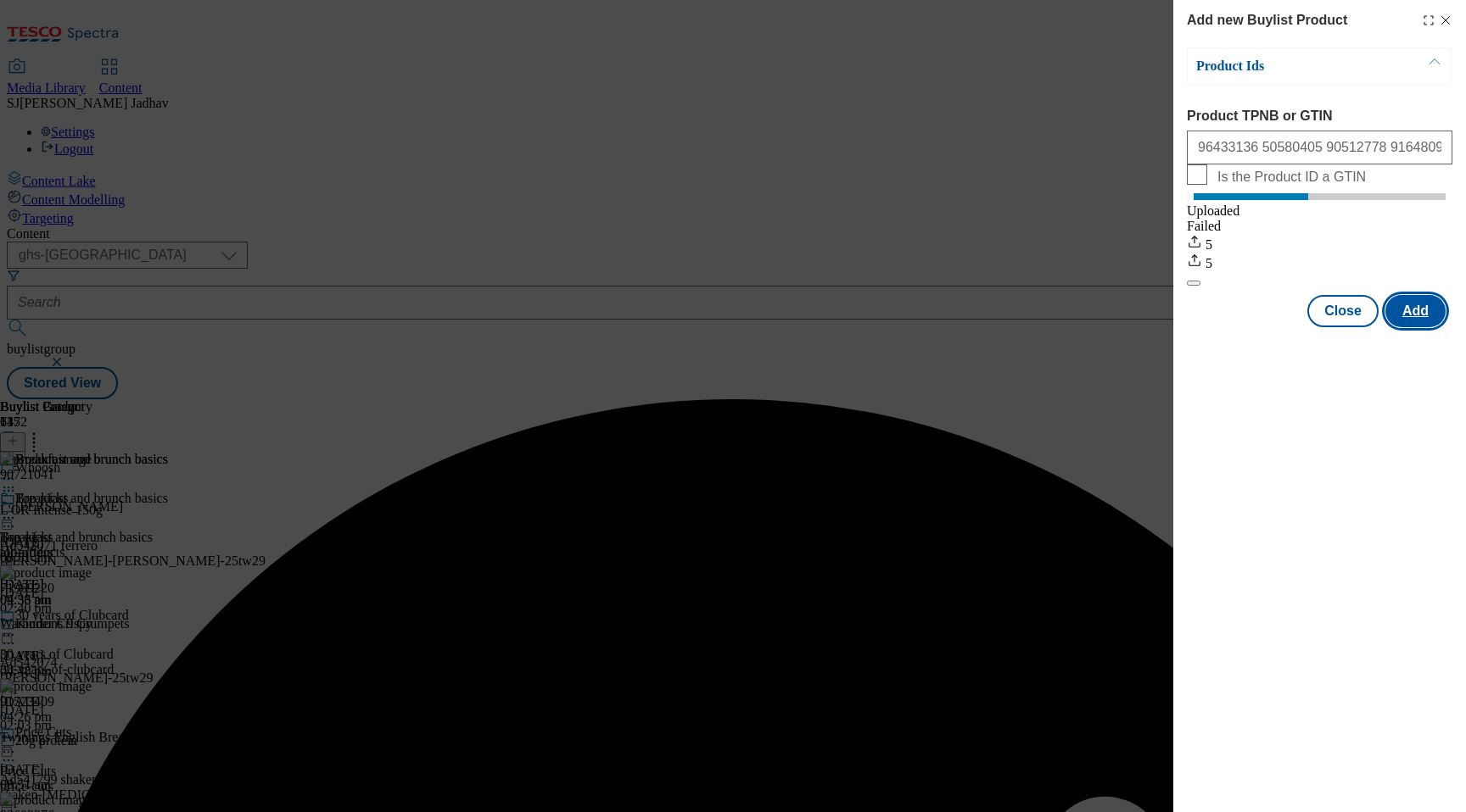
scroll to position [0, 0]
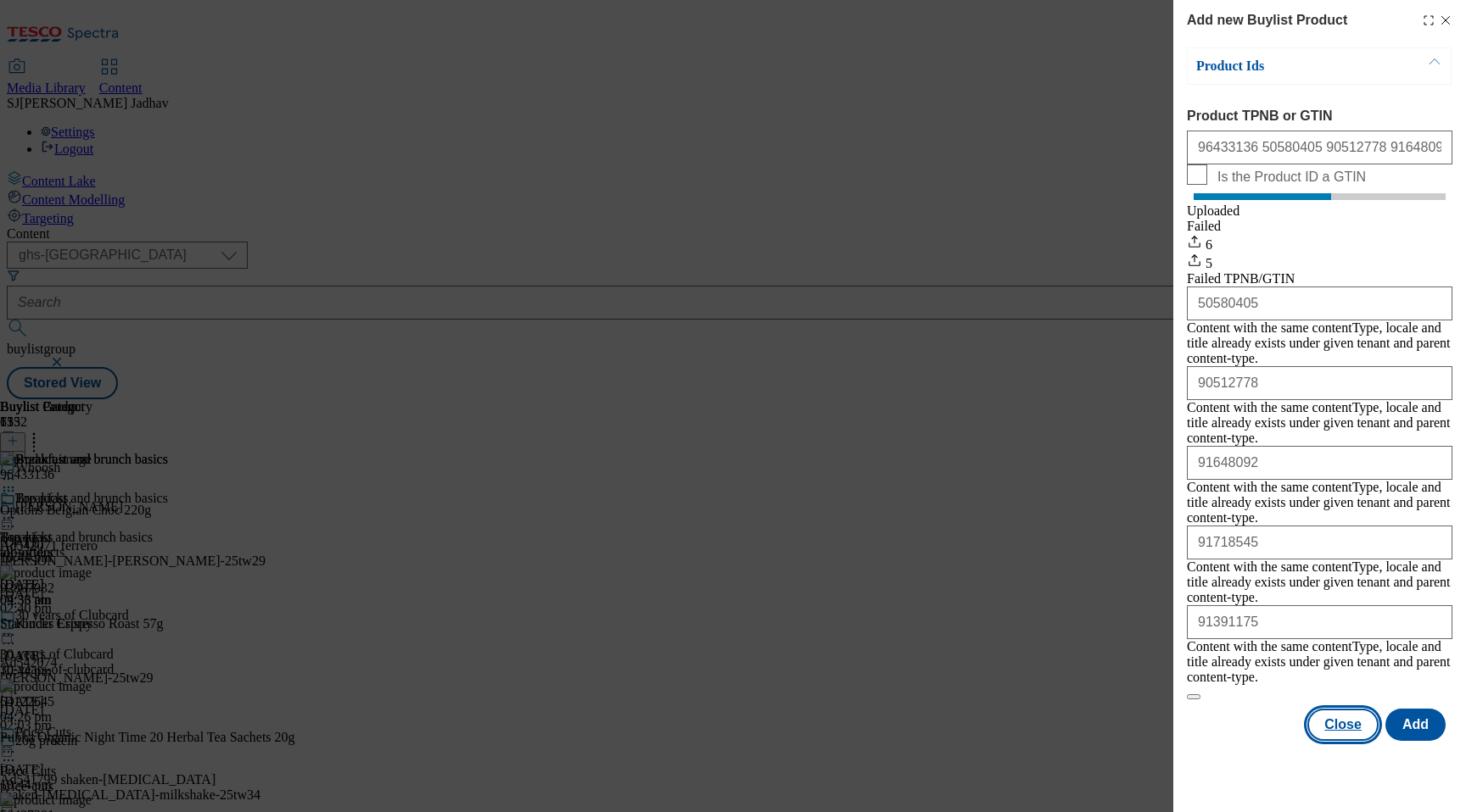
click at [1343, 709] on button "Close" at bounding box center [1343, 725] width 71 height 32
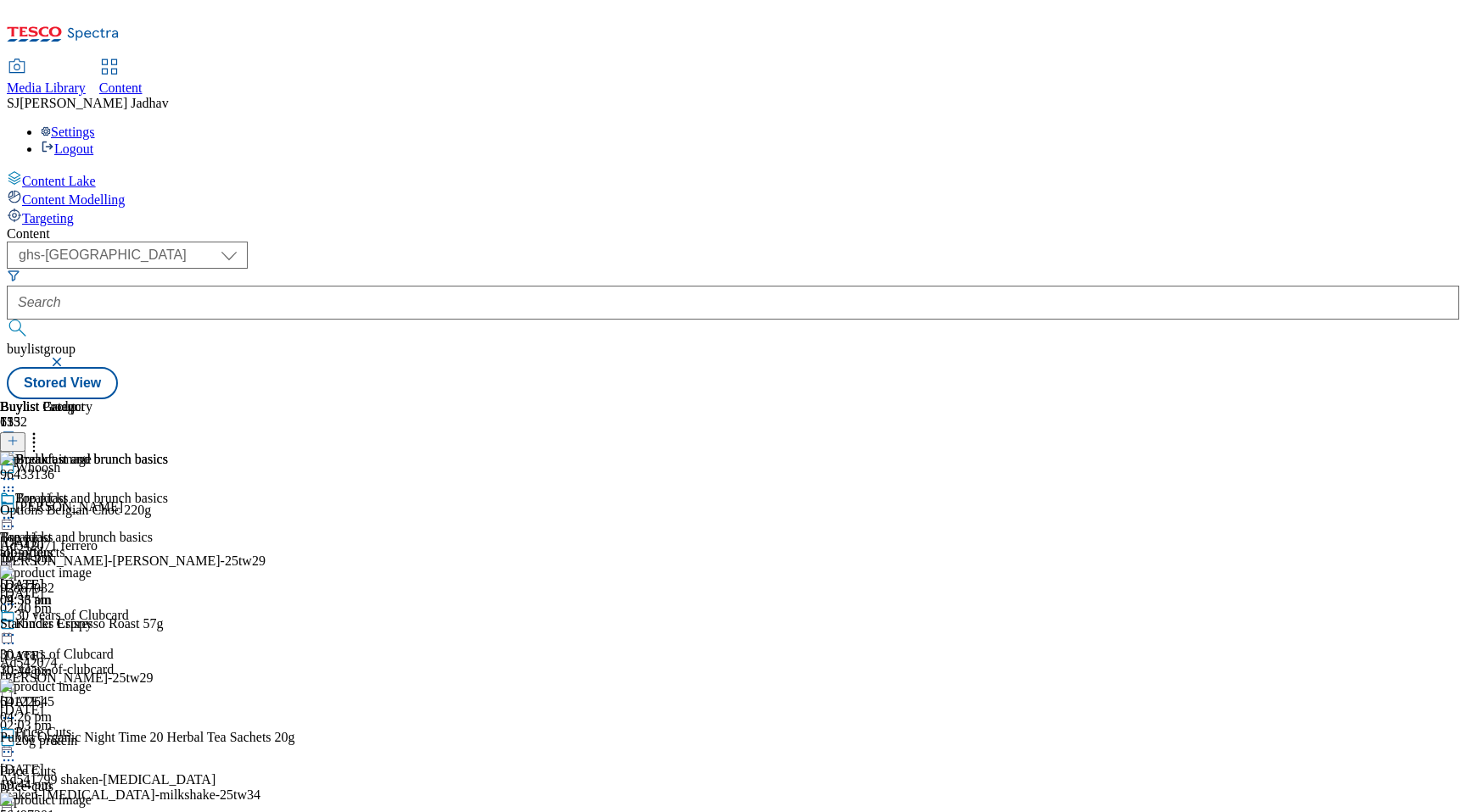
scroll to position [0, 40]
click at [43, 430] on icon at bounding box center [33, 437] width 17 height 17
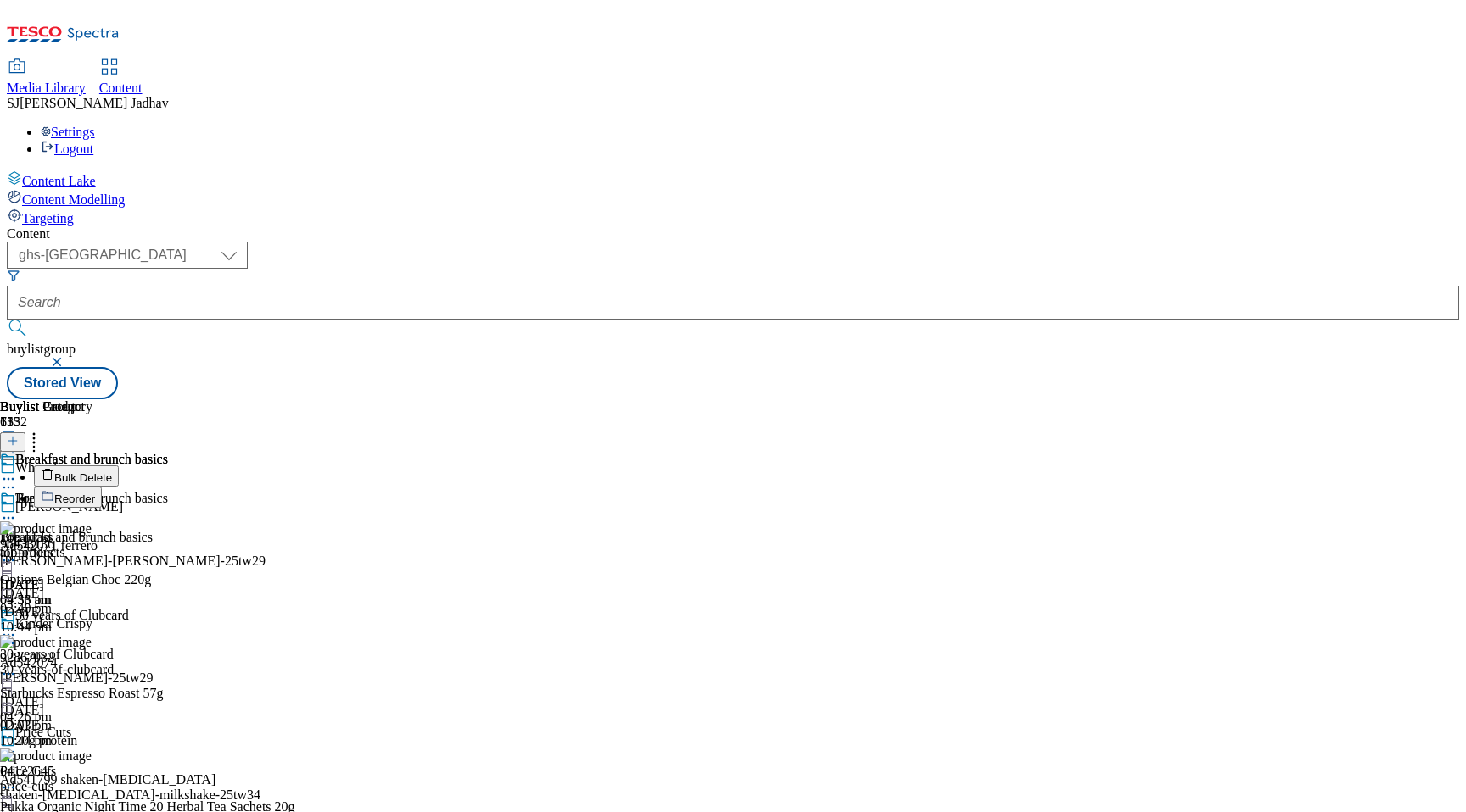
click at [102, 487] on button "Reorder" at bounding box center [68, 497] width 68 height 21
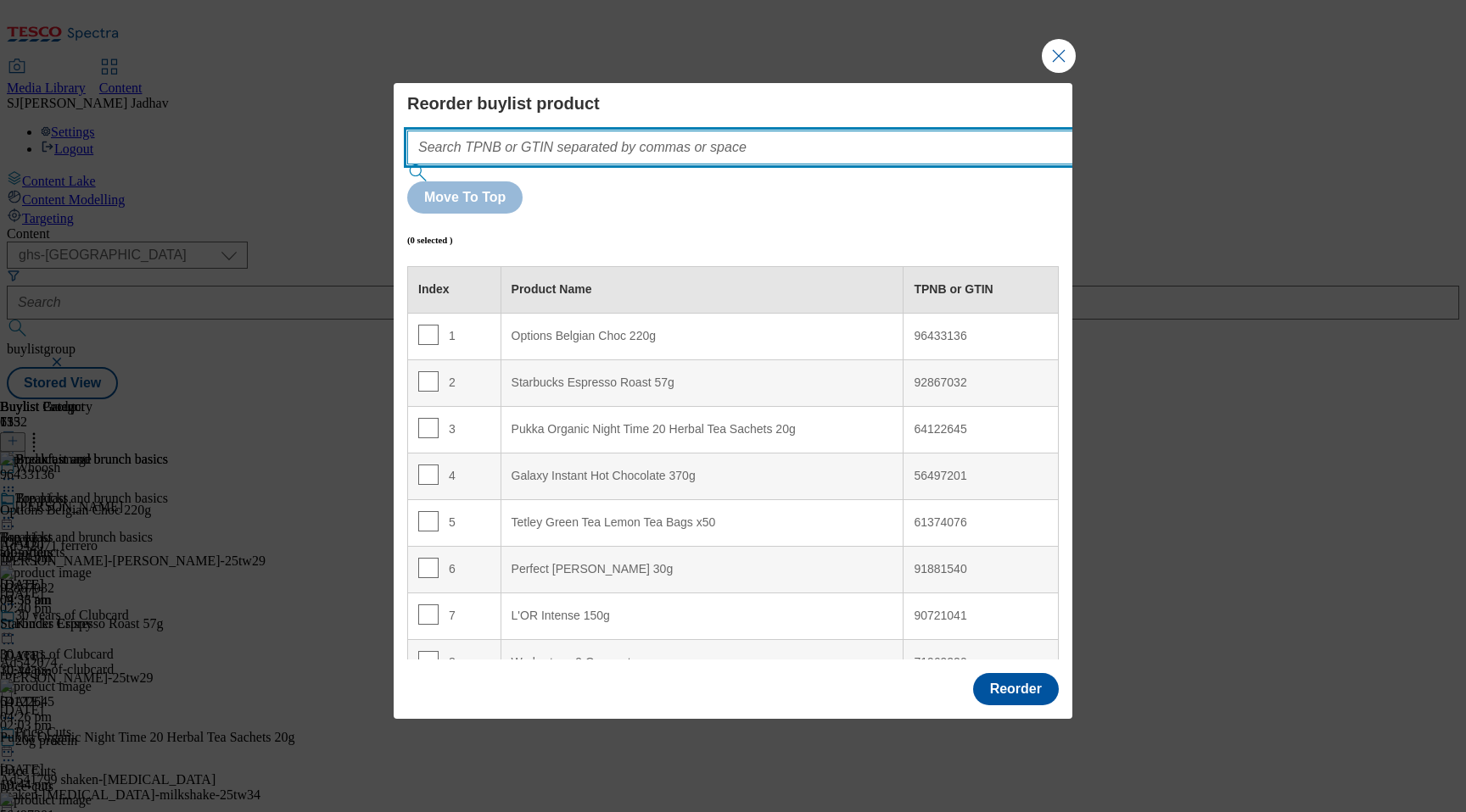
click at [695, 165] on input "Modal" at bounding box center [765, 147] width 716 height 34
paste input "96433136 50580405 90512778 91648092 91718545 92867032 91391175 64122645 5649720…"
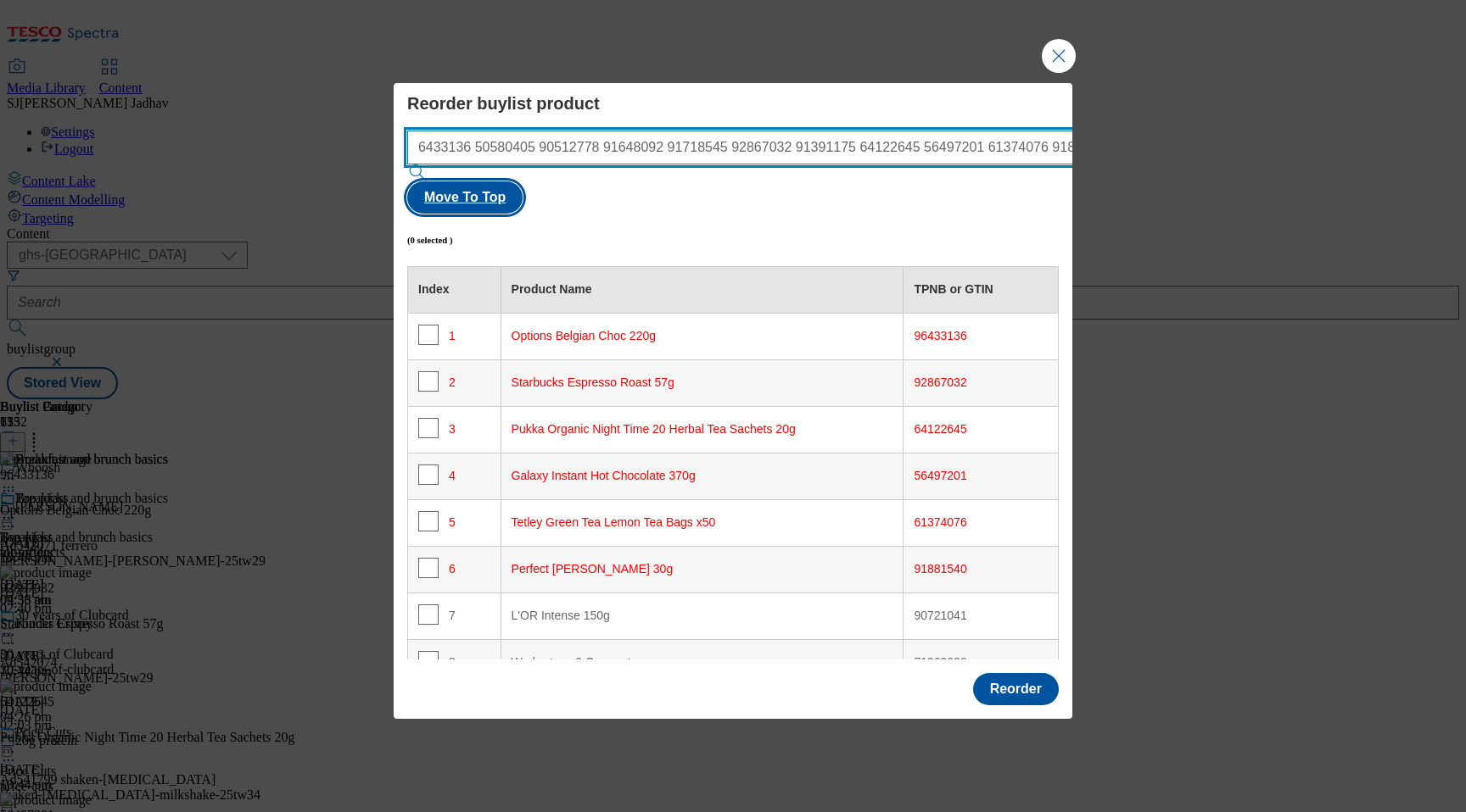
type input "96433136 50580405 90512778 91648092 91718545 92867032 91391175 64122645 5649720…"
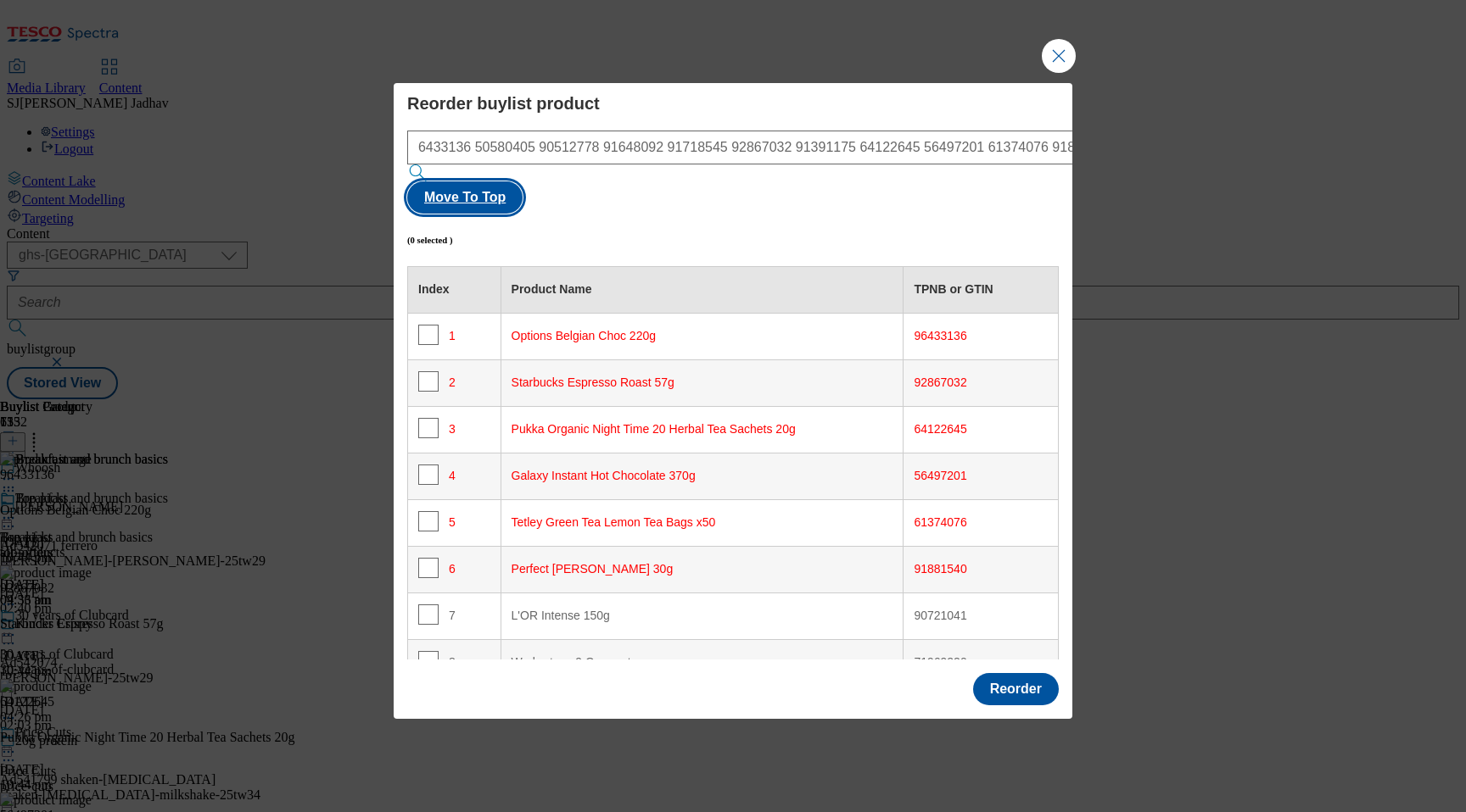
click at [523, 182] on button "Move To Top" at bounding box center [465, 197] width 115 height 32
checkbox input "true"
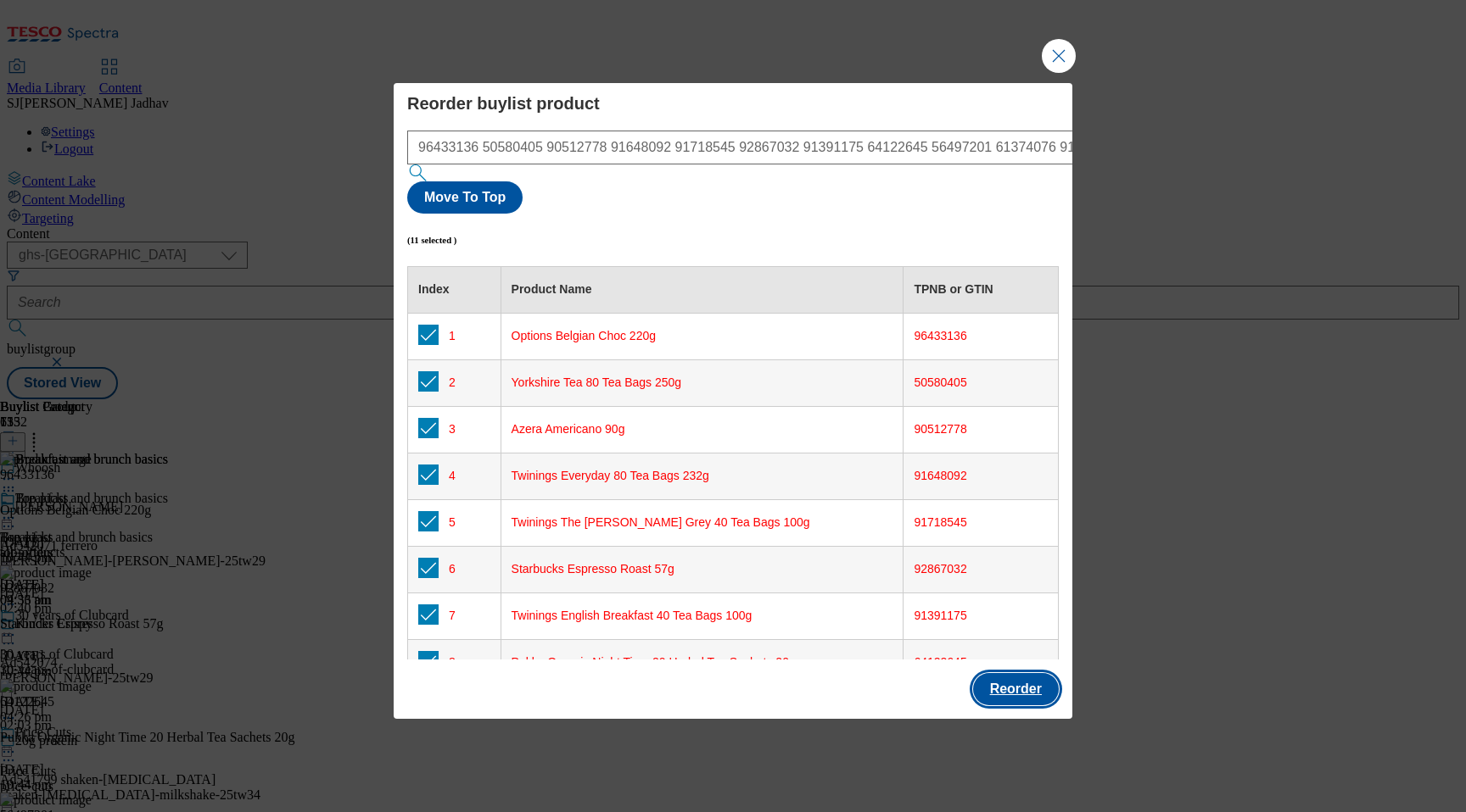
click at [1028, 673] on button "Reorder" at bounding box center [1015, 689] width 85 height 32
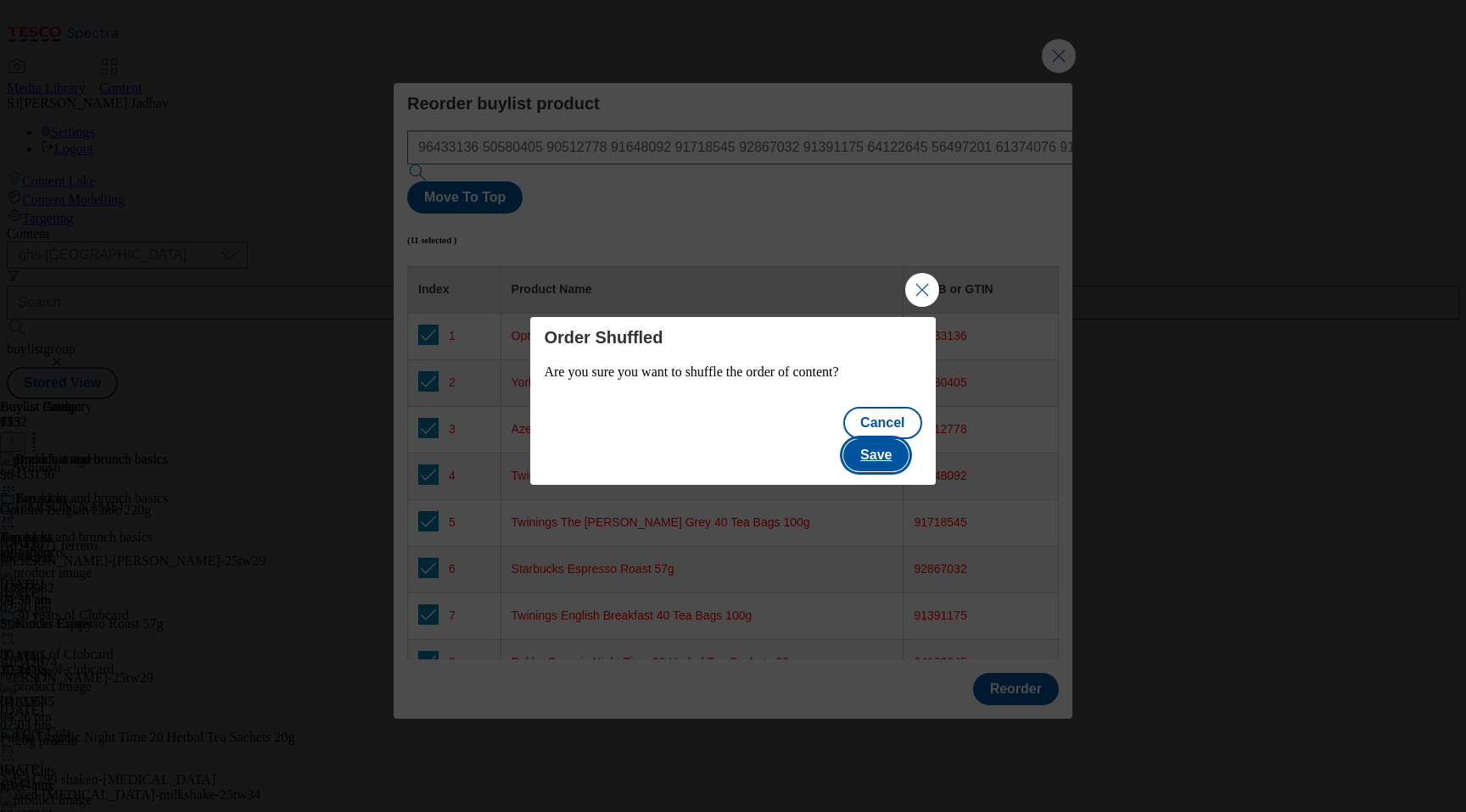
click at [893, 439] on button "Save" at bounding box center [876, 455] width 65 height 32
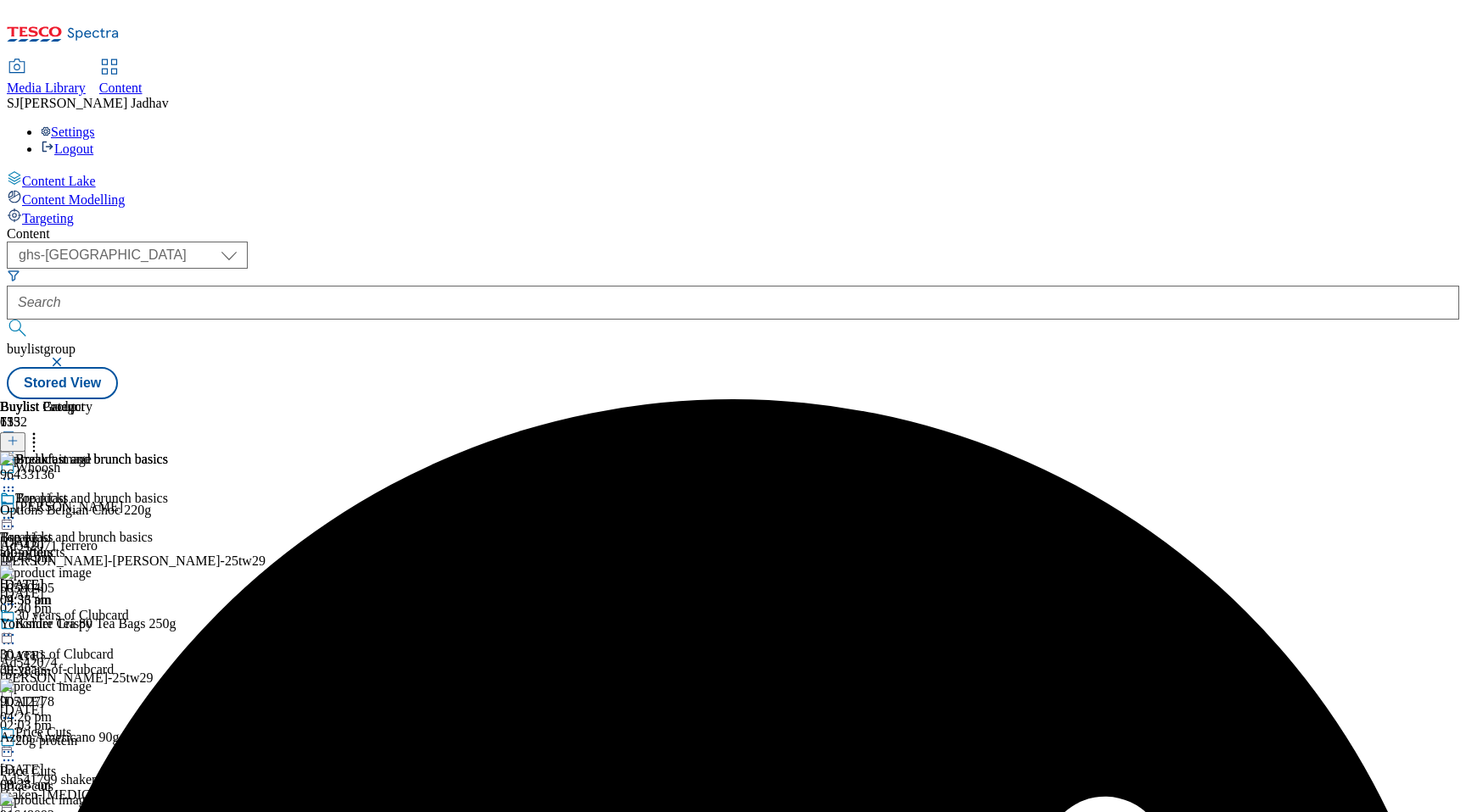
click at [17, 510] on icon at bounding box center [8, 518] width 17 height 17
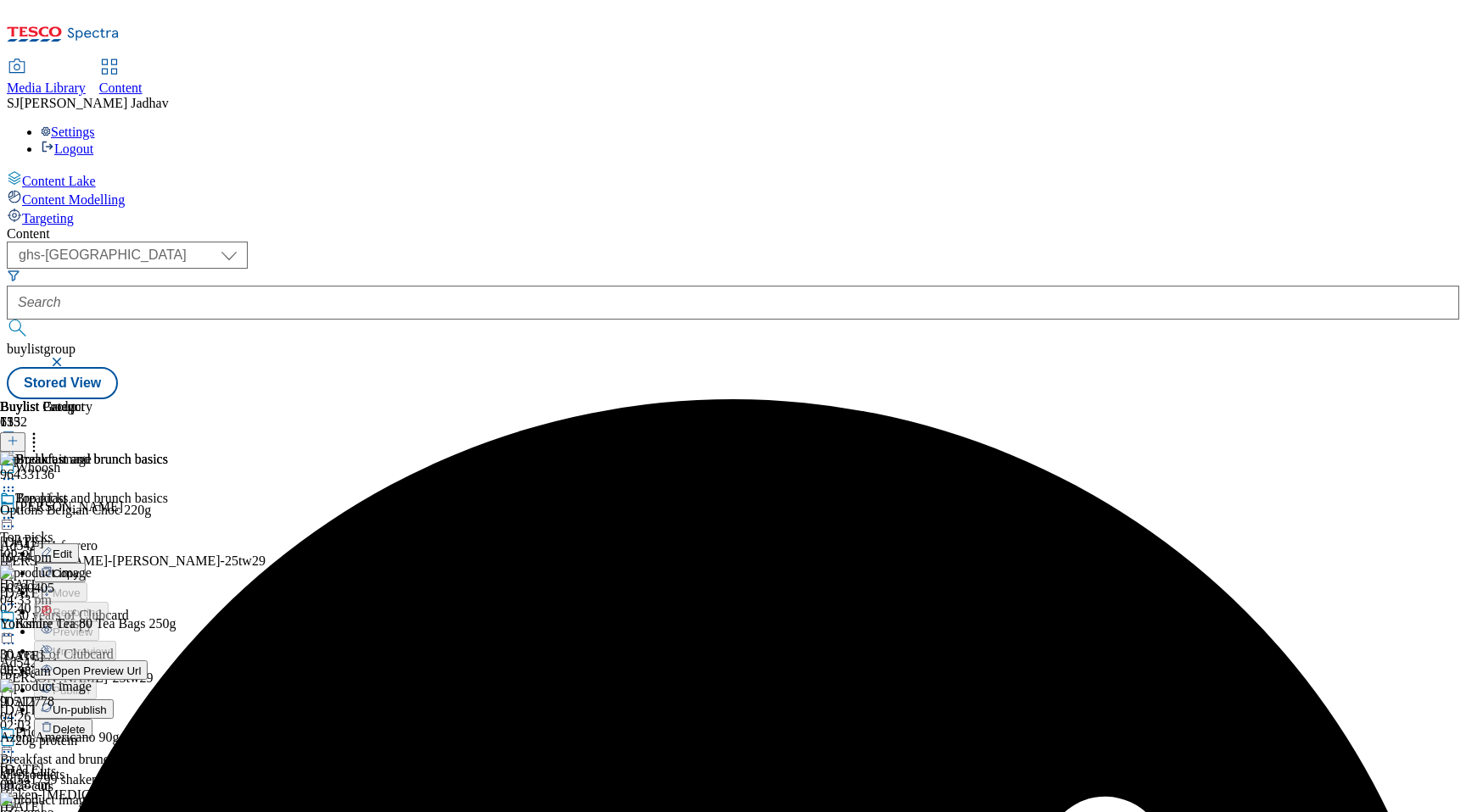
click at [72, 548] on span "Edit" at bounding box center [62, 554] width 19 height 13
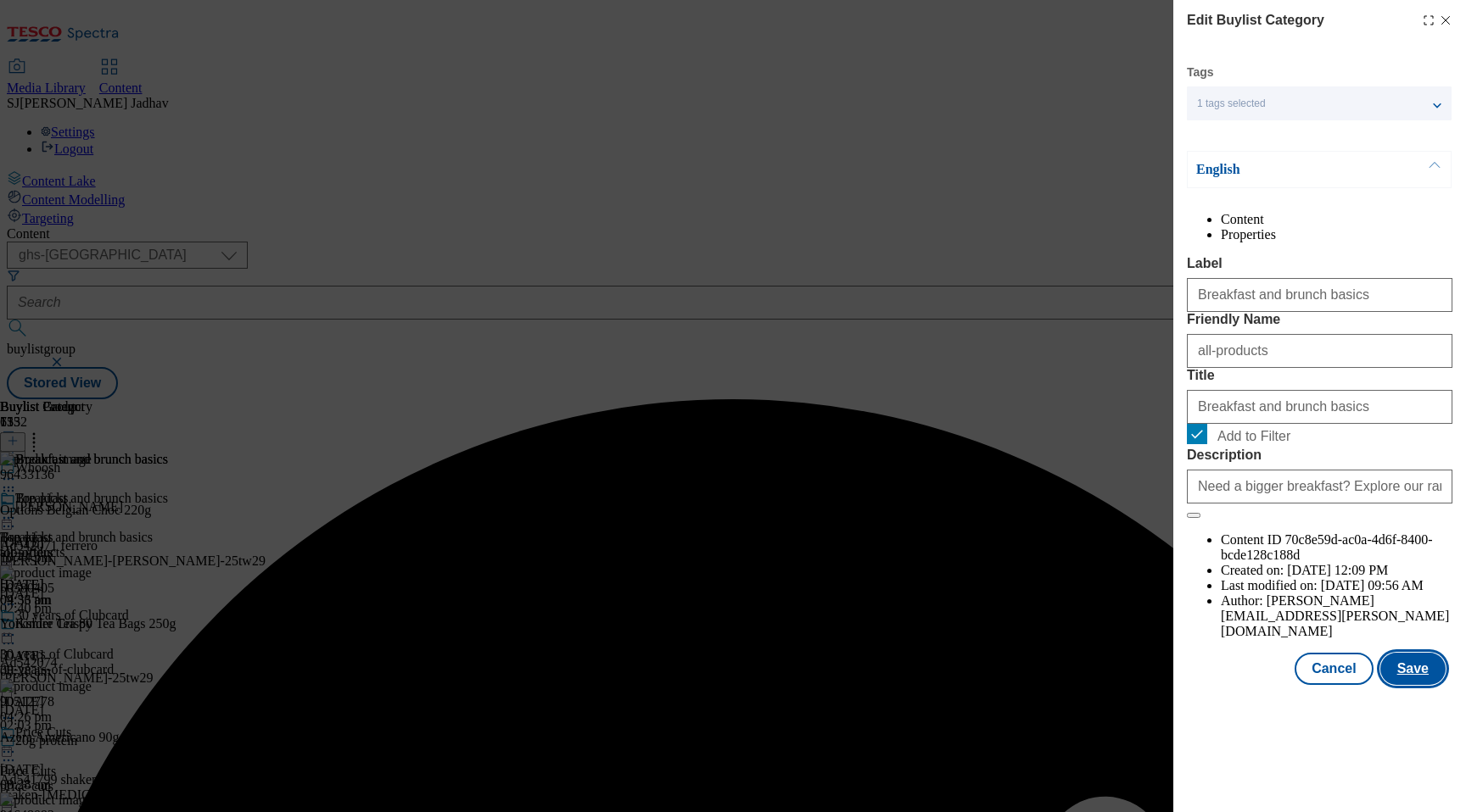
click at [1422, 685] on button "Save" at bounding box center [1413, 668] width 65 height 32
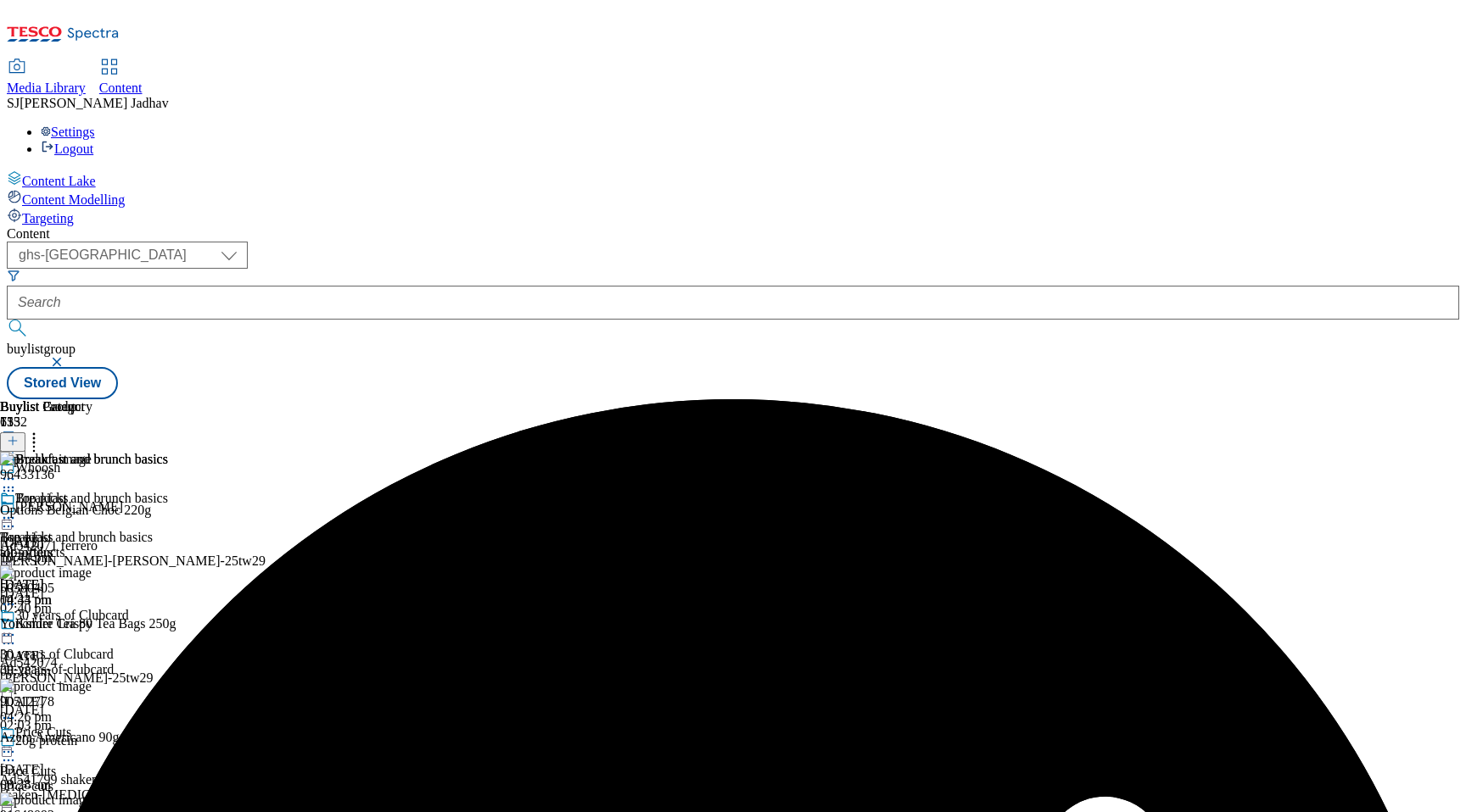
click at [17, 510] on icon at bounding box center [8, 518] width 17 height 17
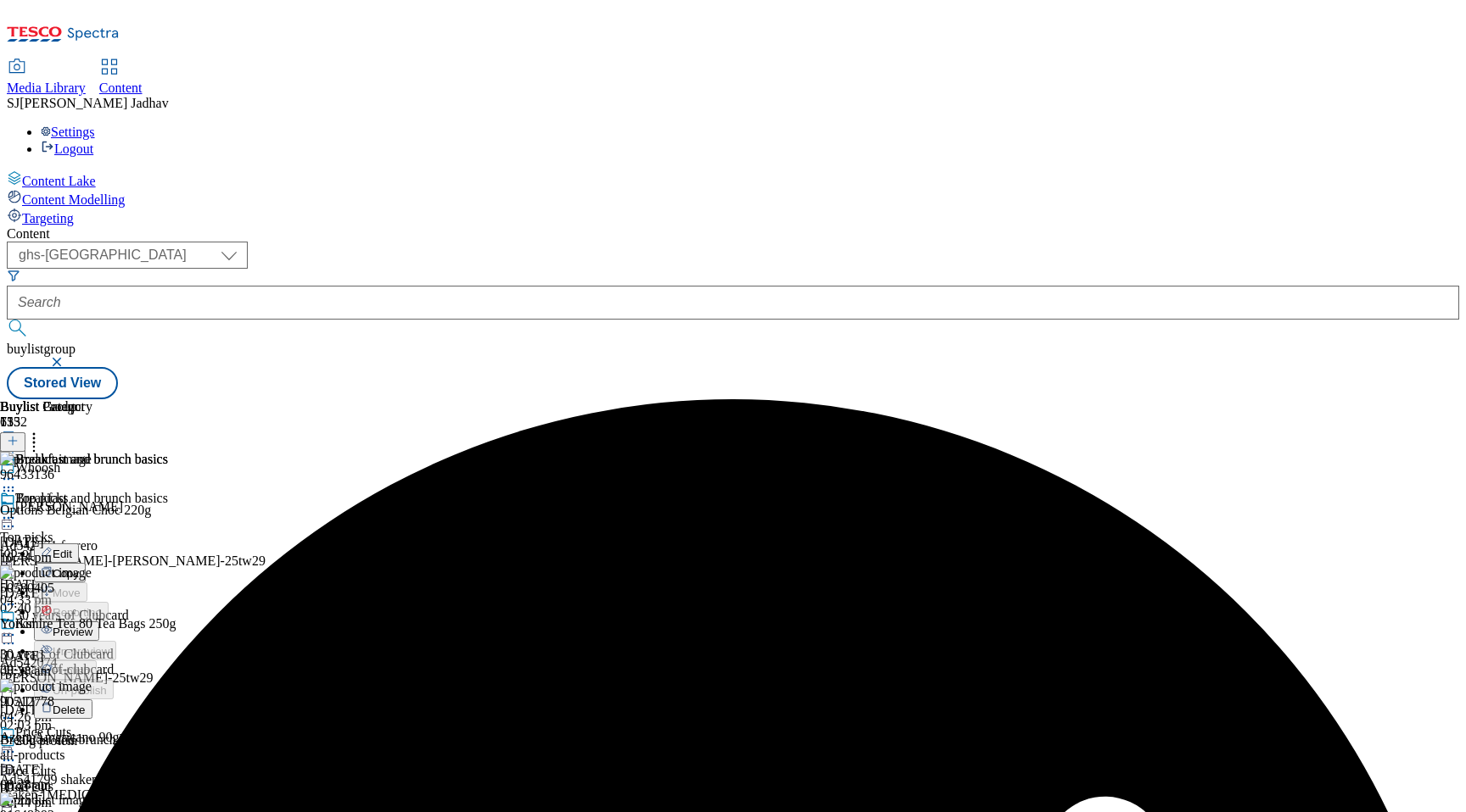
click at [92, 626] on span "Preview" at bounding box center [72, 632] width 40 height 13
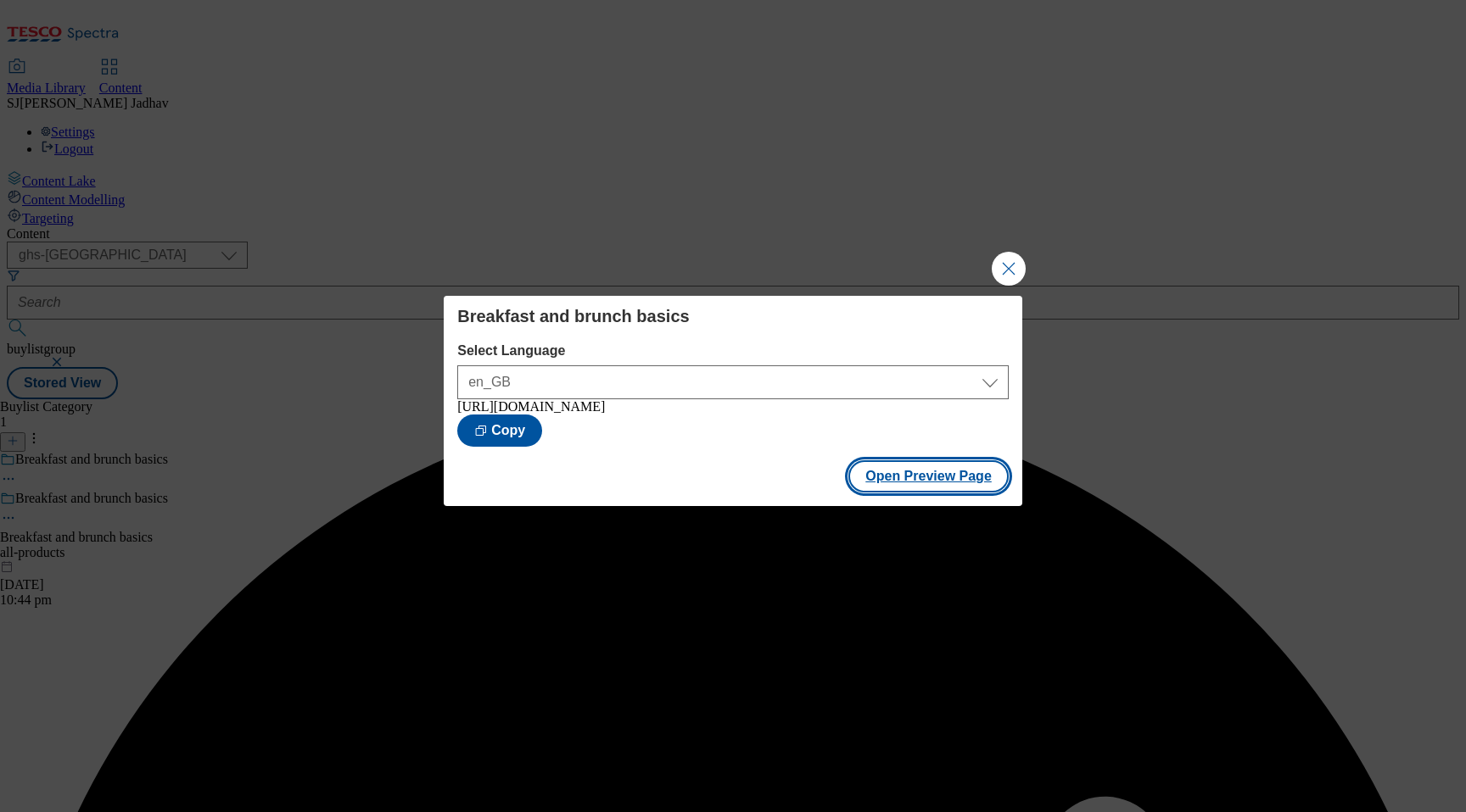
click at [963, 477] on button "Open Preview Page" at bounding box center [928, 477] width 160 height 32
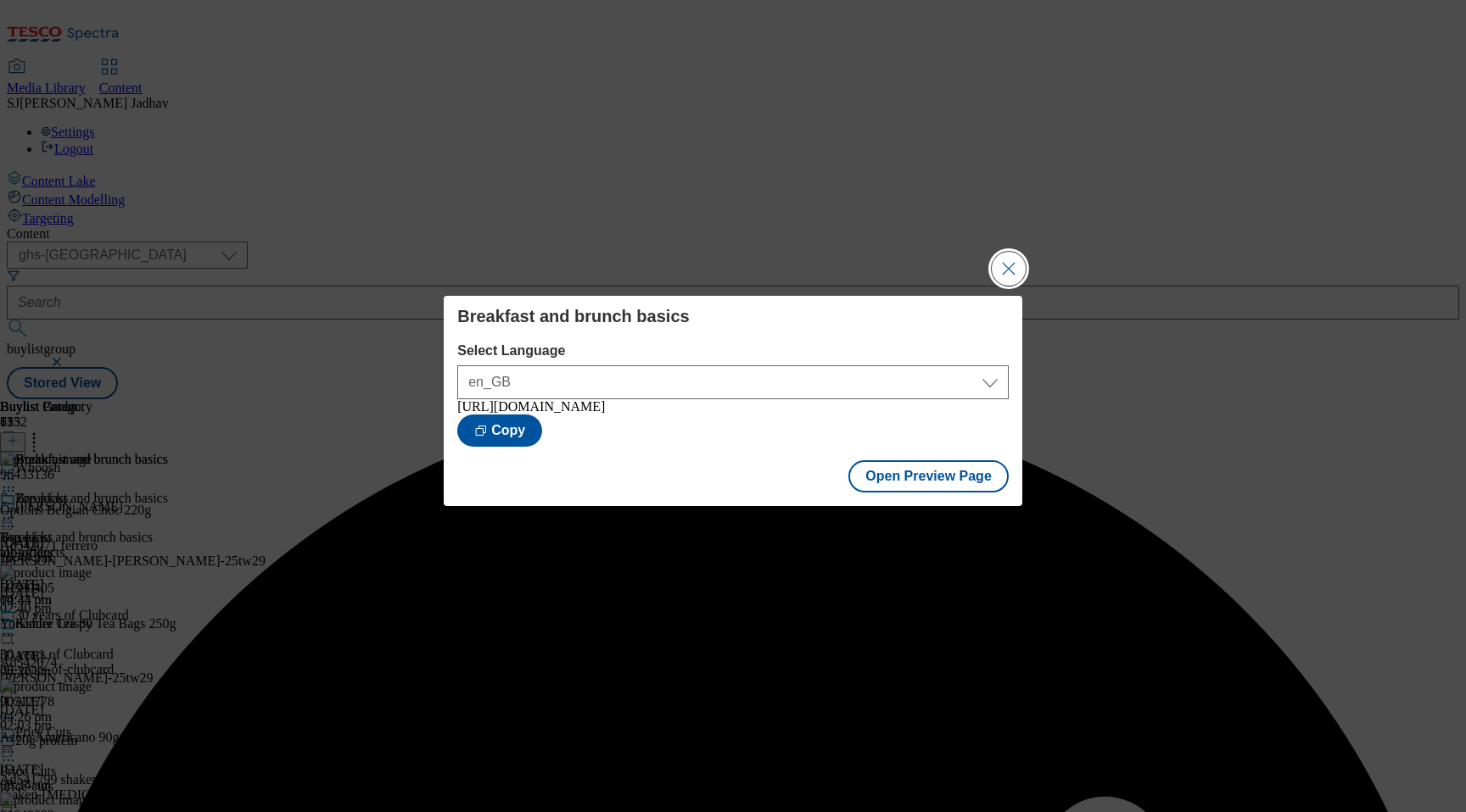
click at [1005, 253] on button "Close Modal" at bounding box center [1008, 268] width 34 height 34
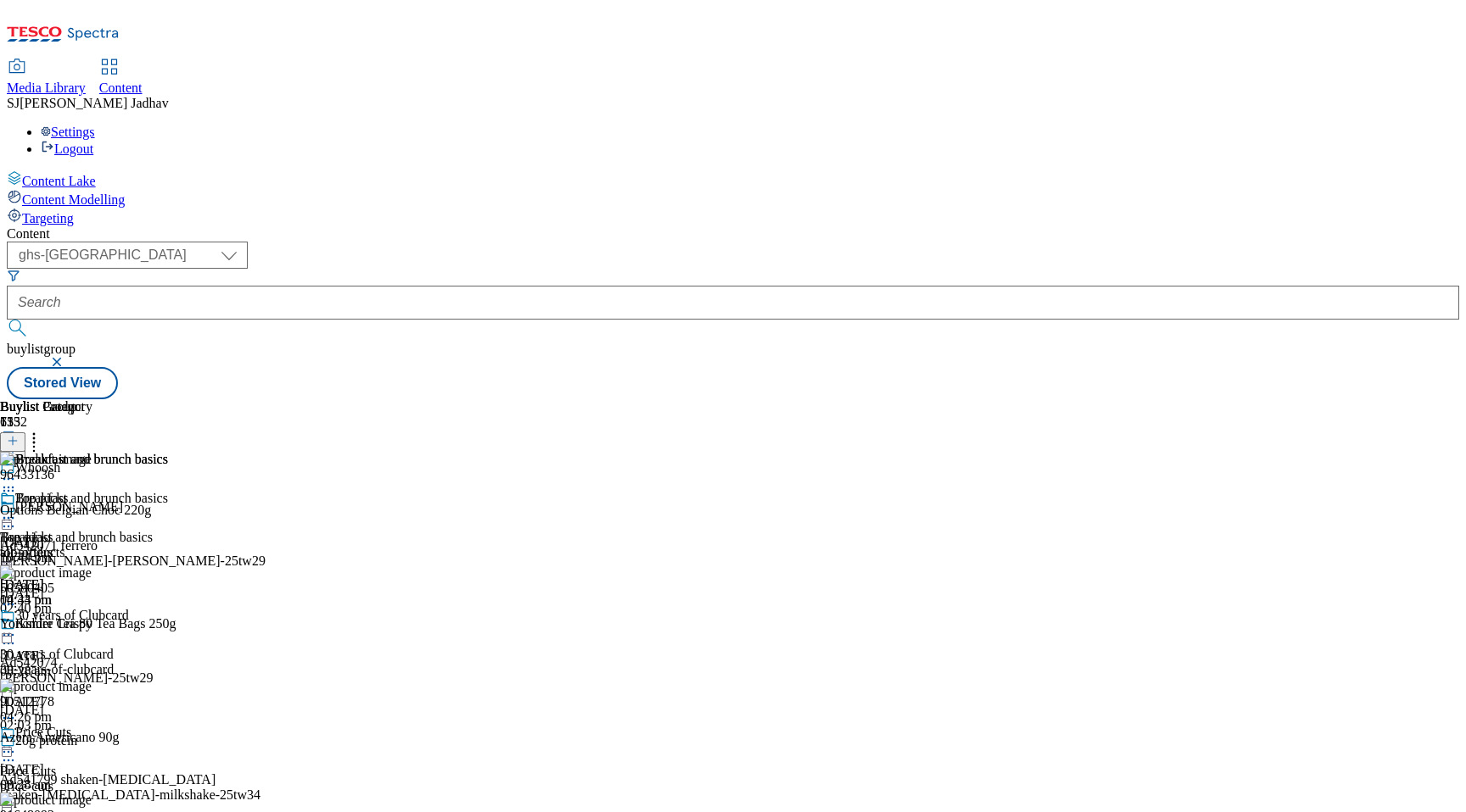
scroll to position [453, 0]
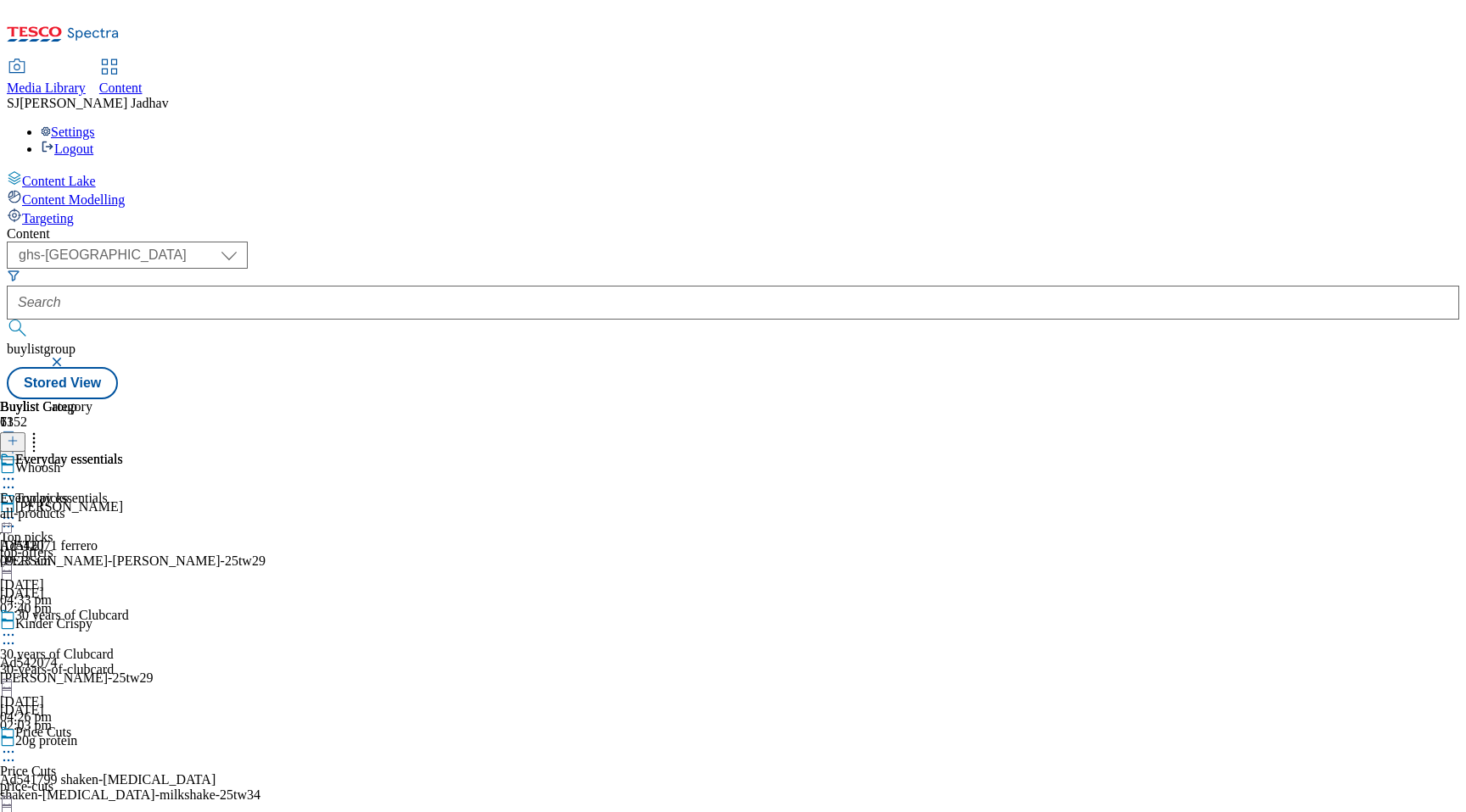
click at [123, 506] on div "all-products" at bounding box center [61, 514] width 123 height 16
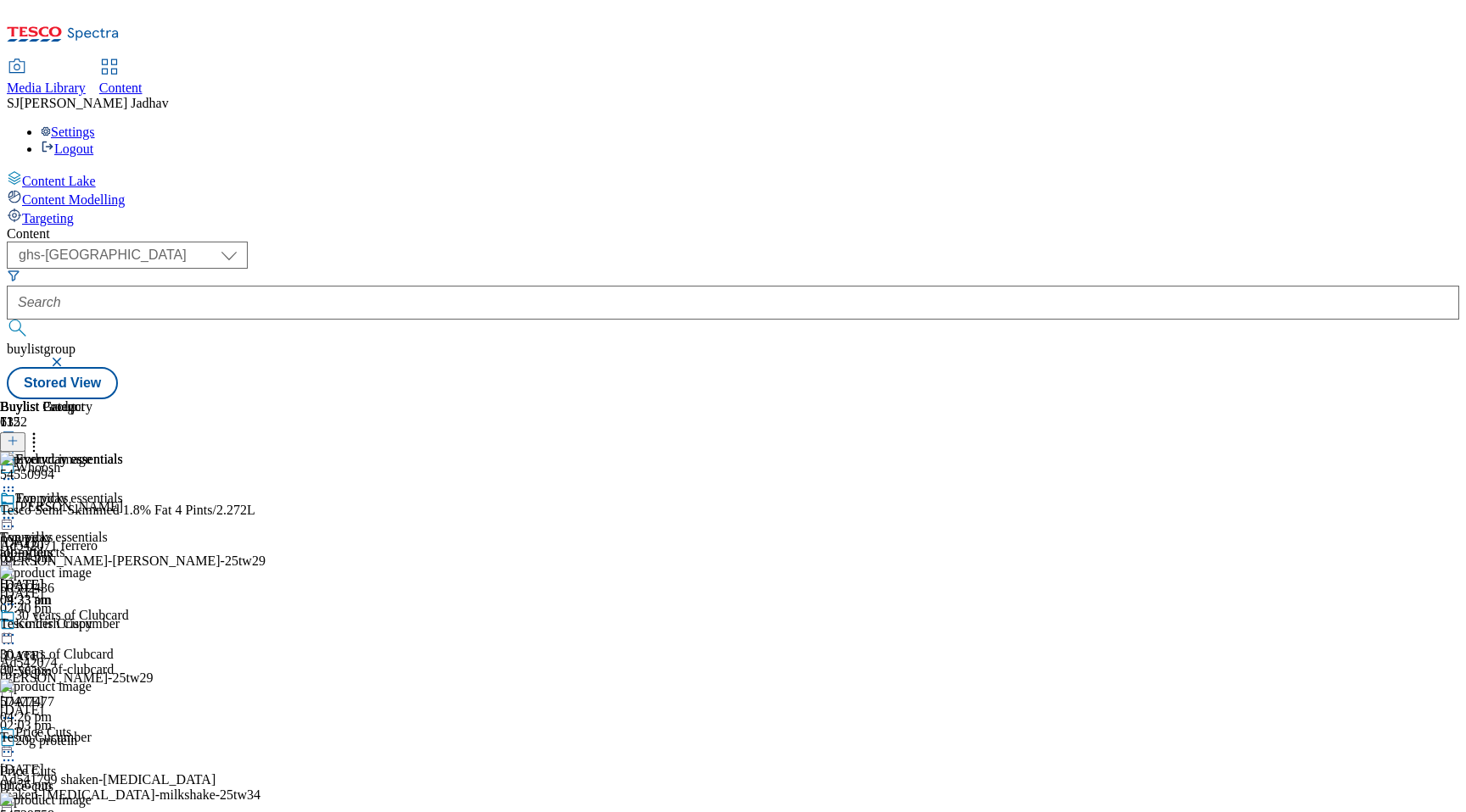
click at [18, 435] on icon at bounding box center [13, 441] width 12 height 12
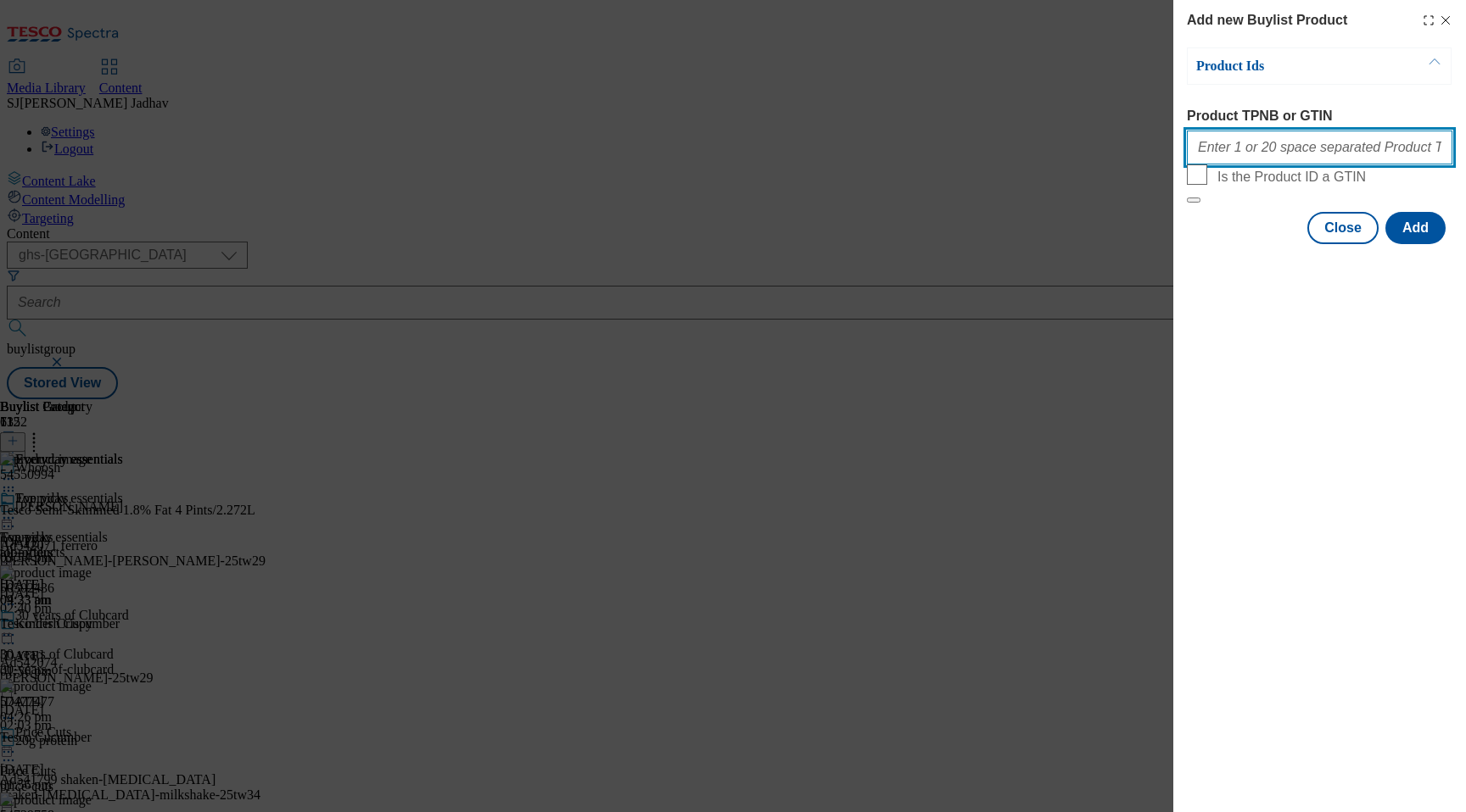
click at [1280, 161] on input "Product TPNB or GTIN" at bounding box center [1320, 147] width 266 height 34
paste input "51332969 81344368 53542320 65729767 77427870 86775489 54739758 89455126 7883899…"
type input "51332969 81344368 53542320 65729767 77427870 86775489 54739758 89455126 7883899…"
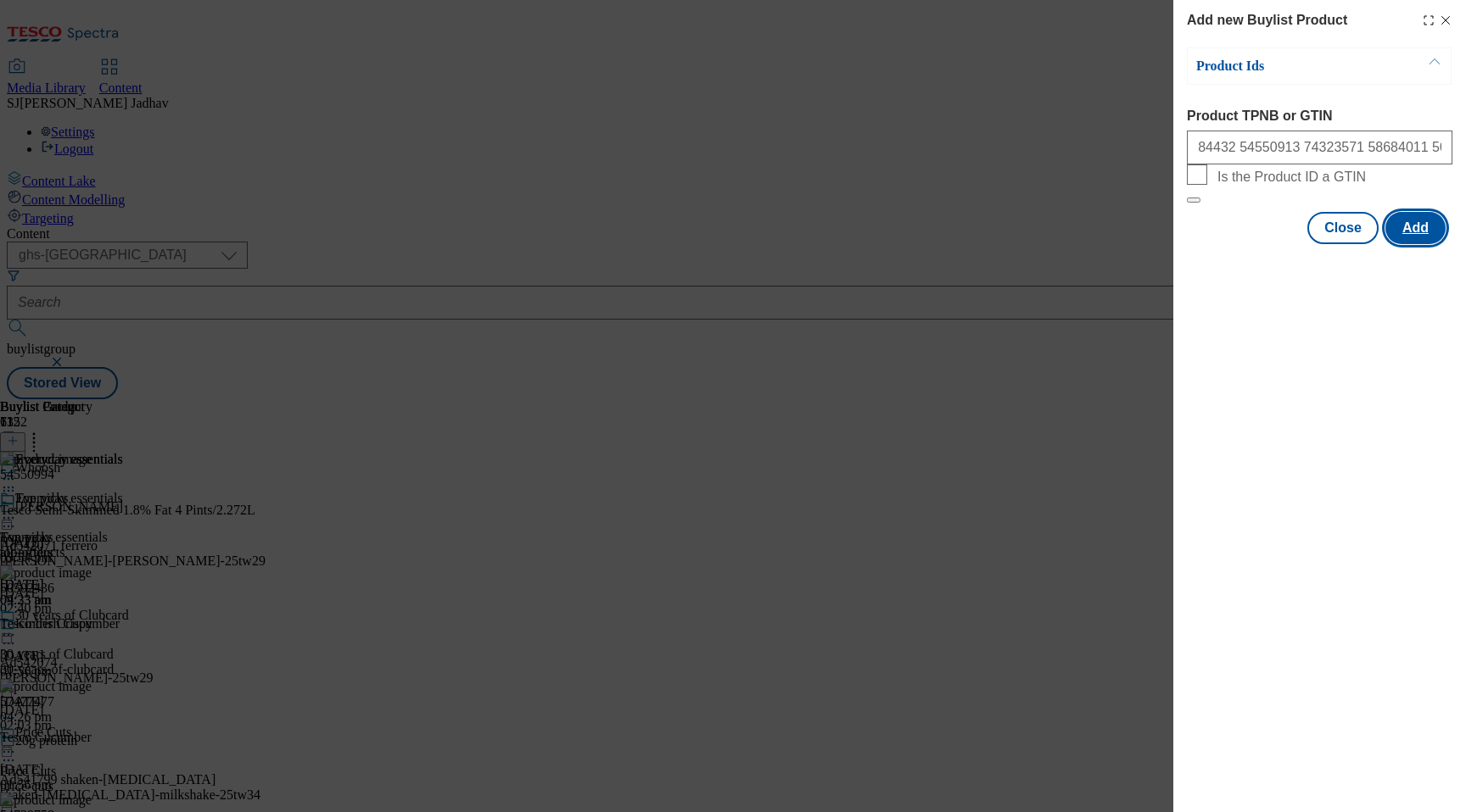
click at [1435, 244] on button "Add" at bounding box center [1415, 227] width 60 height 32
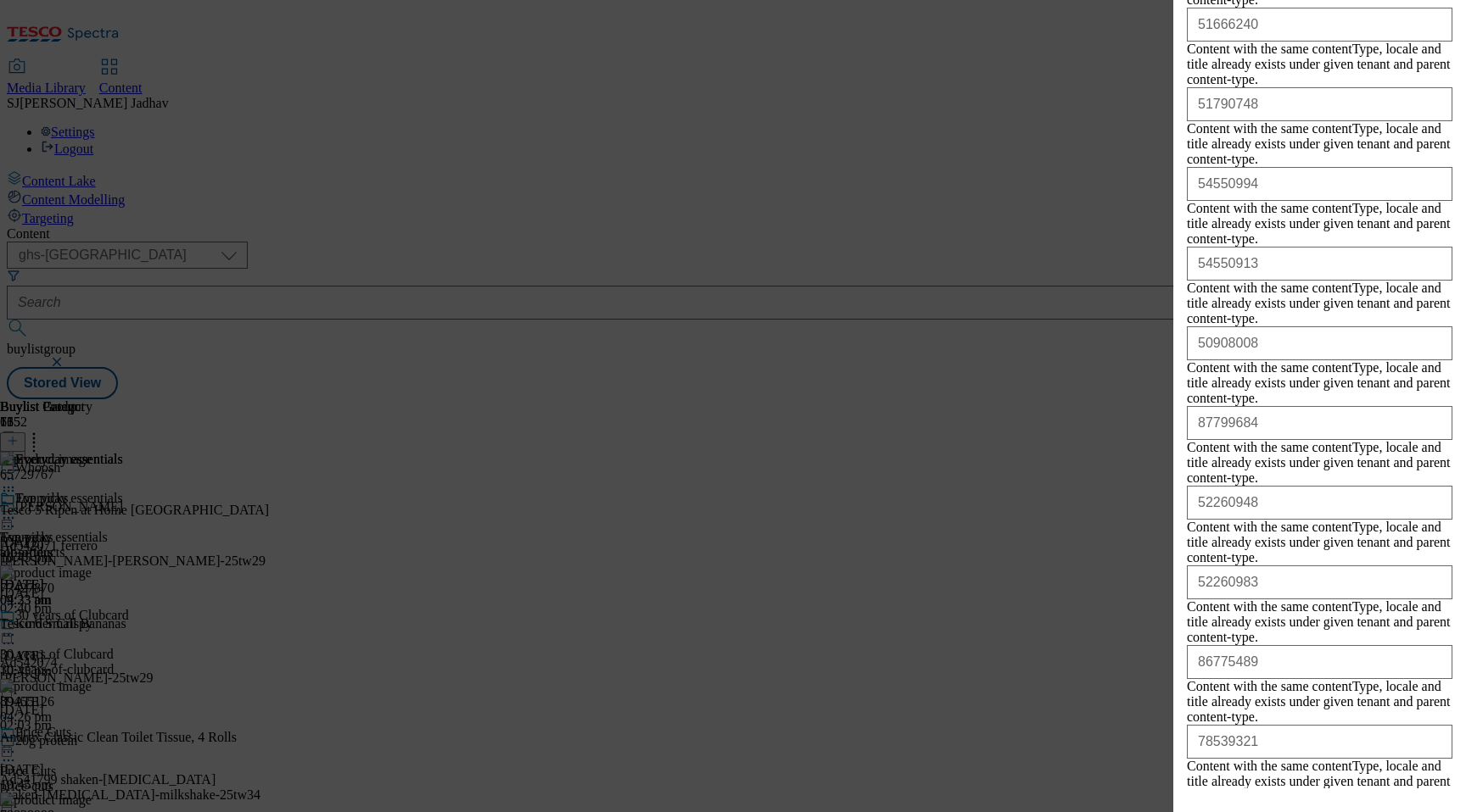
scroll to position [1717, 0]
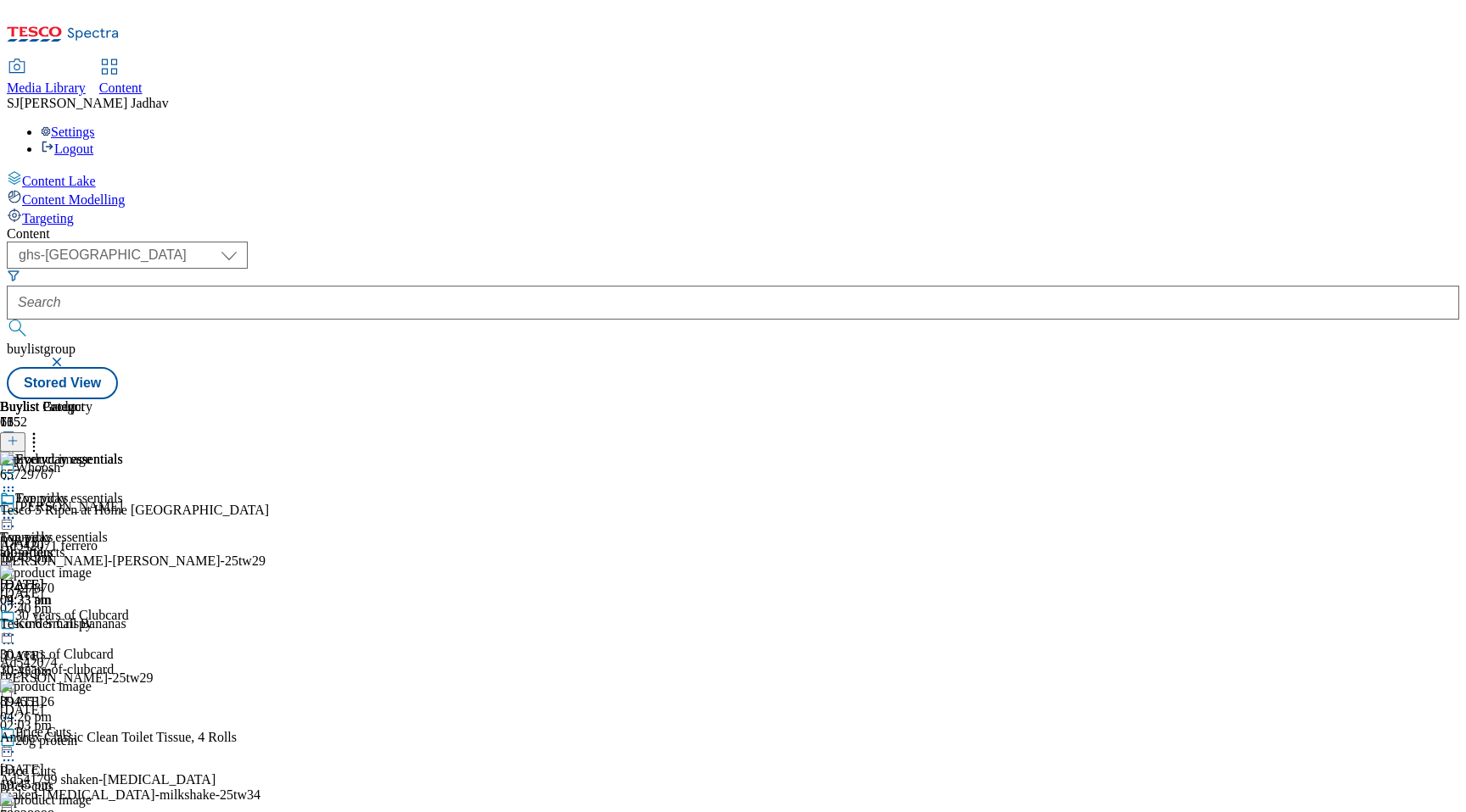
scroll to position [0, 40]
click at [43, 430] on icon at bounding box center [33, 437] width 17 height 17
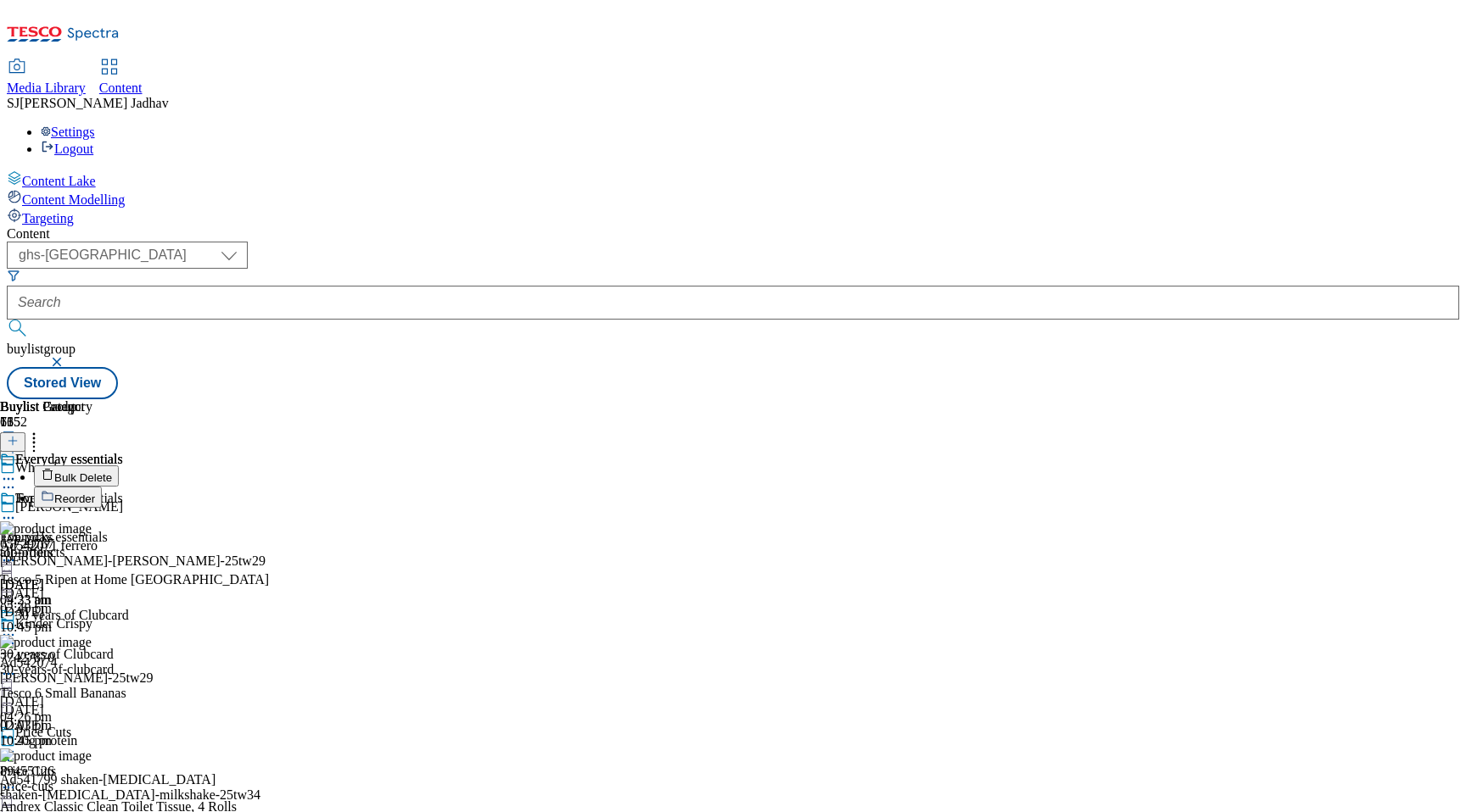
click at [95, 493] on span "Reorder" at bounding box center [74, 499] width 41 height 13
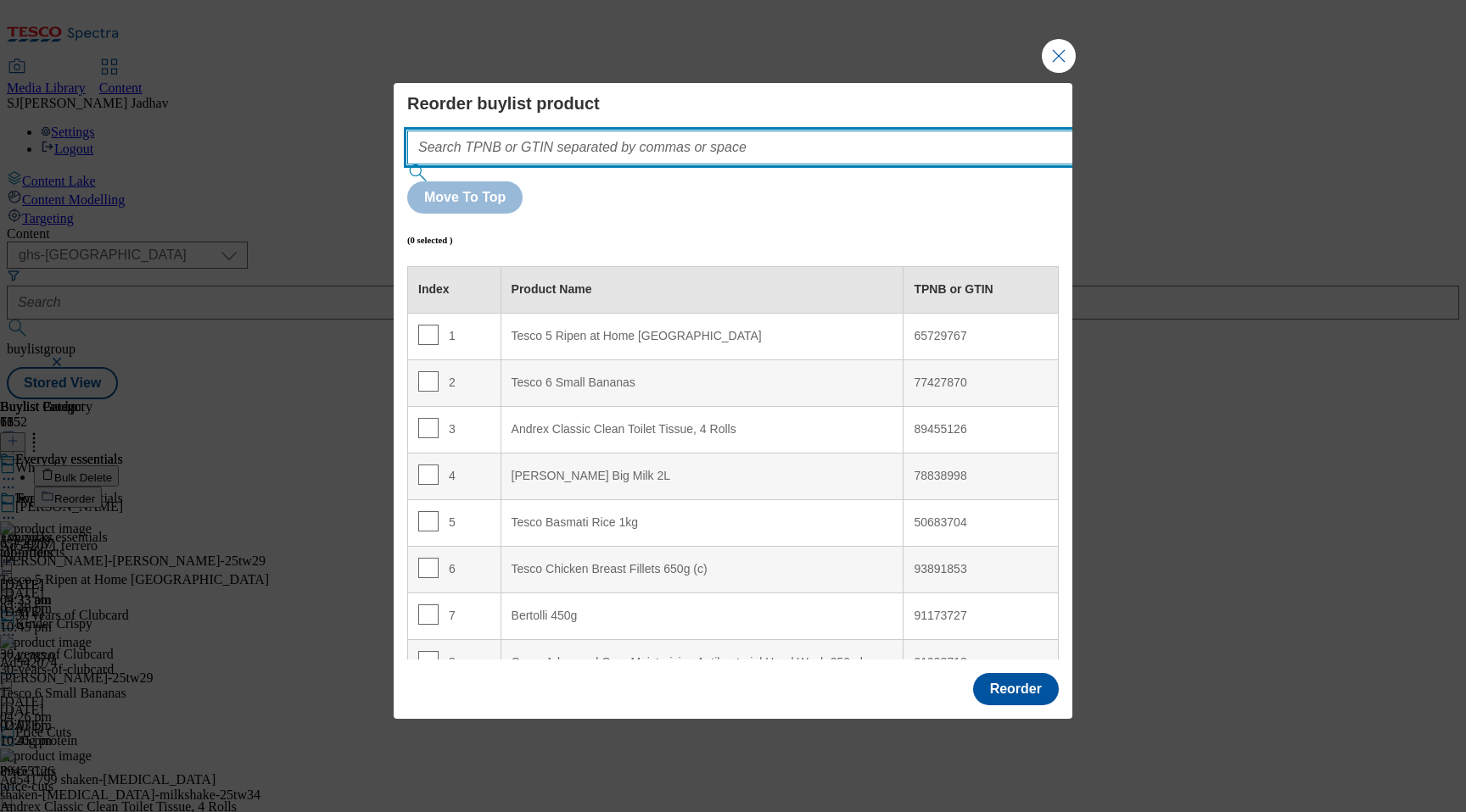
click at [756, 165] on input "Modal" at bounding box center [765, 147] width 716 height 34
paste input "51332969 81344368 53542320 65729767 77427870 86775489 54739758 89455126 7883899…"
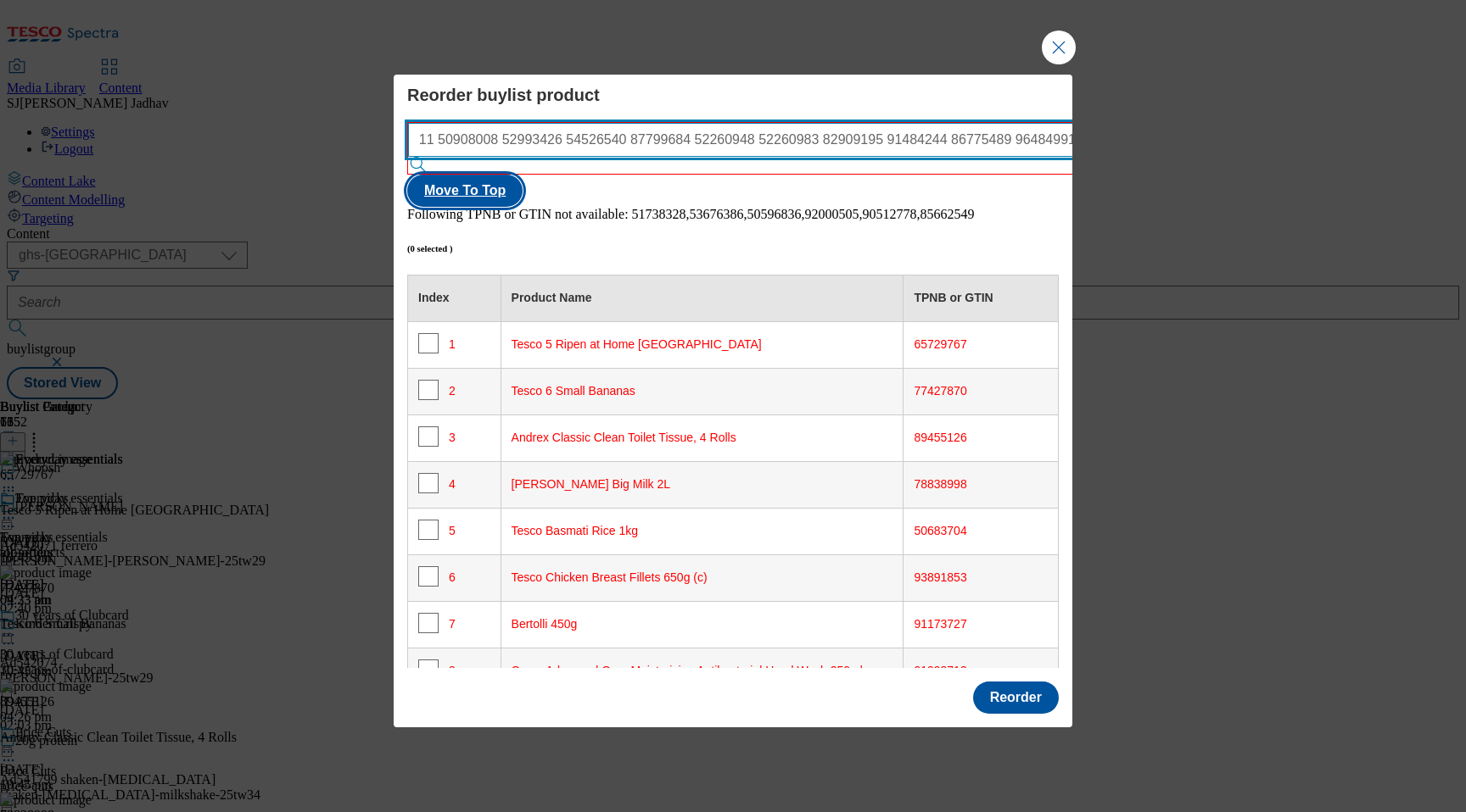
type input "51332969 81344368 53542320 65729767 77427870 86775489 54739758 89455126 7883899…"
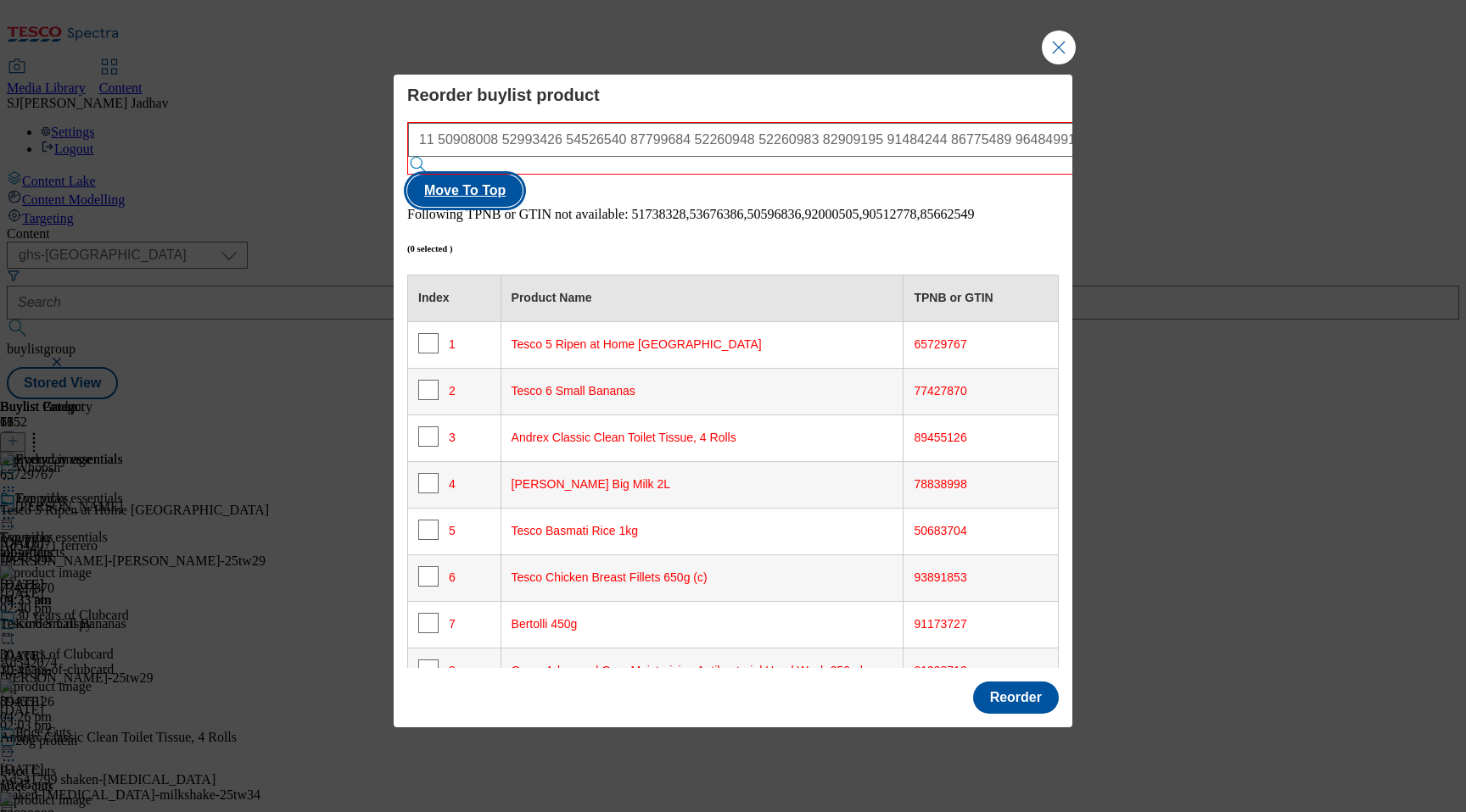
click at [523, 175] on button "Move To Top" at bounding box center [465, 191] width 115 height 32
checkbox input "true"
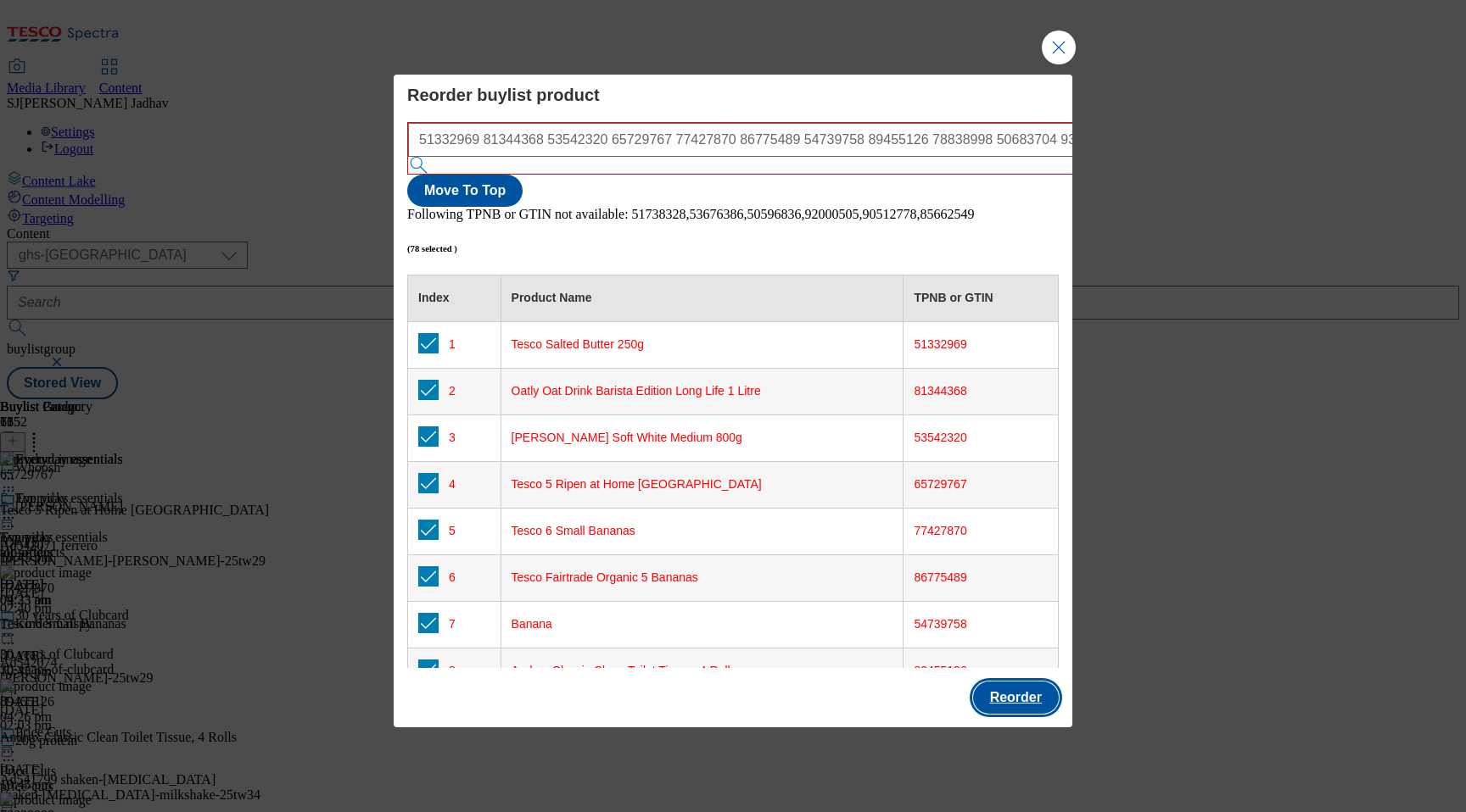
click at [1019, 682] on button "Reorder" at bounding box center [1015, 698] width 85 height 32
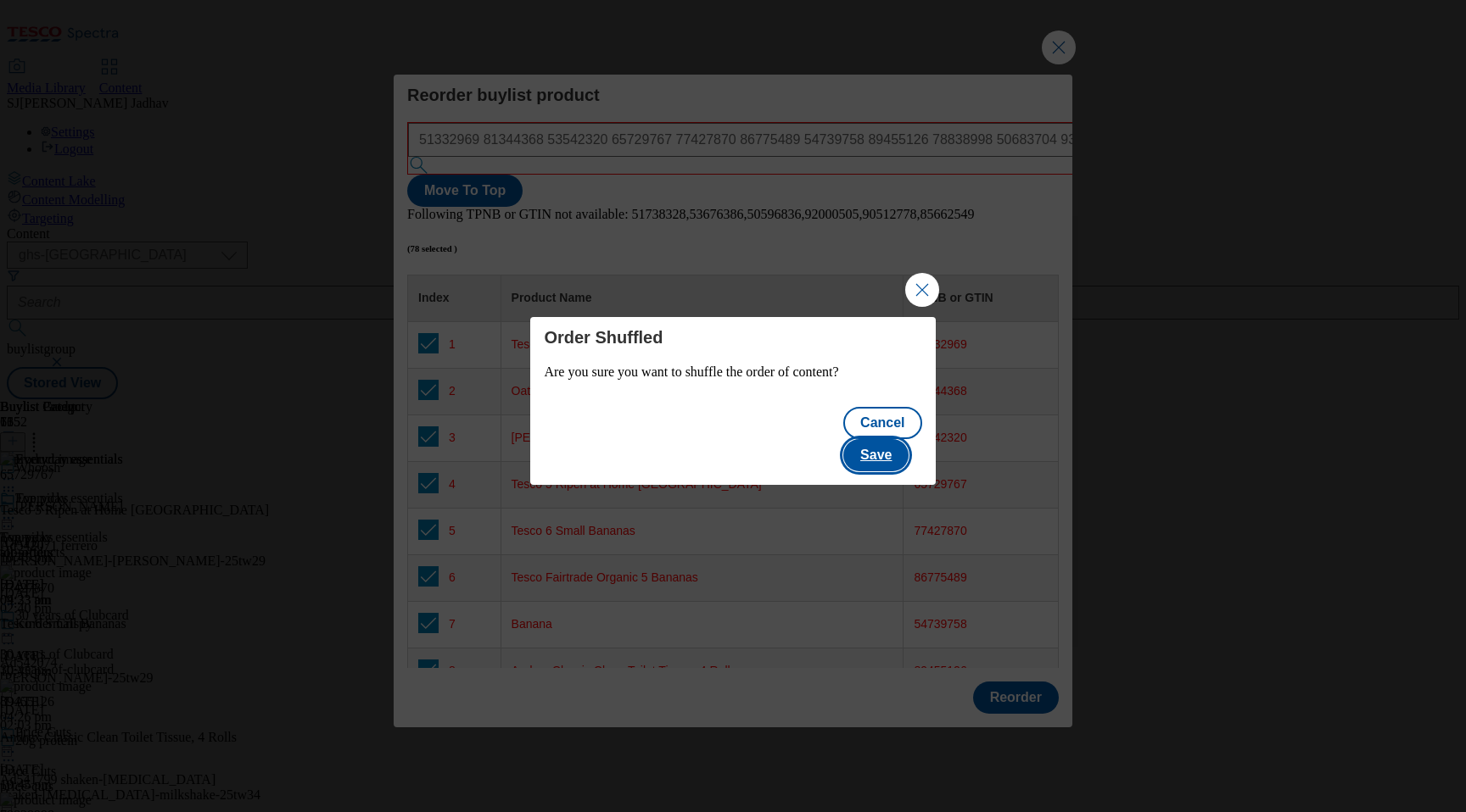
click at [881, 439] on button "Save" at bounding box center [876, 455] width 65 height 32
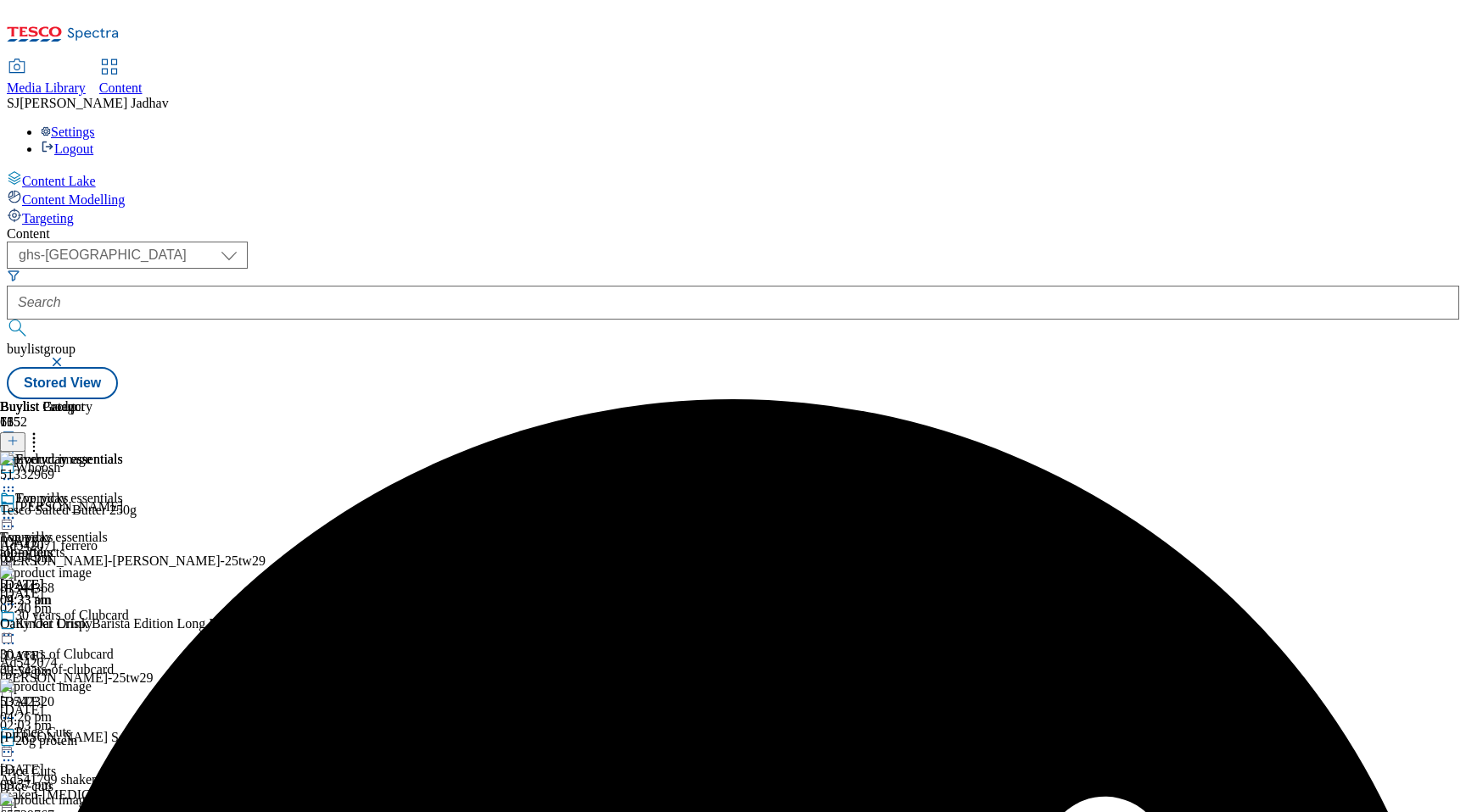
click at [17, 510] on icon at bounding box center [8, 518] width 17 height 17
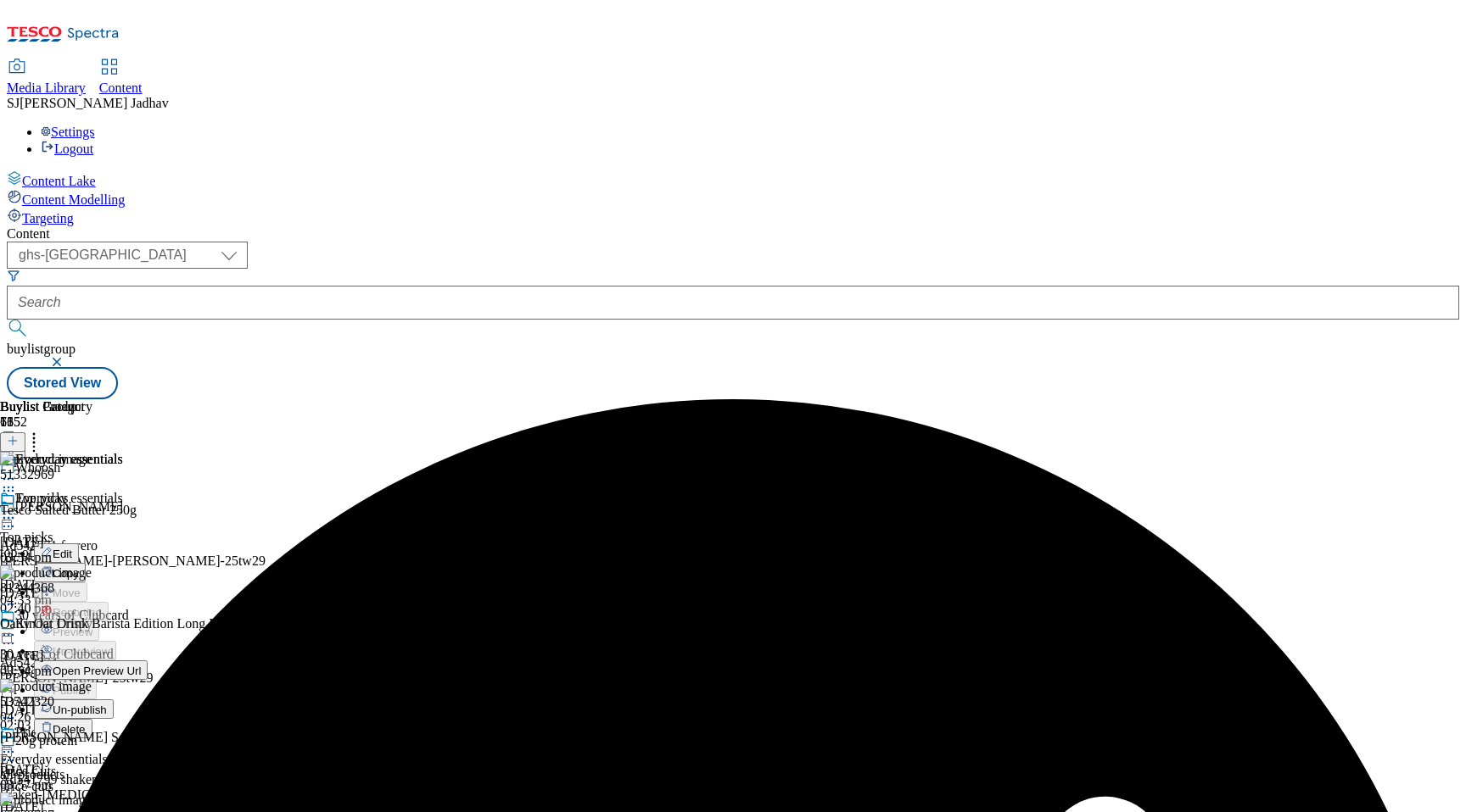
click at [147, 544] on li "Edit" at bounding box center [91, 553] width 113 height 19
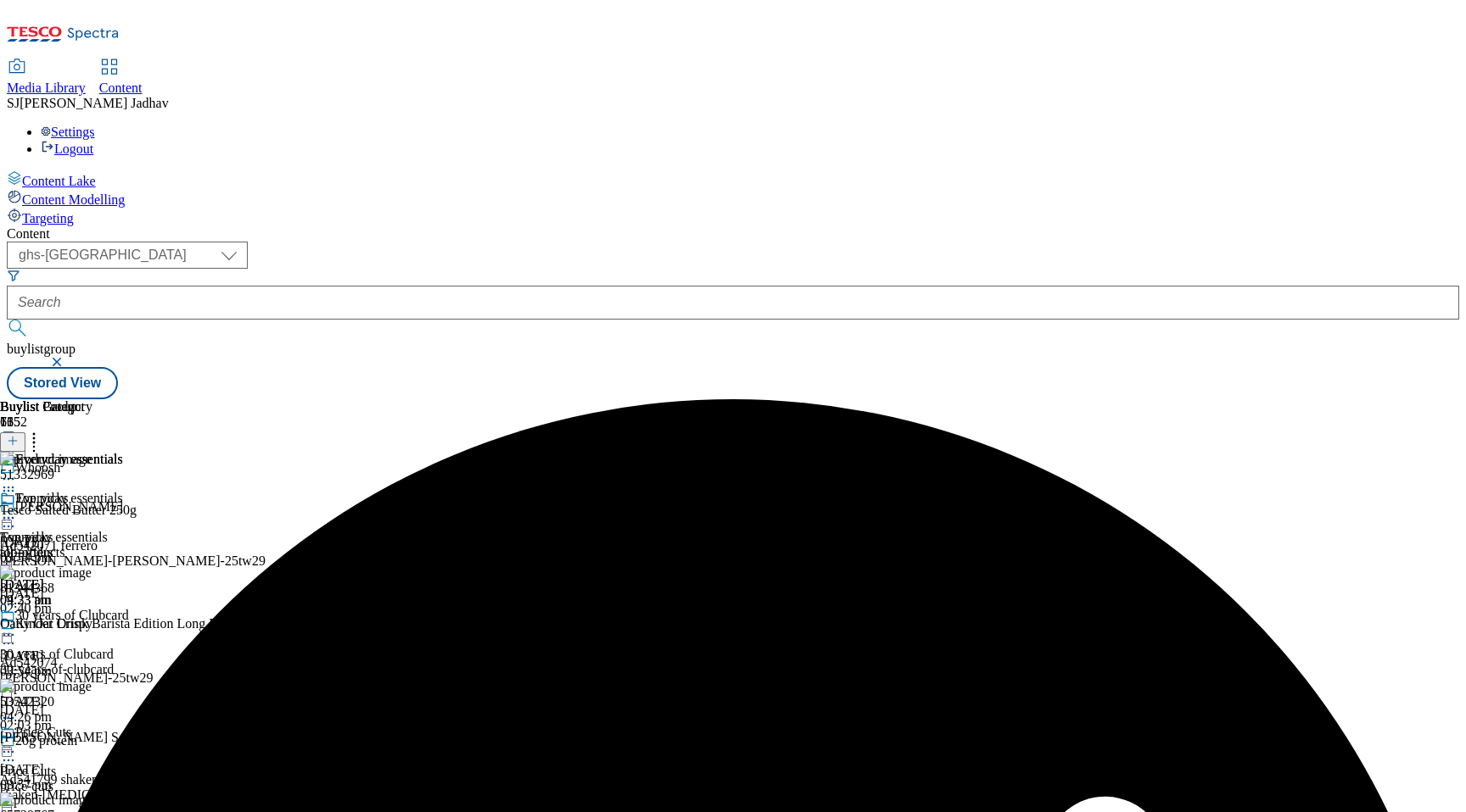
click at [17, 510] on icon at bounding box center [8, 518] width 17 height 17
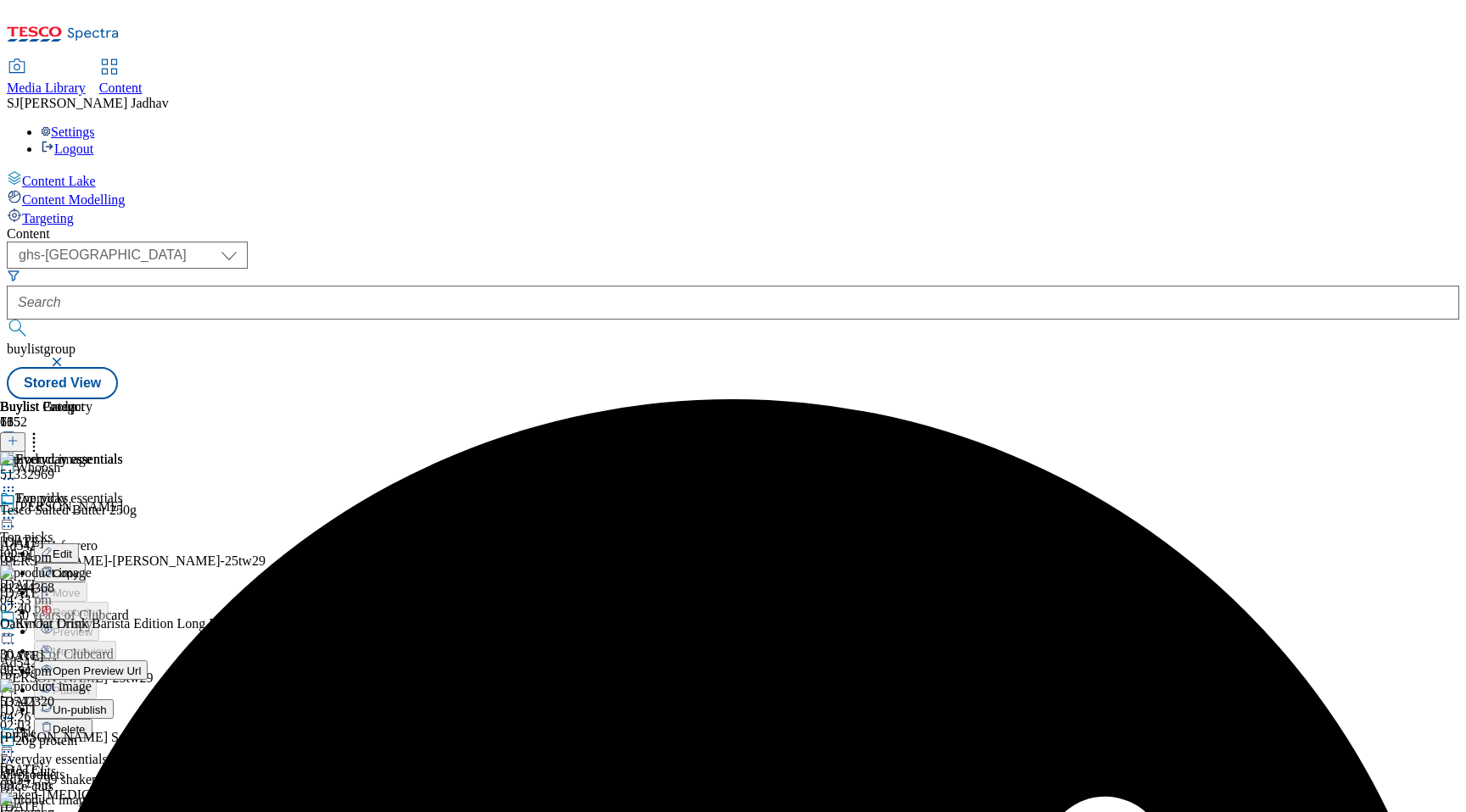
click at [79, 544] on button "Edit" at bounding box center [57, 553] width 45 height 19
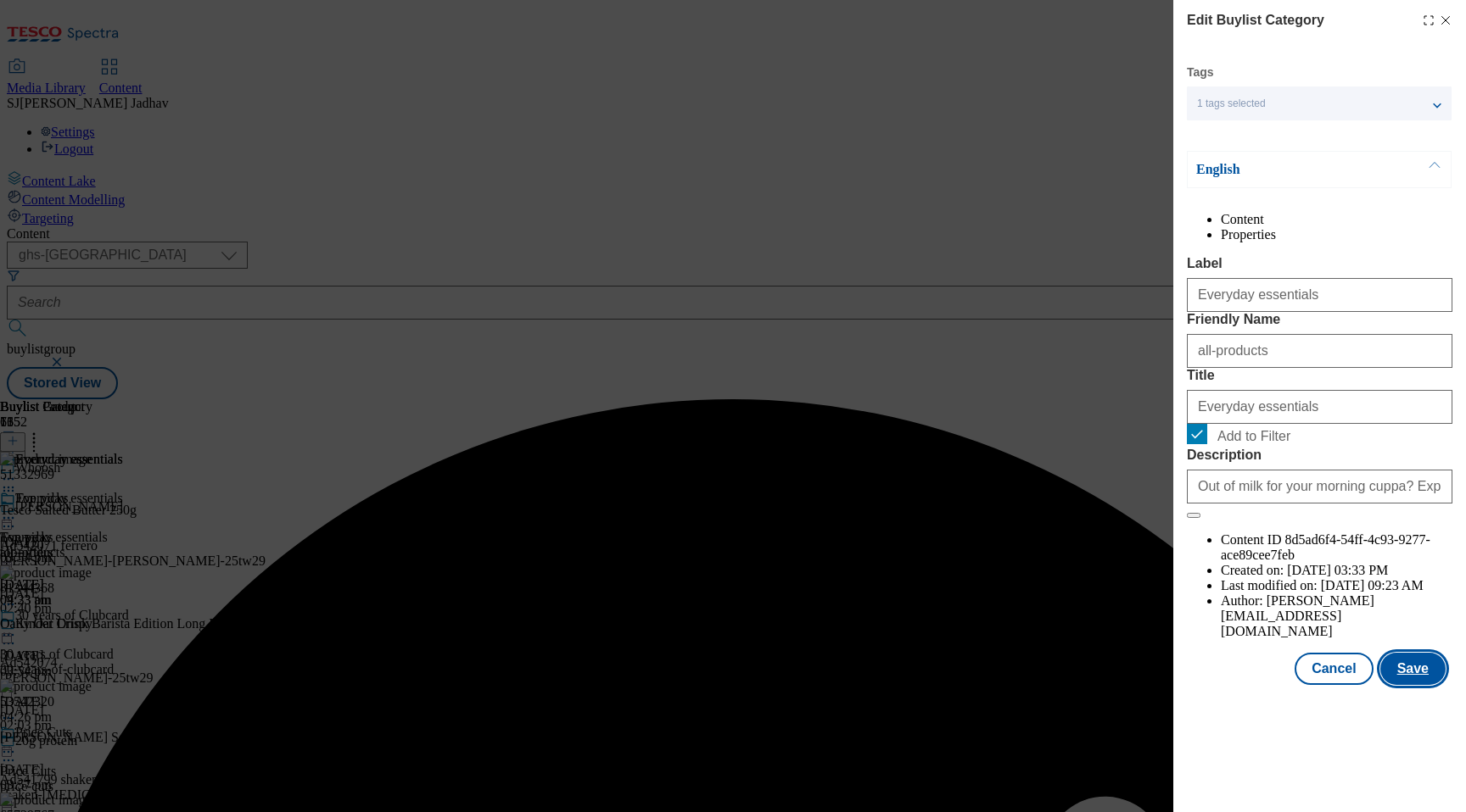
click at [1424, 685] on button "Save" at bounding box center [1413, 668] width 65 height 32
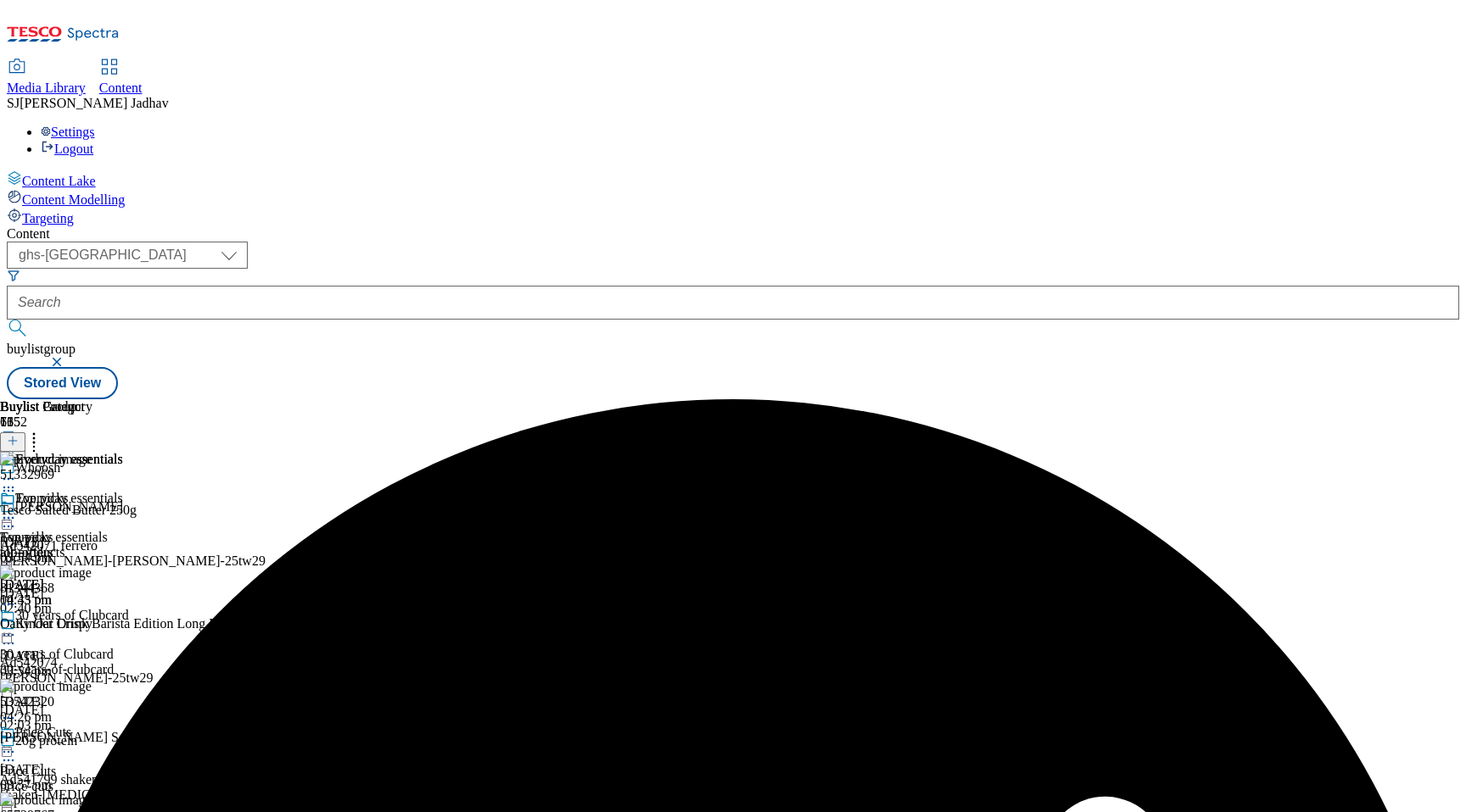
click at [17, 510] on icon at bounding box center [8, 518] width 17 height 17
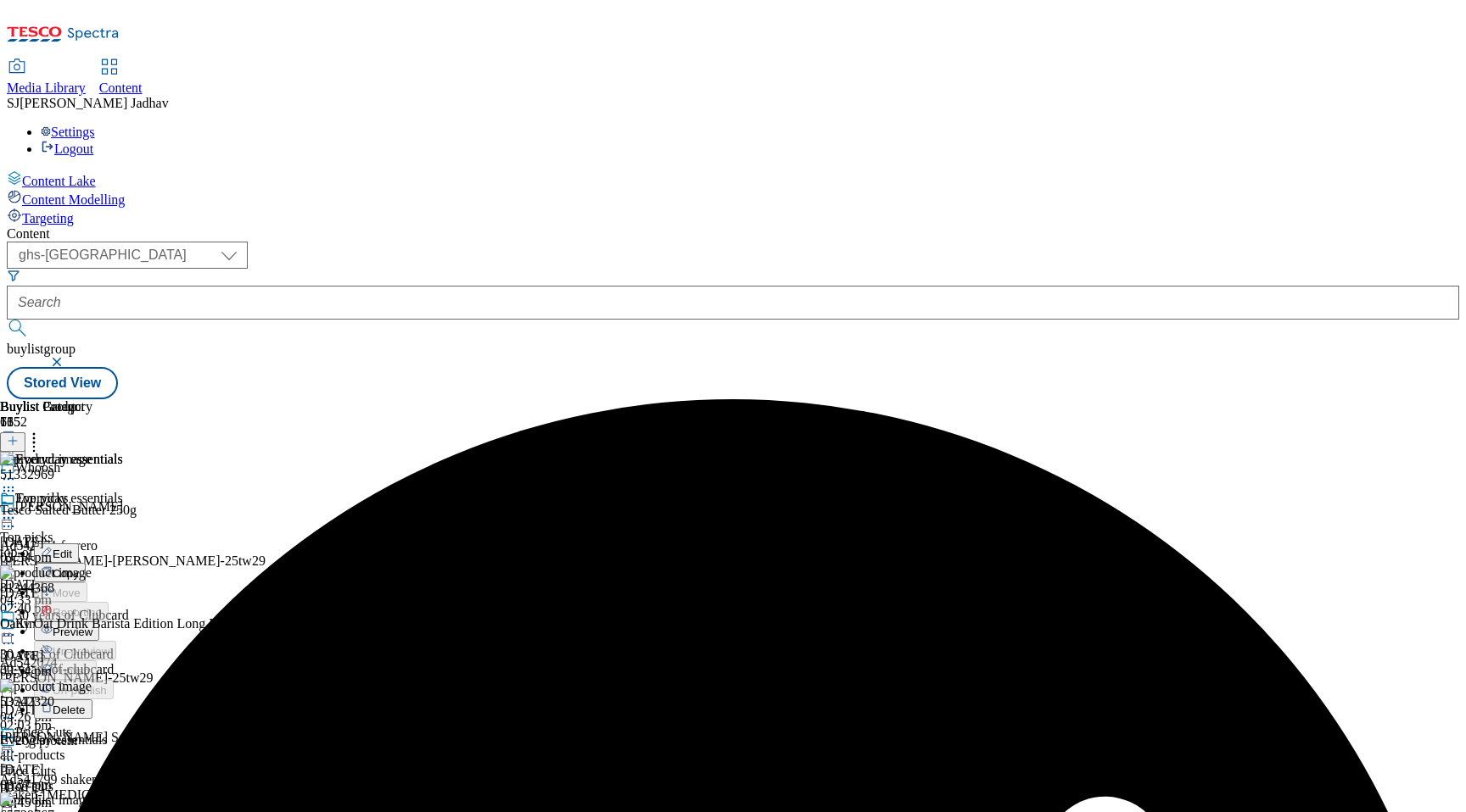
click at [92, 626] on span "Preview" at bounding box center [72, 632] width 40 height 13
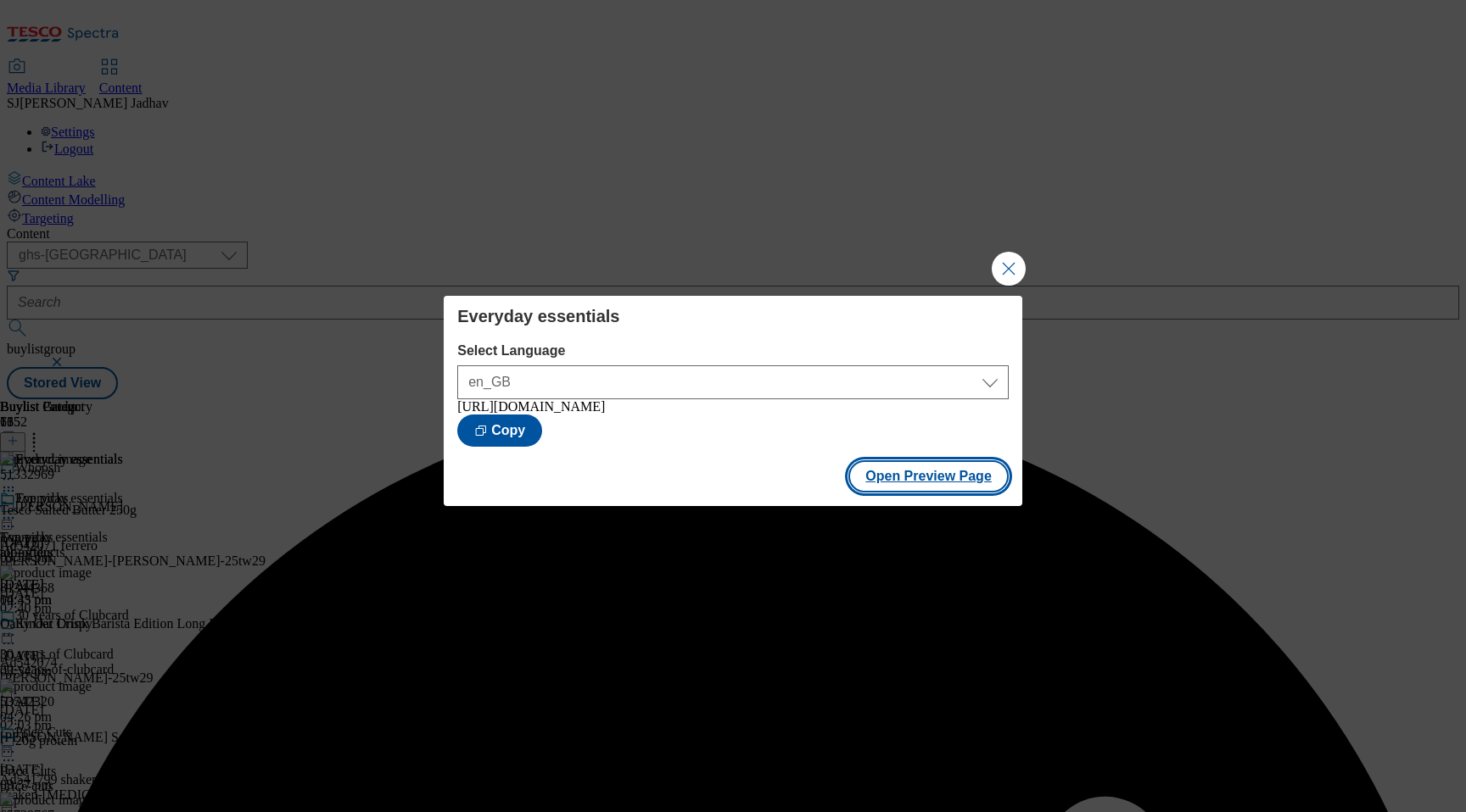
click at [959, 487] on button "Open Preview Page" at bounding box center [928, 477] width 160 height 32
click at [1004, 254] on button "Close Modal" at bounding box center [1008, 268] width 34 height 34
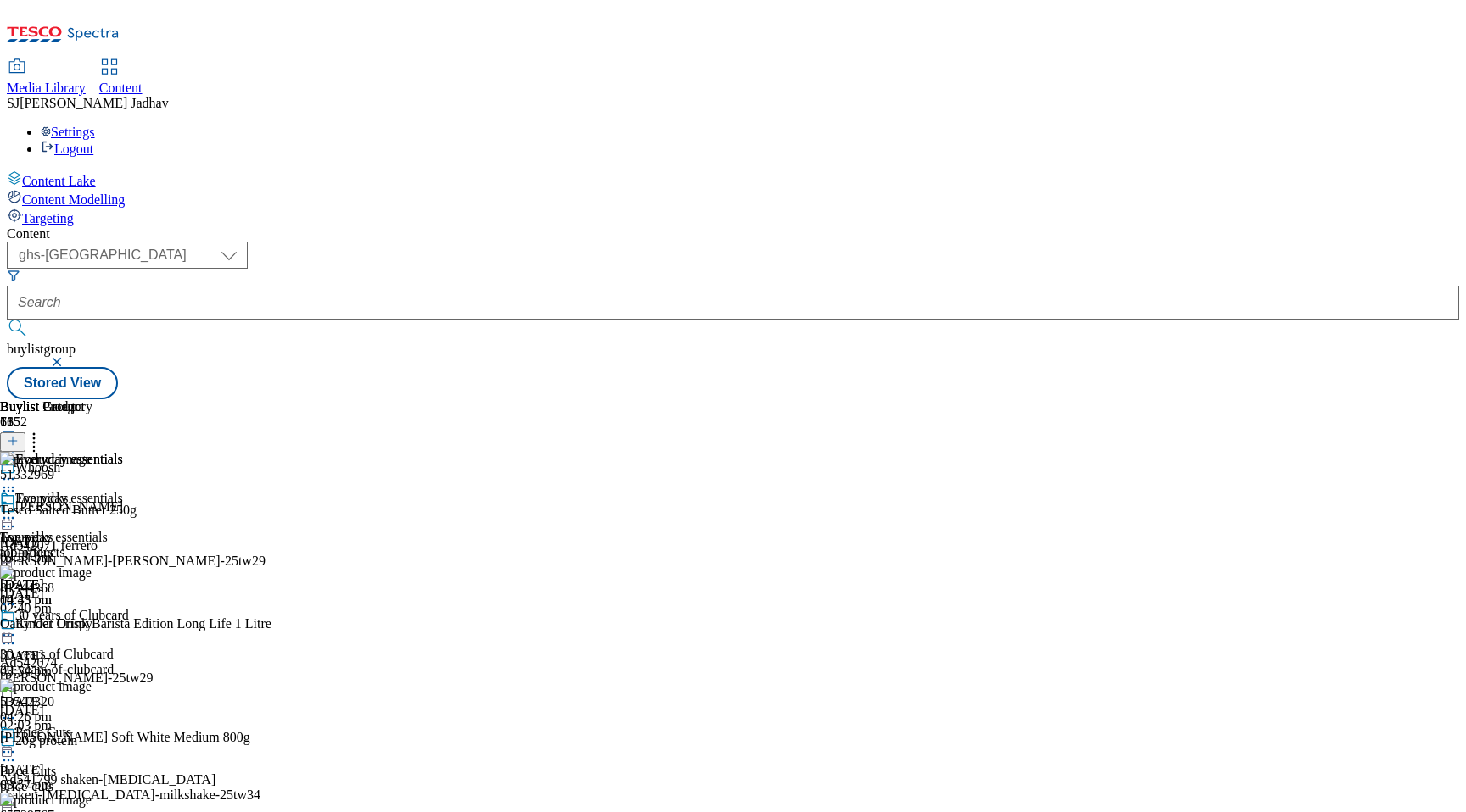
scroll to position [1435, 0]
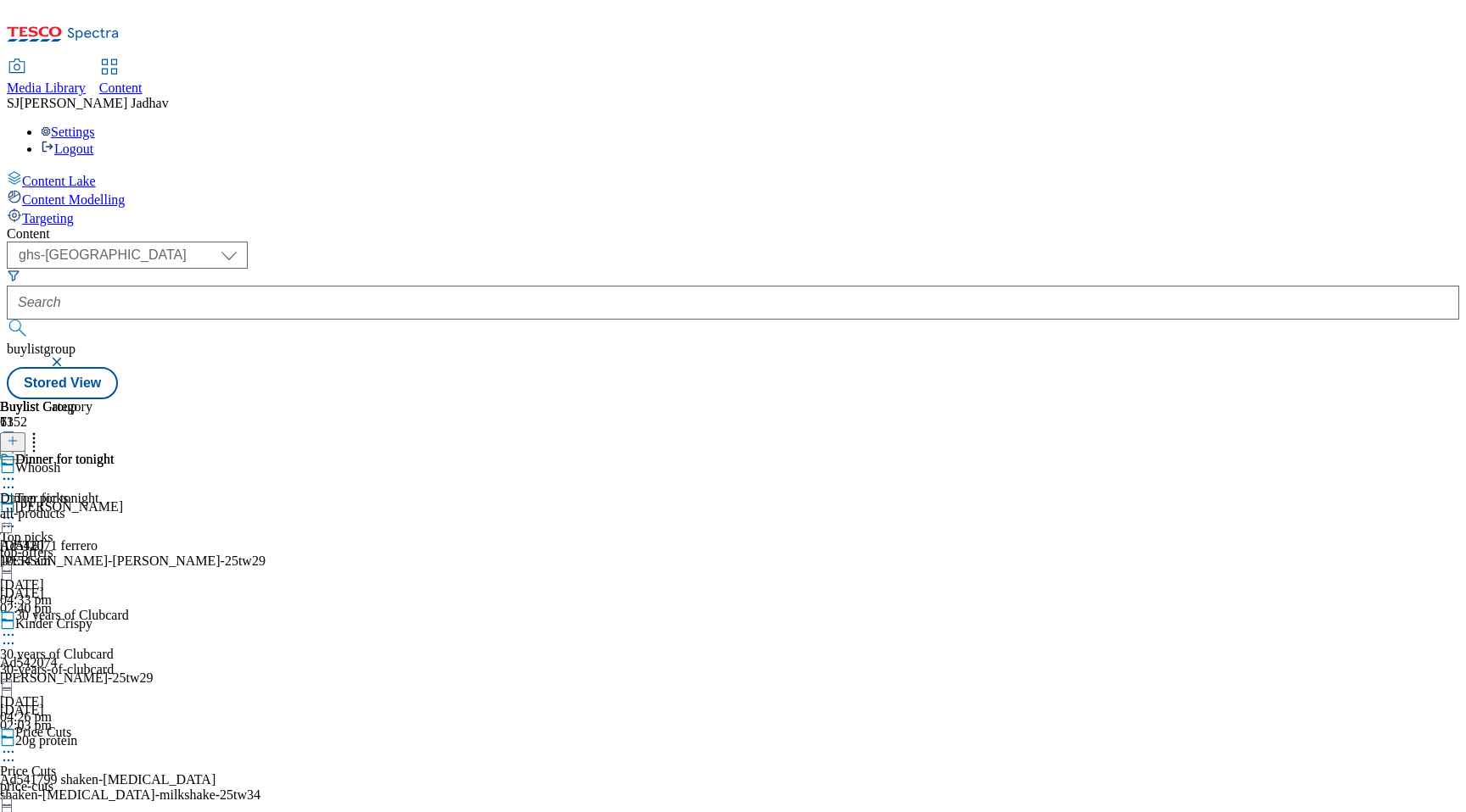
click at [113, 506] on div "all-products" at bounding box center [57, 514] width 113 height 16
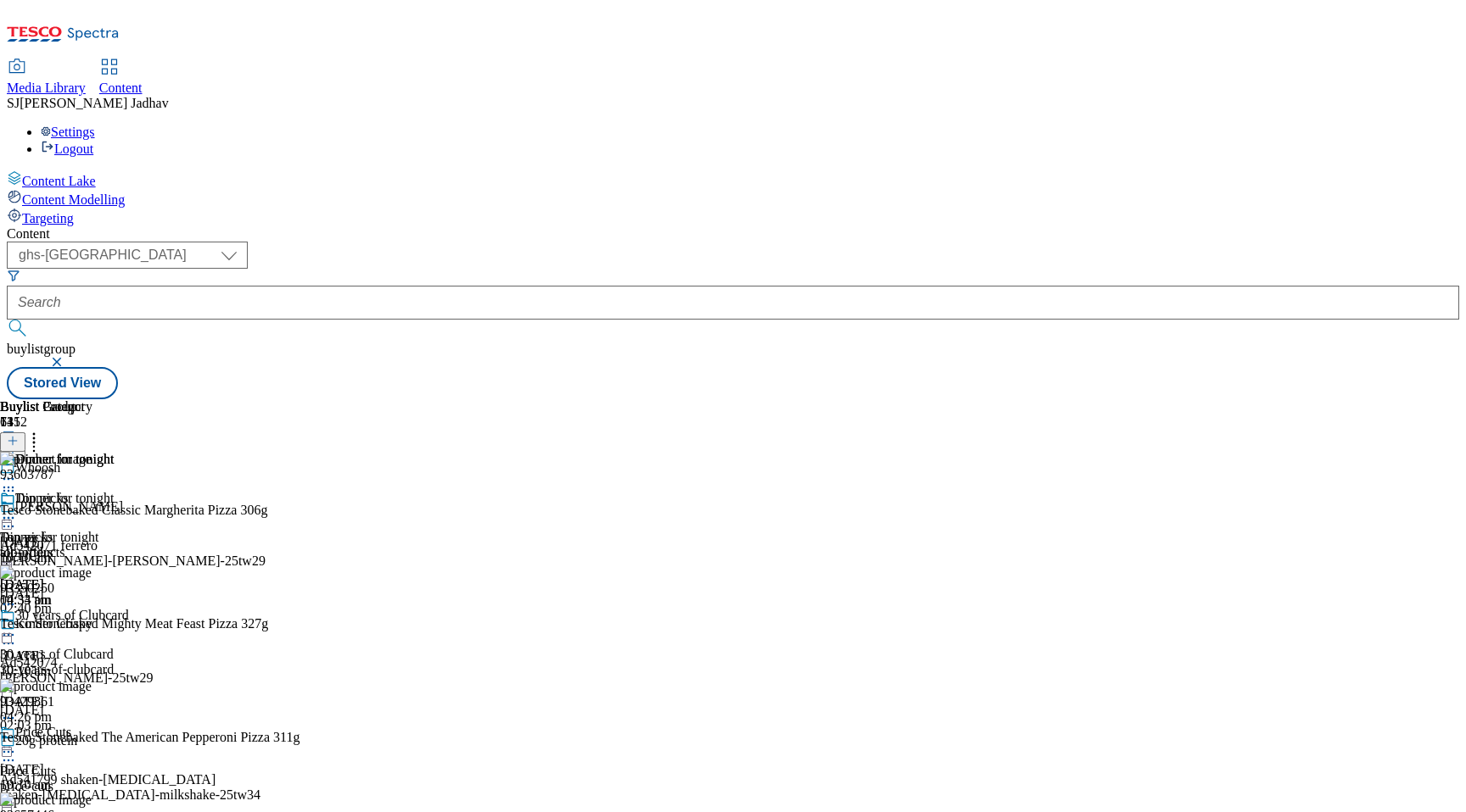
scroll to position [0, 40]
click at [18, 435] on icon at bounding box center [13, 441] width 12 height 12
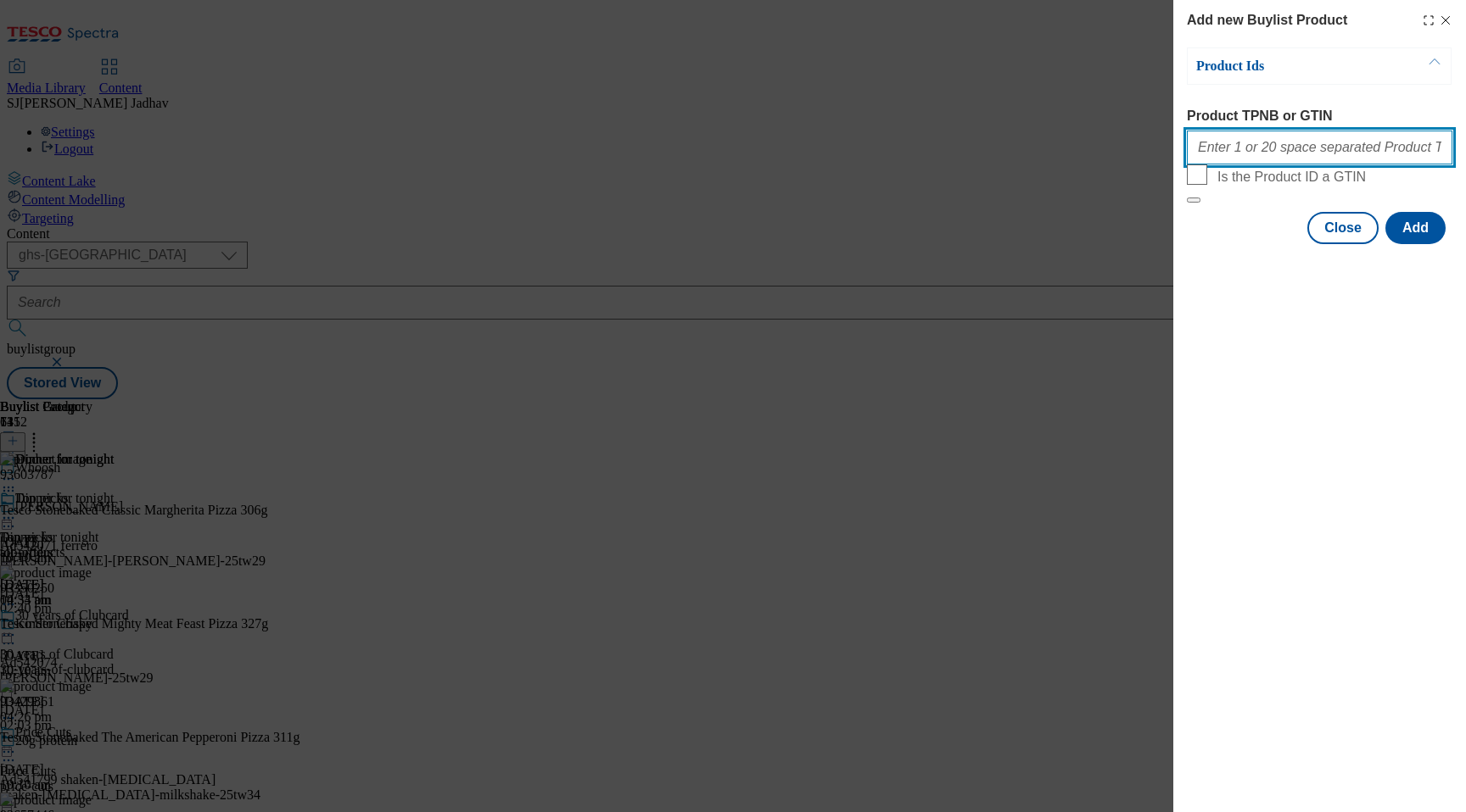
click at [1271, 160] on input "Product TPNB or GTIN" at bounding box center [1320, 147] width 266 height 34
paste input "50596836 53836693 51376410 62805371 50596934 71340214 92251403 89980598 5004034…"
type input "50596836 53836693 51376410 62805371 50596934 71340214 92251403 89980598 5004034…"
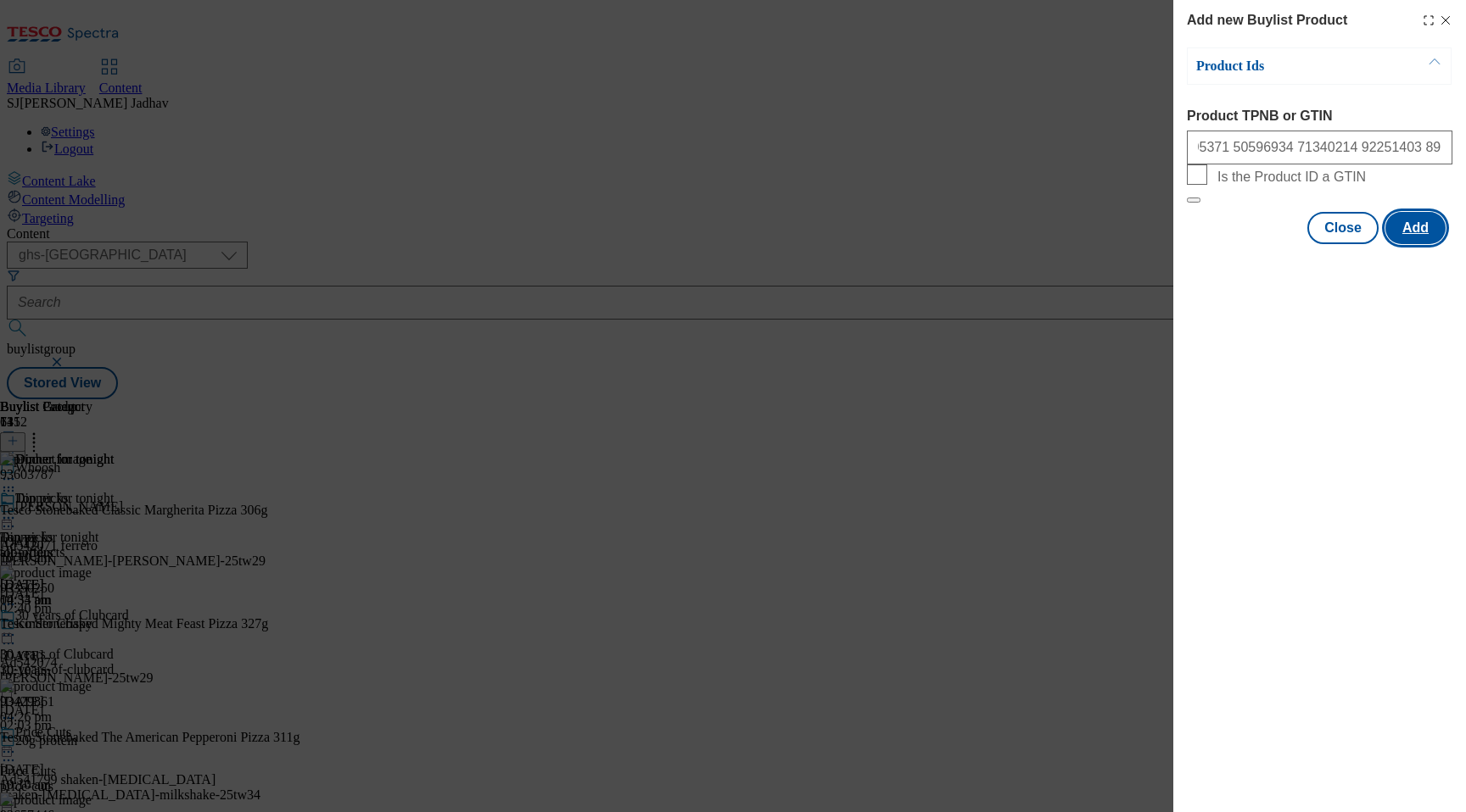
click at [1407, 244] on button "Add" at bounding box center [1415, 227] width 60 height 32
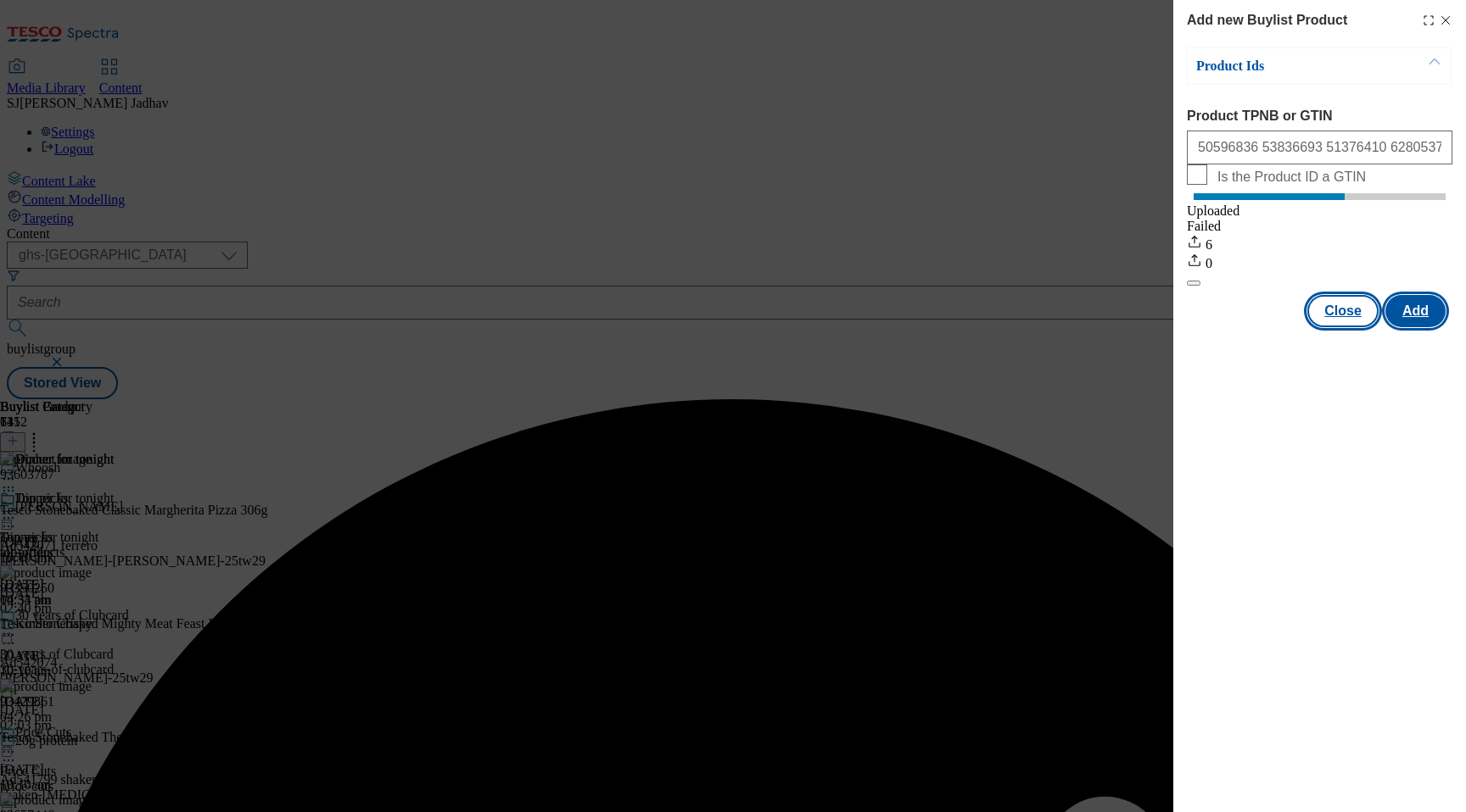
scroll to position [0, 0]
click at [1348, 328] on button "Close" at bounding box center [1343, 311] width 71 height 32
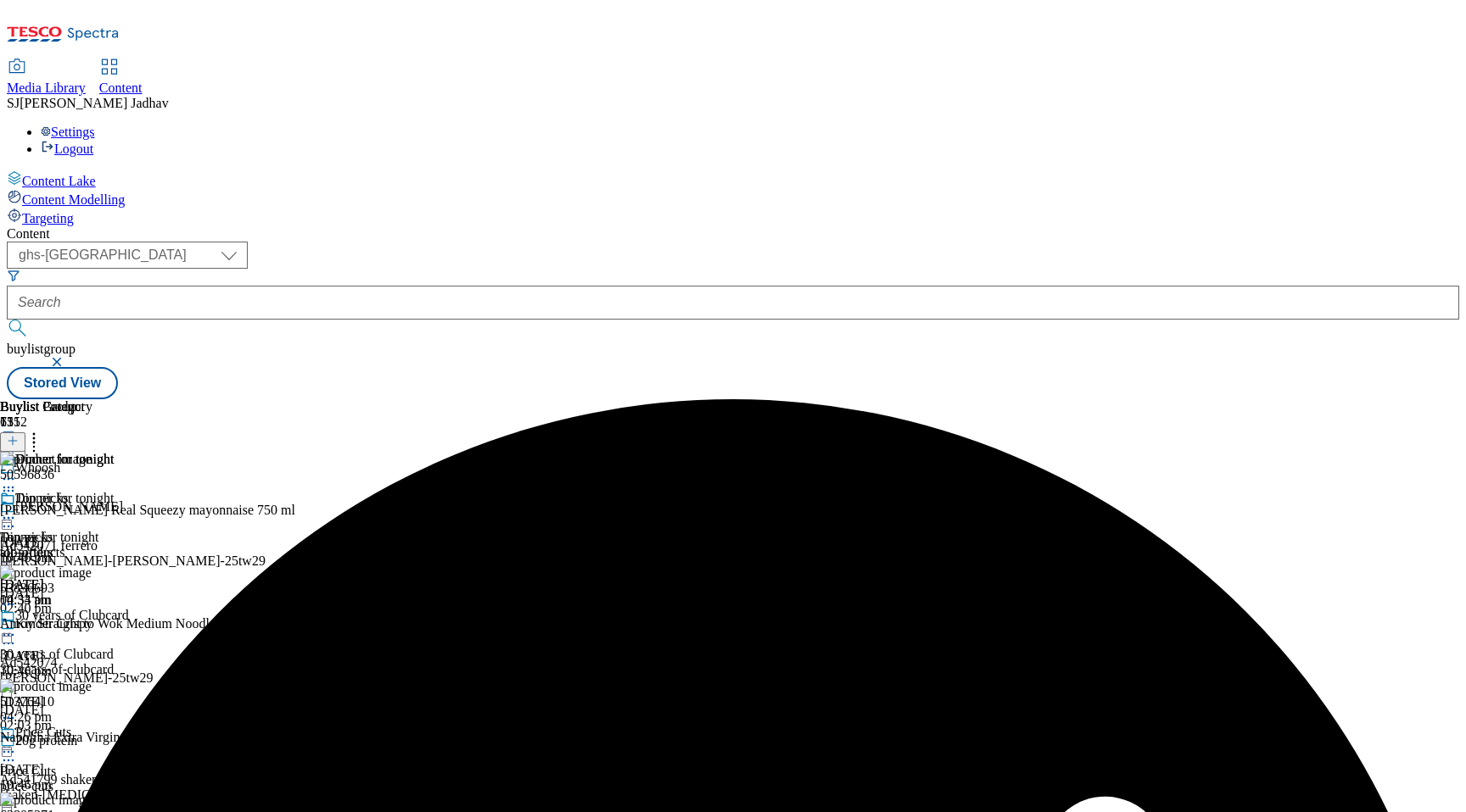
click at [17, 510] on icon at bounding box center [8, 518] width 17 height 17
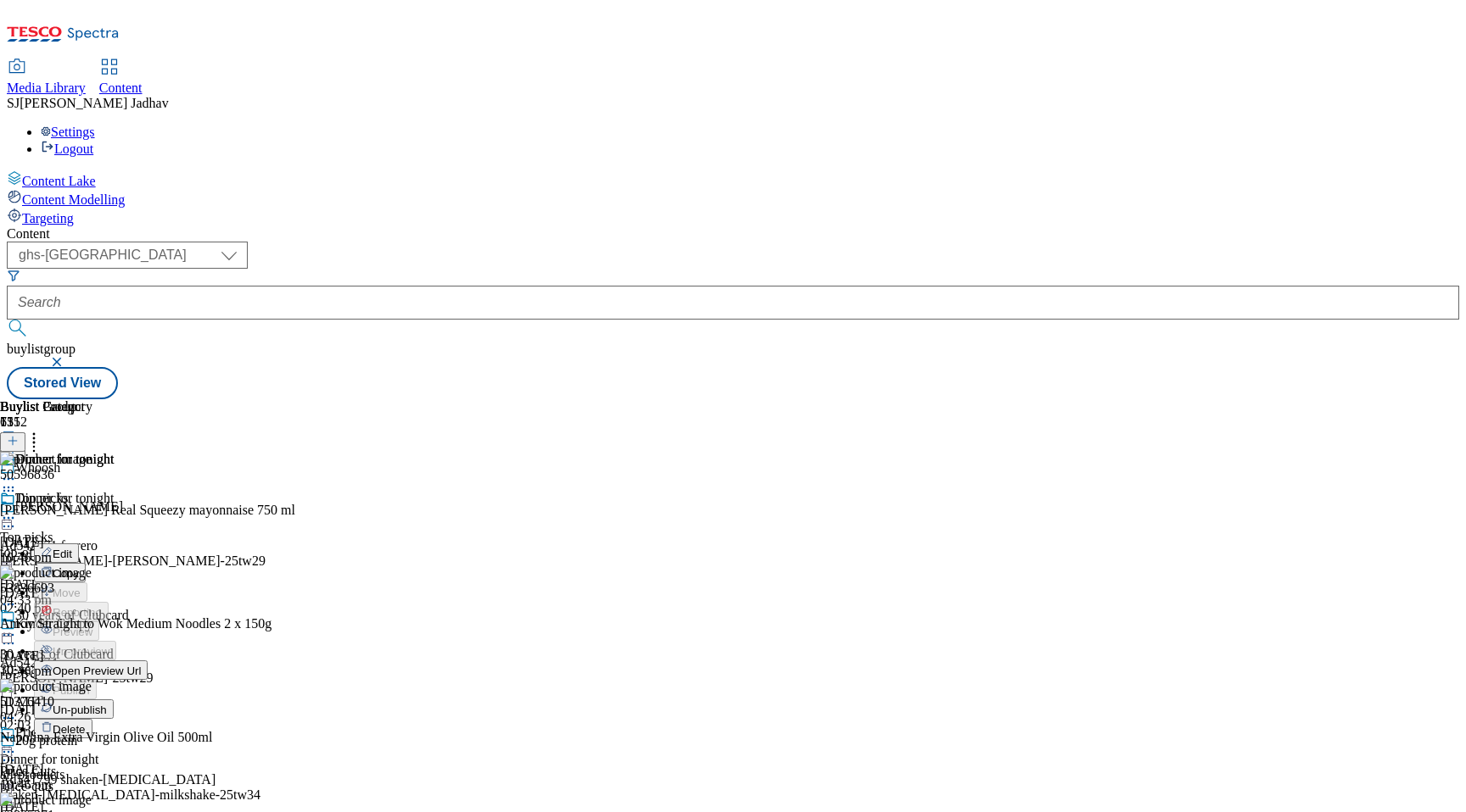
click at [72, 548] on span "Edit" at bounding box center [62, 554] width 19 height 13
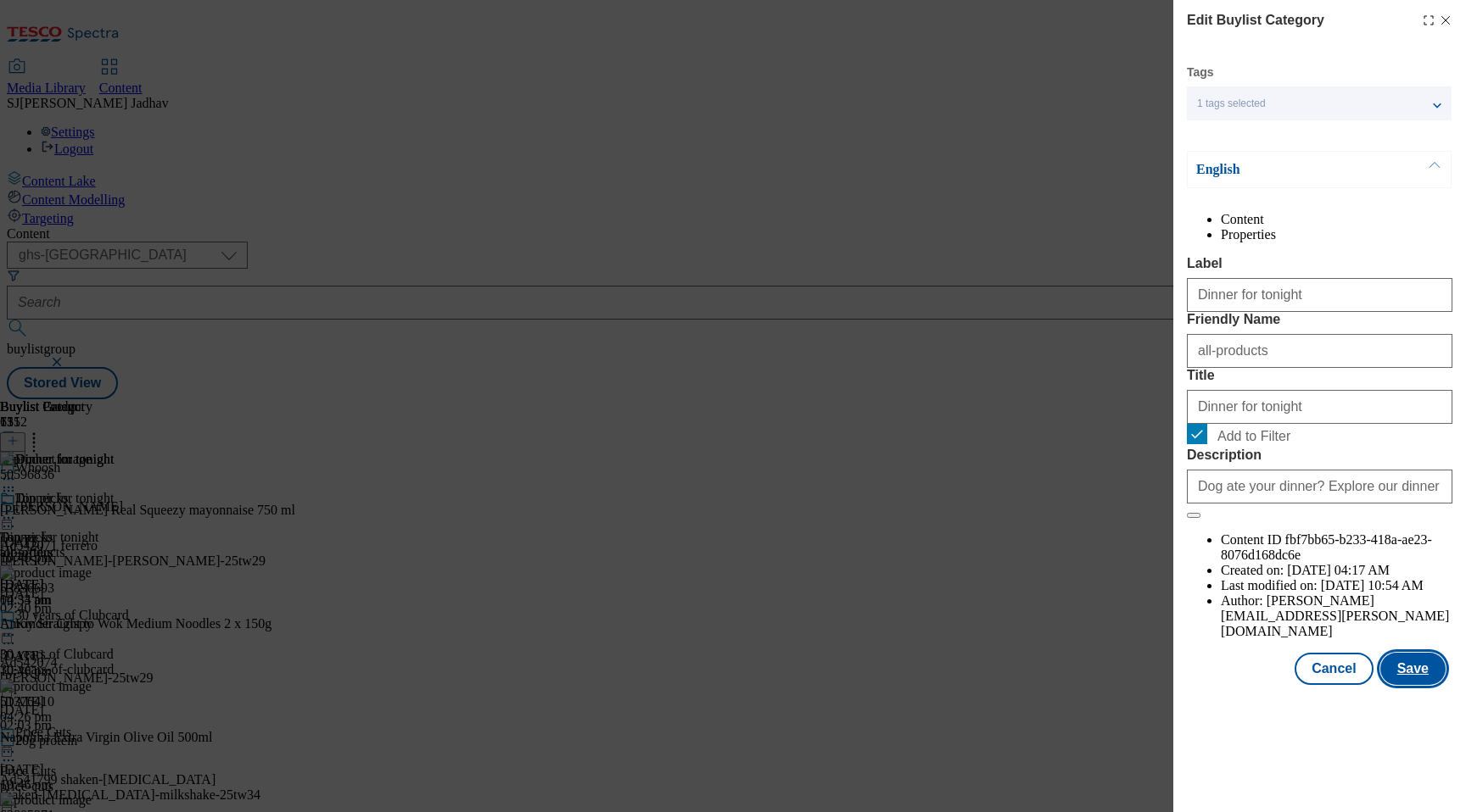
click at [1440, 685] on button "Save" at bounding box center [1413, 668] width 65 height 32
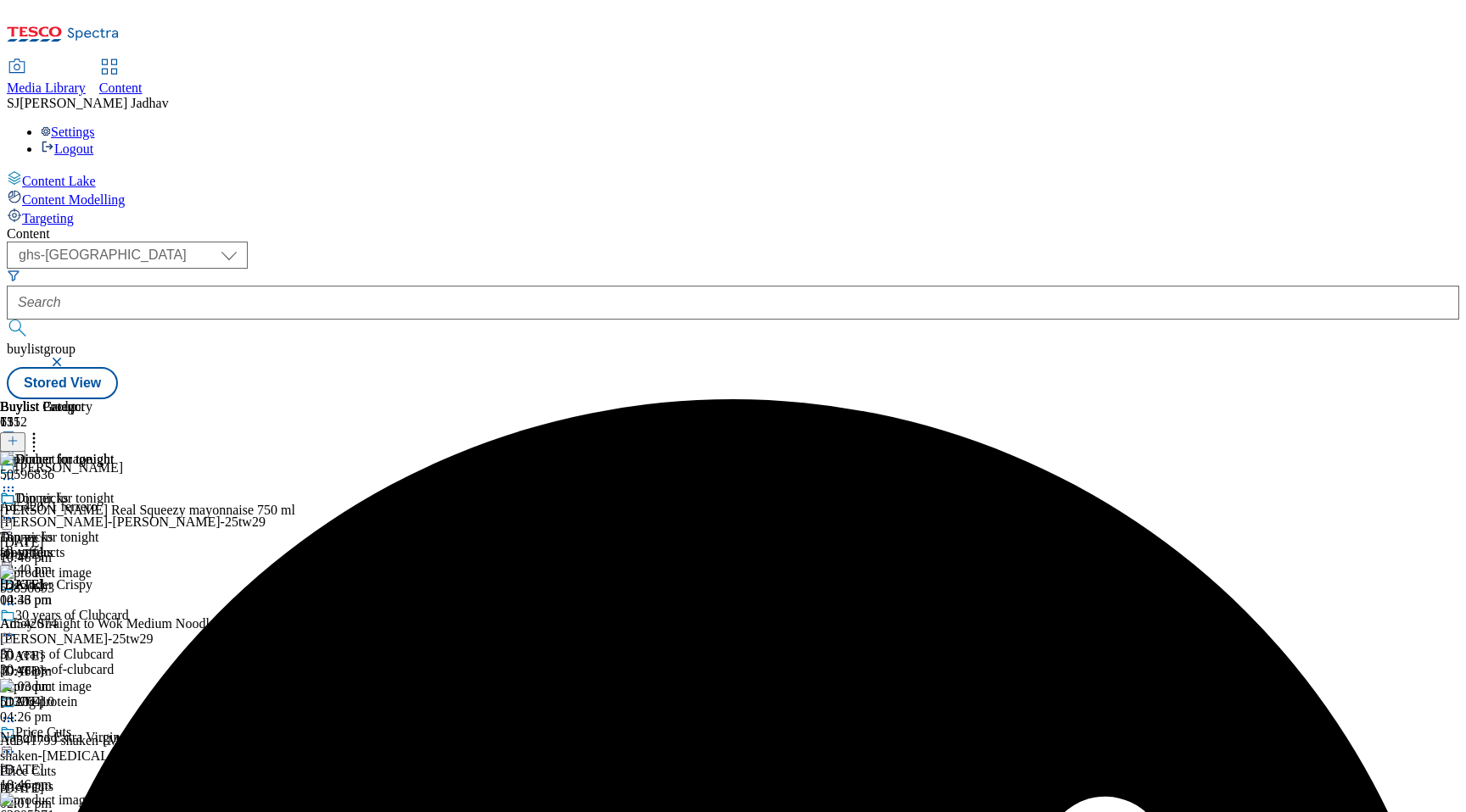
click at [17, 510] on icon at bounding box center [8, 518] width 17 height 17
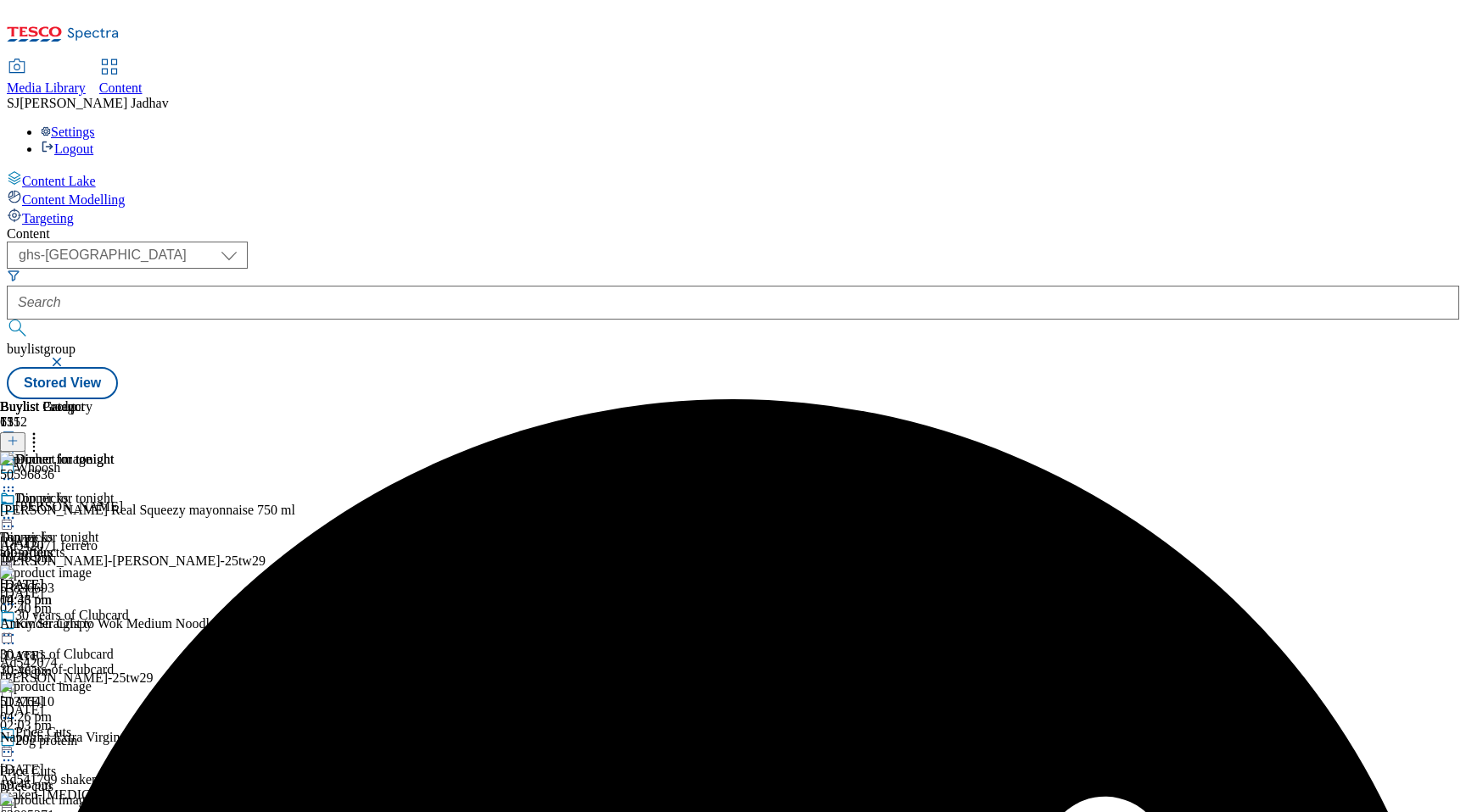
click at [17, 510] on icon at bounding box center [8, 518] width 17 height 17
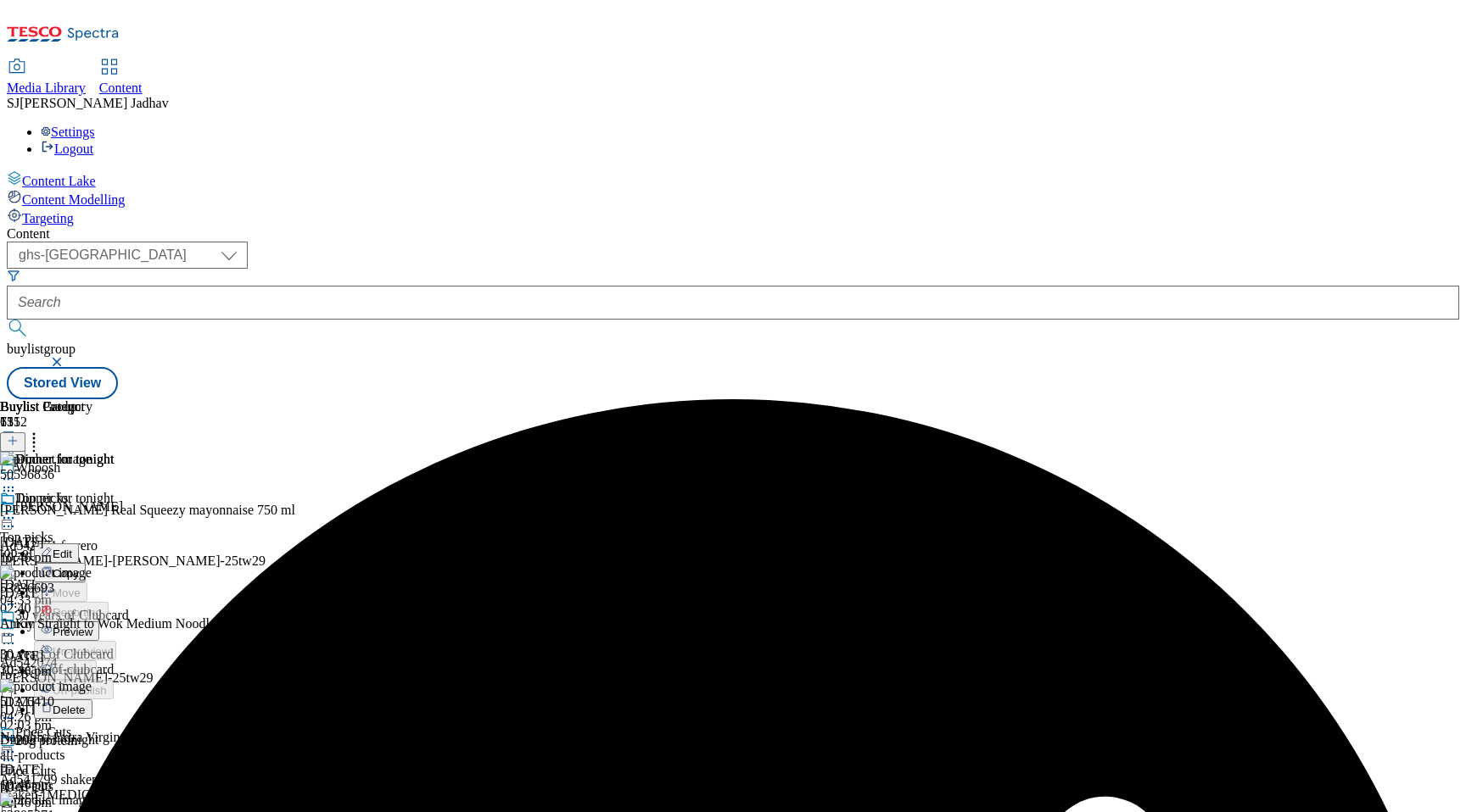
click at [92, 626] on span "Preview" at bounding box center [72, 632] width 40 height 13
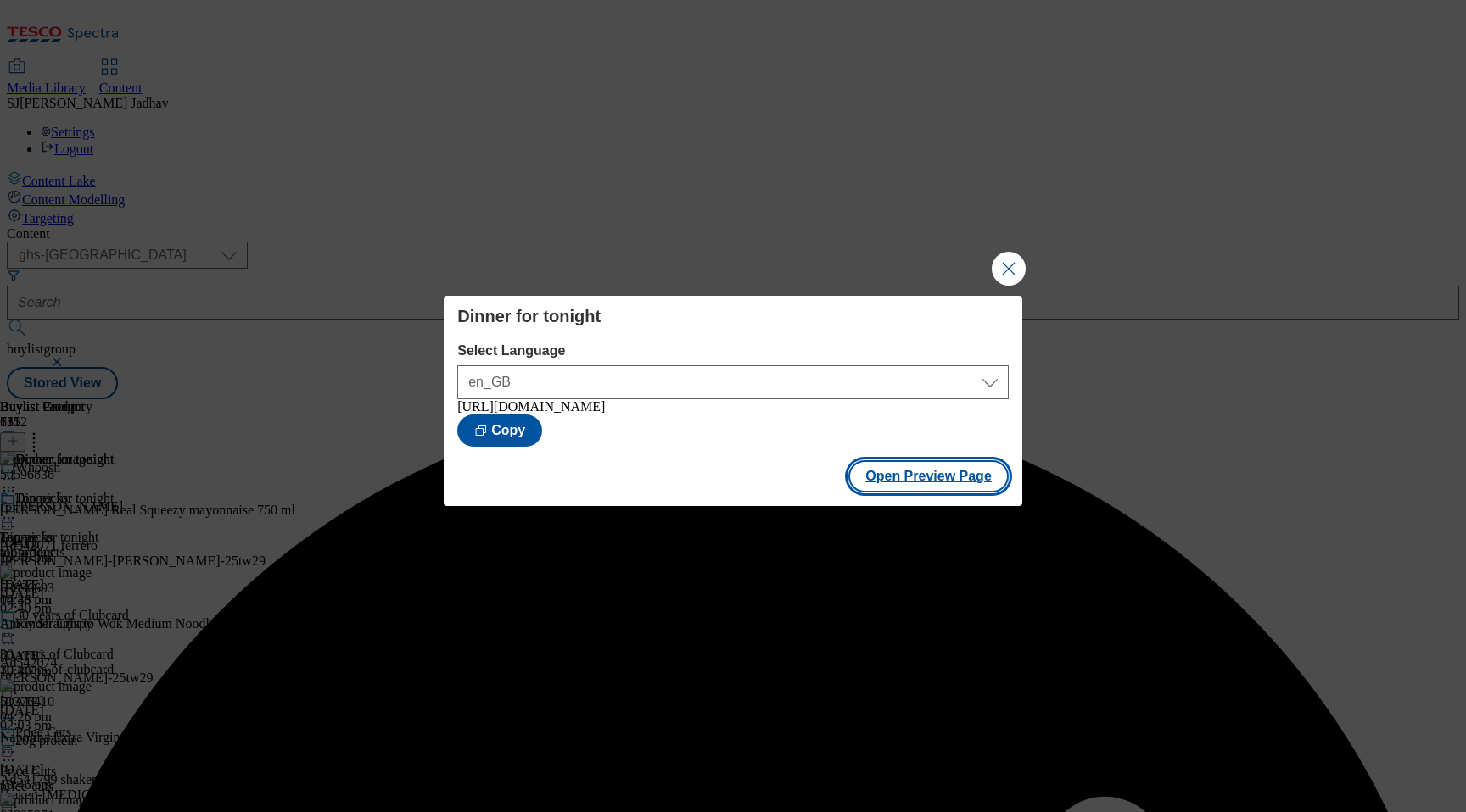
click at [960, 477] on button "Open Preview Page" at bounding box center [928, 477] width 160 height 32
click at [1003, 266] on button "Close Modal" at bounding box center [1008, 268] width 34 height 34
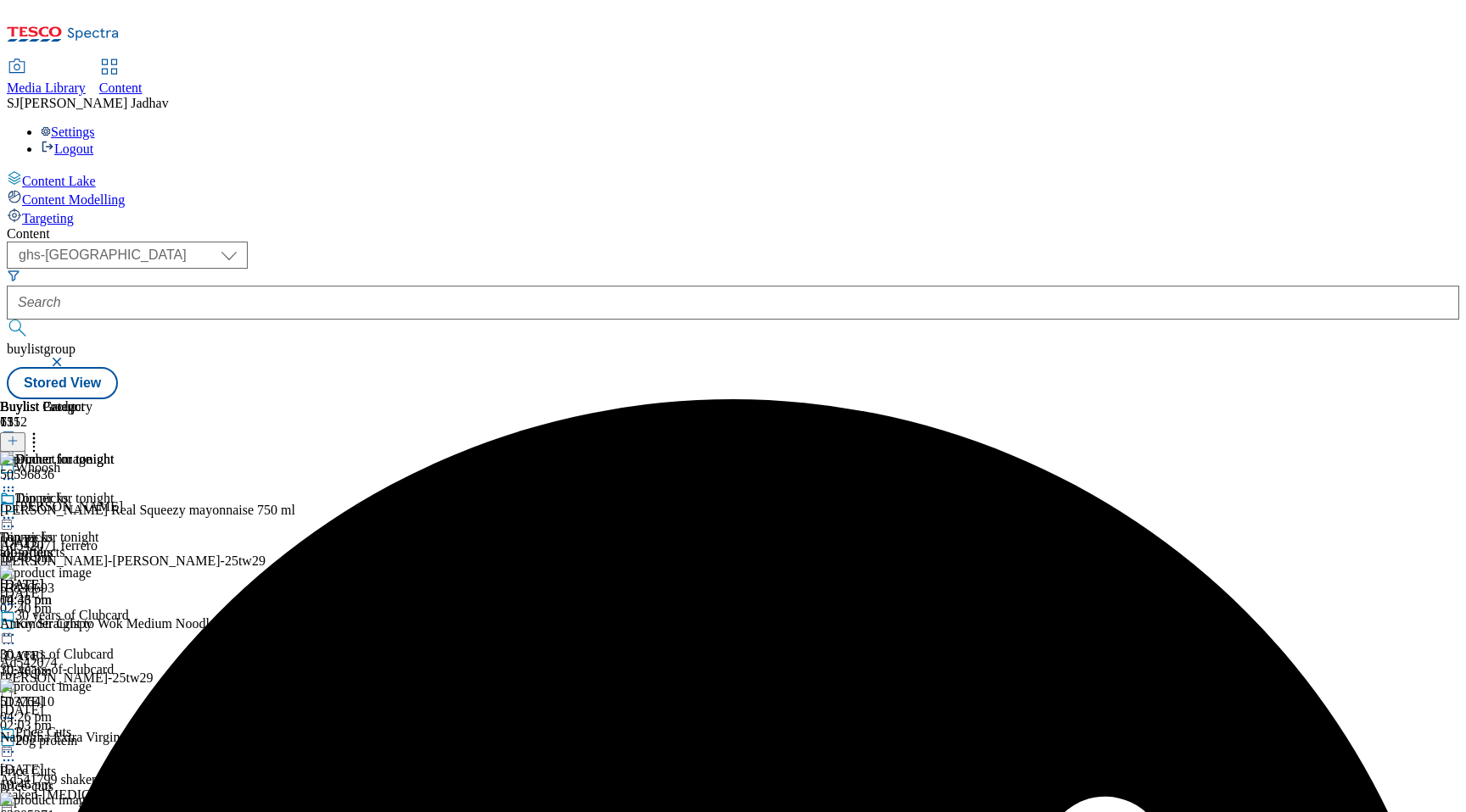
click at [85, 80] on span "Media Library" at bounding box center [46, 87] width 79 height 15
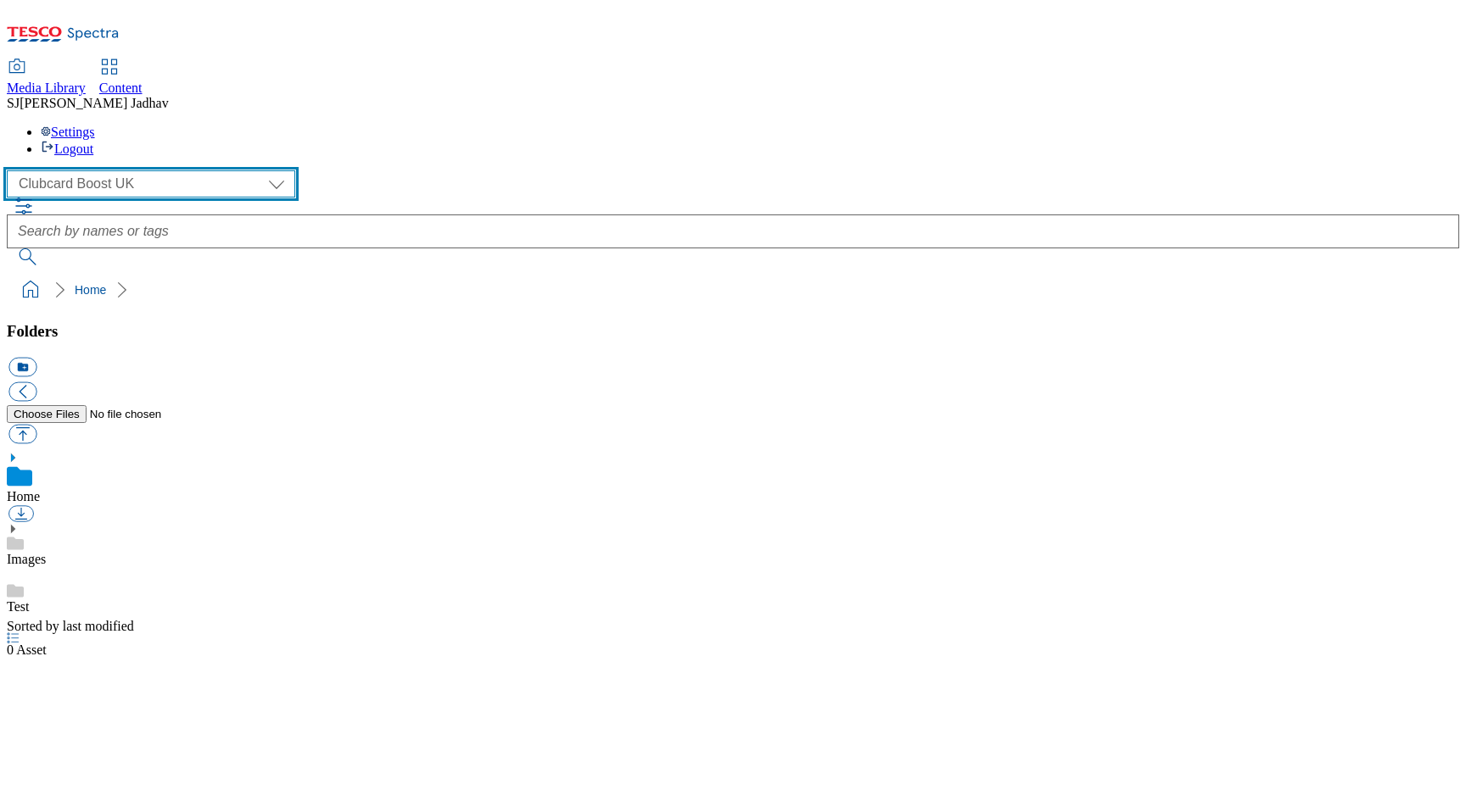
click at [145, 171] on select "Clubcard Boost UK Clubcard Marketing Dotcom [GEOGRAPHIC_DATA] Emails GHS Market…" at bounding box center [151, 184] width 288 height 27
click at [141, 171] on select "Clubcard Boost UK Clubcard Marketing Dotcom [GEOGRAPHIC_DATA] Emails GHS Market…" at bounding box center [151, 184] width 288 height 27
select select "flare-ghs-mktg"
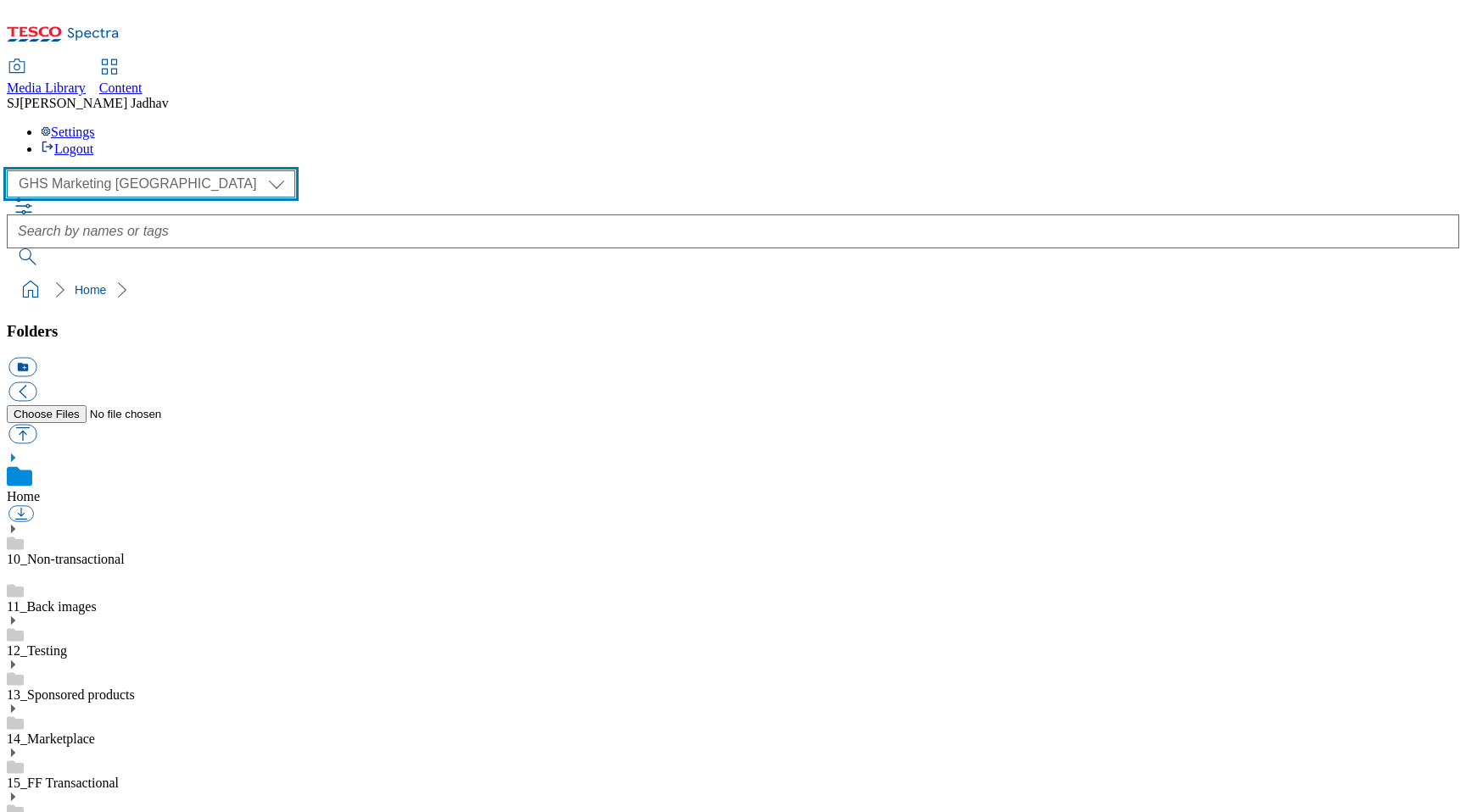
scroll to position [1, 0]
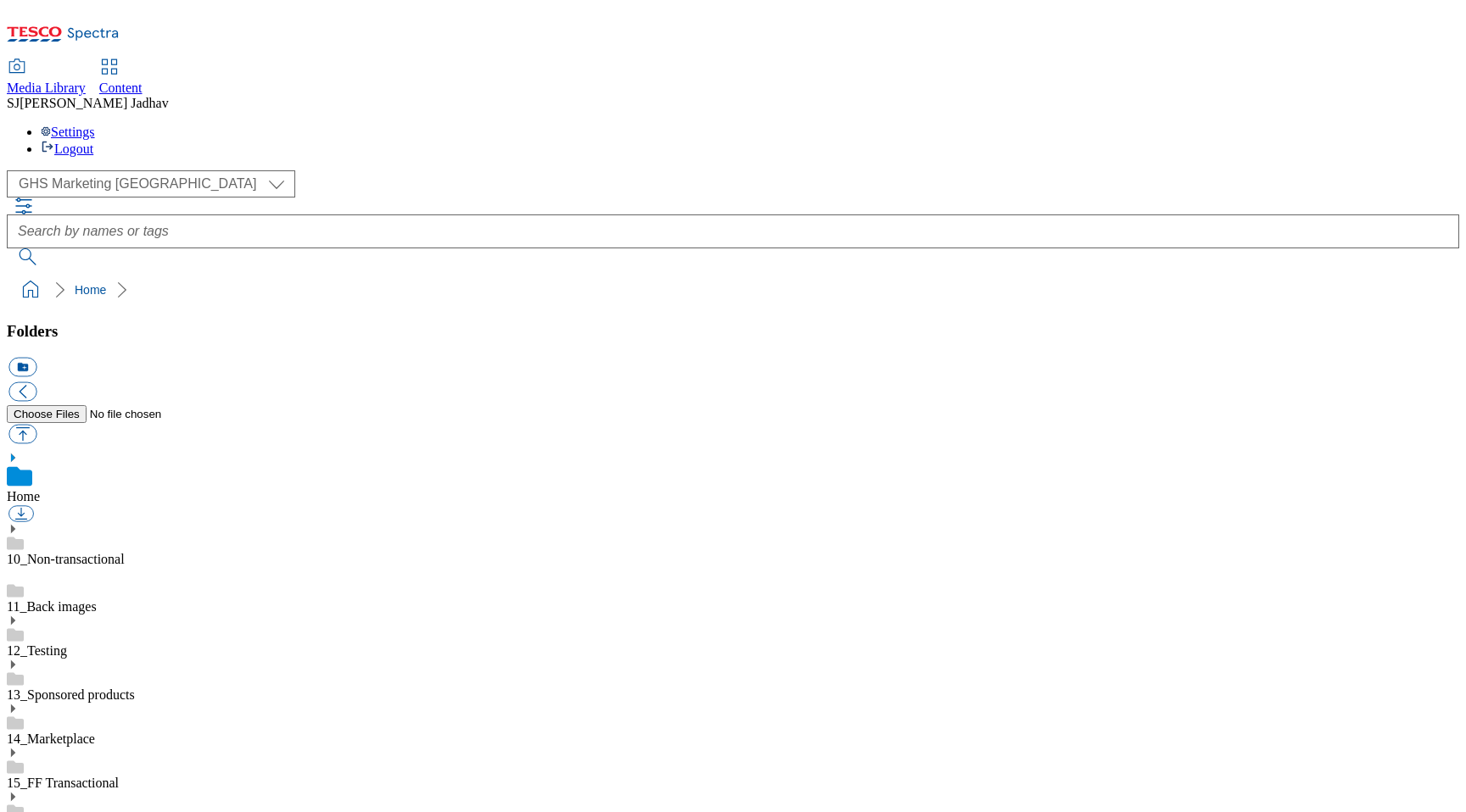
click at [16, 793] on use at bounding box center [13, 797] width 4 height 9
